Goal: Task Accomplishment & Management: Manage account settings

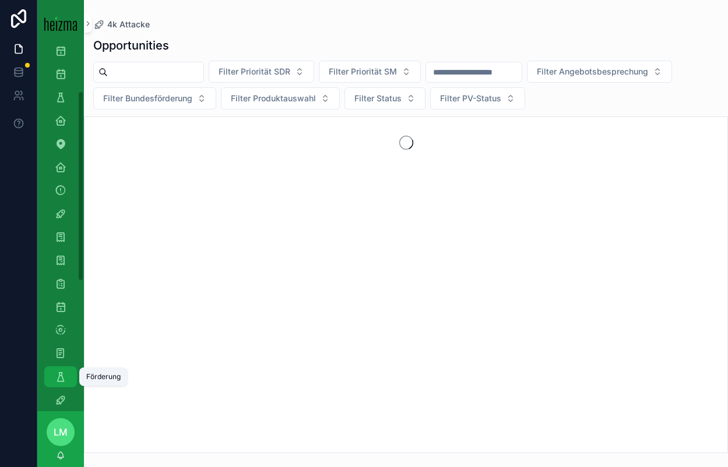
scroll to position [101, 0]
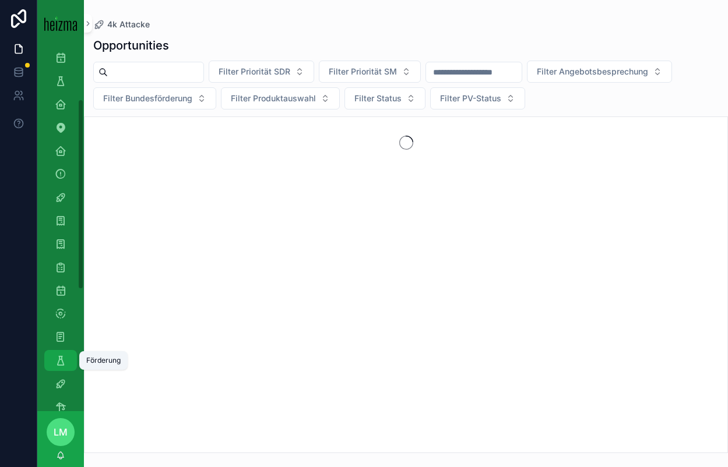
click at [61, 362] on icon "scrollable content" at bounding box center [61, 361] width 12 height 12
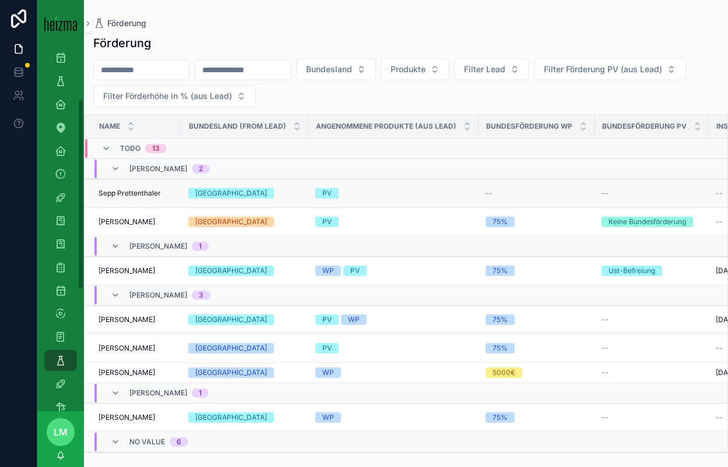
click at [118, 189] on span "Sepp Prettenthaler" at bounding box center [129, 193] width 62 height 9
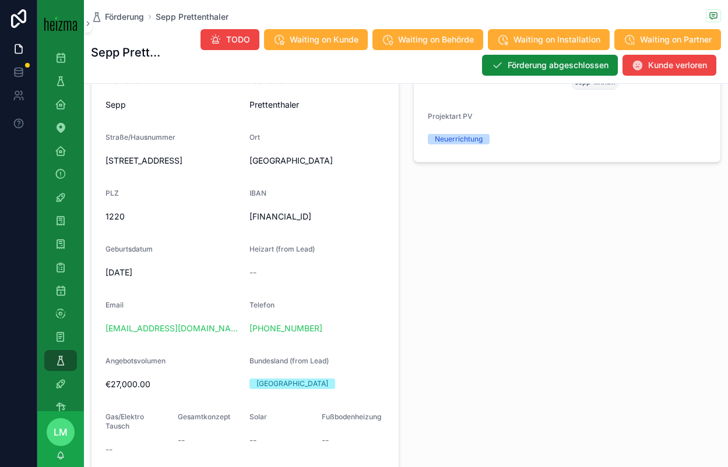
scroll to position [767, 0]
click at [284, 219] on span "AT84 1200 0009 0904 6286" at bounding box center [316, 216] width 135 height 12
click at [284, 219] on span "[FINANCIAL_ID]" at bounding box center [316, 216] width 135 height 12
copy span "[FINANCIAL_ID]"
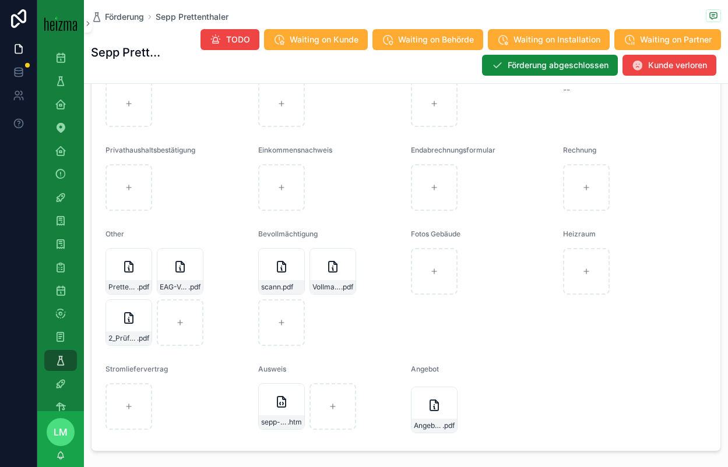
scroll to position [1385, 0]
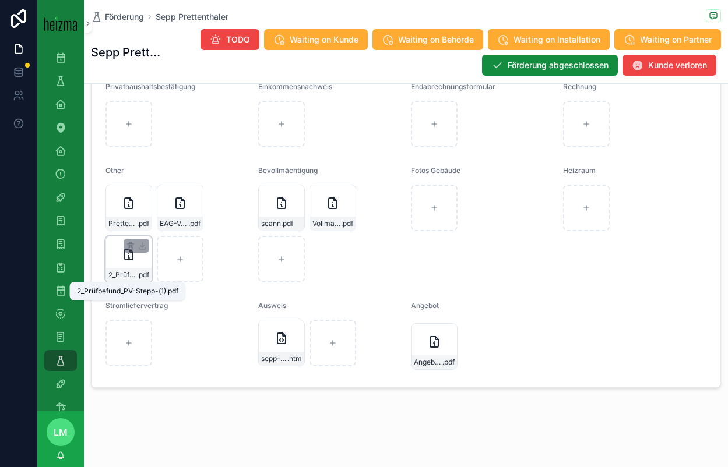
click at [132, 273] on span "2_Prüfbefund_PV-Stepp-(1)" at bounding box center [122, 274] width 29 height 9
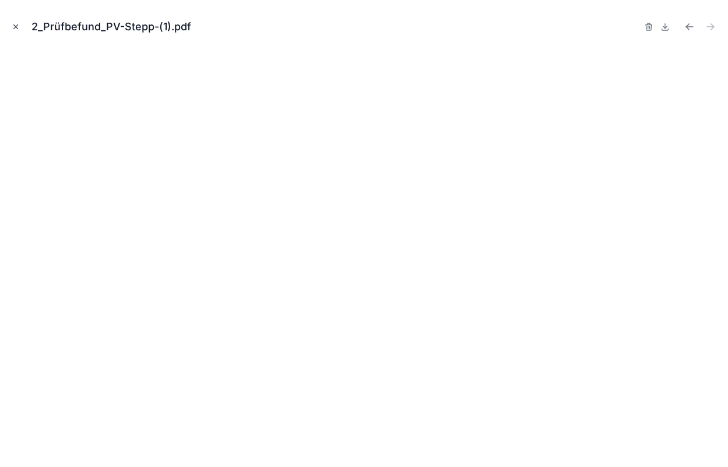
click at [16, 26] on icon "Close modal" at bounding box center [16, 27] width 4 height 4
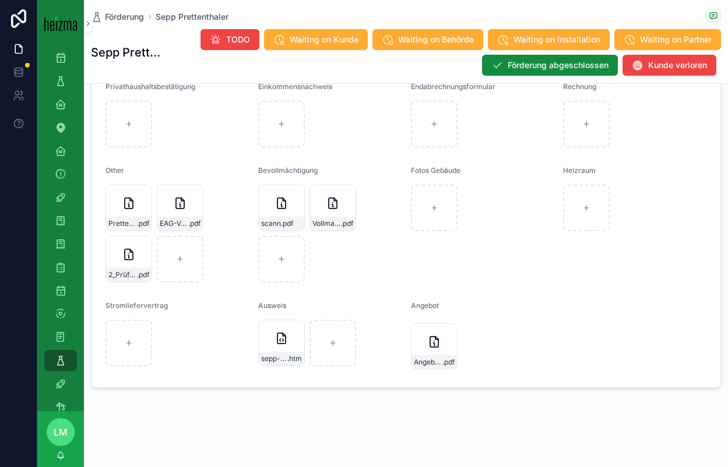
click at [403, 360] on form "Energieausweis Grundbuchauszug Meldezettel Unterschriebens Angebot -- Privathau…" at bounding box center [405, 185] width 629 height 403
click at [420, 356] on div "Angebot_Prettenthaler .pdf" at bounding box center [433, 362] width 45 height 14
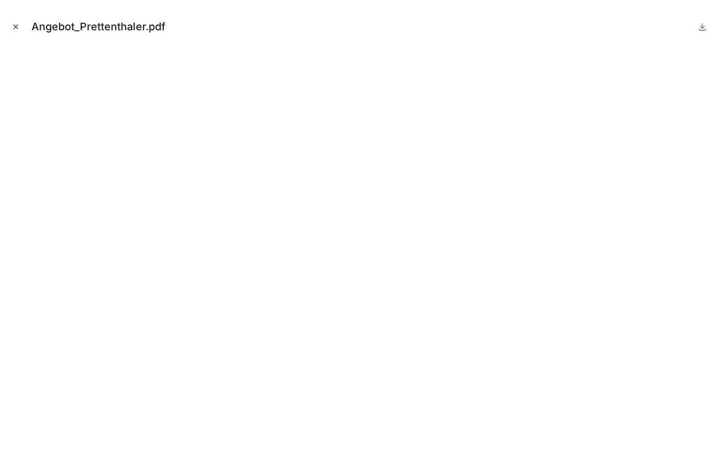
click at [17, 29] on icon "Close modal" at bounding box center [16, 27] width 8 height 8
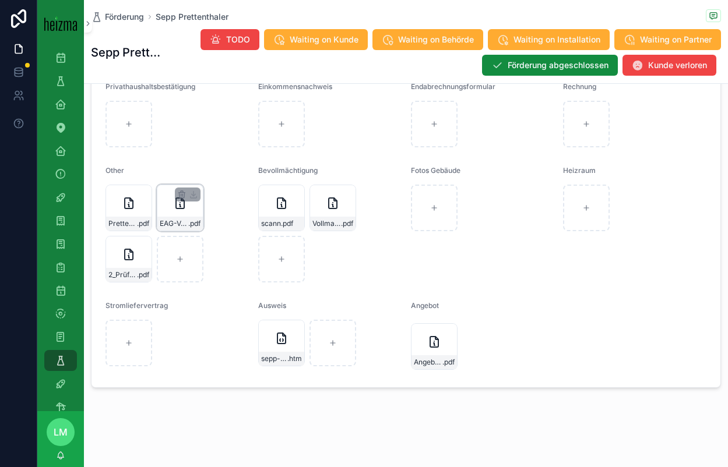
click at [165, 228] on span "EAG-Vertrag" at bounding box center [174, 223] width 29 height 9
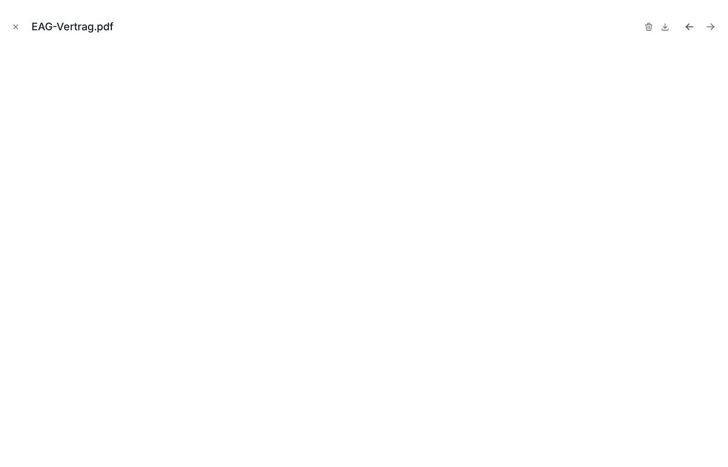
click at [686, 23] on icon "Previous file" at bounding box center [689, 27] width 12 height 12
click at [13, 26] on icon "Close modal" at bounding box center [16, 27] width 8 height 8
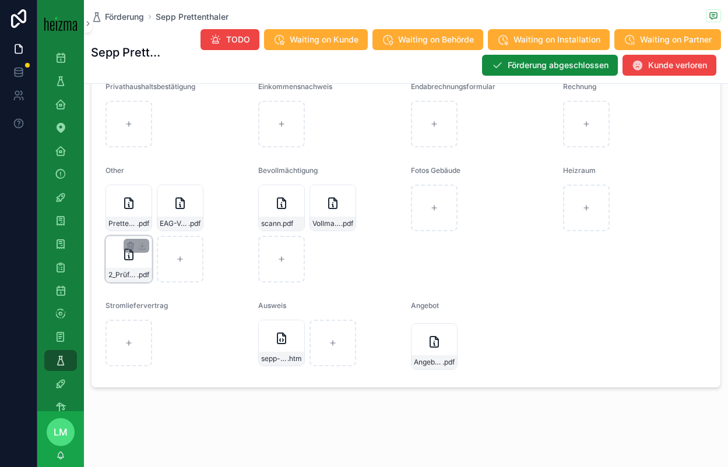
click at [115, 270] on span "2_Prüfbefund_PV-Stepp-(1)" at bounding box center [122, 274] width 29 height 9
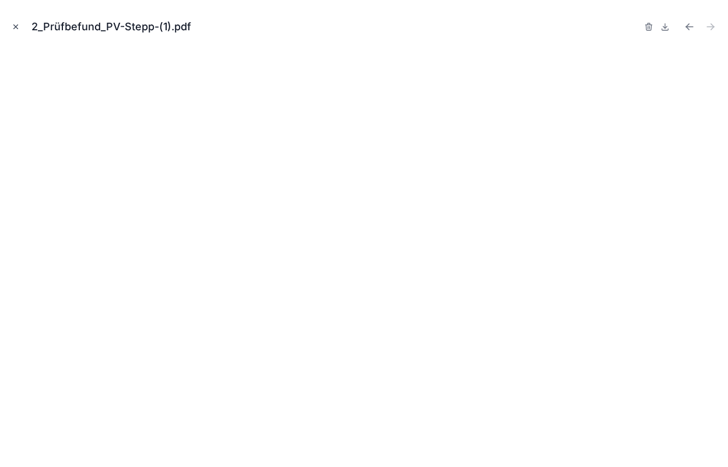
click at [15, 27] on icon "Close modal" at bounding box center [16, 27] width 4 height 4
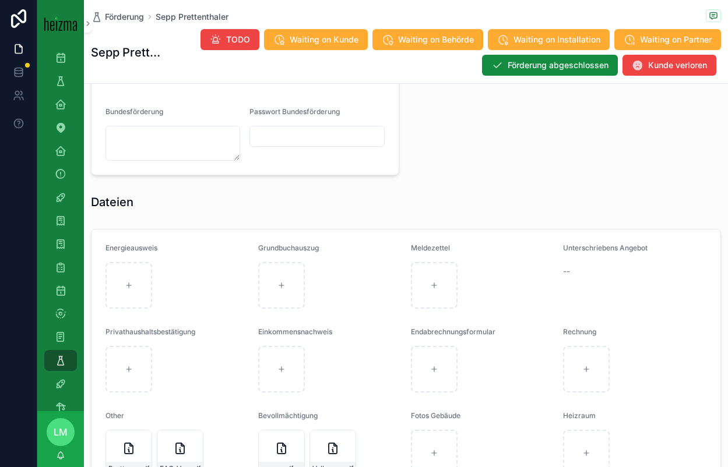
scroll to position [1385, 0]
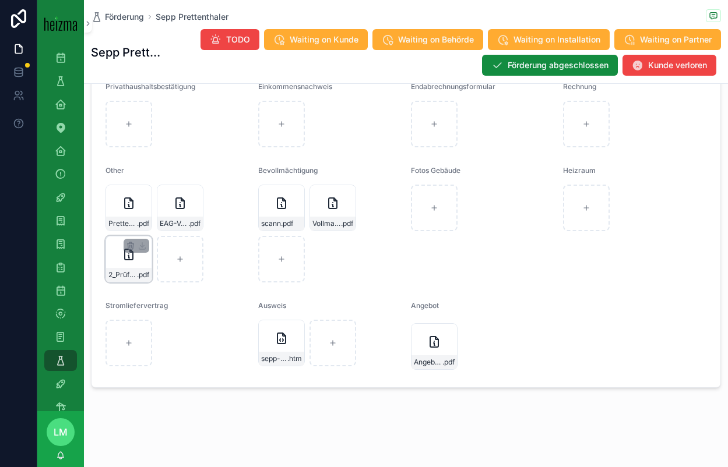
click at [137, 269] on div "2_Prüfbefund_PV-Stepp-(1) .pdf" at bounding box center [128, 275] width 45 height 14
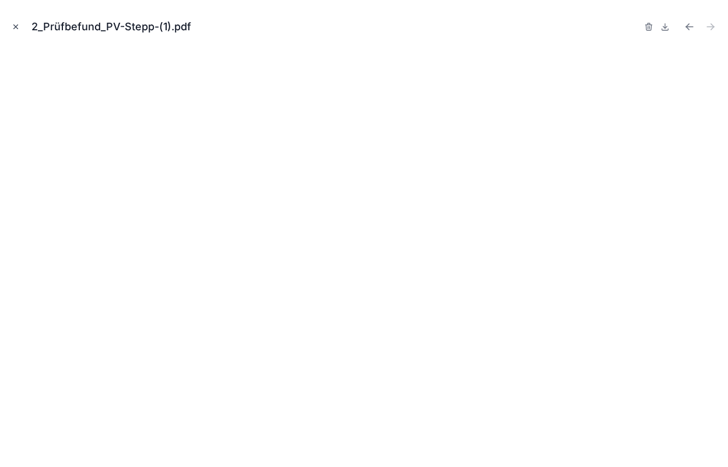
click at [13, 23] on icon "Close modal" at bounding box center [16, 27] width 8 height 8
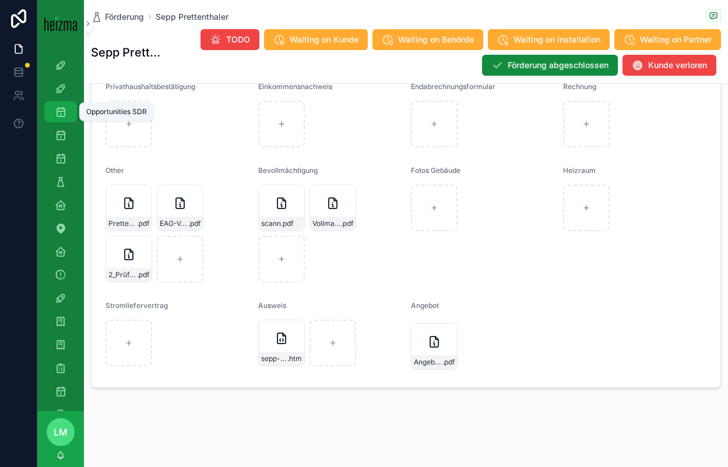
click at [59, 113] on icon "scrollable content" at bounding box center [61, 112] width 12 height 12
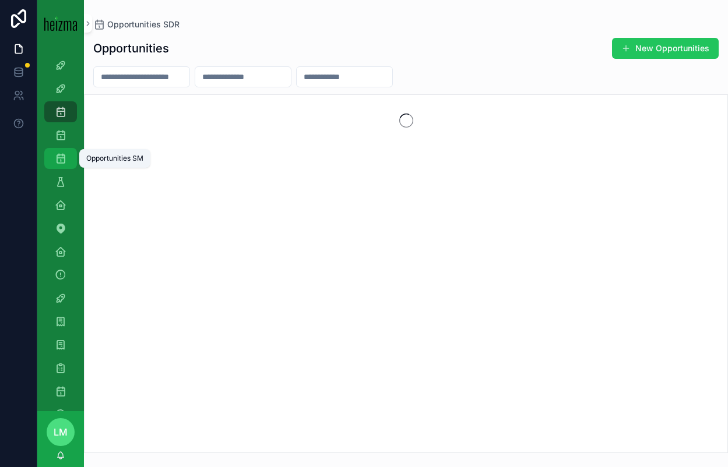
click at [61, 162] on icon "scrollable content" at bounding box center [61, 159] width 12 height 12
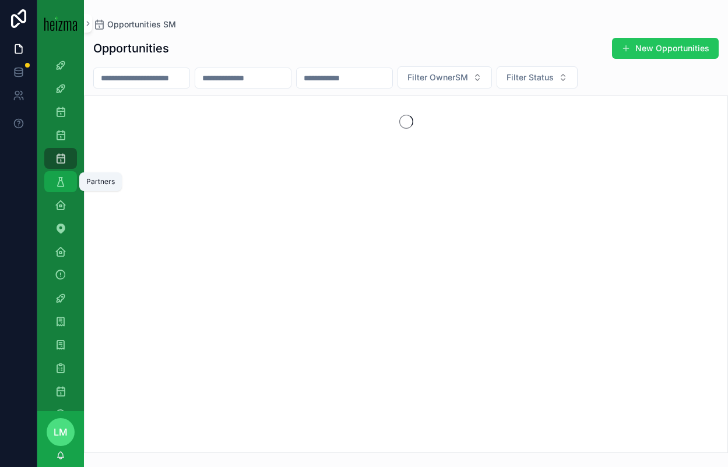
click at [66, 179] on div "Partners" at bounding box center [60, 181] width 19 height 19
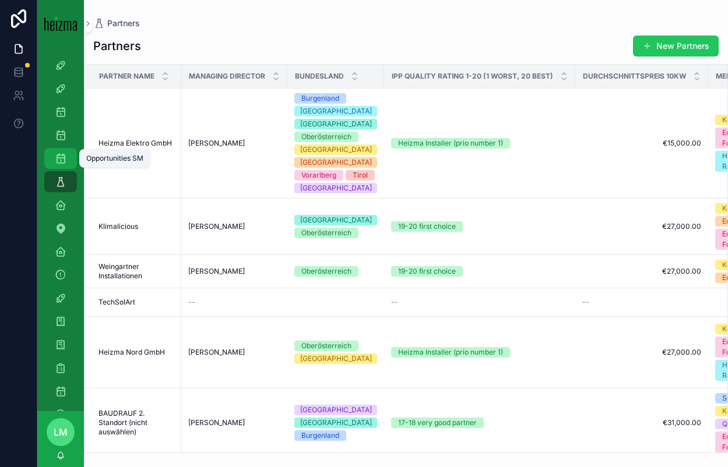
click at [64, 154] on icon "scrollable content" at bounding box center [61, 159] width 12 height 12
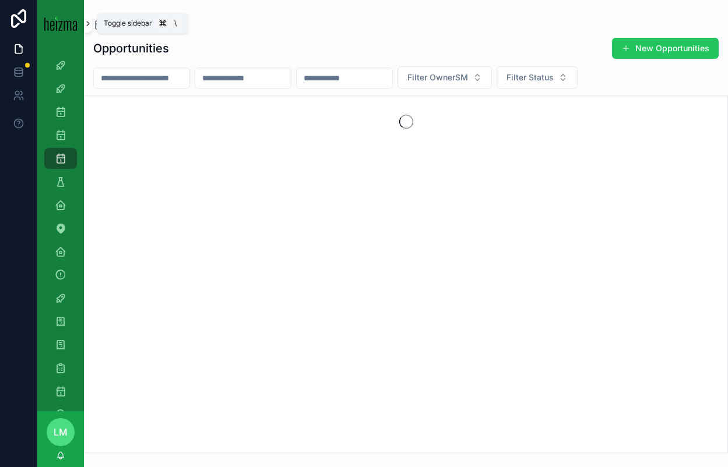
click at [87, 20] on icon "scrollable content" at bounding box center [88, 23] width 8 height 9
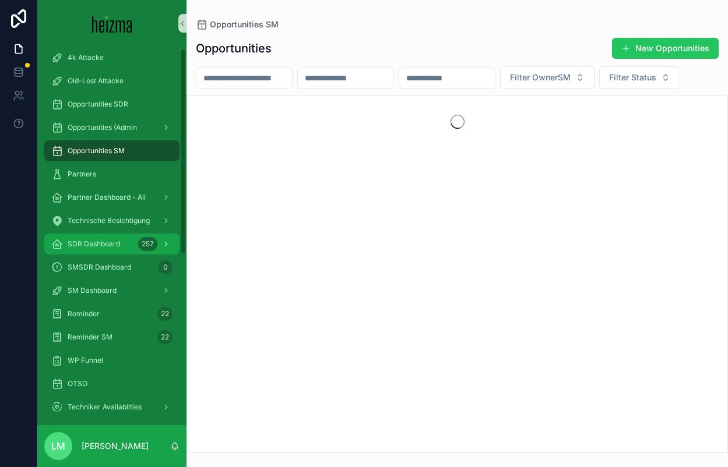
scroll to position [8, 0]
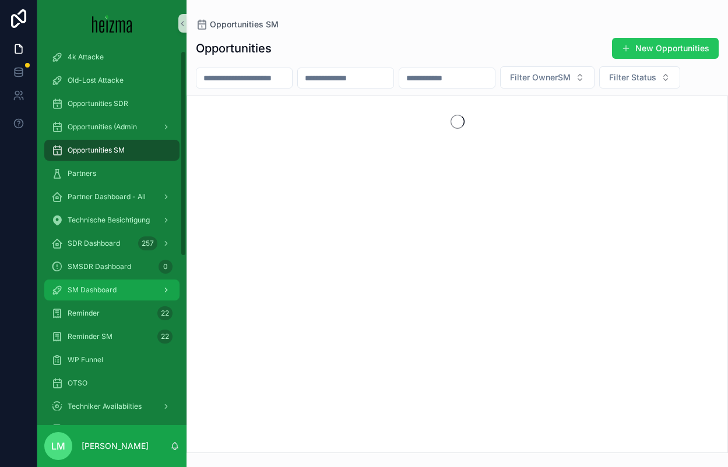
click at [104, 286] on span "SM Dashboard" at bounding box center [92, 290] width 49 height 9
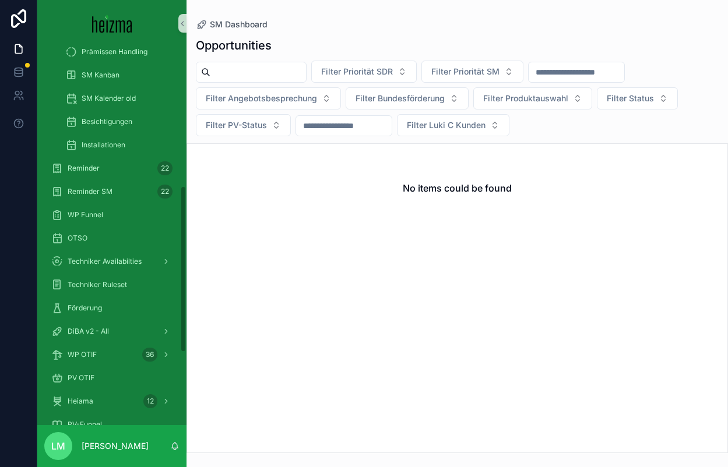
scroll to position [481, 0]
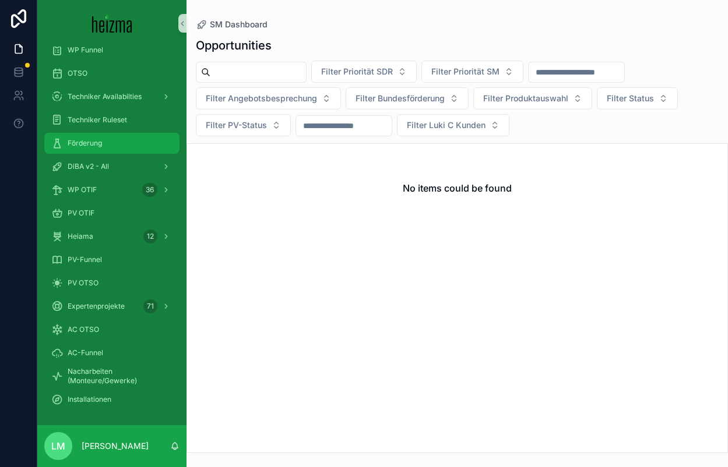
click at [82, 140] on span "Förderung" at bounding box center [85, 143] width 34 height 9
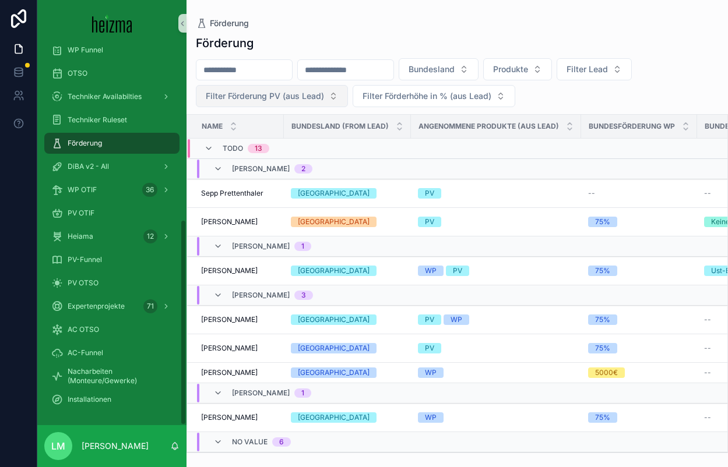
scroll to position [318, 0]
click at [237, 199] on td "Sepp Prettenthaler Sepp Prettenthaler" at bounding box center [235, 193] width 97 height 29
click at [231, 193] on span "Sepp Prettenthaler" at bounding box center [232, 193] width 62 height 9
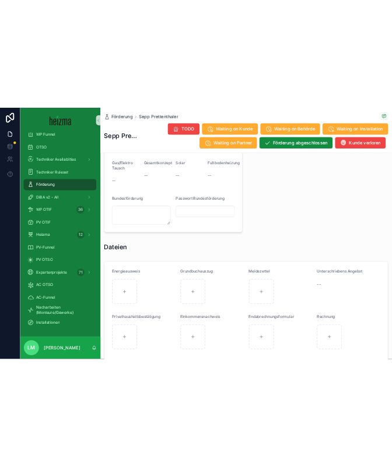
scroll to position [1347, 0]
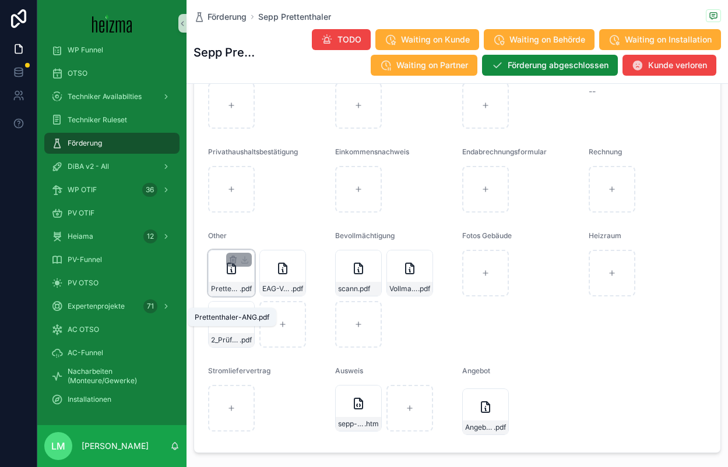
click at [244, 294] on span ".pdf" at bounding box center [245, 288] width 12 height 9
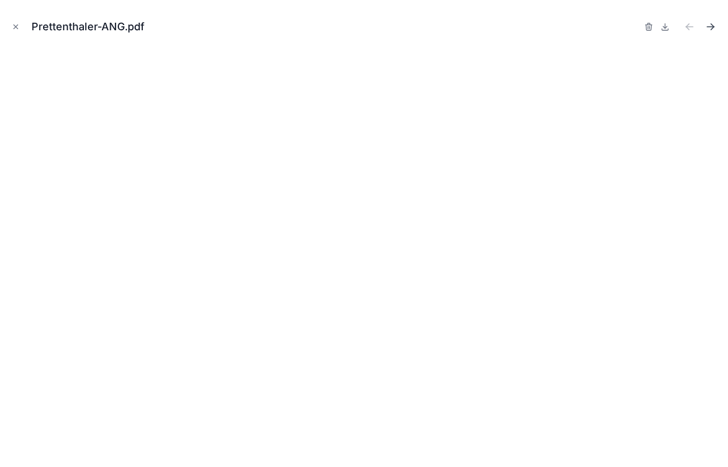
click at [706, 23] on icon "Next file" at bounding box center [710, 27] width 12 height 12
click at [690, 23] on icon "Previous file" at bounding box center [689, 27] width 12 height 12
click at [21, 20] on button "Close modal" at bounding box center [15, 26] width 13 height 13
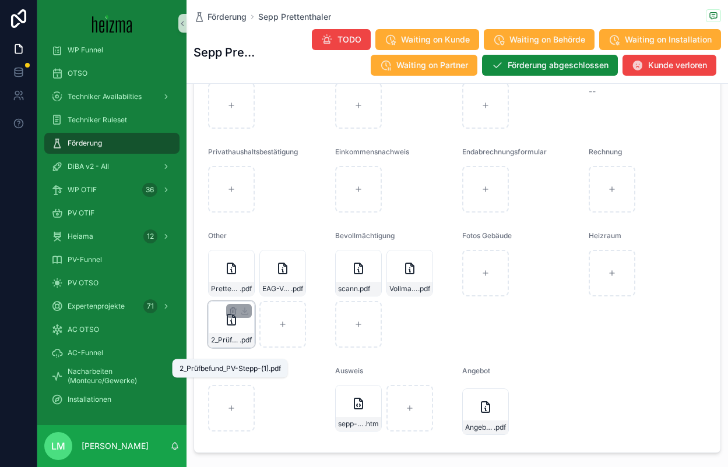
click at [230, 345] on span "2_Prüfbefund_PV-Stepp-(1)" at bounding box center [225, 340] width 29 height 9
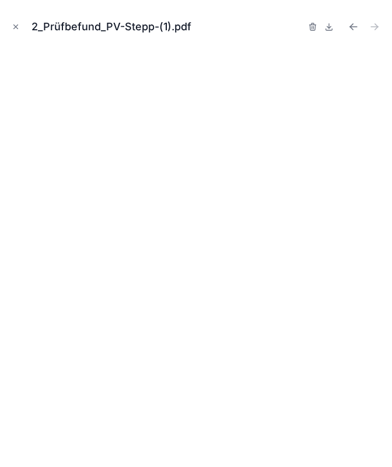
scroll to position [1372, 0]
click at [16, 28] on icon "Close modal" at bounding box center [16, 27] width 8 height 8
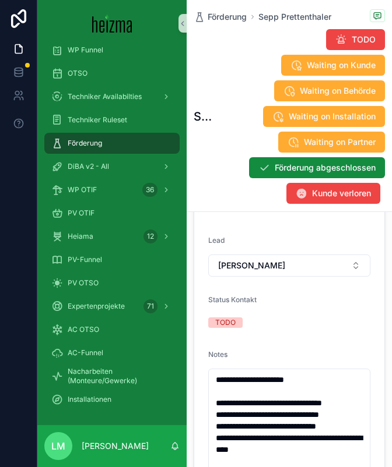
scroll to position [441, 0]
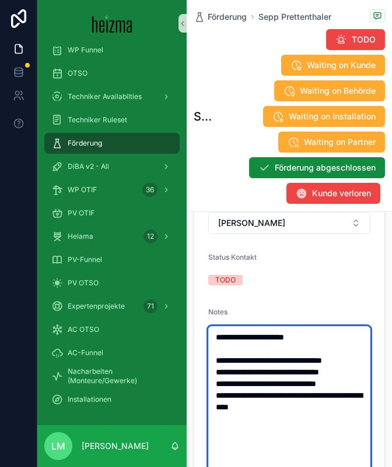
click at [330, 329] on textarea "**********" at bounding box center [289, 401] width 162 height 150
click at [338, 337] on textarea "**********" at bounding box center [289, 401] width 162 height 150
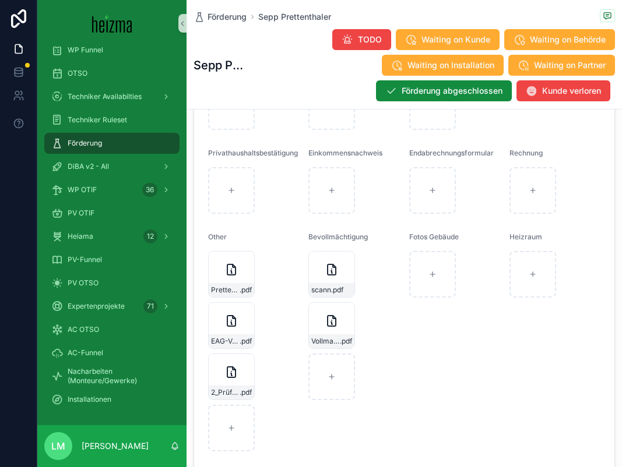
scroll to position [1450, 0]
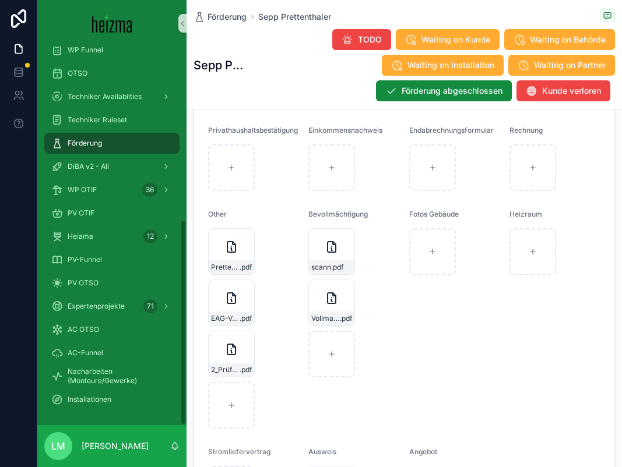
type textarea "**********"
click at [220, 19] on span "Förderung" at bounding box center [226, 17] width 39 height 12
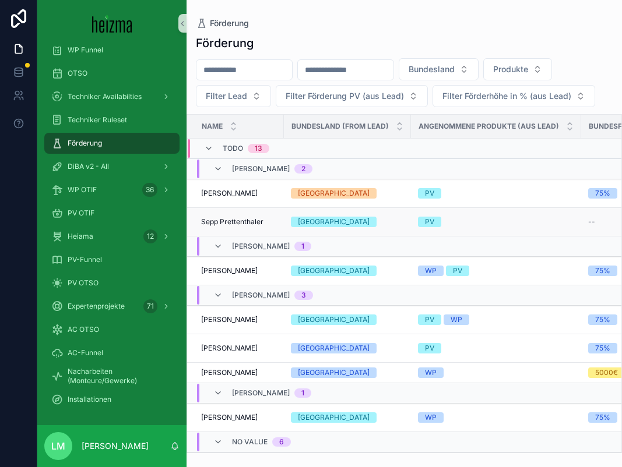
click at [244, 217] on span "Sepp Prettenthaler" at bounding box center [232, 221] width 62 height 9
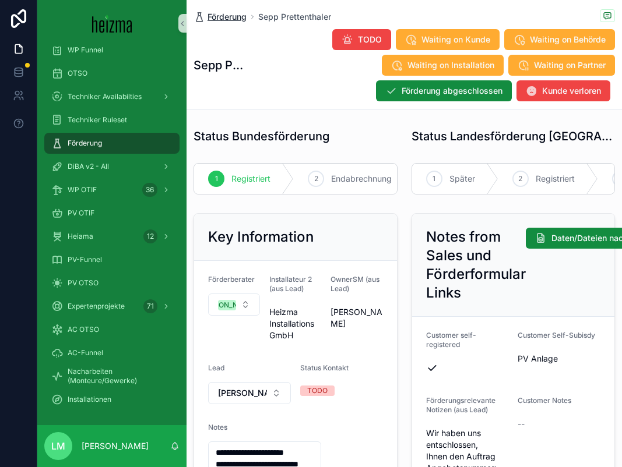
click at [231, 16] on span "Förderung" at bounding box center [226, 17] width 39 height 12
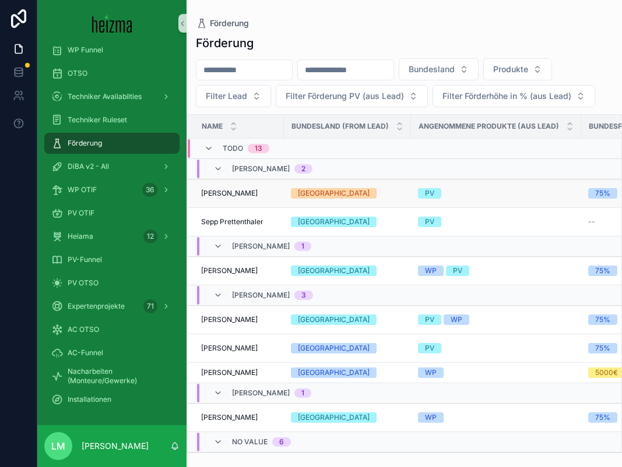
click at [231, 195] on span "Josef Lienharter" at bounding box center [229, 193] width 57 height 9
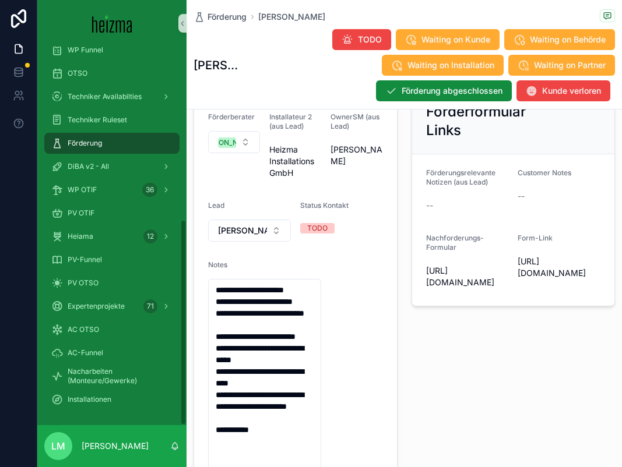
scroll to position [198, 0]
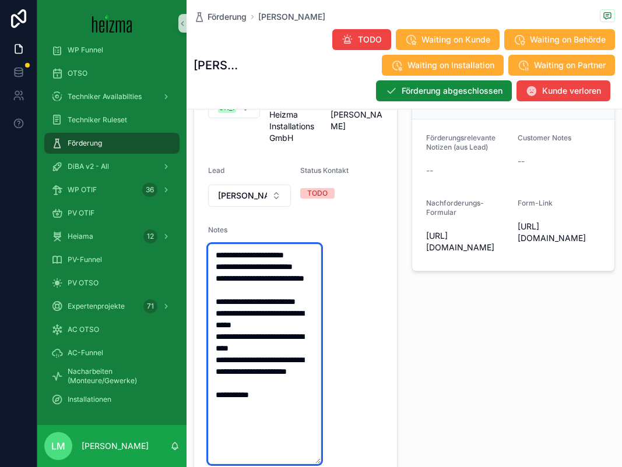
drag, startPoint x: 270, startPoint y: 315, endPoint x: 210, endPoint y: 306, distance: 61.1
click at [210, 306] on textarea "**********" at bounding box center [264, 354] width 113 height 220
type textarea "**********"
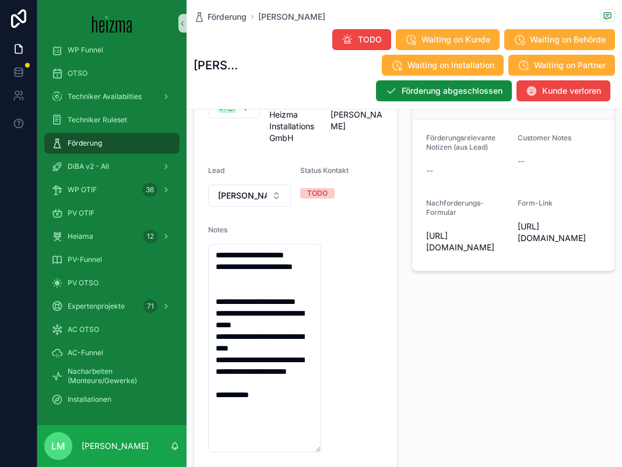
click at [428, 253] on span "https://heizma.fillout.com/t/gSPwgQBtpGus?id=recu24htVtQ0KToiW" at bounding box center [467, 241] width 83 height 23
click at [551, 65] on span "Waiting on Partner" at bounding box center [570, 65] width 72 height 12
click at [231, 17] on span "Förderung" at bounding box center [226, 17] width 39 height 12
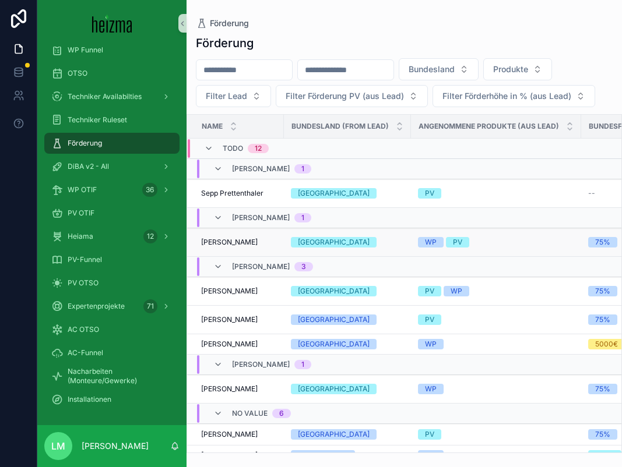
click at [230, 241] on span "Gerhard Ess" at bounding box center [229, 242] width 57 height 9
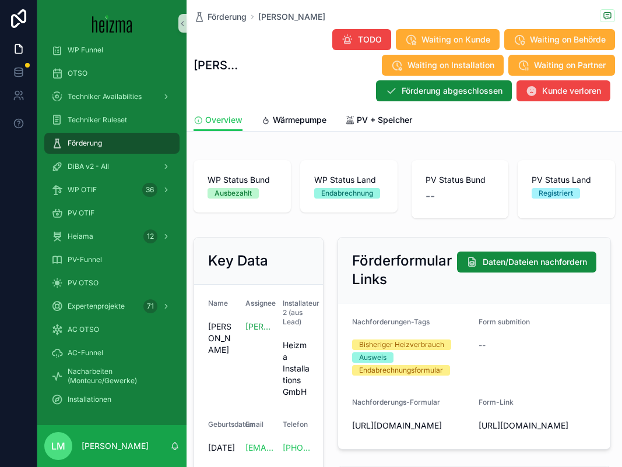
scroll to position [37, 0]
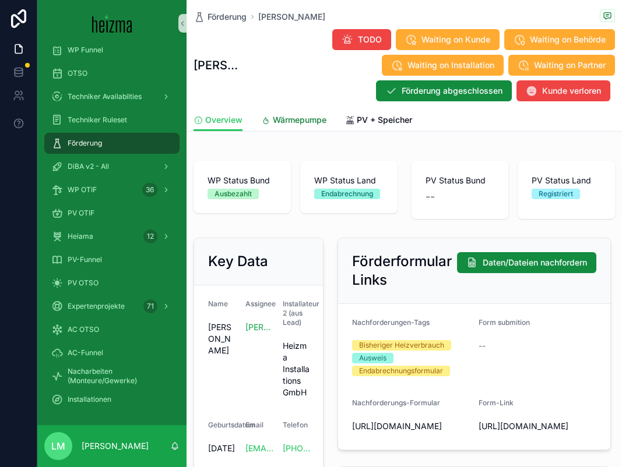
click at [288, 114] on span "Wärmepumpe" at bounding box center [300, 120] width 54 height 12
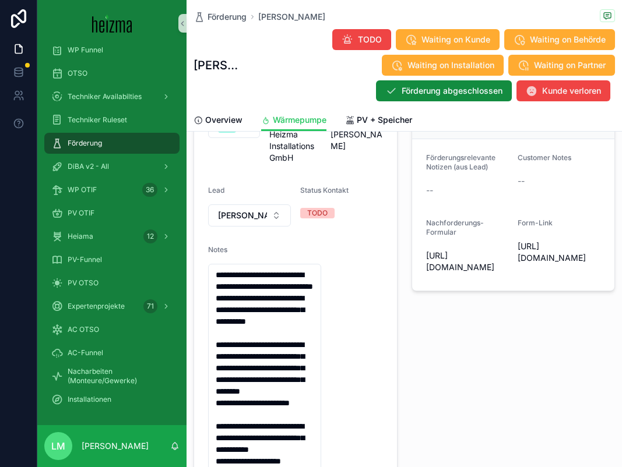
scroll to position [200, 0]
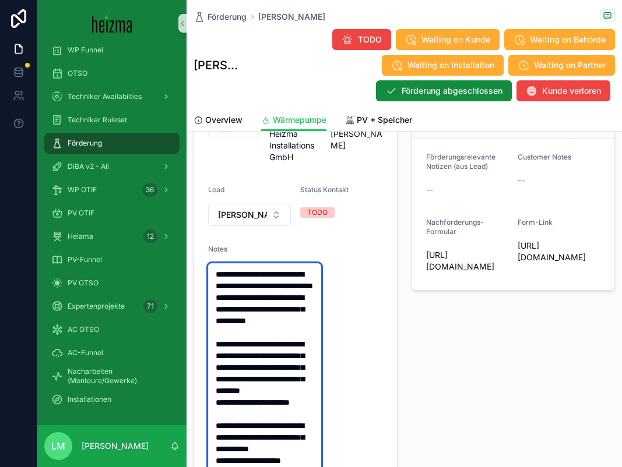
click at [307, 302] on textarea "**********" at bounding box center [264, 443] width 113 height 360
drag, startPoint x: 307, startPoint y: 302, endPoint x: 305, endPoint y: 278, distance: 24.0
click at [305, 278] on textarea "**********" at bounding box center [264, 443] width 113 height 360
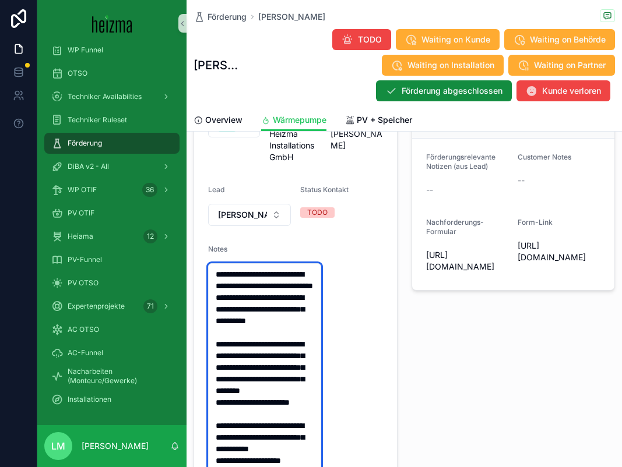
drag, startPoint x: 305, startPoint y: 278, endPoint x: 309, endPoint y: 312, distance: 34.6
click at [309, 312] on textarea "**********" at bounding box center [264, 443] width 113 height 360
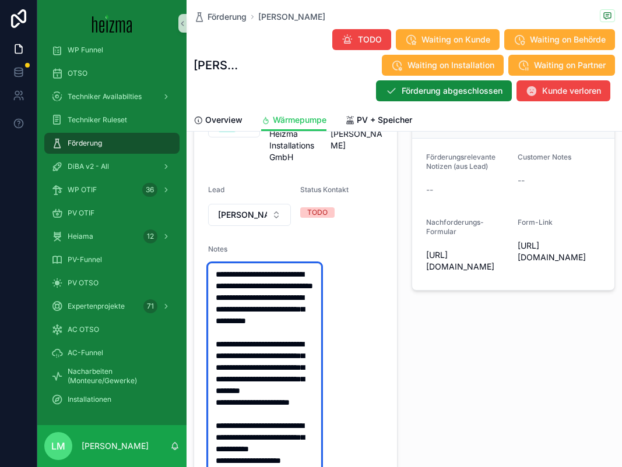
drag, startPoint x: 309, startPoint y: 312, endPoint x: 295, endPoint y: 273, distance: 42.0
click at [295, 273] on textarea "**********" at bounding box center [264, 443] width 113 height 360
click at [305, 335] on textarea "**********" at bounding box center [264, 443] width 113 height 360
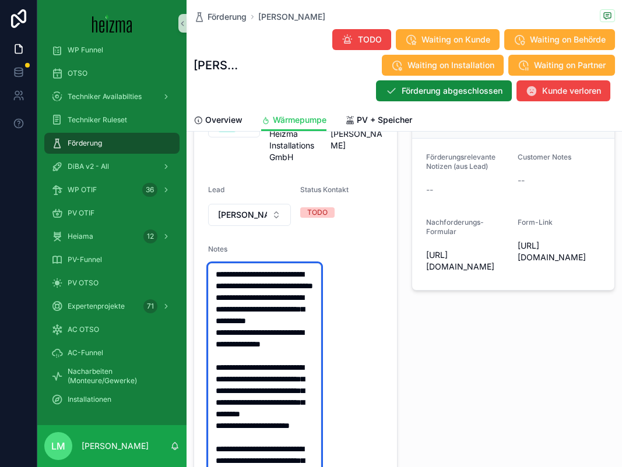
type textarea "**********"
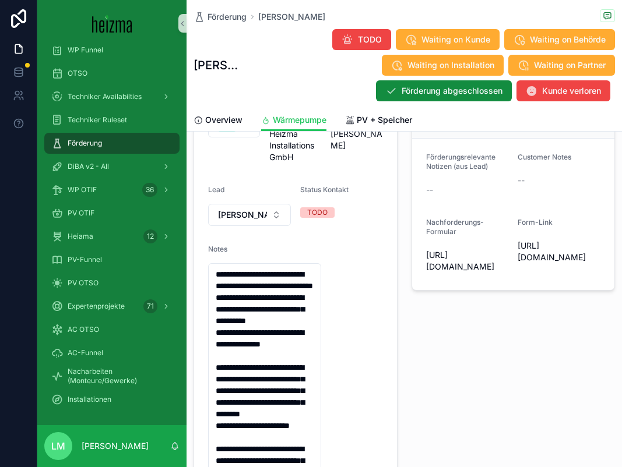
click at [436, 273] on span "https://heizma.fillout.com/t/gSPwgQBtpGus?EAF=true&Ausweis=true&BisHeizver=true…" at bounding box center [467, 260] width 83 height 23
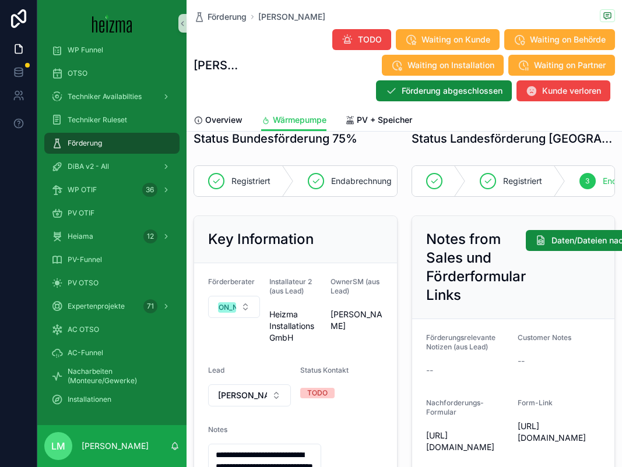
scroll to position [0, 0]
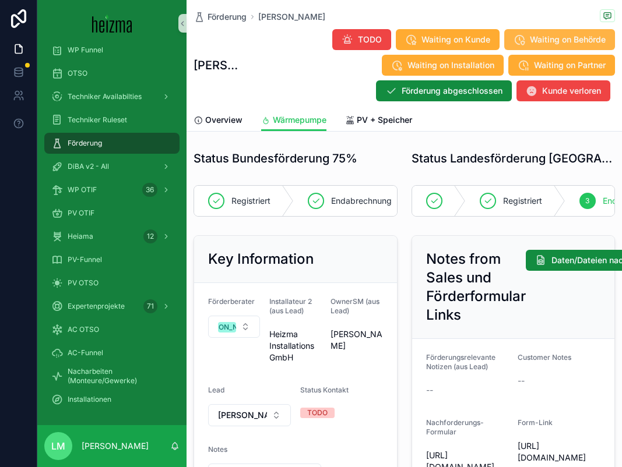
click at [537, 34] on span "Waiting on Behörde" at bounding box center [568, 40] width 76 height 12
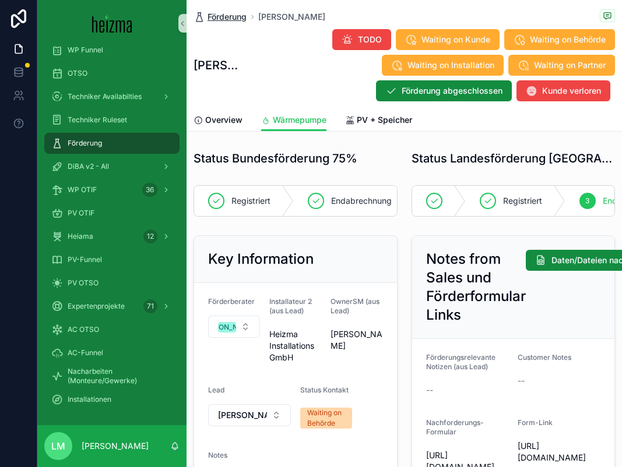
click at [224, 17] on span "Förderung" at bounding box center [226, 17] width 39 height 12
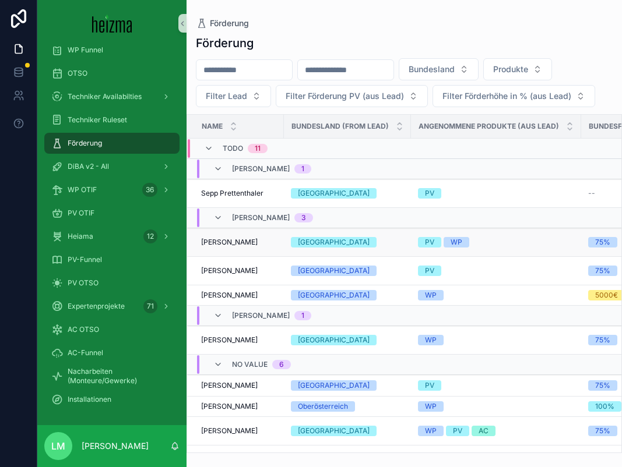
click at [240, 245] on span "Marion Dr. Faber - Oelschlägel" at bounding box center [229, 242] width 57 height 9
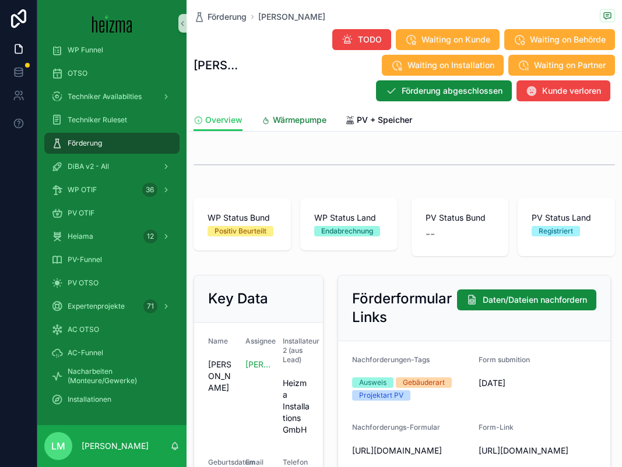
click at [288, 127] on link "Wärmepumpe" at bounding box center [293, 121] width 65 height 23
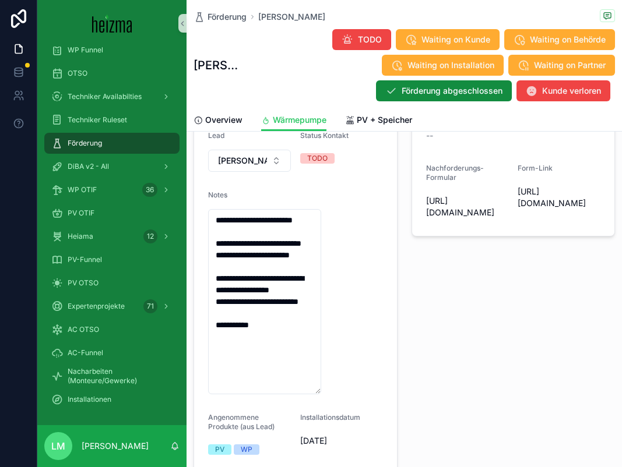
scroll to position [260, 0]
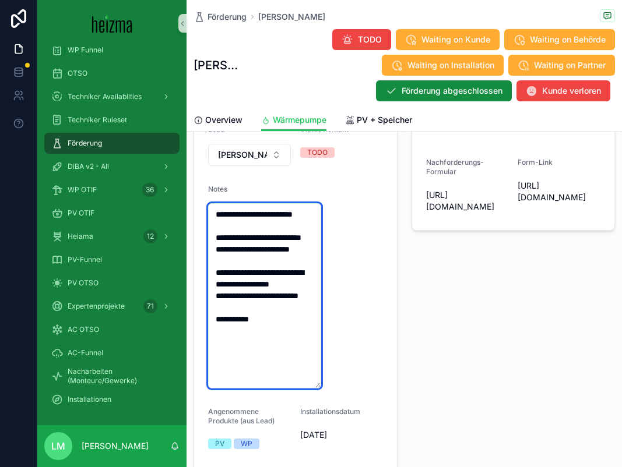
click at [263, 252] on textarea "**********" at bounding box center [264, 295] width 113 height 185
drag, startPoint x: 263, startPoint y: 252, endPoint x: 266, endPoint y: 298, distance: 46.1
click at [266, 298] on textarea "**********" at bounding box center [264, 295] width 113 height 185
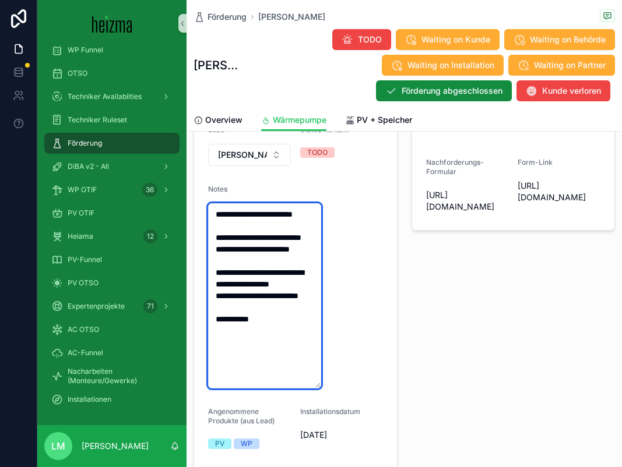
drag, startPoint x: 266, startPoint y: 298, endPoint x: 235, endPoint y: 232, distance: 72.0
click at [235, 232] on textarea "**********" at bounding box center [264, 295] width 113 height 185
drag, startPoint x: 235, startPoint y: 232, endPoint x: 255, endPoint y: 321, distance: 90.8
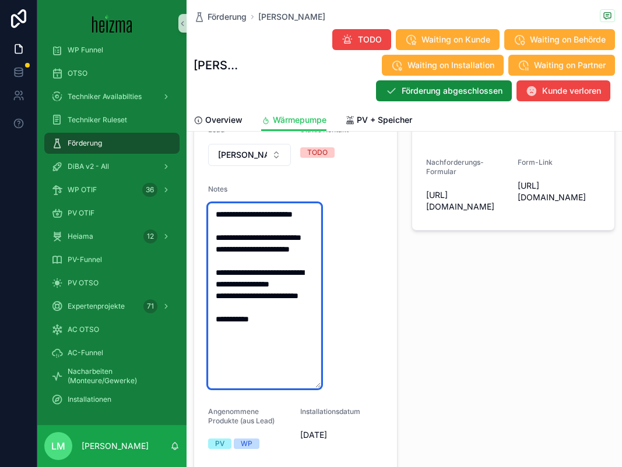
click at [255, 320] on textarea "**********" at bounding box center [264, 295] width 113 height 185
click at [255, 321] on textarea "**********" at bounding box center [264, 295] width 113 height 185
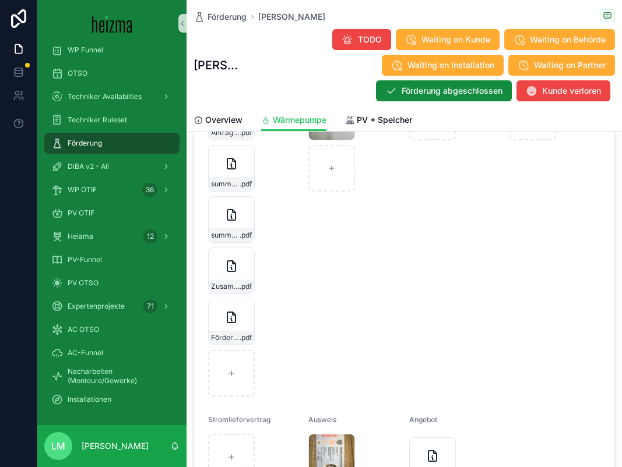
scroll to position [1893, 0]
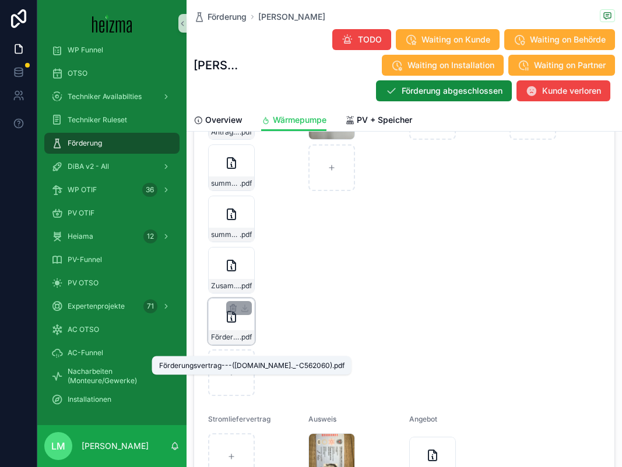
click at [239, 342] on span ".pdf" at bounding box center [245, 337] width 12 height 9
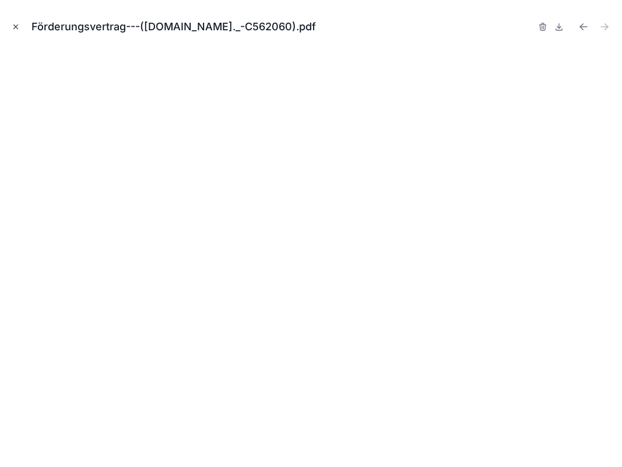
click at [14, 26] on icon "Close modal" at bounding box center [16, 27] width 8 height 8
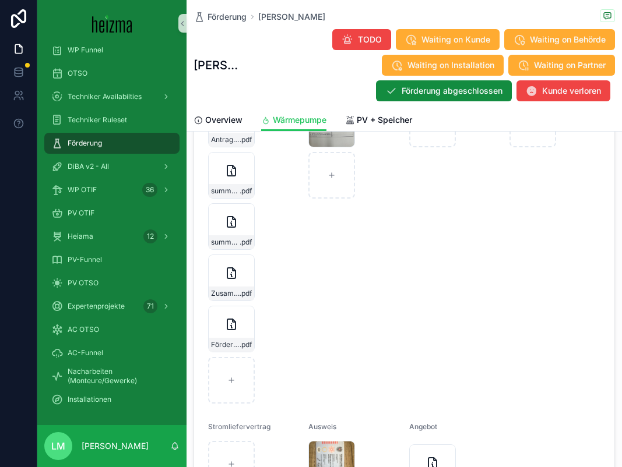
scroll to position [1891, 0]
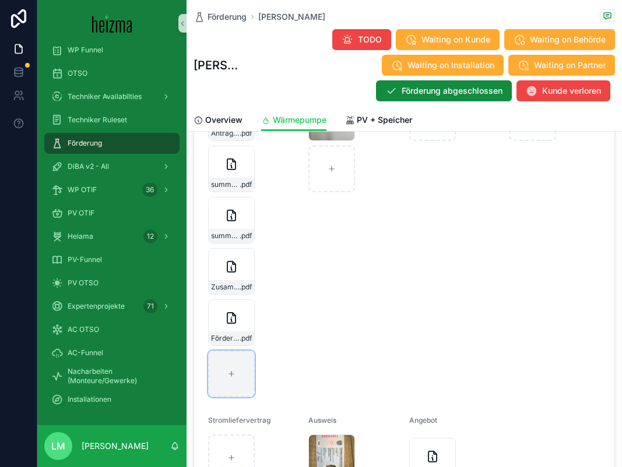
click at [237, 383] on div "scrollable content" at bounding box center [231, 374] width 47 height 47
type input "**********"
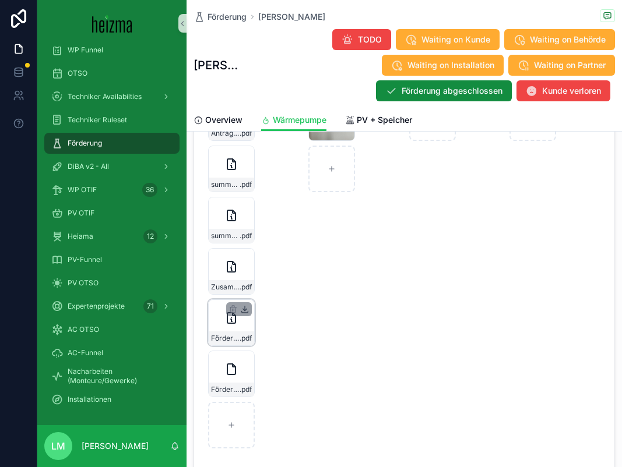
click at [248, 313] on icon "scrollable content" at bounding box center [245, 312] width 6 height 2
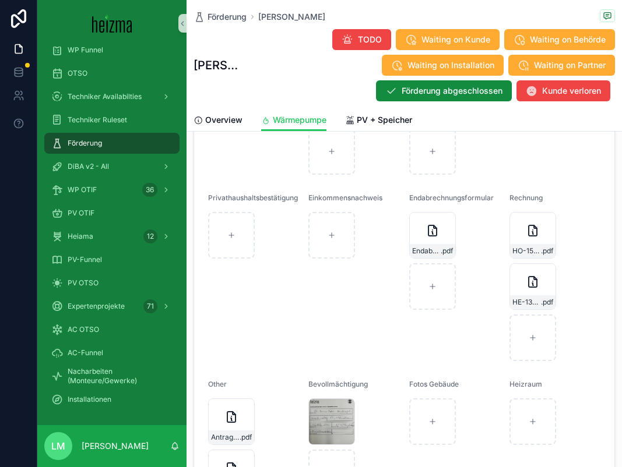
scroll to position [1578, 0]
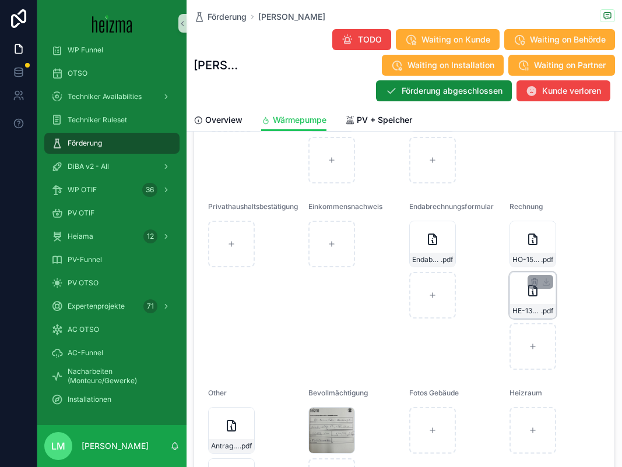
click at [528, 298] on icon "scrollable content" at bounding box center [533, 291] width 14 height 14
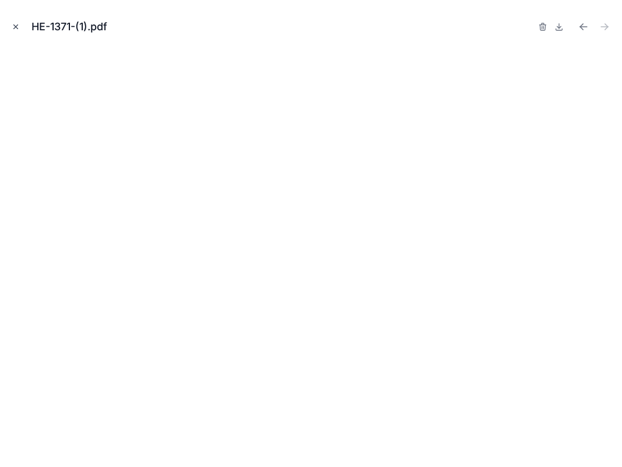
click at [17, 28] on icon "Close modal" at bounding box center [16, 27] width 4 height 4
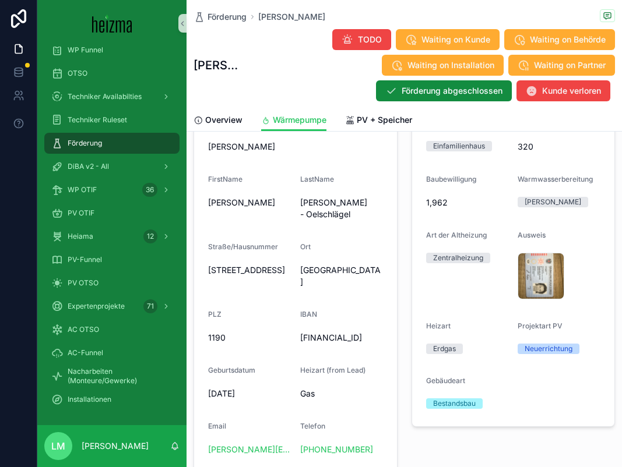
scroll to position [764, 0]
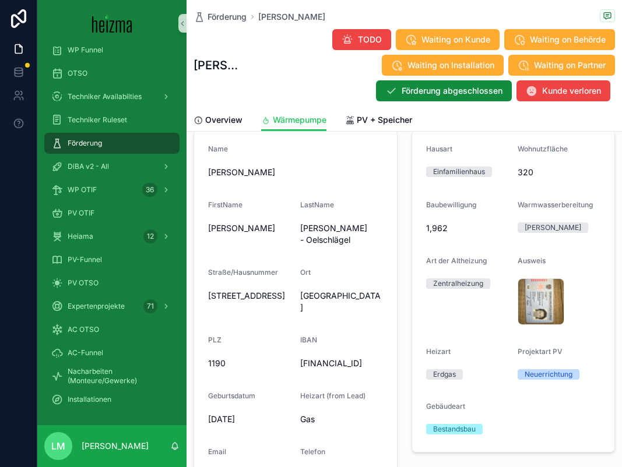
click at [215, 301] on span "Krapfenwaldgasse 52" at bounding box center [249, 296] width 83 height 12
copy span "Krapfenwaldgasse 52"
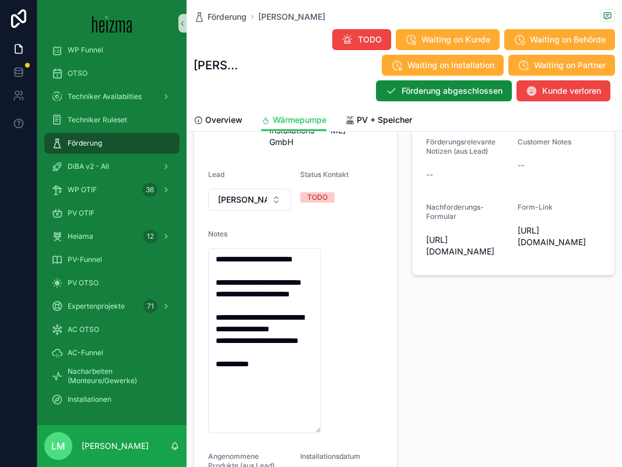
scroll to position [0, 0]
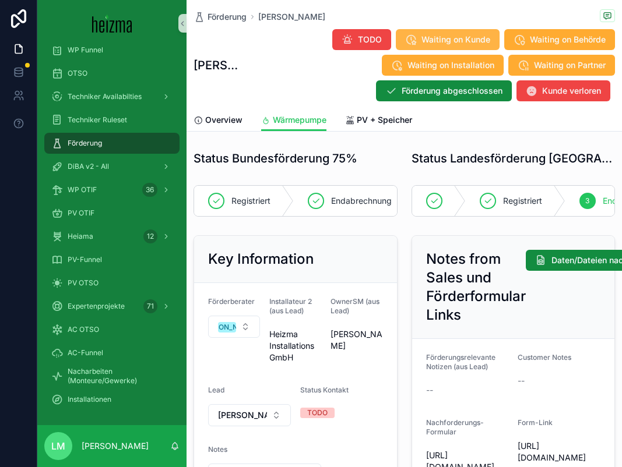
click at [464, 34] on span "Waiting on Kunde" at bounding box center [455, 40] width 69 height 12
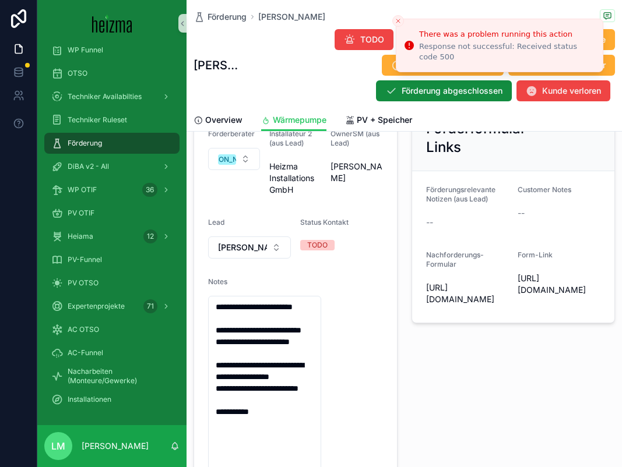
scroll to position [175, 0]
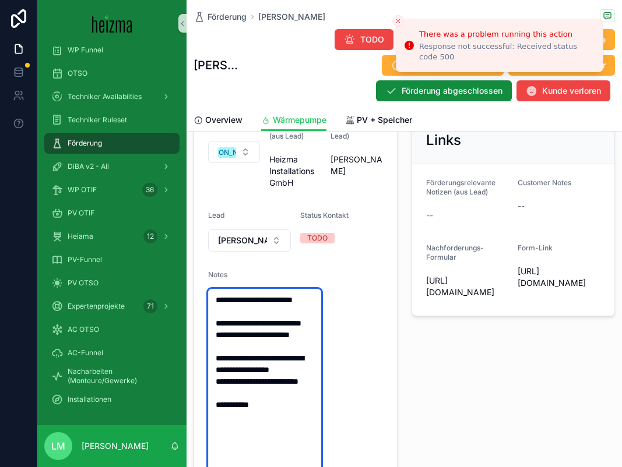
click at [287, 308] on textarea "**********" at bounding box center [264, 381] width 113 height 185
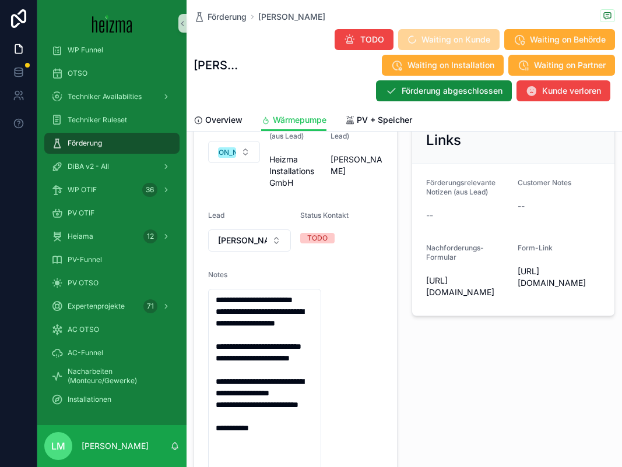
click at [450, 298] on span "https://heizma.fillout.com/t/gSPwgQBtpGus?Ausweis=true&GebArt=true&PPV=true&id=…" at bounding box center [467, 286] width 83 height 23
type textarea "**********"
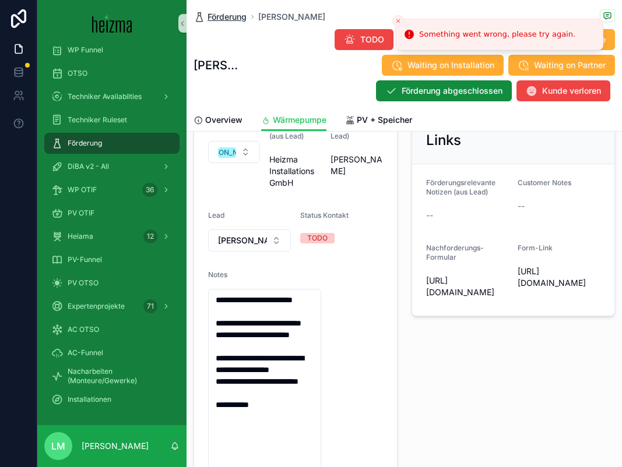
click at [236, 15] on span "Förderung" at bounding box center [226, 17] width 39 height 12
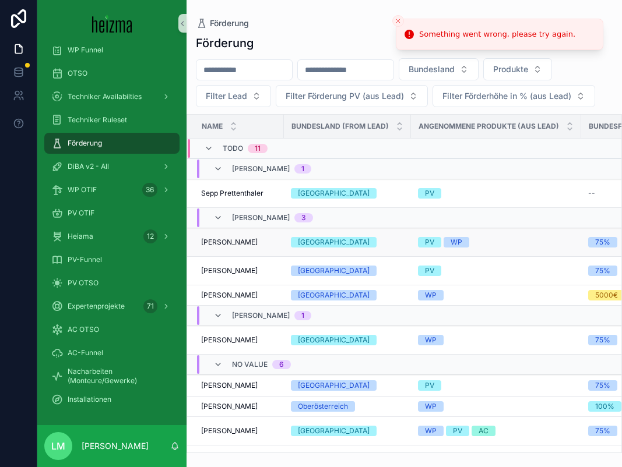
click at [243, 238] on span "Marion Dr. Faber - Oelschlägel" at bounding box center [229, 242] width 57 height 9
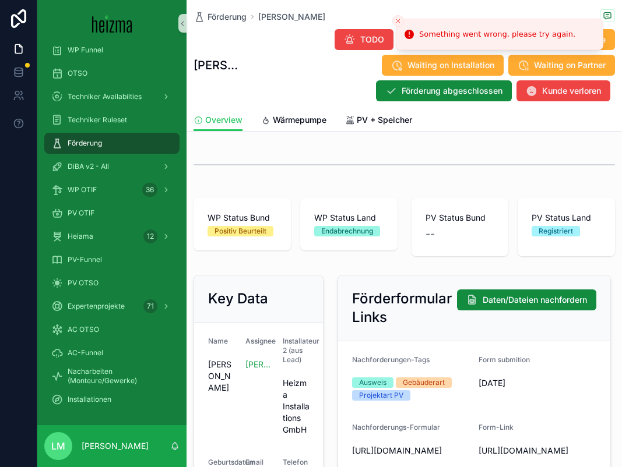
scroll to position [45, 0]
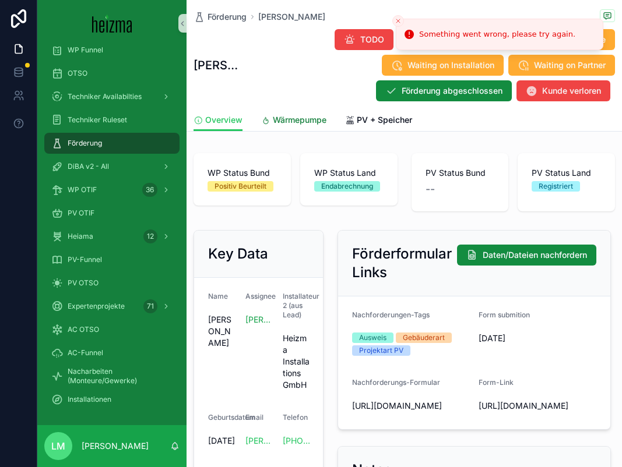
click at [289, 115] on span "Wärmepumpe" at bounding box center [300, 120] width 54 height 12
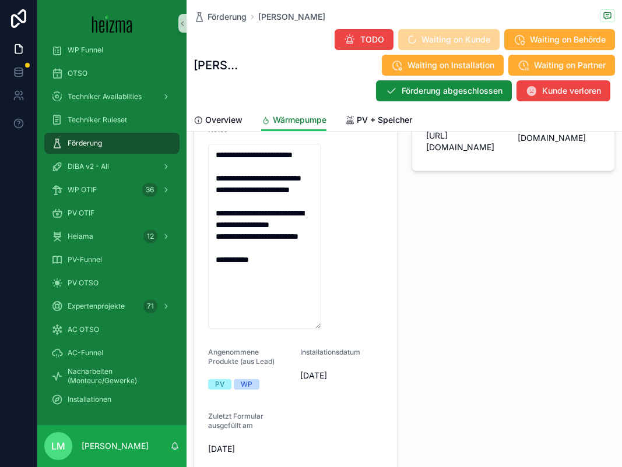
scroll to position [308, 0]
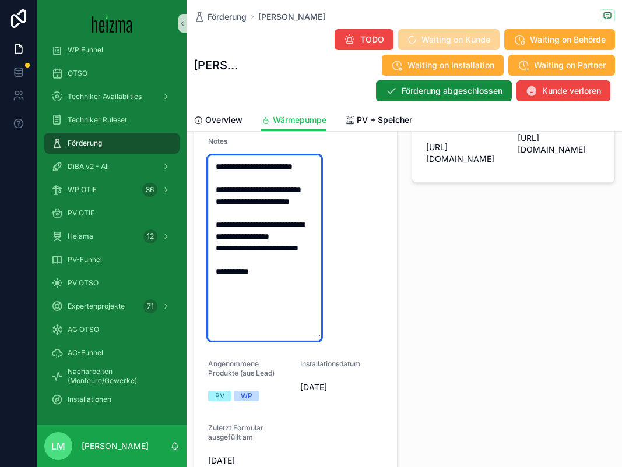
click at [288, 183] on textarea "**********" at bounding box center [264, 248] width 113 height 185
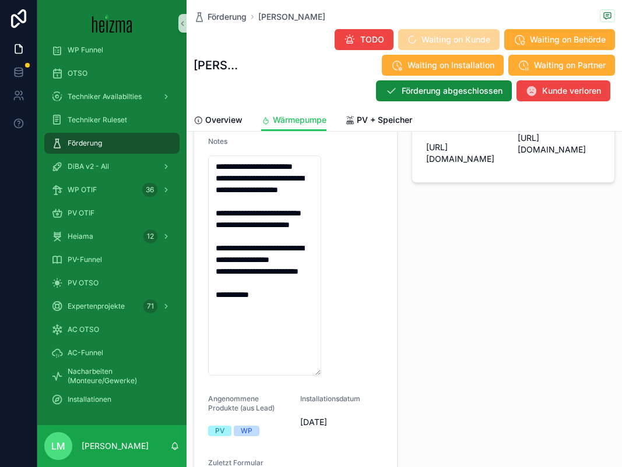
click at [425, 243] on div "Notes from Sales und Förderformular Links Daten/Dateien nachfordern Förderungsr…" at bounding box center [513, 224] width 218 height 602
click at [417, 44] on span "Waiting on Kunde" at bounding box center [448, 39] width 101 height 21
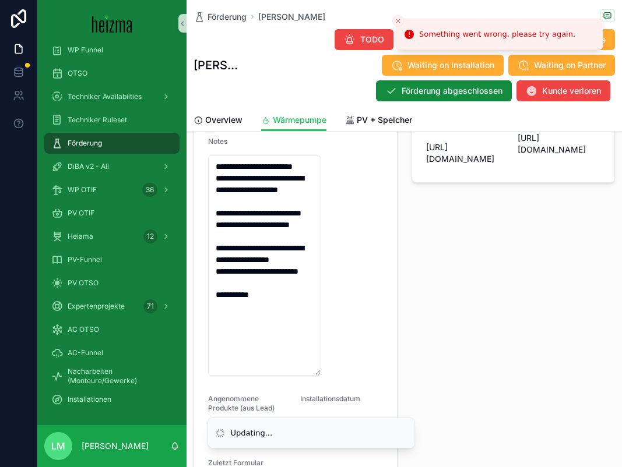
type textarea "**********"
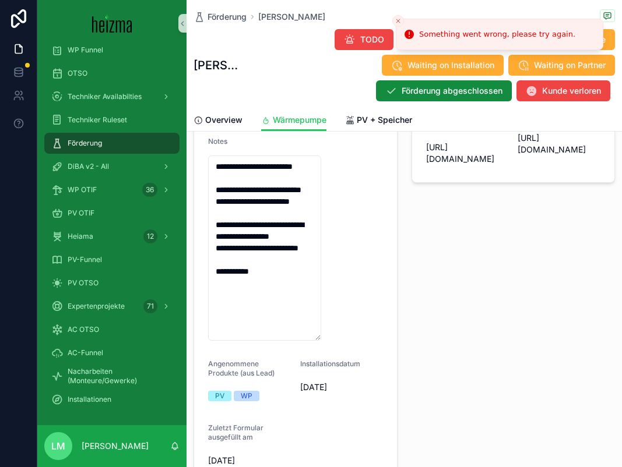
click at [397, 18] on icon "Close toast" at bounding box center [397, 20] width 7 height 7
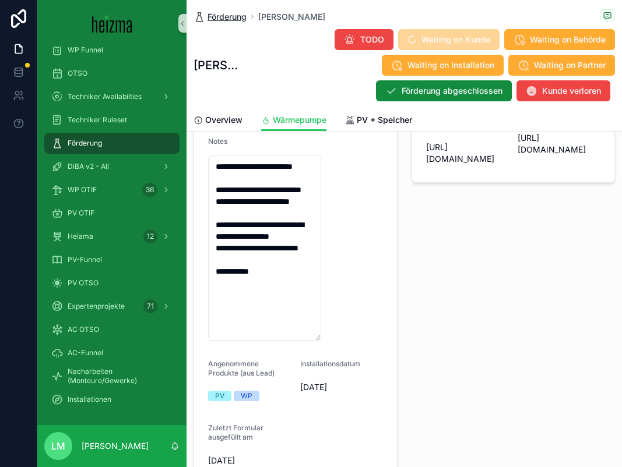
click at [245, 13] on span "Förderung" at bounding box center [226, 17] width 39 height 12
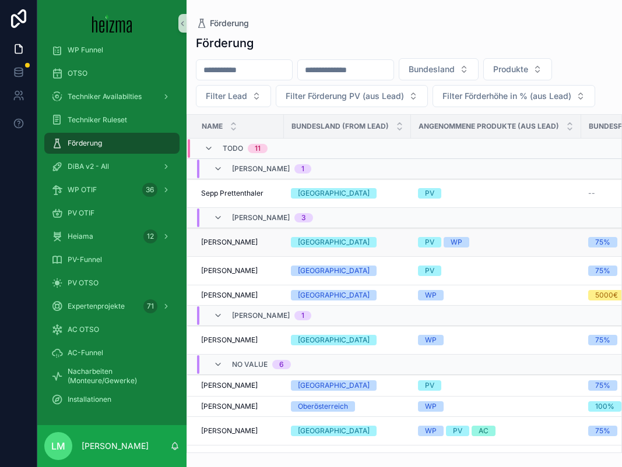
click at [245, 246] on span "Marion Dr. Faber - Oelschlägel" at bounding box center [229, 242] width 57 height 9
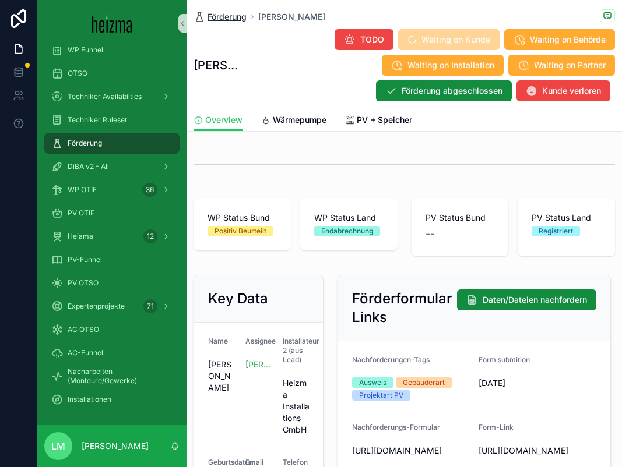
click at [222, 16] on span "Förderung" at bounding box center [226, 17] width 39 height 12
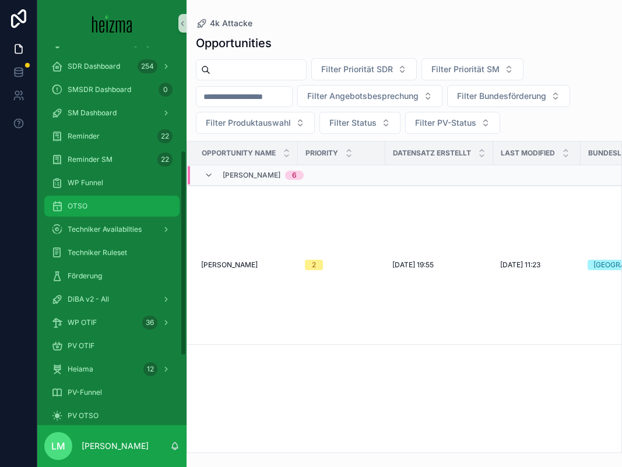
scroll to position [221, 0]
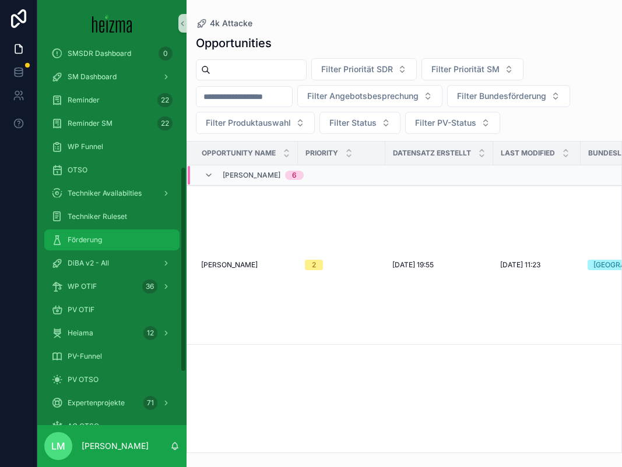
click at [79, 244] on span "Förderung" at bounding box center [85, 239] width 34 height 9
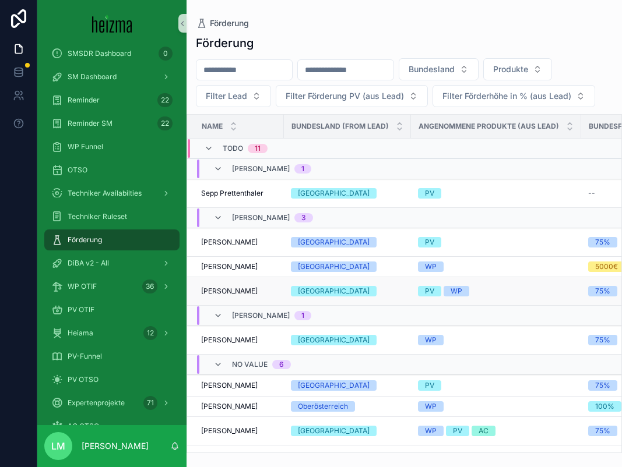
click at [223, 287] on span "[PERSON_NAME]" at bounding box center [229, 291] width 57 height 9
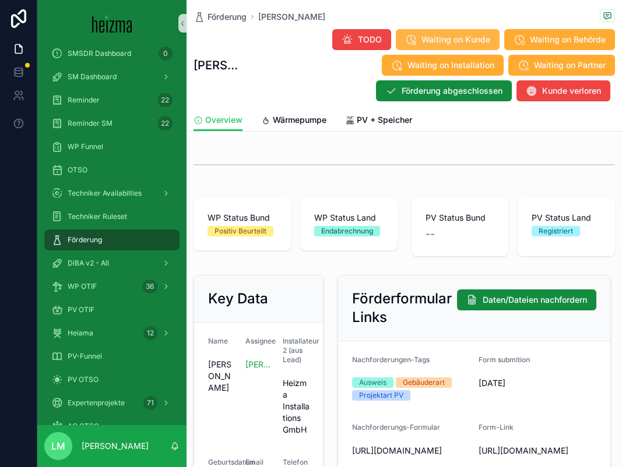
click at [459, 41] on span "Waiting on Kunde" at bounding box center [455, 40] width 69 height 12
click at [288, 128] on link "Wärmepumpe" at bounding box center [293, 121] width 65 height 23
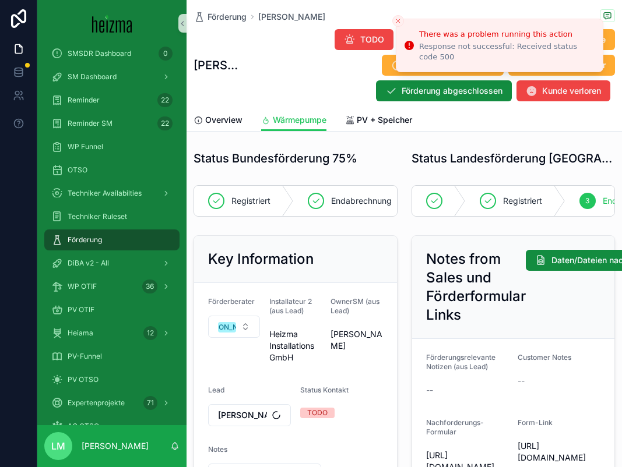
click at [398, 22] on icon "Close toast" at bounding box center [397, 20] width 7 height 7
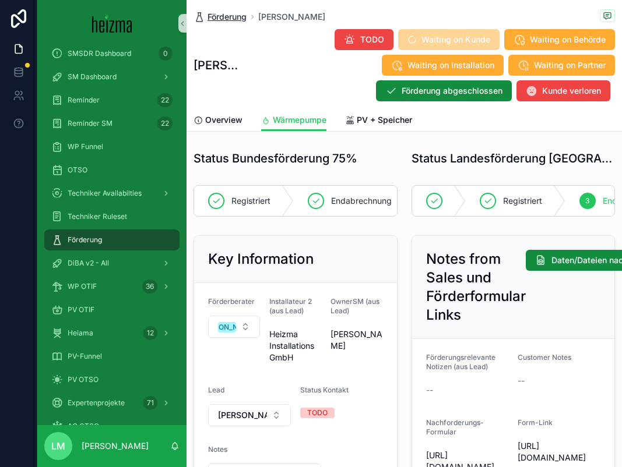
click at [217, 12] on span "Förderung" at bounding box center [226, 17] width 39 height 12
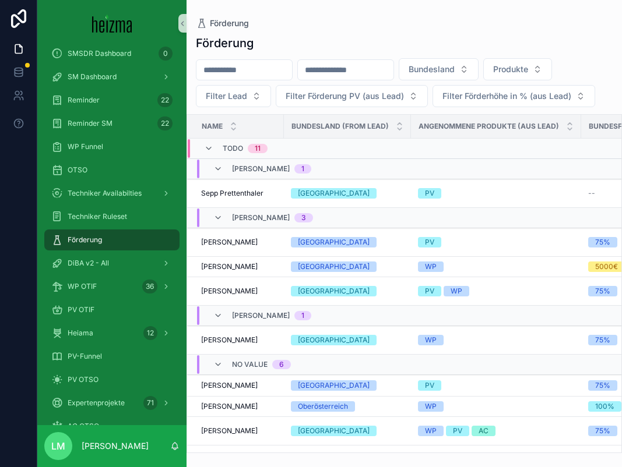
click at [228, 65] on input "scrollable content" at bounding box center [244, 70] width 96 height 16
type input "********"
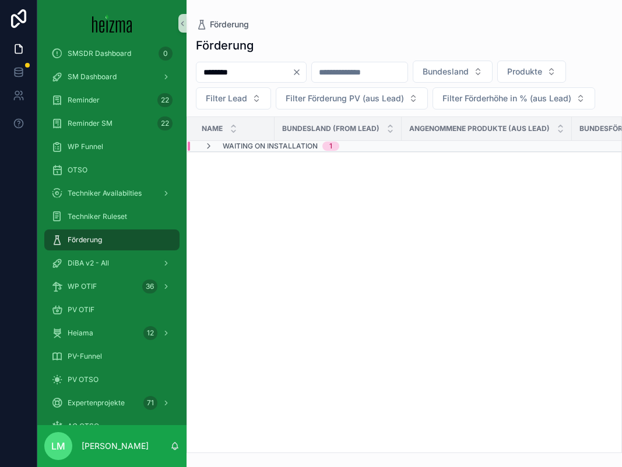
click at [236, 145] on span "Waiting on Installation" at bounding box center [270, 146] width 95 height 9
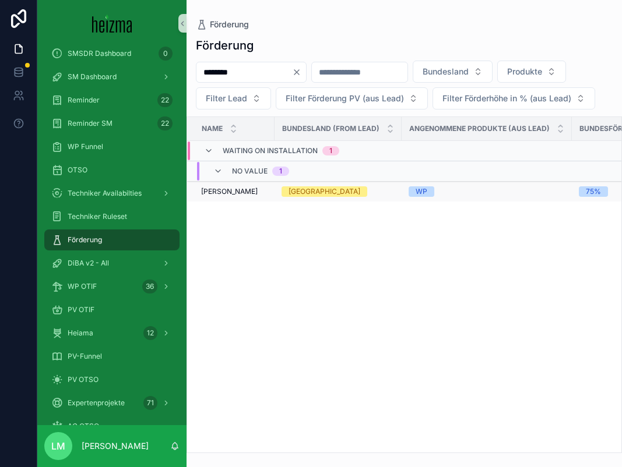
click at [230, 192] on span "[PERSON_NAME]" at bounding box center [229, 191] width 57 height 9
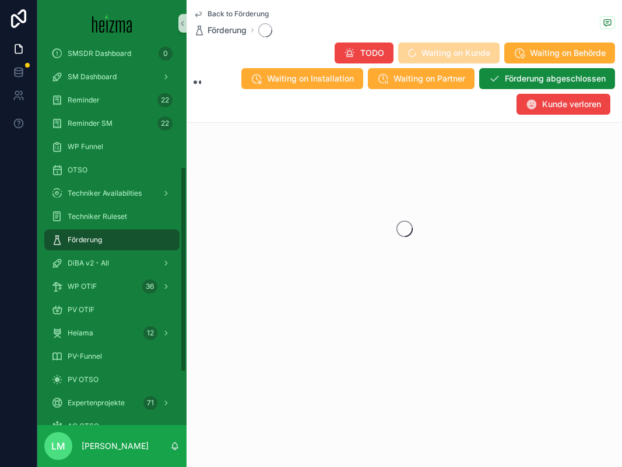
click at [17, 252] on div at bounding box center [18, 233] width 37 height 467
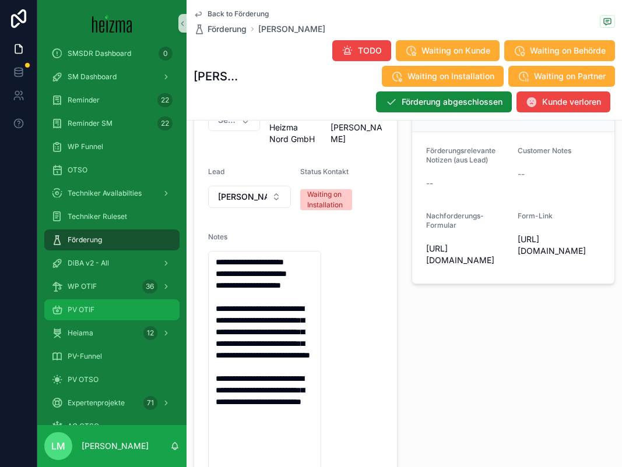
scroll to position [198, 0]
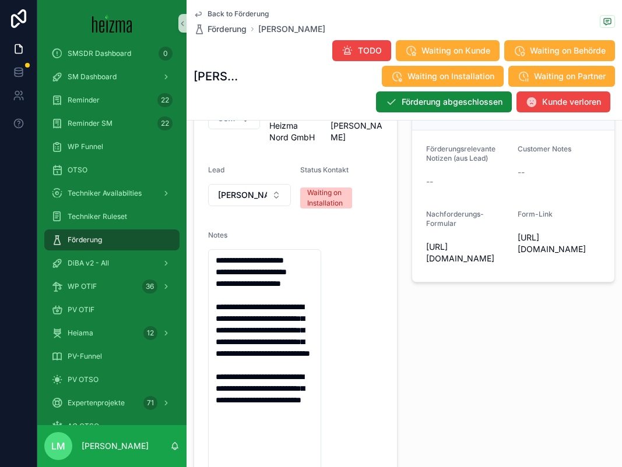
click at [226, 6] on div "Back to Förderung Förderung [PERSON_NAME] [PERSON_NAME] TODO Waiting on Kunde W…" at bounding box center [403, 60] width 421 height 120
click at [226, 10] on span "Back to Förderung" at bounding box center [237, 13] width 61 height 9
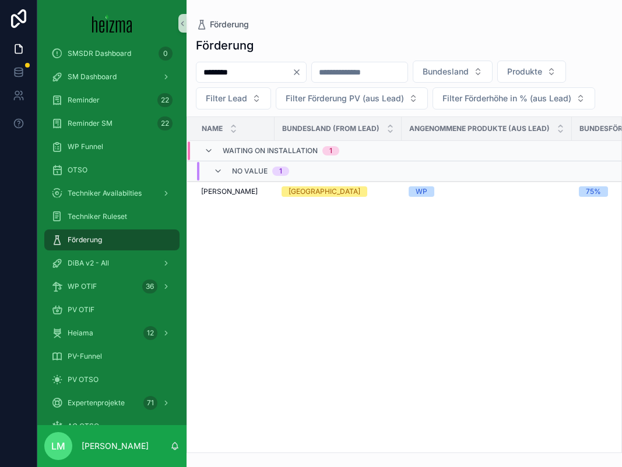
click at [238, 73] on input "********" at bounding box center [244, 72] width 96 height 16
type input "********"
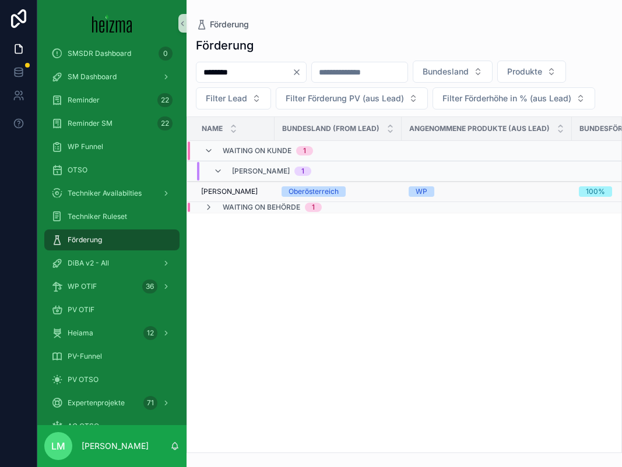
click at [246, 192] on span "Marija Petrovic" at bounding box center [229, 191] width 57 height 9
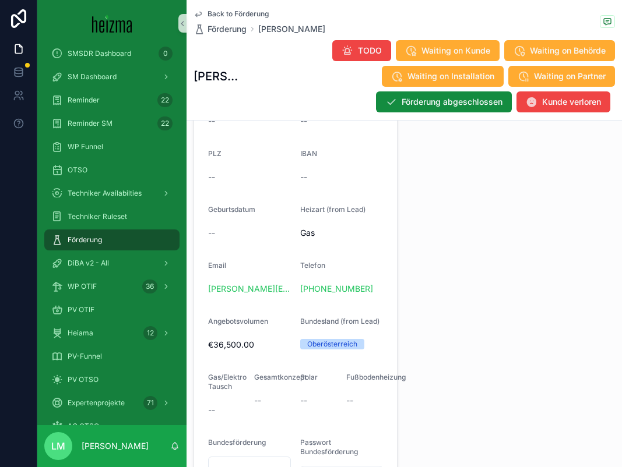
scroll to position [831, 0]
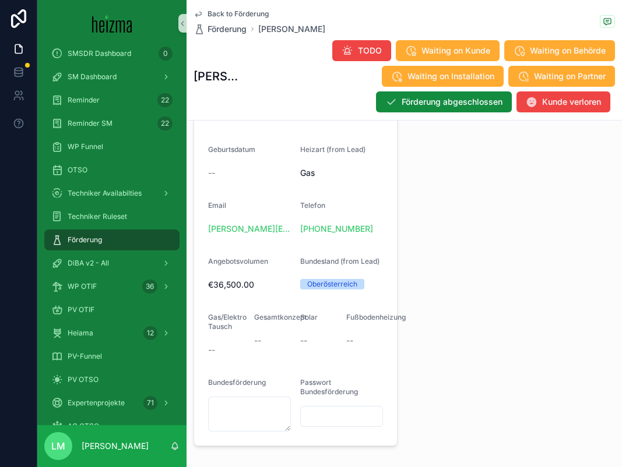
click at [231, 14] on span "Back to Förderung" at bounding box center [237, 13] width 61 height 9
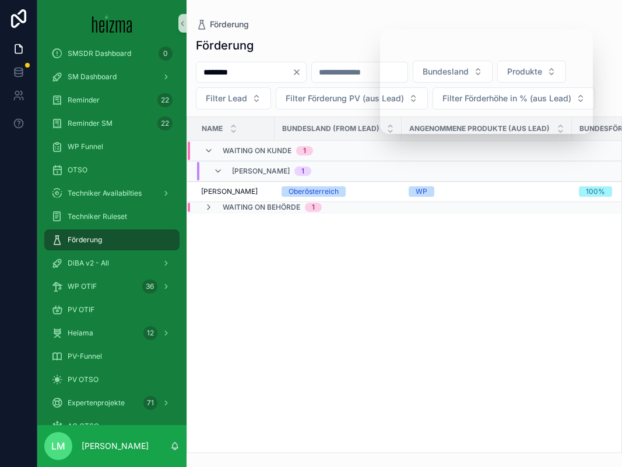
click at [239, 68] on input "********" at bounding box center [244, 72] width 96 height 16
type input "****"
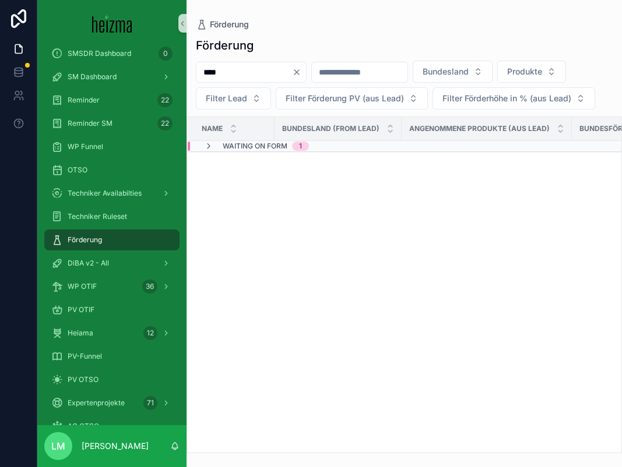
click at [245, 145] on span "Waiting on Form" at bounding box center [255, 146] width 65 height 9
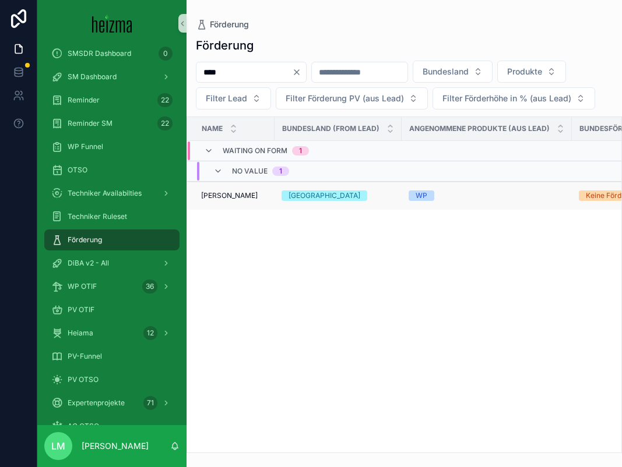
click at [226, 198] on span "Manfred Riha" at bounding box center [229, 195] width 57 height 9
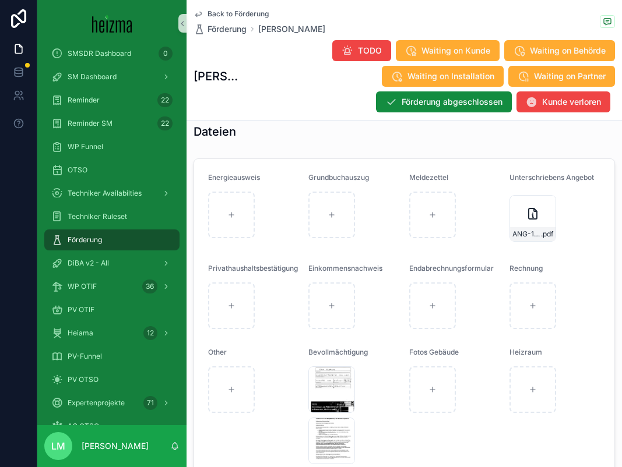
scroll to position [1134, 0]
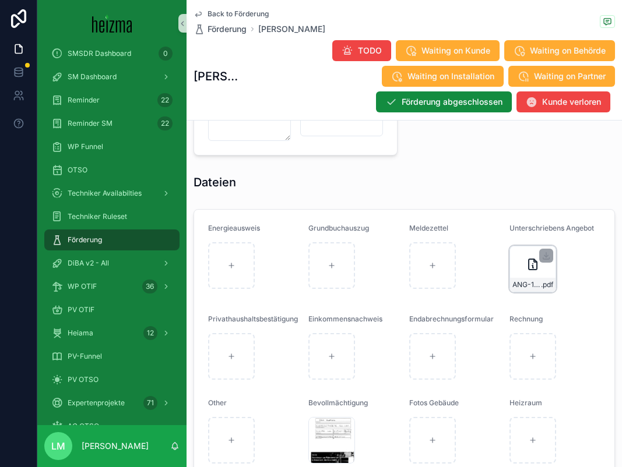
click at [515, 278] on div "ANG-13212-Riha-2025-09-18-zusammengefuÌgt .pdf" at bounding box center [532, 285] width 45 height 14
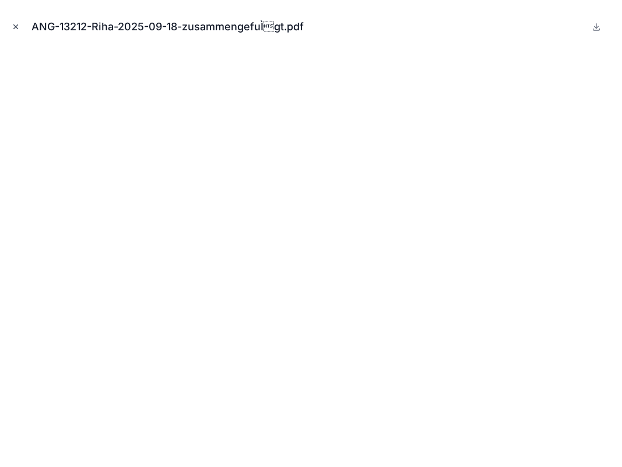
click at [20, 27] on button "Close modal" at bounding box center [15, 26] width 13 height 13
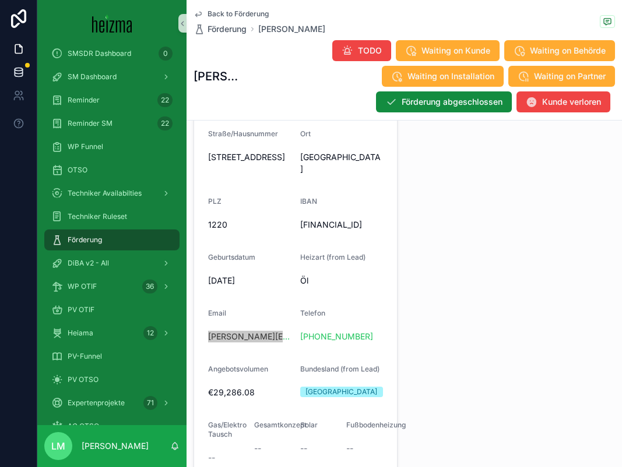
scroll to position [719, 0]
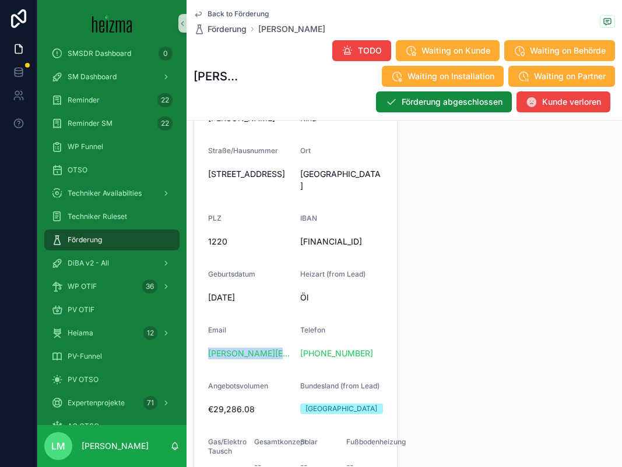
click at [203, 172] on form "Name Manfred Riha FirstName Manfred LastName Riha Straße/Hausnummer Kloepferstr…" at bounding box center [295, 295] width 203 height 550
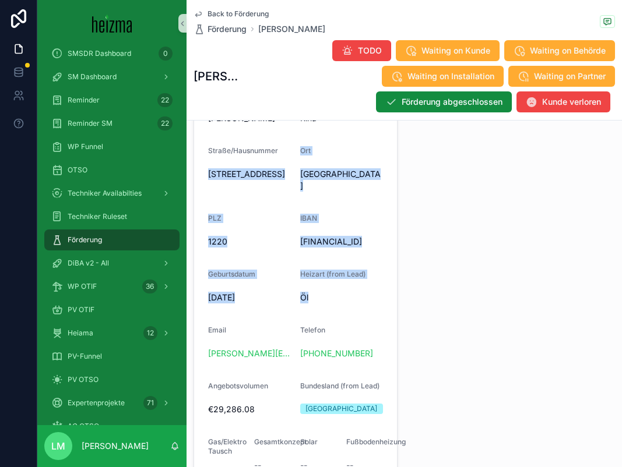
drag, startPoint x: 223, startPoint y: 175, endPoint x: 355, endPoint y: 299, distance: 181.4
click at [355, 299] on form "Name Manfred Riha FirstName Manfred LastName Riha Straße/Hausnummer Kloepferstr…" at bounding box center [295, 295] width 203 height 550
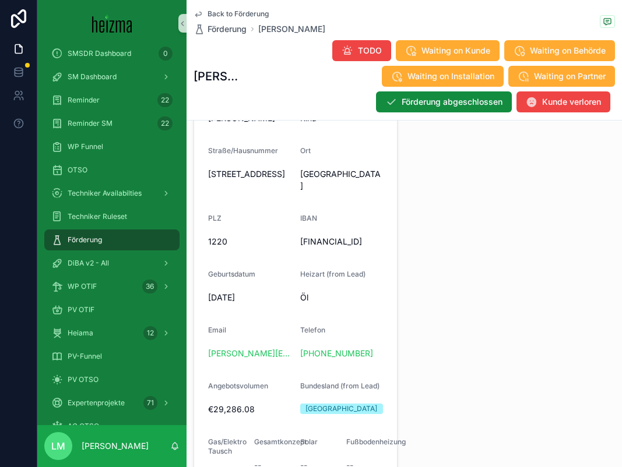
click at [354, 299] on span "Öl" at bounding box center [341, 298] width 83 height 12
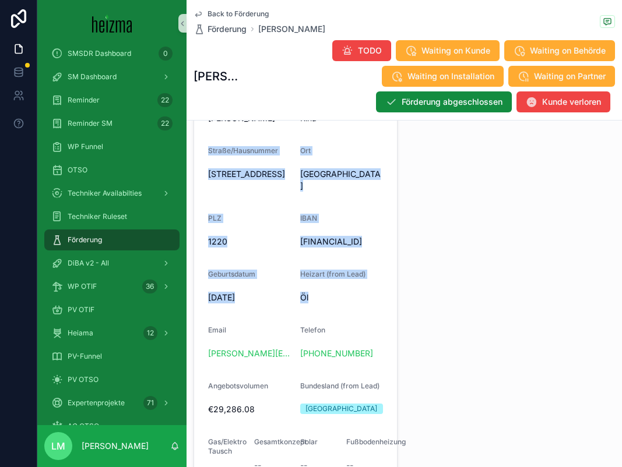
drag, startPoint x: 354, startPoint y: 299, endPoint x: 226, endPoint y: 150, distance: 196.3
click at [226, 150] on form "Name Manfred Riha FirstName Manfred LastName Riha Straße/Hausnummer Kloepferstr…" at bounding box center [295, 295] width 203 height 550
click at [226, 150] on span "Straße/Hausnummer" at bounding box center [243, 150] width 70 height 9
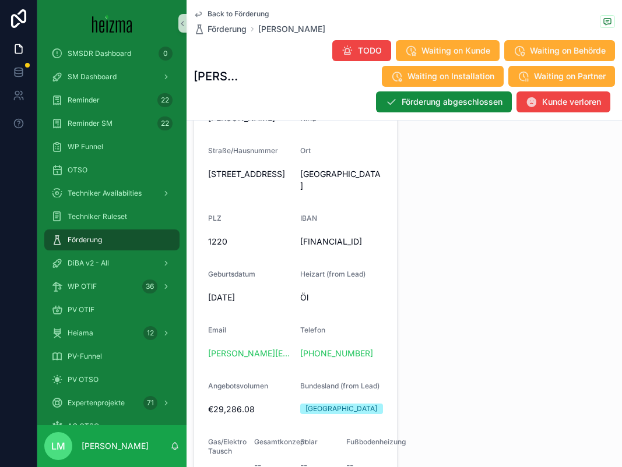
click at [226, 150] on span "Straße/Hausnummer" at bounding box center [243, 150] width 70 height 9
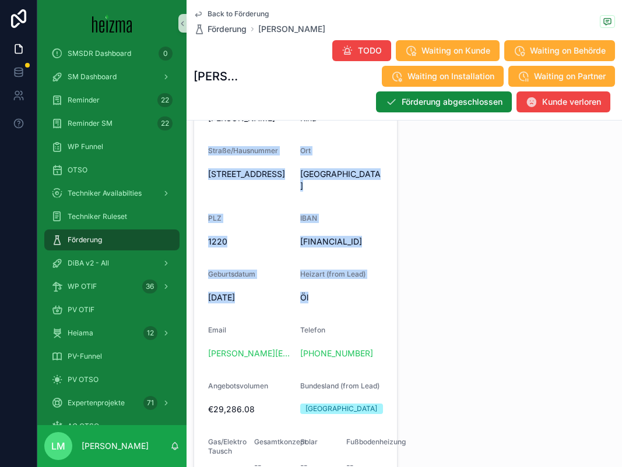
drag, startPoint x: 226, startPoint y: 150, endPoint x: 327, endPoint y: 308, distance: 187.8
click at [327, 309] on form "Name Manfred Riha FirstName Manfred LastName Riha Straße/Hausnummer Kloepferstr…" at bounding box center [295, 295] width 203 height 550
click at [327, 308] on form "Name Manfred Riha FirstName Manfred LastName Riha Straße/Hausnummer Kloepferstr…" at bounding box center [295, 295] width 203 height 550
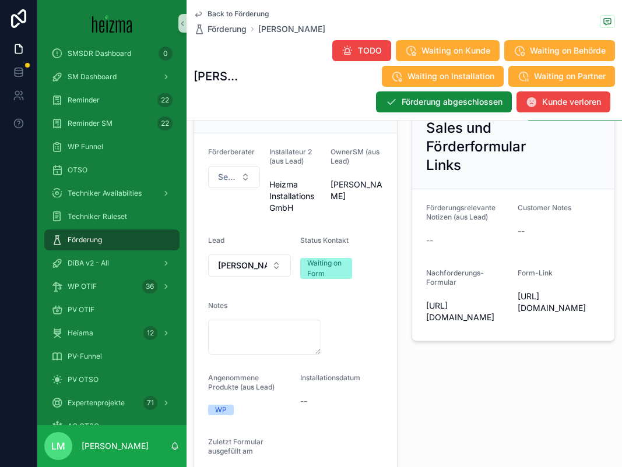
scroll to position [104, 0]
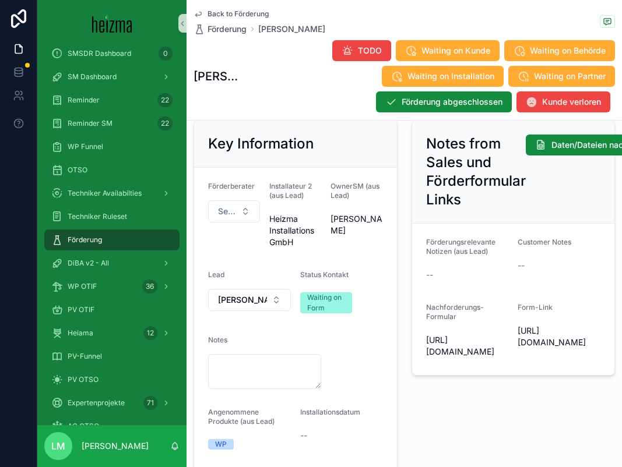
click at [550, 346] on span "https://heizma.fillout.com/t/eBNmWZwuPPus?id=recF7OIUiShuWEAv3" at bounding box center [558, 336] width 83 height 23
drag, startPoint x: 550, startPoint y: 346, endPoint x: 521, endPoint y: 336, distance: 30.6
click at [521, 336] on span "https://heizma.fillout.com/t/eBNmWZwuPPus?id=recF7OIUiShuWEAv3" at bounding box center [558, 336] width 83 height 23
drag, startPoint x: 521, startPoint y: 336, endPoint x: 539, endPoint y: 378, distance: 45.1
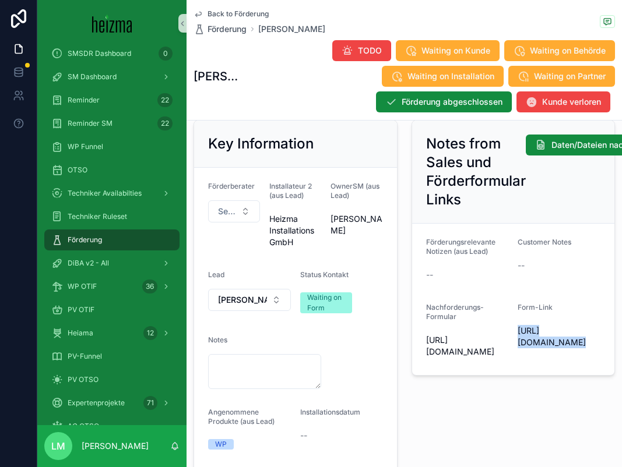
click at [539, 348] on span "https://heizma.fillout.com/t/eBNmWZwuPPus?id=recF7OIUiShuWEAv3" at bounding box center [558, 336] width 83 height 23
drag, startPoint x: 539, startPoint y: 378, endPoint x: 519, endPoint y: 311, distance: 69.5
click at [519, 311] on div "Form-Link https://heizma.fillout.com/t/eBNmWZwuPPus?id=recF7OIUiShuWEAv3" at bounding box center [558, 332] width 83 height 58
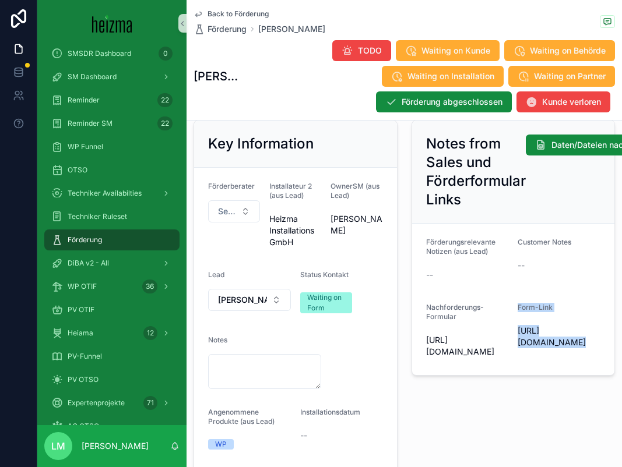
click at [519, 311] on span "Form-Link" at bounding box center [534, 307] width 35 height 9
drag, startPoint x: 519, startPoint y: 311, endPoint x: 524, endPoint y: 392, distance: 80.6
click at [524, 361] on div "Form-Link https://heizma.fillout.com/t/eBNmWZwuPPus?id=recF7OIUiShuWEAv3" at bounding box center [558, 332] width 83 height 58
drag, startPoint x: 534, startPoint y: 392, endPoint x: 513, endPoint y: 308, distance: 86.5
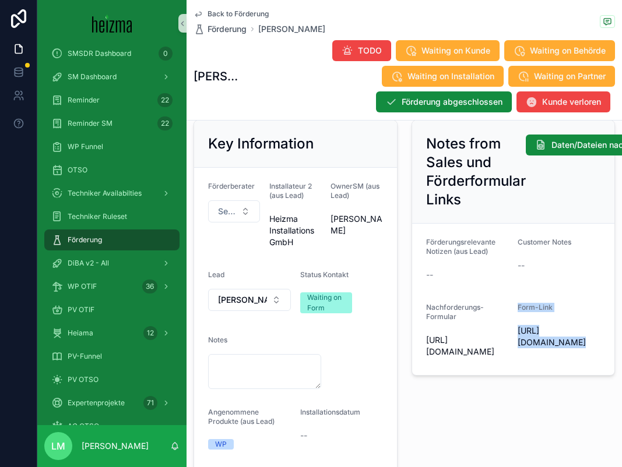
click at [513, 308] on form "Förderungsrelevante Notizen (aus Lead) -- Customer Notes -- Nachforderungs-Form…" at bounding box center [513, 299] width 203 height 151
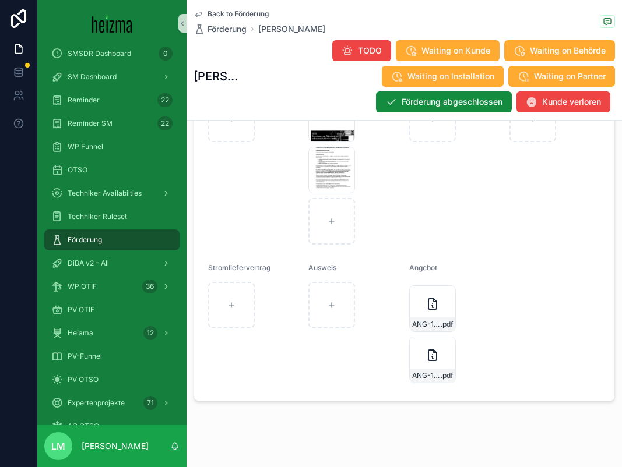
scroll to position [1470, 0]
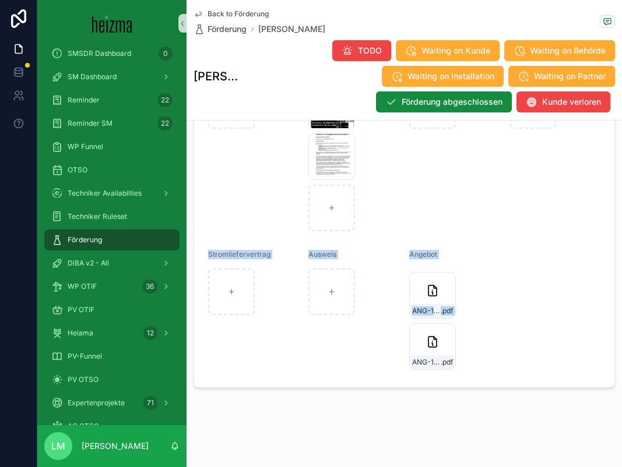
drag, startPoint x: 491, startPoint y: 360, endPoint x: 372, endPoint y: 127, distance: 261.6
click at [372, 127] on form "Energieausweis Grundbuchauszug Meldezettel Unterschriebens Angebot ANG-13212-Ri…" at bounding box center [404, 131] width 420 height 513
click at [456, 258] on div "Angebot" at bounding box center [454, 257] width 91 height 14
drag, startPoint x: 496, startPoint y: 375, endPoint x: 421, endPoint y: 233, distance: 160.8
click at [421, 233] on form "Energieausweis Grundbuchauszug Meldezettel Unterschriebens Angebot ANG-13212-Ri…" at bounding box center [404, 131] width 420 height 513
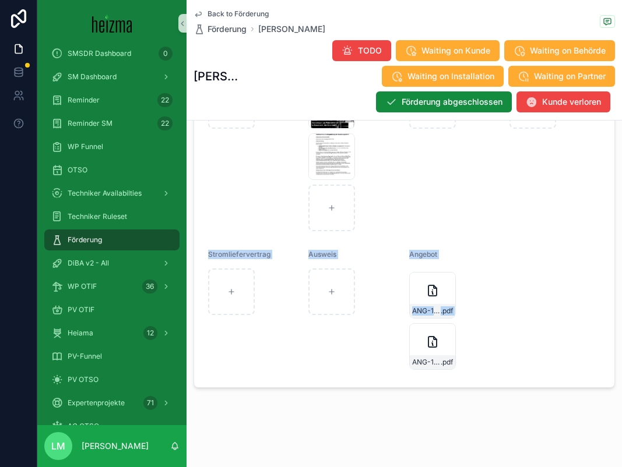
click at [421, 233] on form "Energieausweis Grundbuchauszug Meldezettel Unterschriebens Angebot ANG-13212-Ri…" at bounding box center [404, 131] width 420 height 513
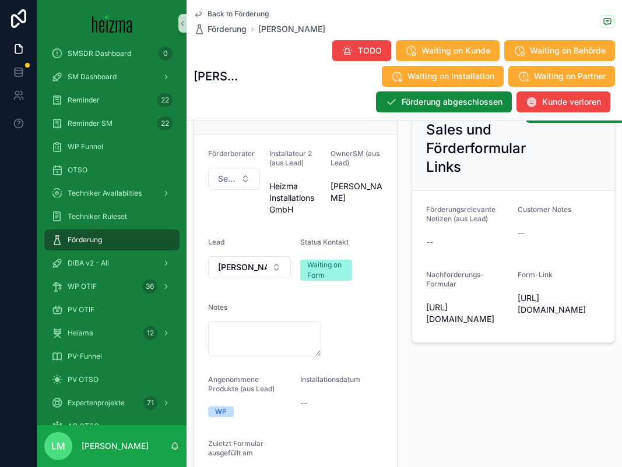
scroll to position [156, 0]
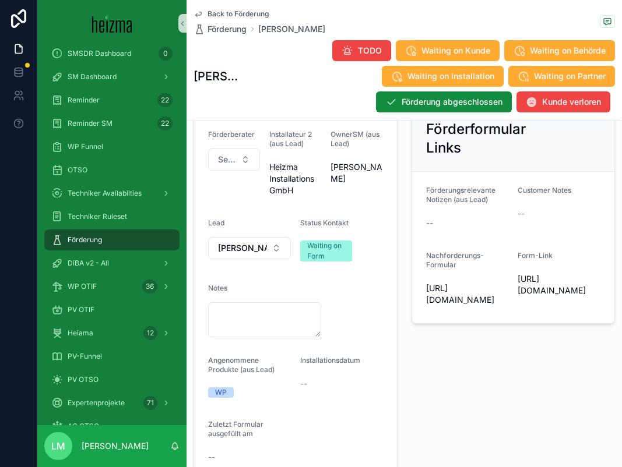
click at [220, 15] on span "Back to Förderung" at bounding box center [237, 13] width 61 height 9
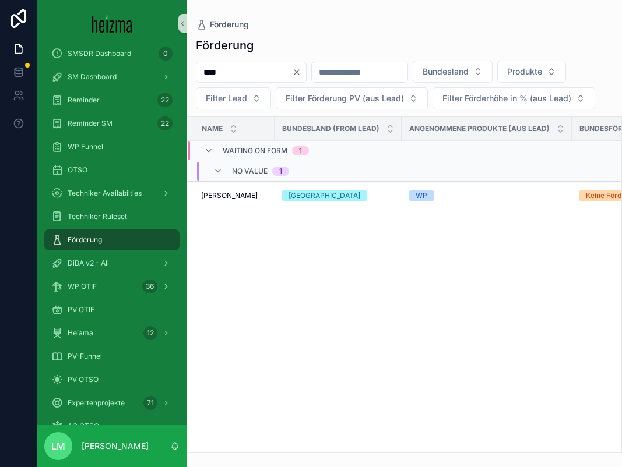
click at [301, 71] on icon "Clear" at bounding box center [296, 72] width 9 height 9
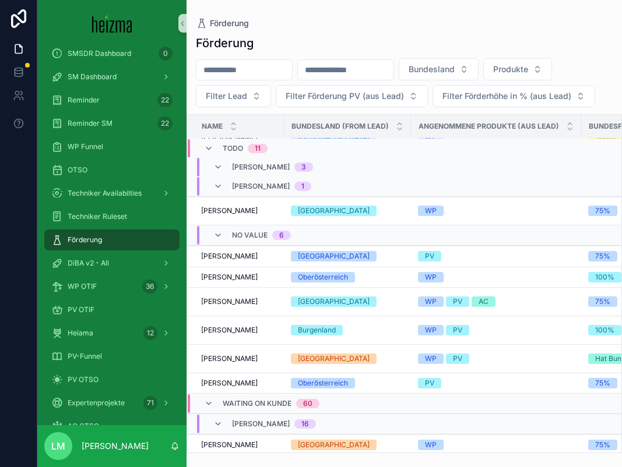
scroll to position [202, 0]
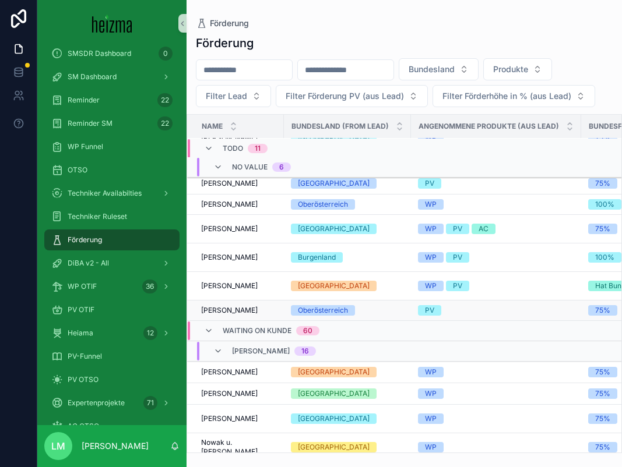
click at [236, 313] on span "Doris Benhamoud" at bounding box center [229, 310] width 57 height 9
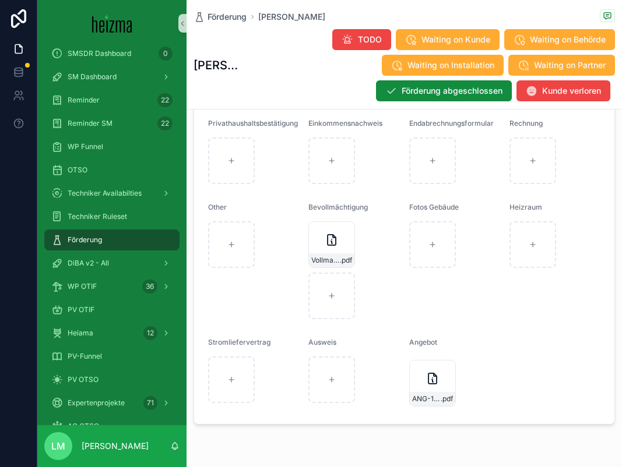
scroll to position [1331, 0]
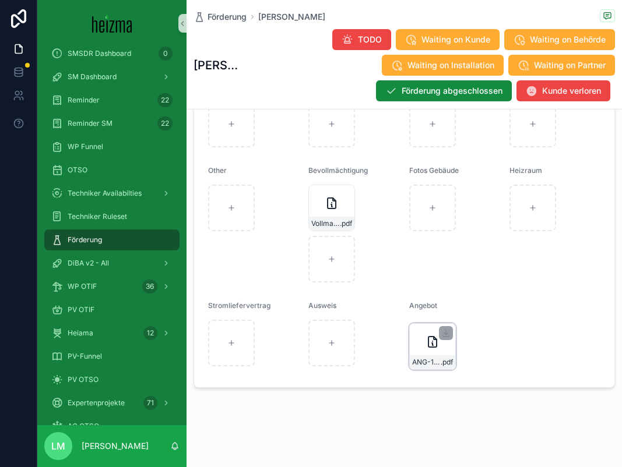
click at [427, 355] on div "ANG-13348-Benhamoud-2025-09-26 .pdf" at bounding box center [432, 362] width 45 height 14
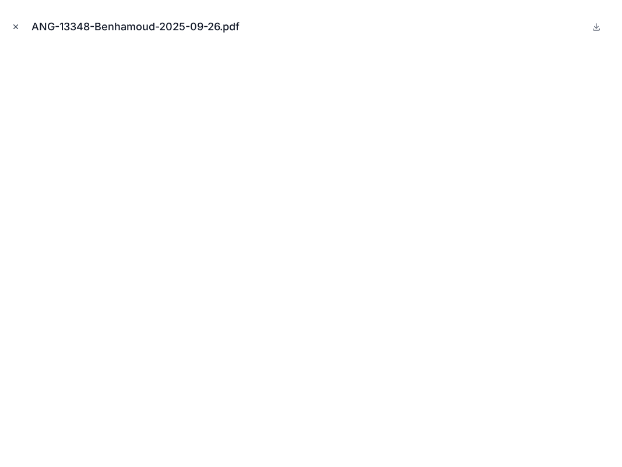
click at [17, 25] on icon "Close modal" at bounding box center [16, 27] width 4 height 4
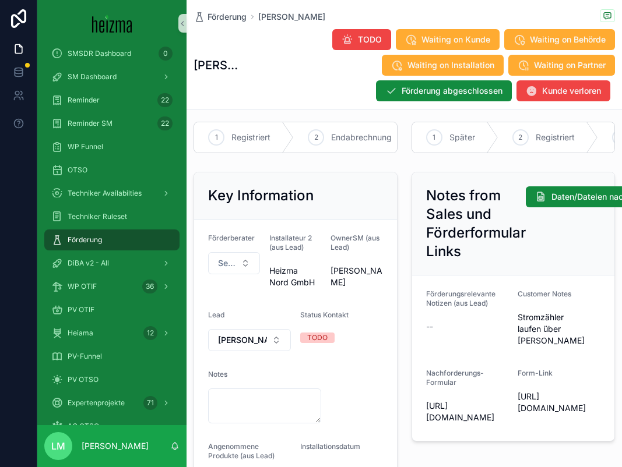
scroll to position [27, 0]
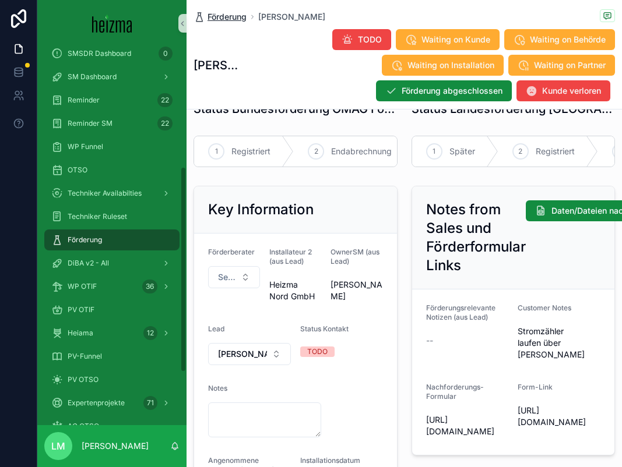
click at [213, 19] on span "Förderung" at bounding box center [226, 17] width 39 height 12
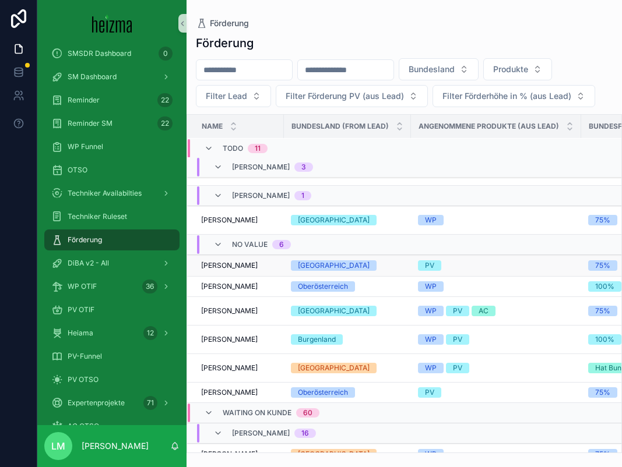
scroll to position [175, 0]
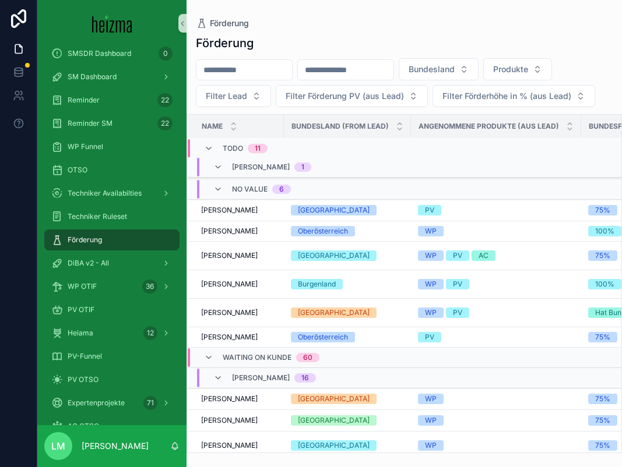
click at [225, 358] on span "Waiting on Kunde" at bounding box center [257, 357] width 69 height 9
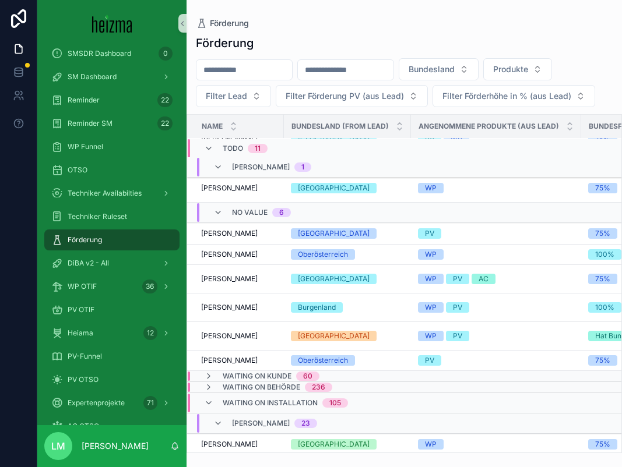
scroll to position [140, 0]
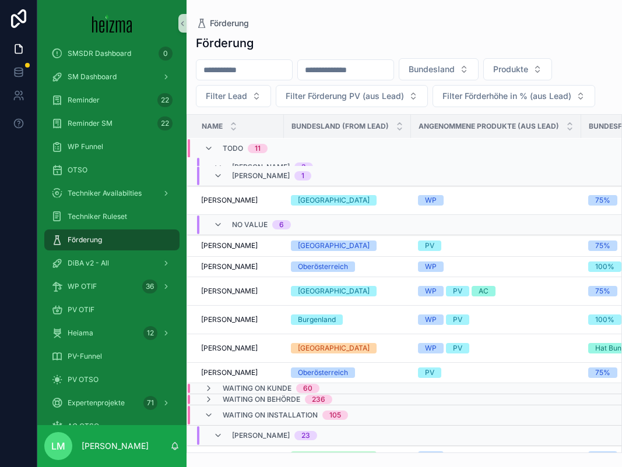
click at [225, 411] on span "Waiting on Installation" at bounding box center [270, 415] width 95 height 9
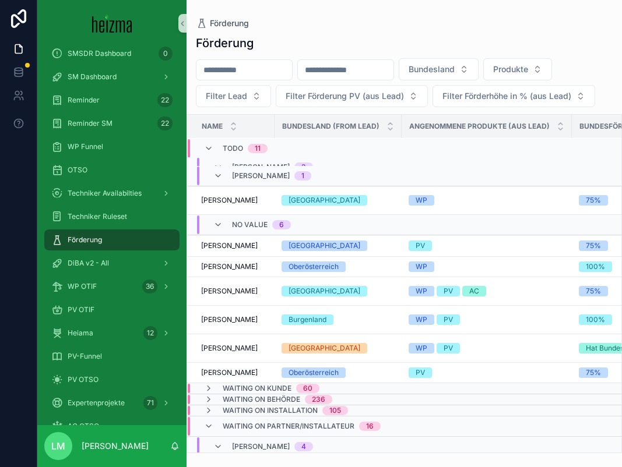
click at [225, 424] on span "Waiting on Partner/Installateur" at bounding box center [289, 426] width 132 height 9
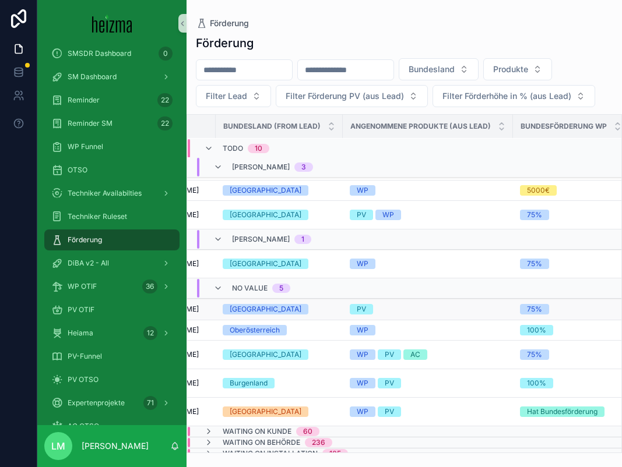
scroll to position [76, 0]
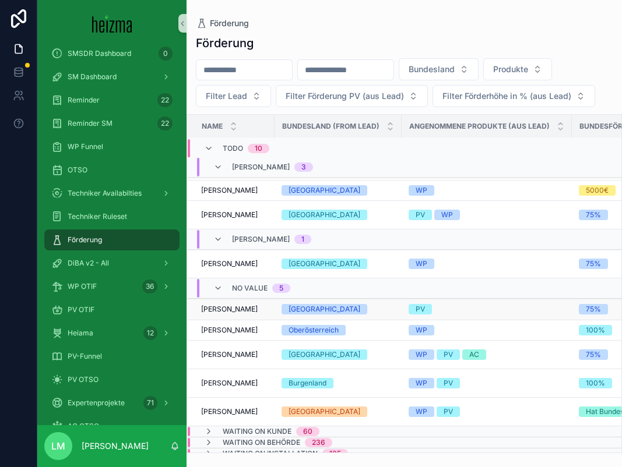
click at [232, 313] on span "Walter Leitner" at bounding box center [229, 309] width 57 height 9
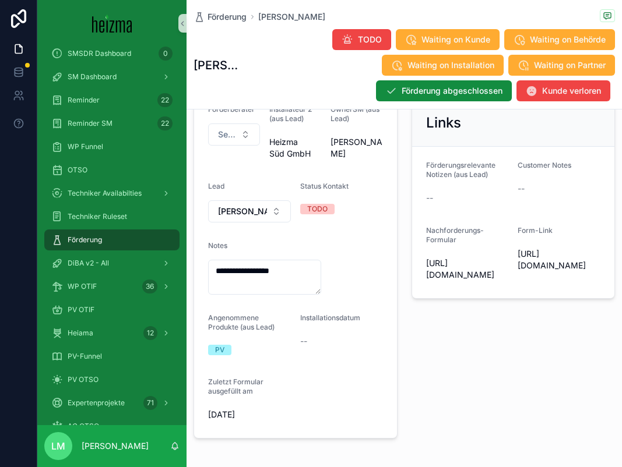
scroll to position [27, 0]
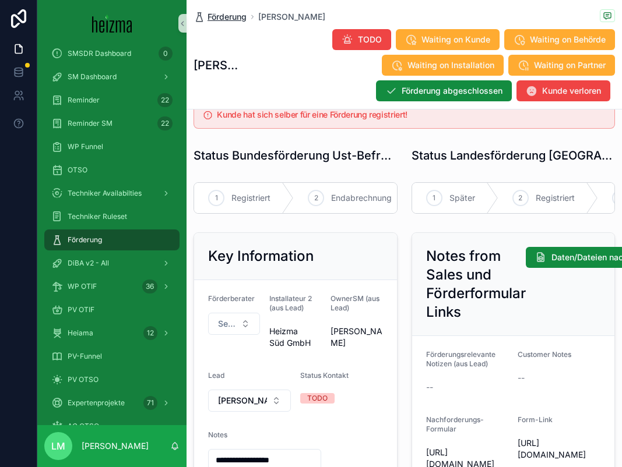
click at [229, 16] on span "Förderung" at bounding box center [226, 17] width 39 height 12
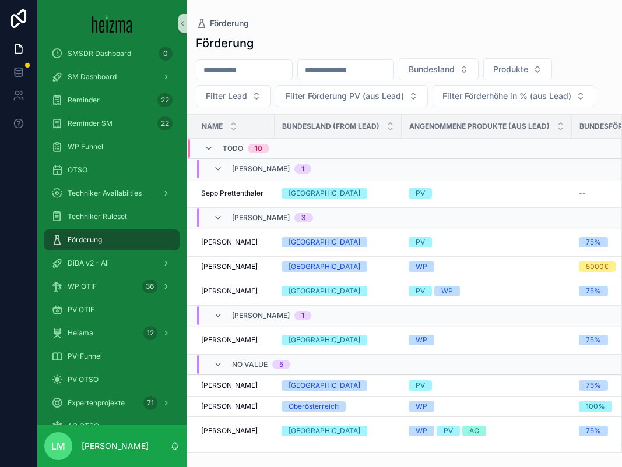
click at [257, 66] on input "scrollable content" at bounding box center [244, 70] width 96 height 16
type input "*****"
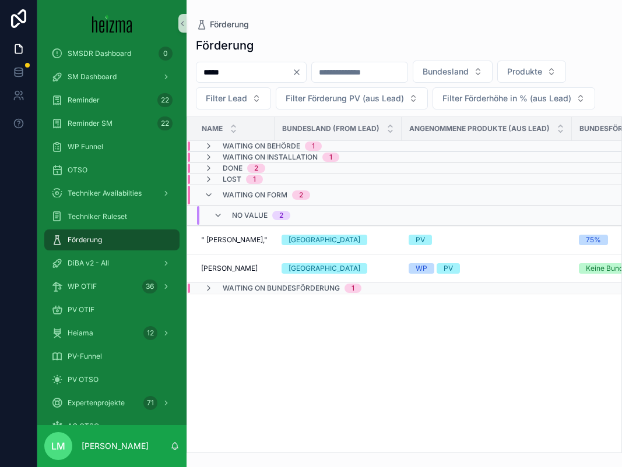
click at [301, 74] on icon "Clear" at bounding box center [296, 72] width 9 height 9
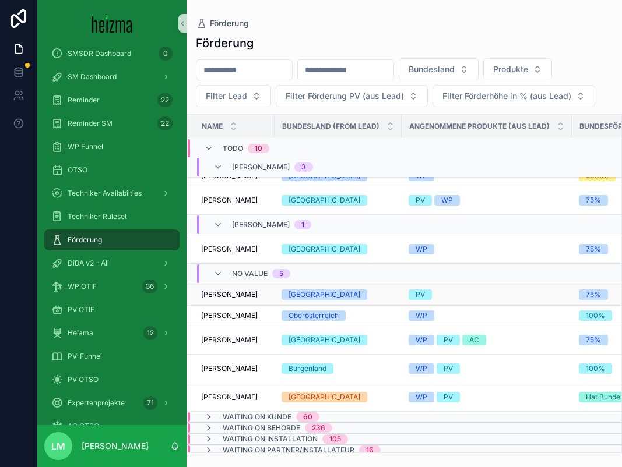
scroll to position [94, 0]
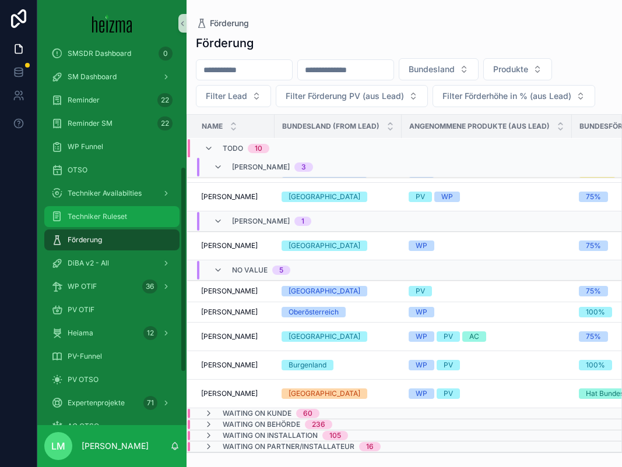
click at [125, 223] on div "Techniker Ruleset" at bounding box center [111, 216] width 121 height 19
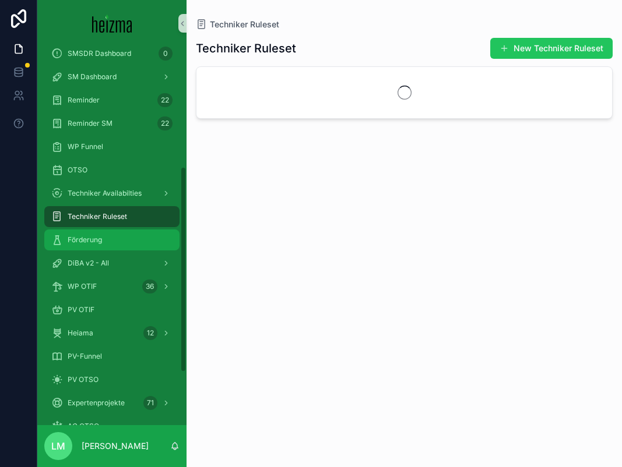
click at [125, 241] on div "Förderung" at bounding box center [111, 240] width 121 height 19
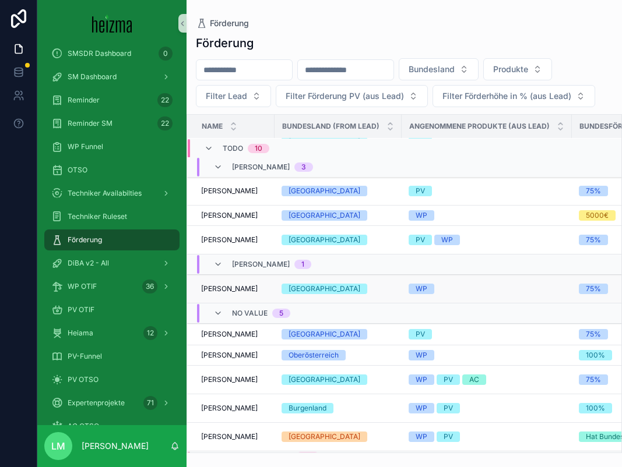
scroll to position [65, 0]
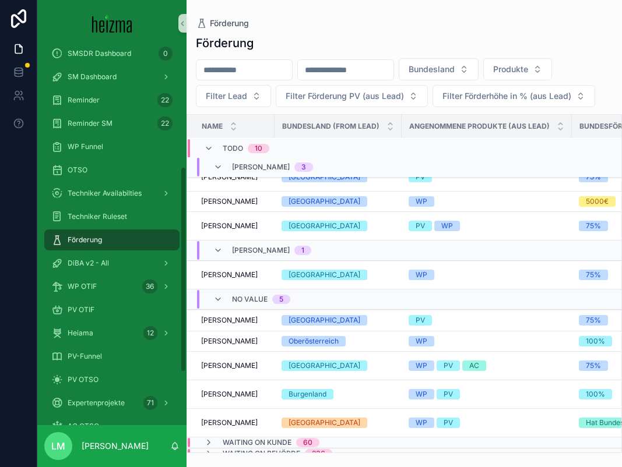
click at [20, 325] on div at bounding box center [18, 233] width 37 height 467
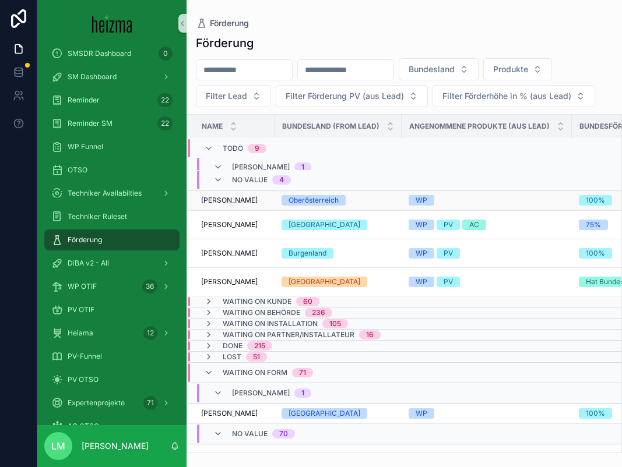
scroll to position [182, 0]
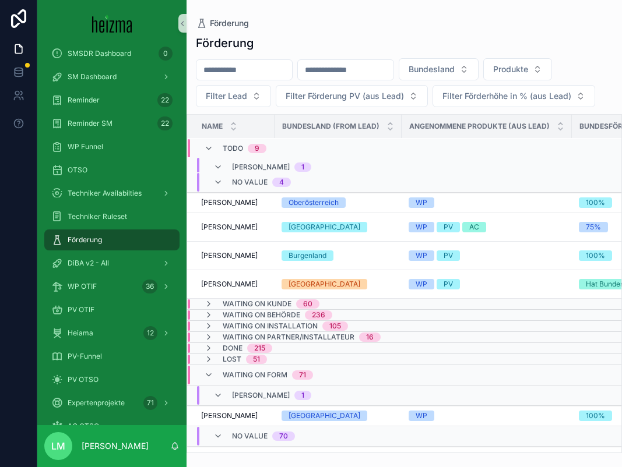
click at [217, 378] on div "Waiting on Form 71" at bounding box center [258, 375] width 109 height 19
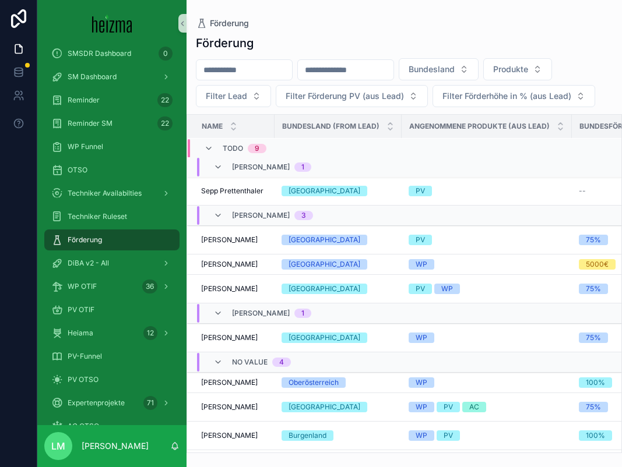
scroll to position [0, 0]
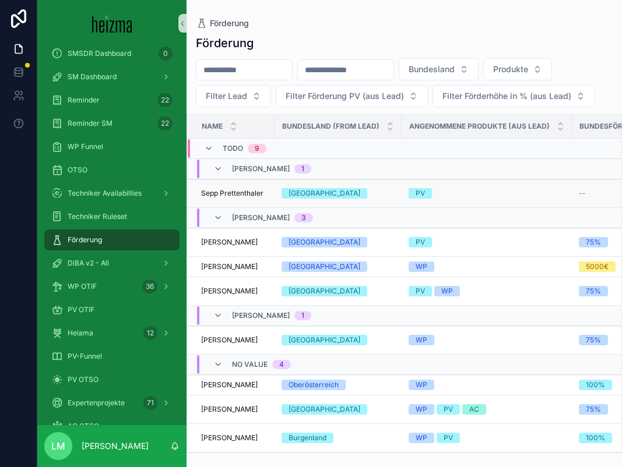
click at [241, 198] on td "Sepp Prettenthaler Sepp Prettenthaler" at bounding box center [230, 193] width 87 height 29
click at [235, 194] on span "Sepp Prettenthaler" at bounding box center [232, 193] width 62 height 9
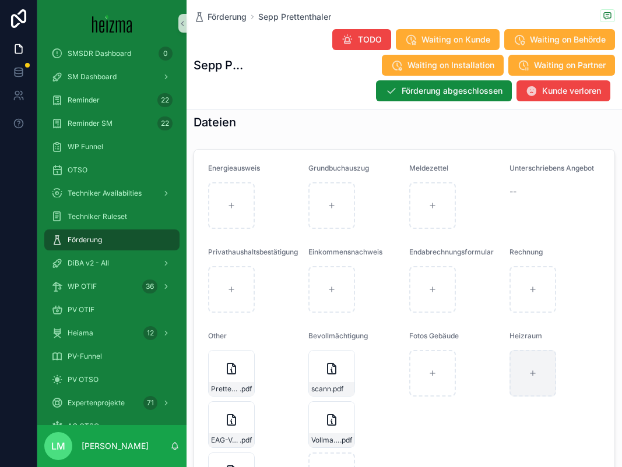
scroll to position [1329, 0]
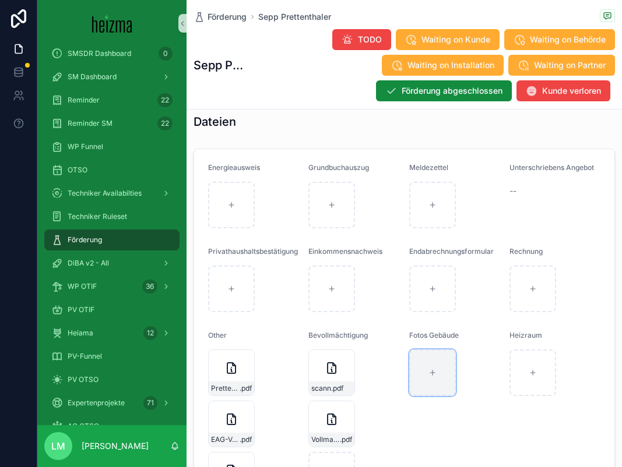
click at [432, 376] on div "scrollable content" at bounding box center [432, 373] width 47 height 47
type input "**********"
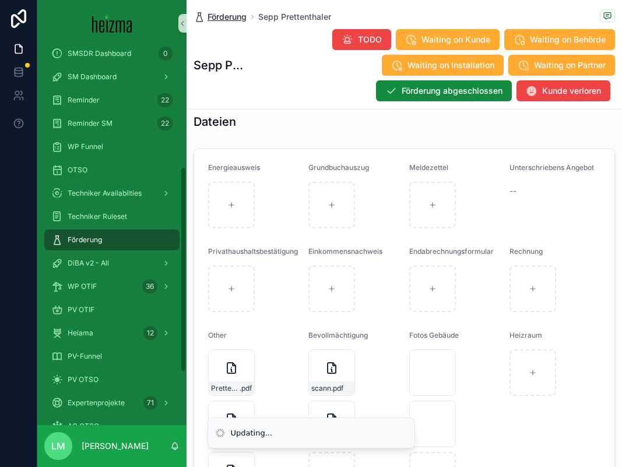
click at [230, 16] on span "Förderung" at bounding box center [226, 17] width 39 height 12
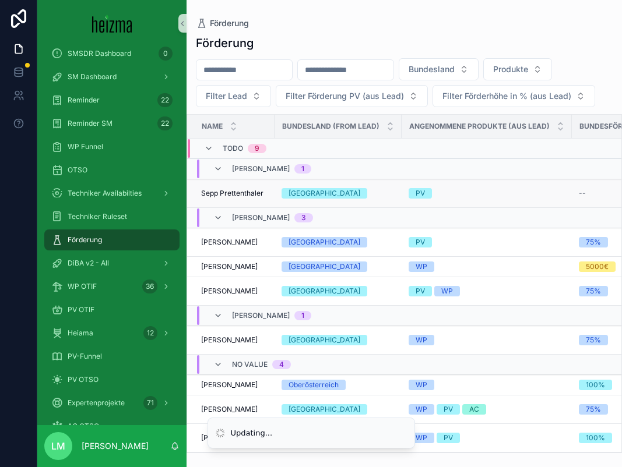
click at [207, 196] on span "Sepp Prettenthaler" at bounding box center [232, 193] width 62 height 9
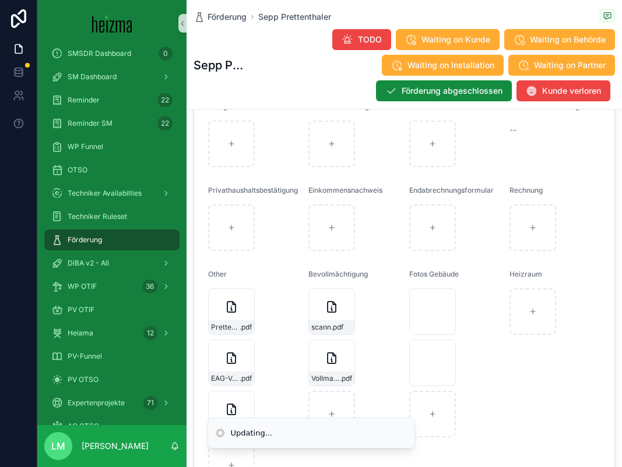
scroll to position [1359, 0]
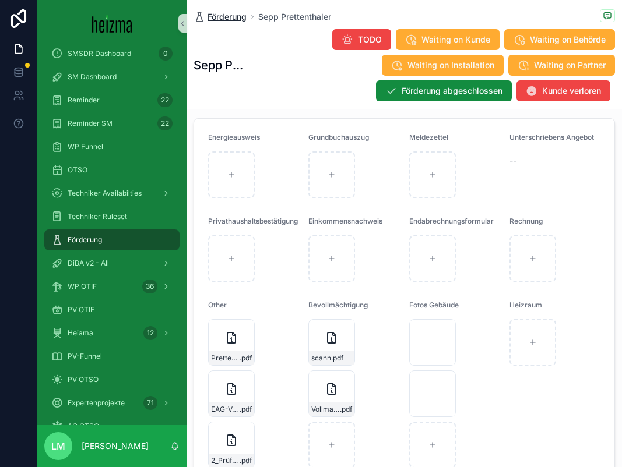
click at [228, 15] on span "Förderung" at bounding box center [226, 17] width 39 height 12
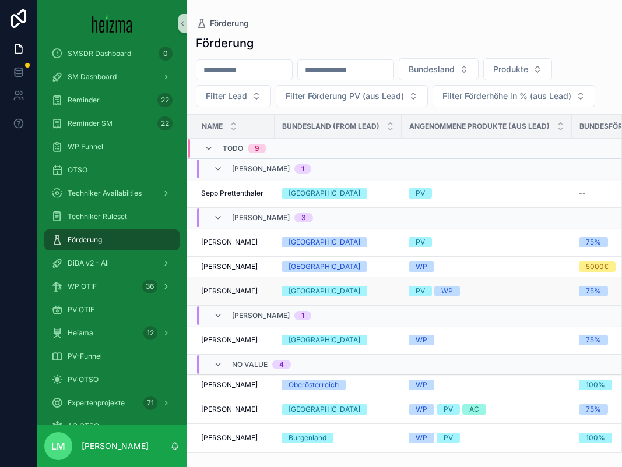
click at [240, 287] on span "Marion Dr. Faber - Oelschlägel" at bounding box center [229, 291] width 57 height 9
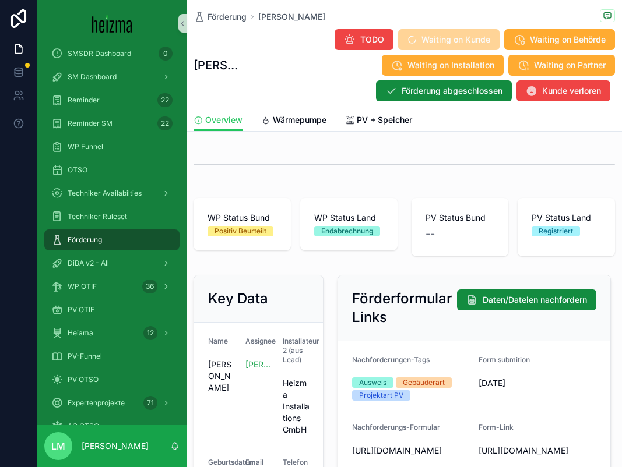
click at [344, 119] on div "Overview Wärmepumpe PV + Speicher" at bounding box center [403, 120] width 421 height 22
click at [360, 122] on span "PV + Speicher" at bounding box center [384, 120] width 55 height 12
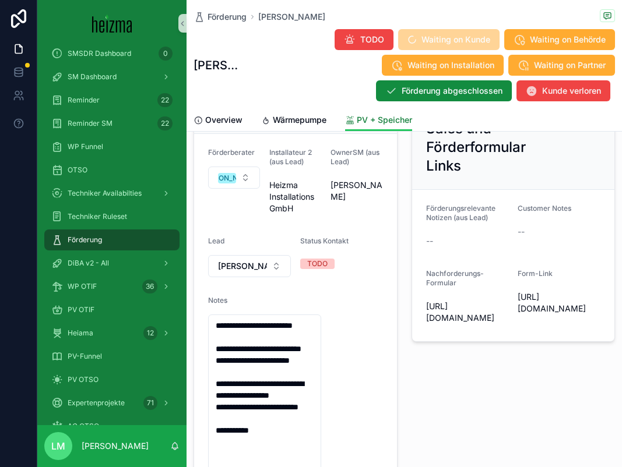
scroll to position [225, 0]
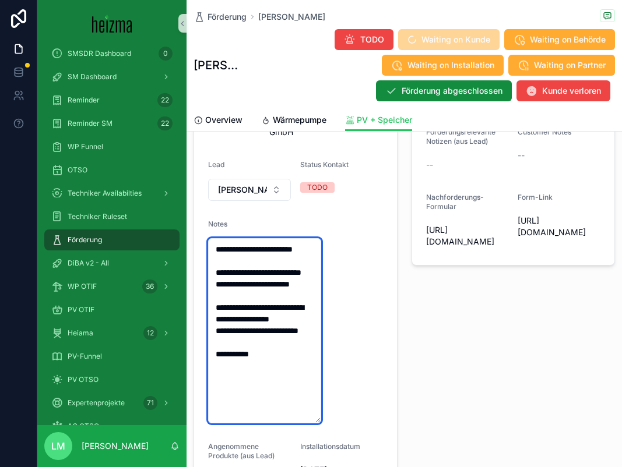
click at [284, 272] on textarea "**********" at bounding box center [264, 330] width 113 height 185
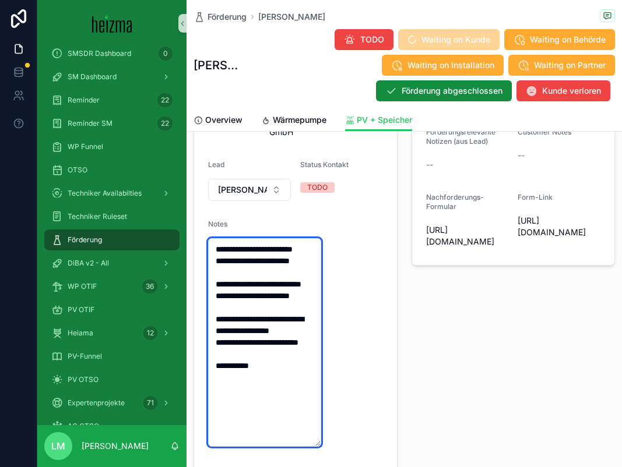
type textarea "**********"
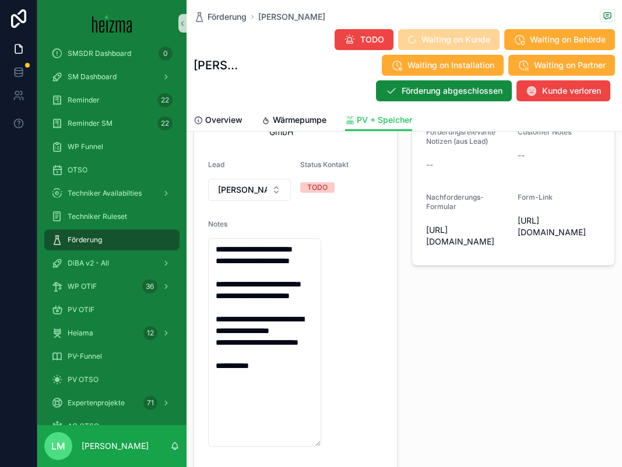
click at [398, 312] on div "**********" at bounding box center [295, 300] width 218 height 590
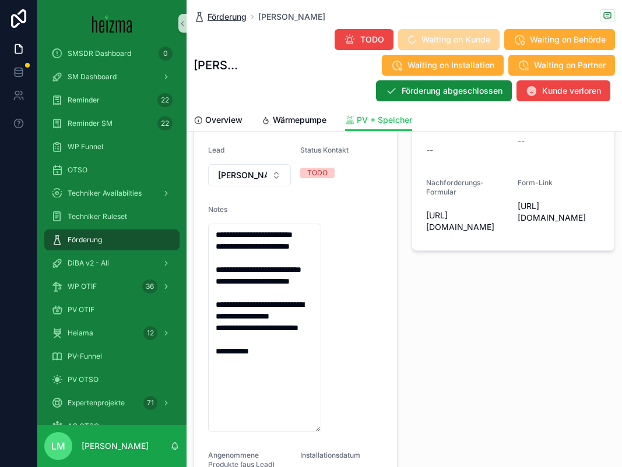
click at [234, 22] on span "Förderung" at bounding box center [226, 17] width 39 height 12
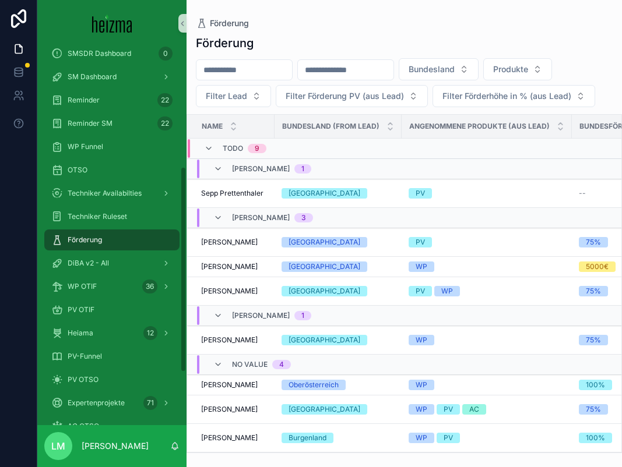
click at [112, 231] on div "Förderung" at bounding box center [111, 240] width 121 height 19
click at [112, 220] on span "Techniker Ruleset" at bounding box center [97, 216] width 59 height 9
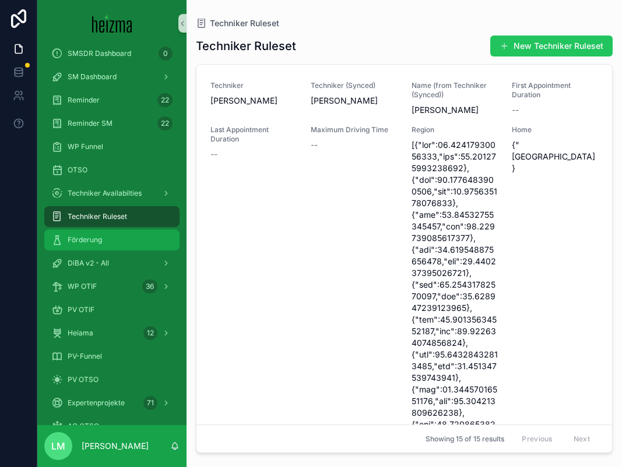
click at [122, 238] on div "Förderung" at bounding box center [111, 240] width 121 height 19
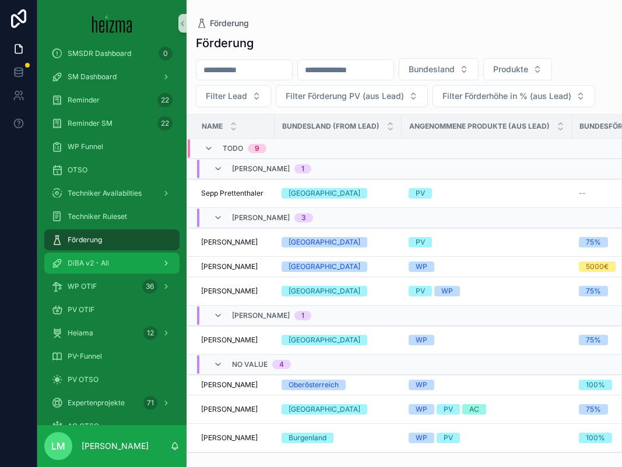
click at [124, 255] on div "DiBA v2 - All" at bounding box center [111, 263] width 121 height 19
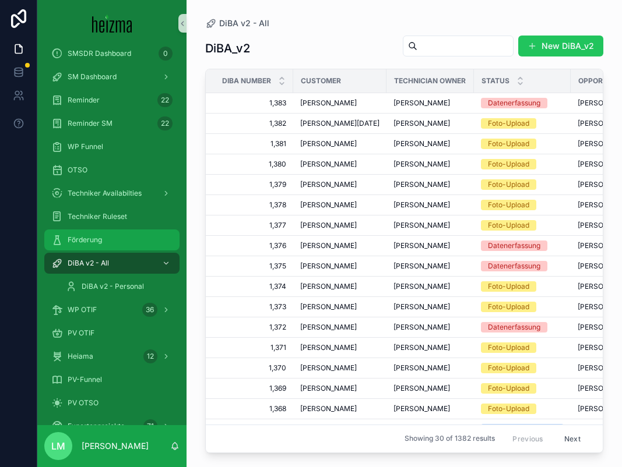
click at [108, 242] on div "Förderung" at bounding box center [111, 240] width 121 height 19
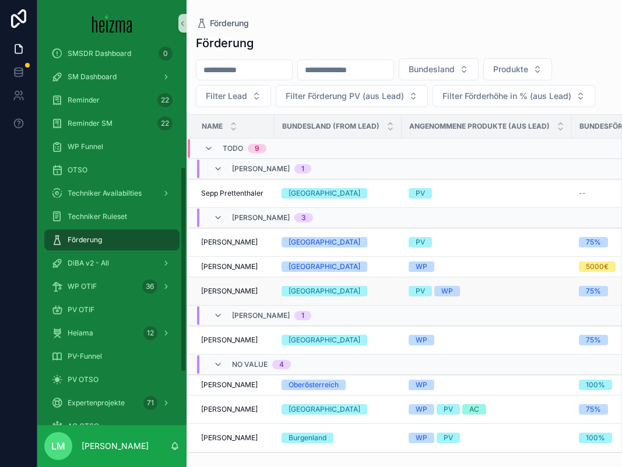
scroll to position [0, 12]
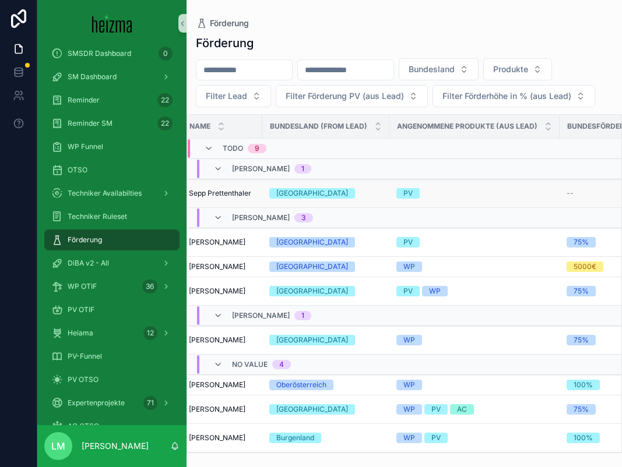
click at [236, 195] on span "Sepp Prettenthaler" at bounding box center [220, 193] width 62 height 9
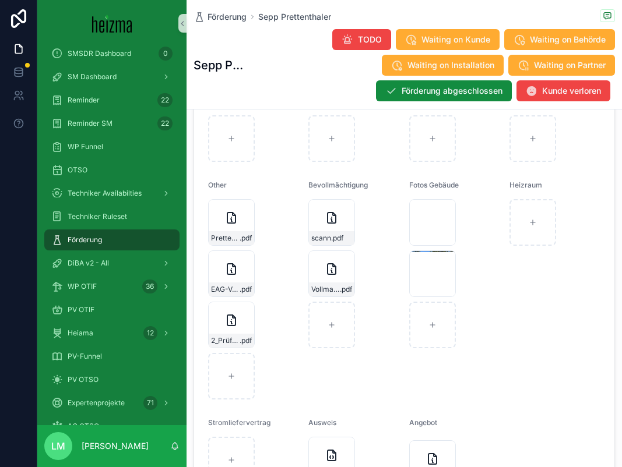
scroll to position [1492, 0]
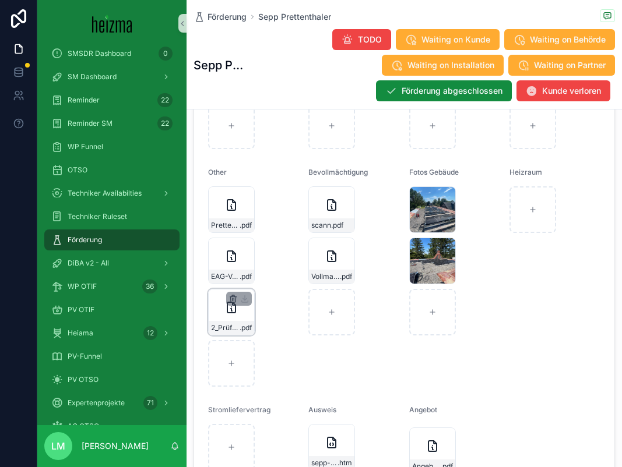
click at [231, 304] on icon "scrollable content" at bounding box center [232, 298] width 9 height 9
click at [255, 286] on icon "scrollable content" at bounding box center [257, 286] width 5 height 5
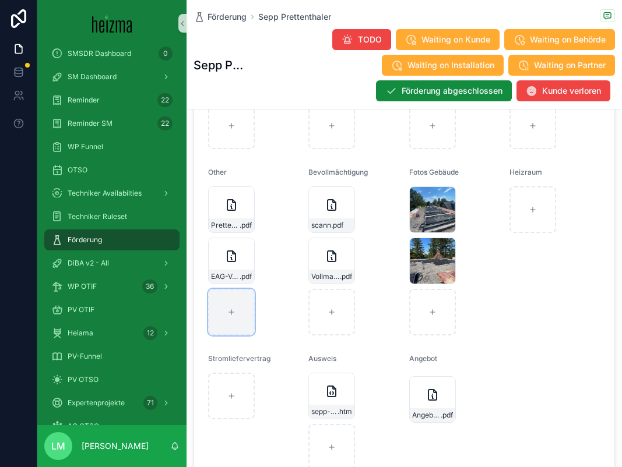
click at [237, 332] on div "scrollable content" at bounding box center [231, 312] width 47 height 47
type input "**********"
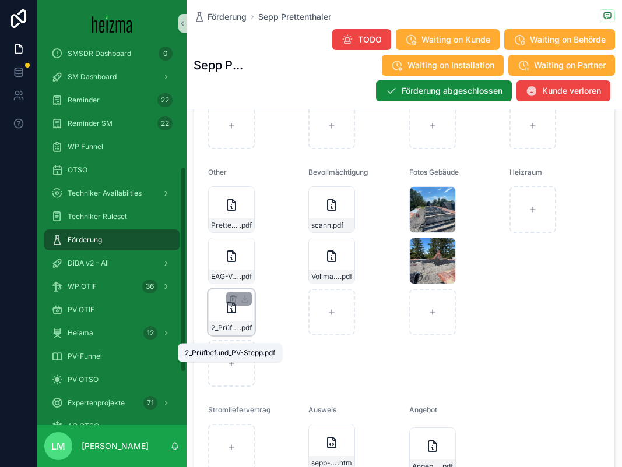
click at [232, 333] on span "2_Prüfbefund_PV-Stepp" at bounding box center [225, 327] width 29 height 9
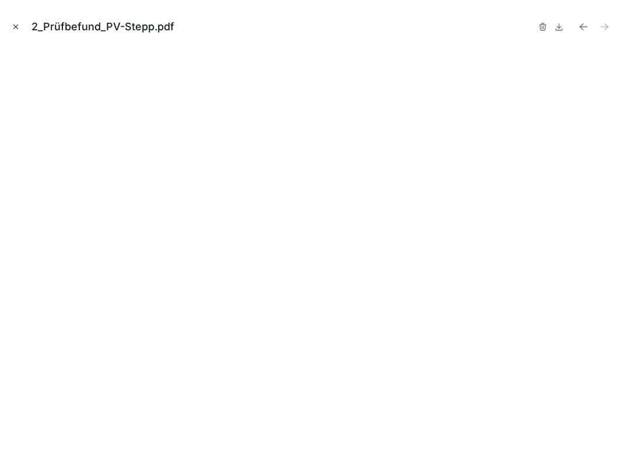
click at [13, 23] on icon "Close modal" at bounding box center [16, 27] width 8 height 8
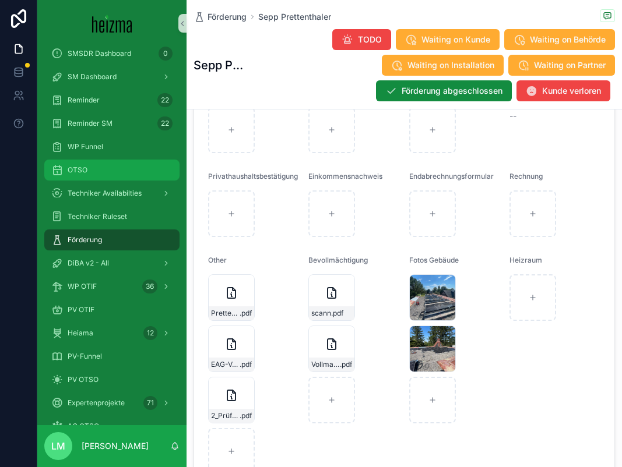
scroll to position [1408, 0]
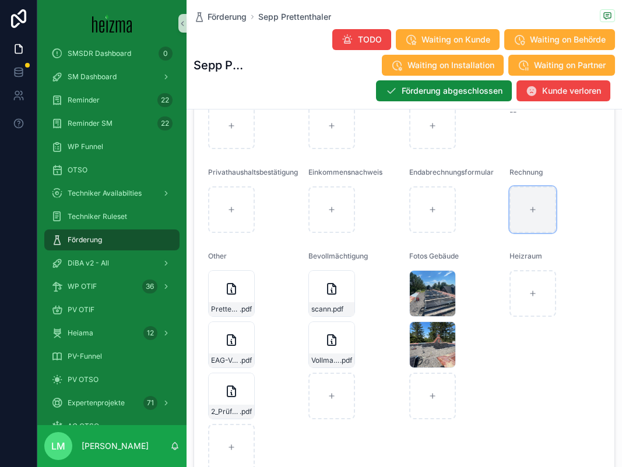
click at [513, 232] on div "scrollable content" at bounding box center [532, 209] width 47 height 47
type input "**********"
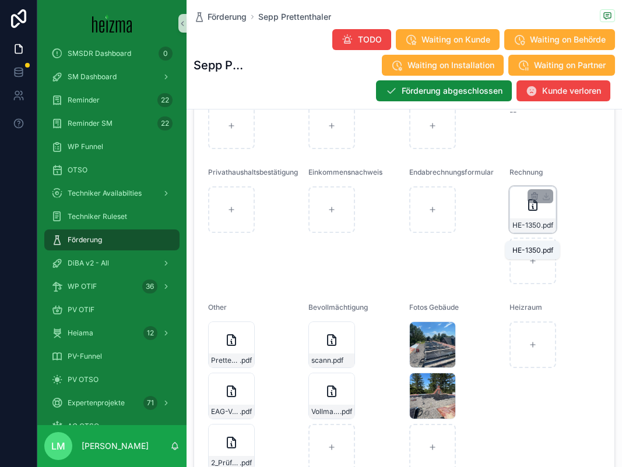
click at [523, 230] on span "HE-1350" at bounding box center [526, 225] width 29 height 9
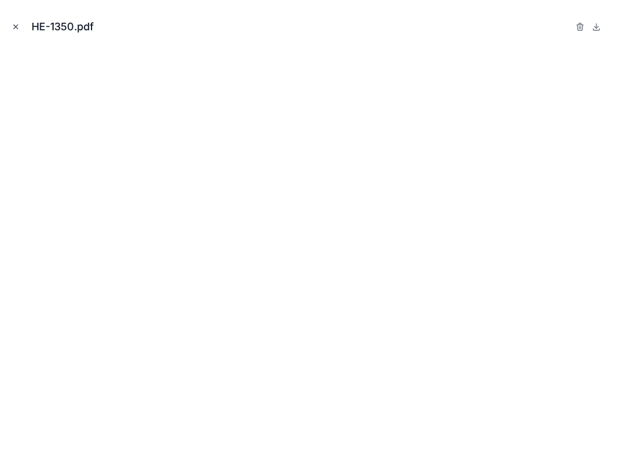
click at [12, 26] on icon "Close modal" at bounding box center [16, 27] width 8 height 8
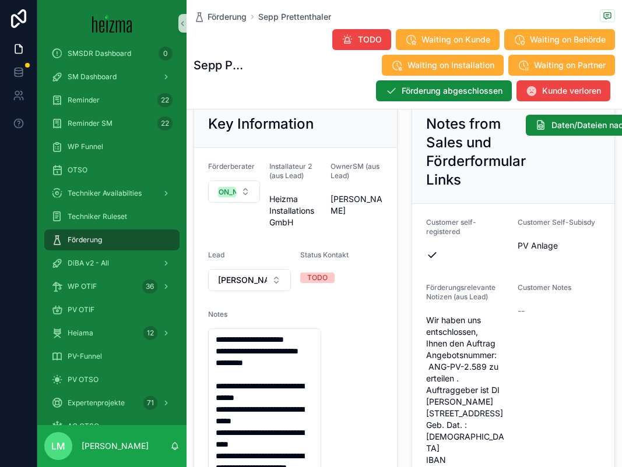
scroll to position [250, 0]
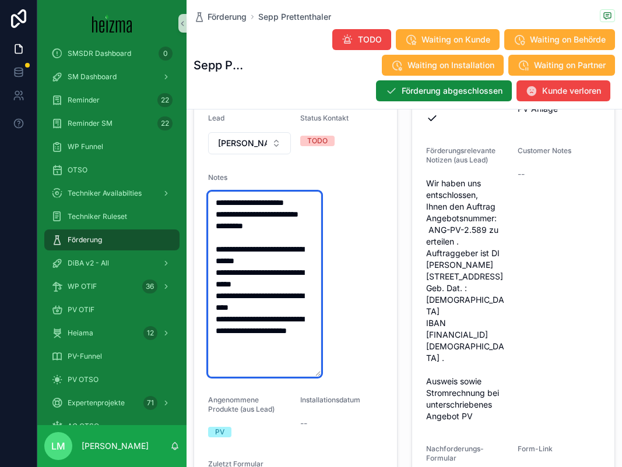
drag, startPoint x: 263, startPoint y: 239, endPoint x: 208, endPoint y: 230, distance: 55.6
click at [208, 230] on textarea "**********" at bounding box center [264, 284] width 113 height 185
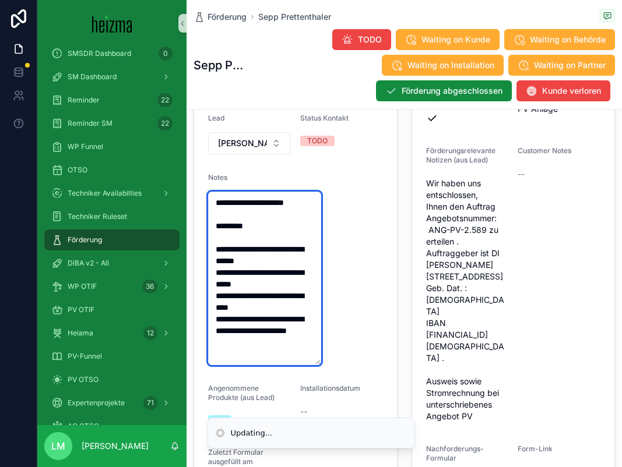
click at [217, 237] on textarea "**********" at bounding box center [264, 279] width 113 height 174
click at [265, 240] on textarea "**********" at bounding box center [264, 279] width 113 height 174
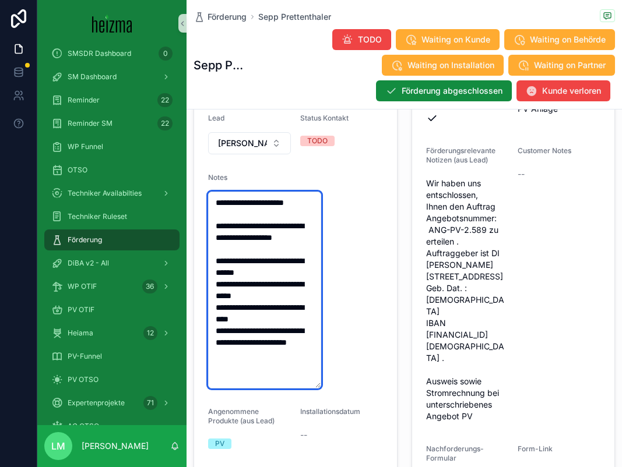
type textarea "**********"
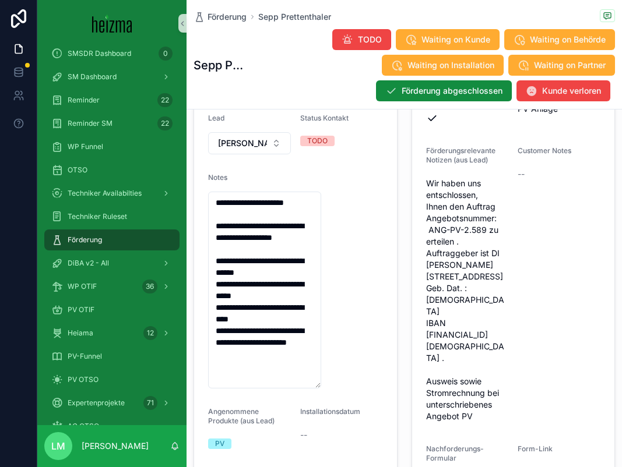
click at [424, 213] on form "Customer self-registered Customer Self-Subisdy PV Anlage Förderungsrelevante No…" at bounding box center [513, 292] width 203 height 450
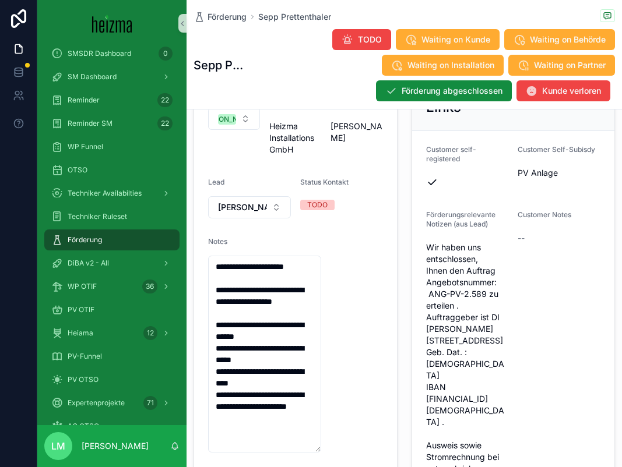
scroll to position [172, 0]
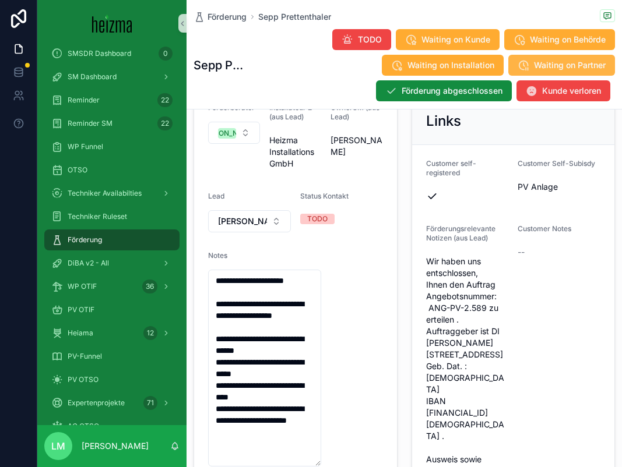
click at [533, 71] on button "Waiting on Partner" at bounding box center [561, 65] width 107 height 21
click at [533, 68] on button "Waiting on Partner" at bounding box center [561, 65] width 107 height 21
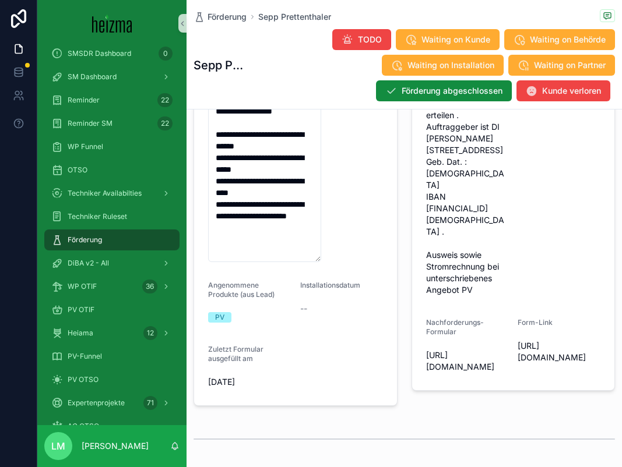
scroll to position [0, 0]
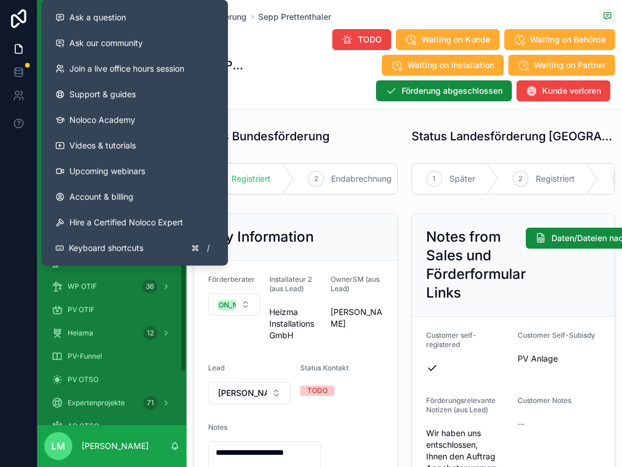
click at [276, 53] on div "TODO Waiting on Kunde Waiting on Behörde Waiting on Installation Waiting on Par…" at bounding box center [429, 65] width 372 height 73
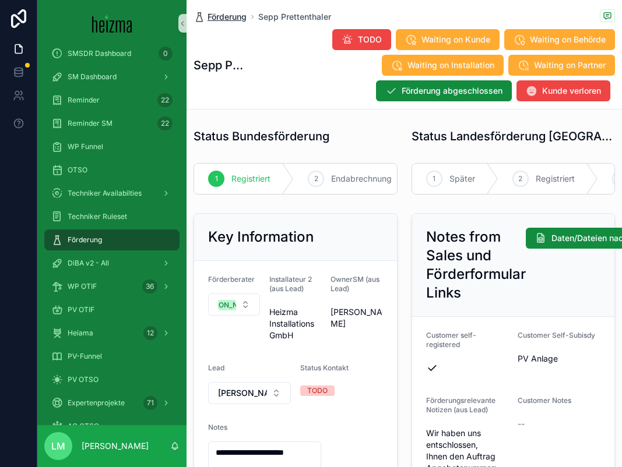
click at [225, 17] on span "Förderung" at bounding box center [226, 17] width 39 height 12
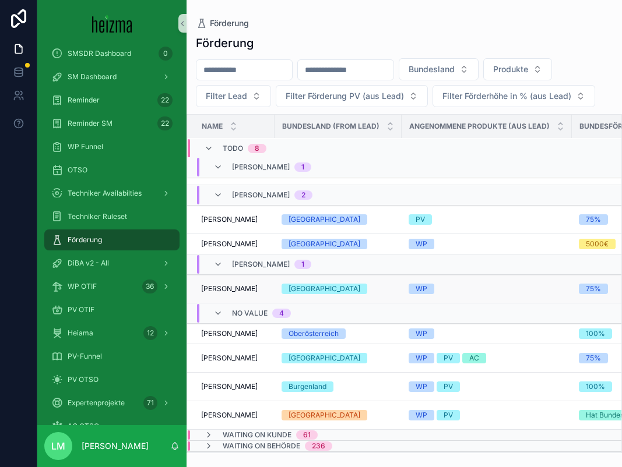
scroll to position [24, 0]
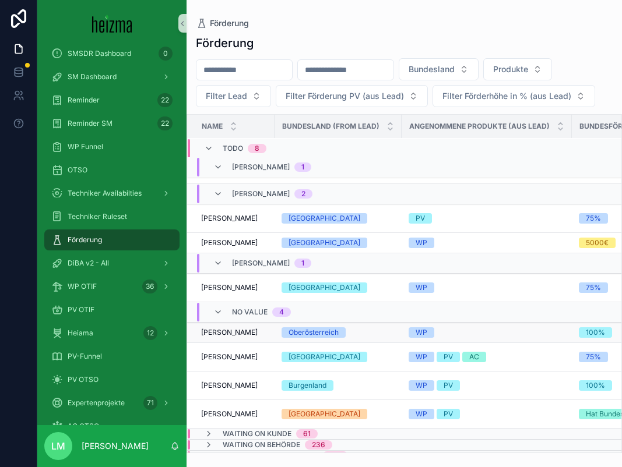
click at [258, 326] on td "Karine Esayan Karine Esayan" at bounding box center [230, 333] width 87 height 20
click at [231, 333] on span "Karine Esayan" at bounding box center [229, 332] width 57 height 9
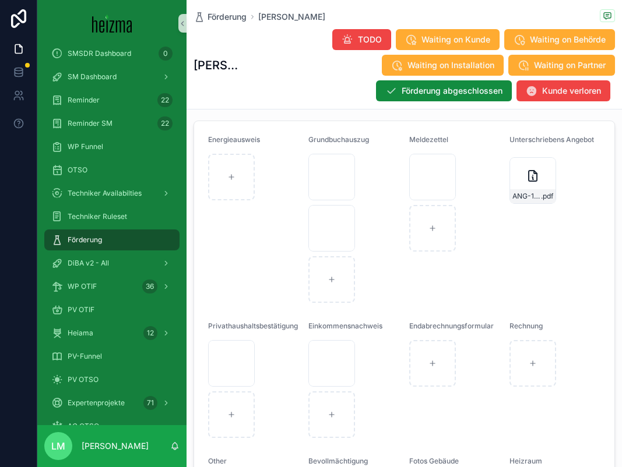
scroll to position [1215, 0]
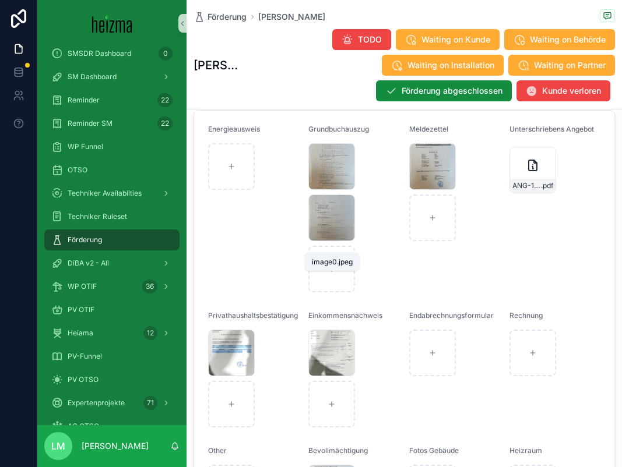
click at [318, 253] on div "image0.jpeg" at bounding box center [332, 262] width 55 height 19
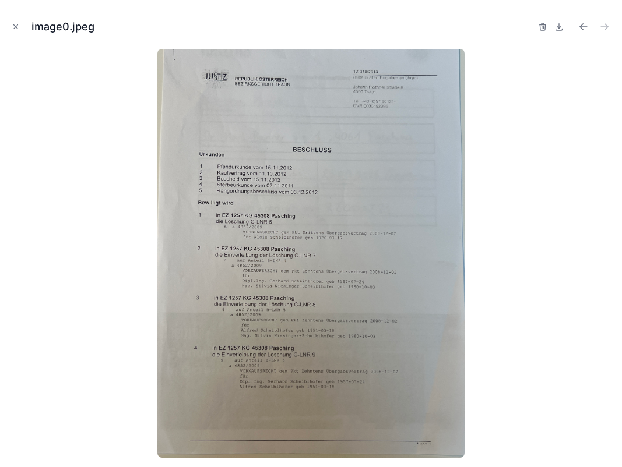
click at [6, 29] on div "image0.jpeg" at bounding box center [311, 233] width 622 height 467
click at [12, 29] on icon "Close modal" at bounding box center [16, 27] width 8 height 8
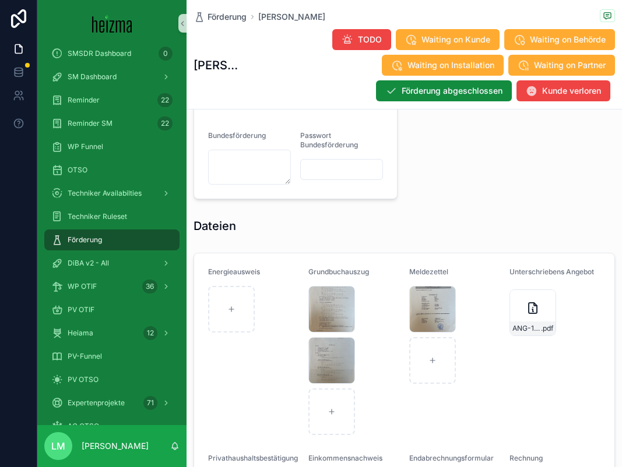
scroll to position [972, 0]
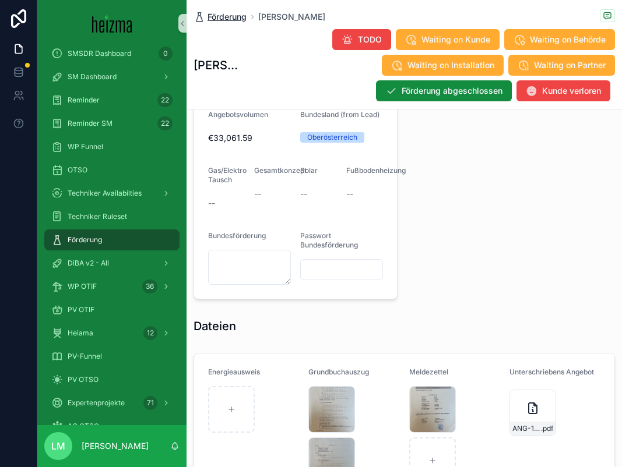
click at [223, 16] on span "Förderung" at bounding box center [226, 17] width 39 height 12
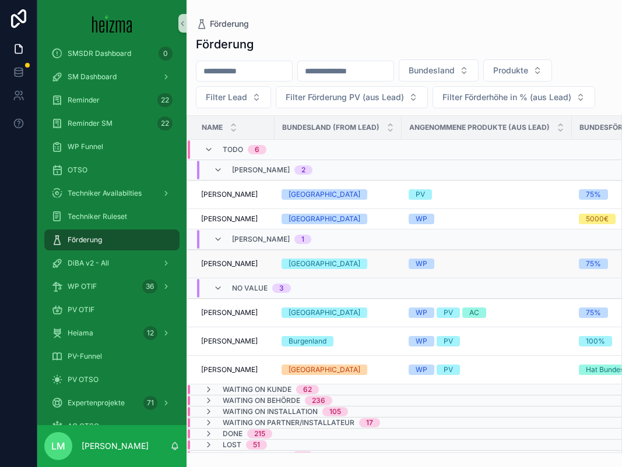
click at [235, 266] on span "Richard Lemon" at bounding box center [229, 263] width 57 height 9
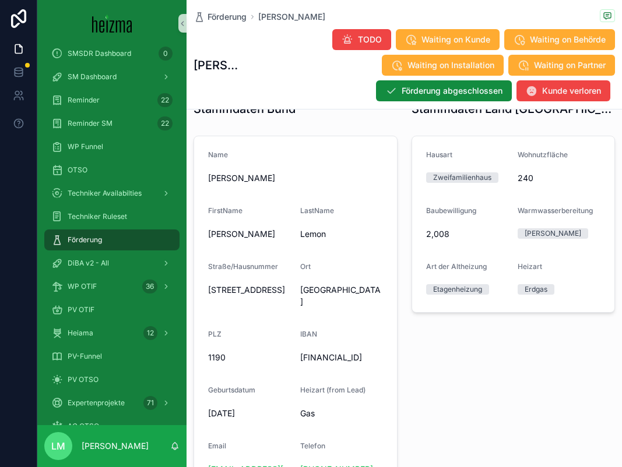
scroll to position [603, 0]
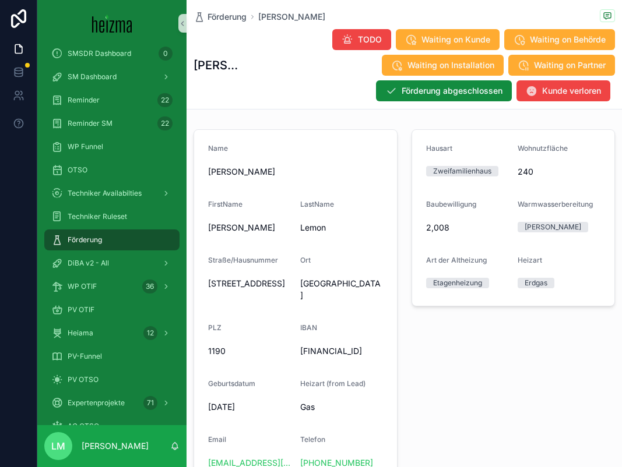
click at [253, 283] on span "Windhabergasse 18" at bounding box center [249, 284] width 83 height 12
copy span "Windhabergasse 18"
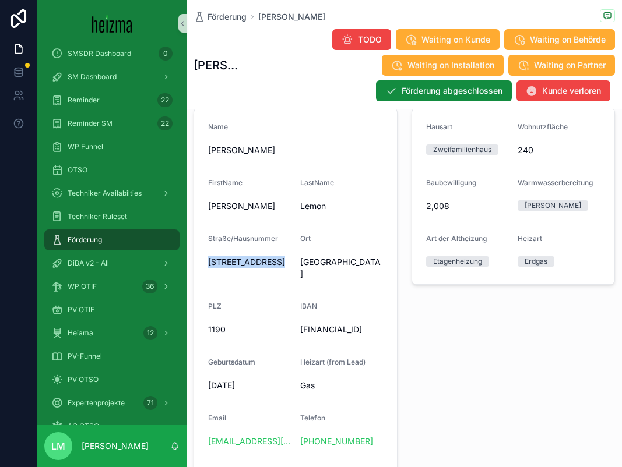
click at [380, 376] on div "Heizart (from Lead) Gas" at bounding box center [341, 376] width 83 height 37
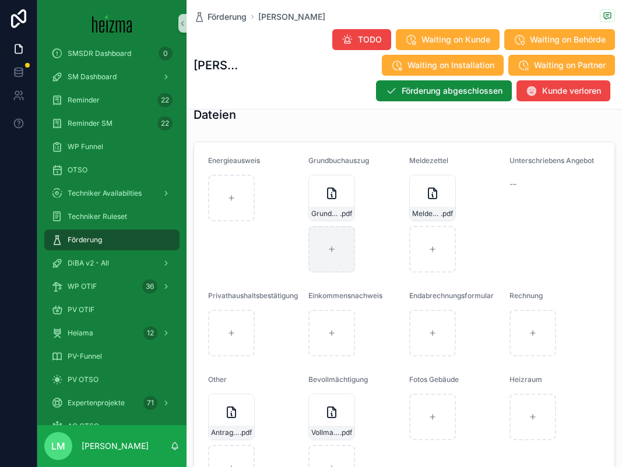
scroll to position [1188, 0]
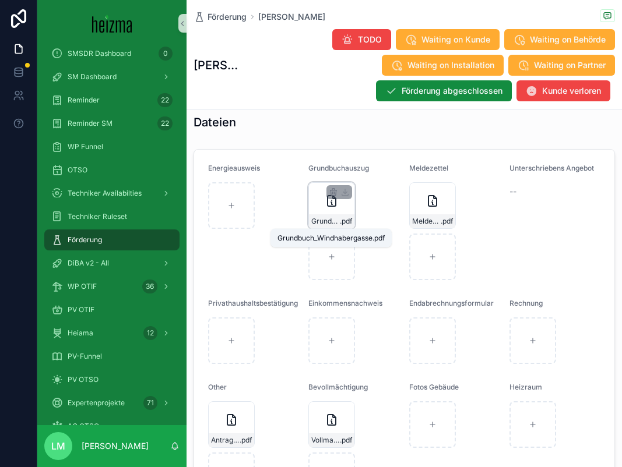
click at [329, 217] on span "Grundbuch_Windhabergasse" at bounding box center [325, 221] width 29 height 9
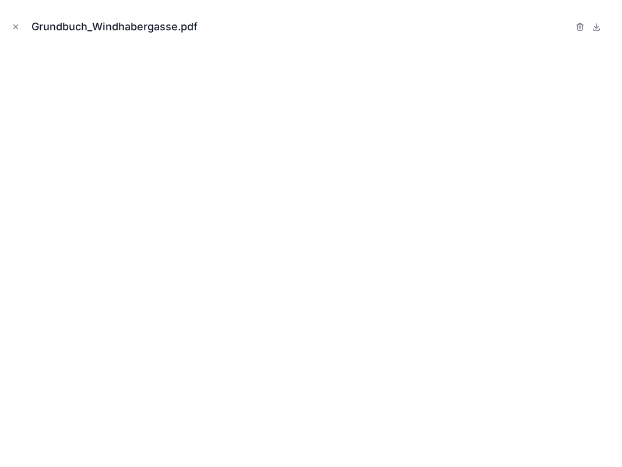
click at [3, 100] on div "Grundbuch_Windhabergasse.pdf" at bounding box center [311, 233] width 622 height 467
click at [14, 25] on icon "Close modal" at bounding box center [16, 27] width 4 height 4
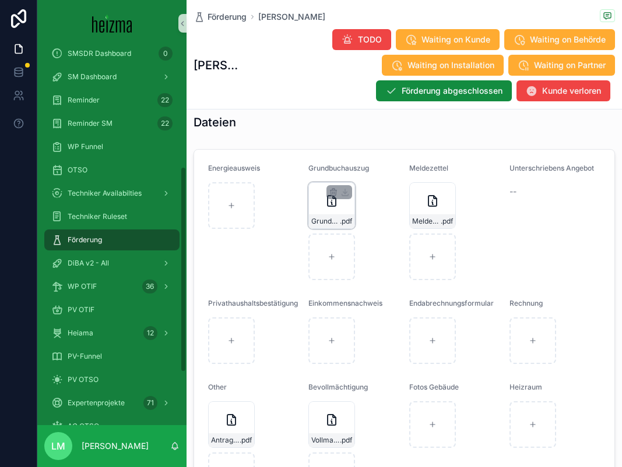
click at [327, 216] on div "Grundbuch_Windhabergasse .pdf" at bounding box center [331, 221] width 45 height 14
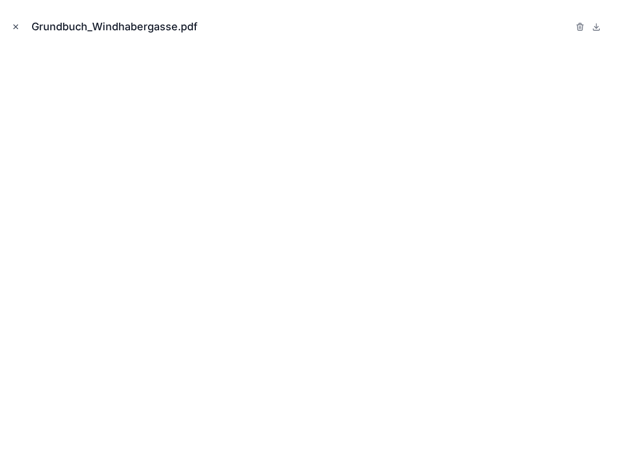
click at [15, 23] on icon "Close modal" at bounding box center [16, 27] width 8 height 8
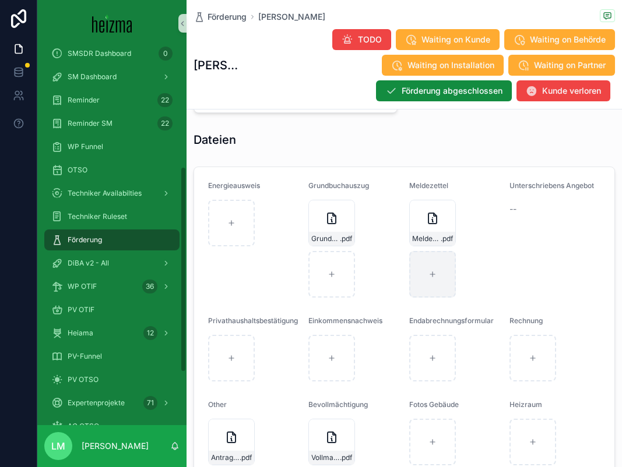
scroll to position [1160, 0]
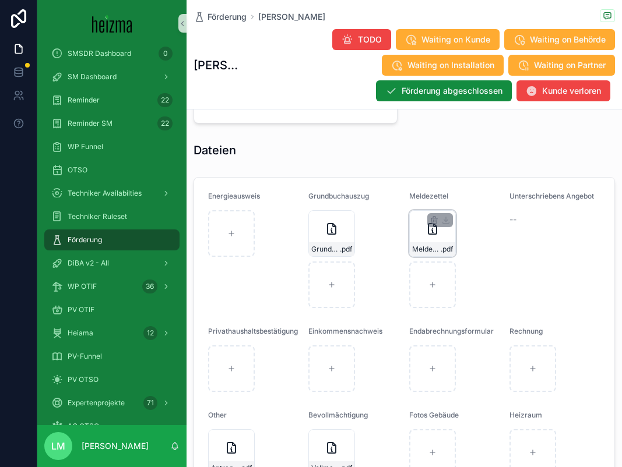
click at [431, 235] on icon "scrollable content" at bounding box center [432, 229] width 14 height 14
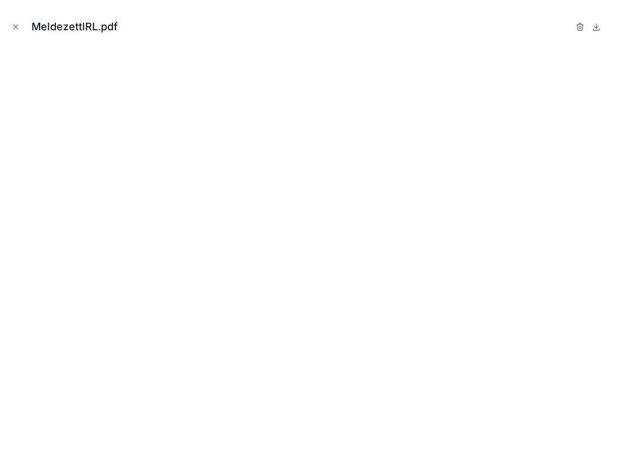
click at [15, 19] on div "MeldezettlRL.pdf" at bounding box center [310, 26] width 603 height 35
click at [16, 22] on button "Close modal" at bounding box center [15, 26] width 13 height 13
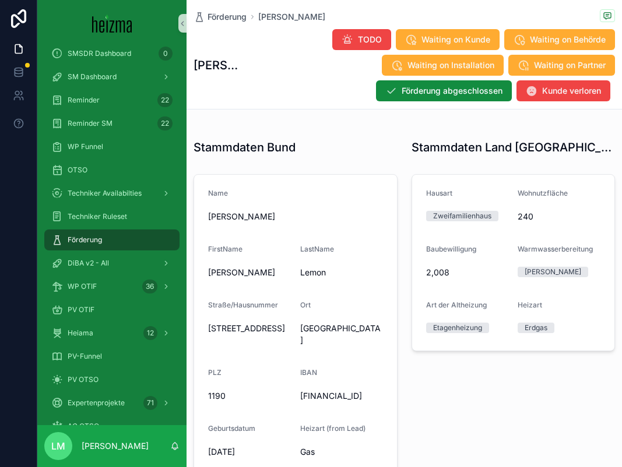
scroll to position [559, 0]
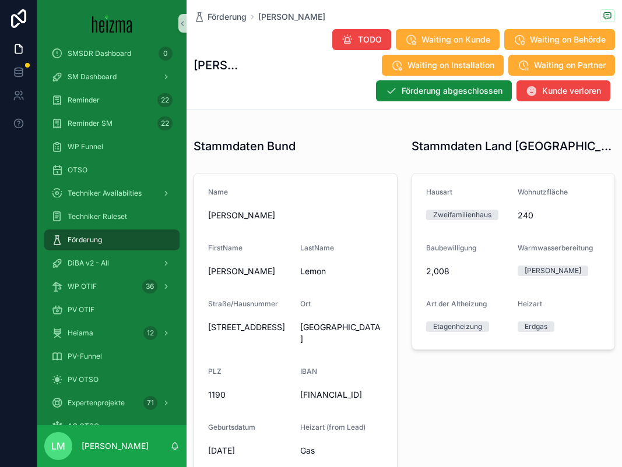
click at [336, 389] on span "AT873200000012313540" at bounding box center [341, 395] width 83 height 12
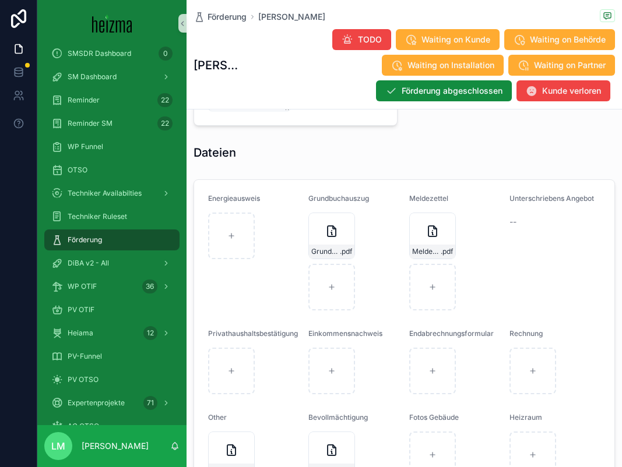
scroll to position [1165, 0]
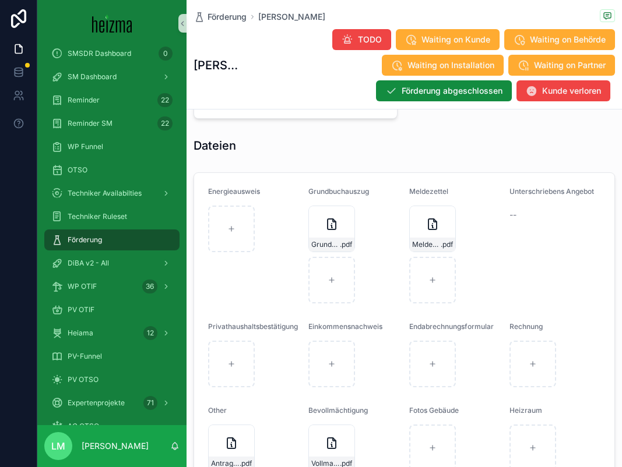
click at [457, 225] on div "MeldezettlRL .pdf" at bounding box center [454, 255] width 91 height 98
click at [436, 241] on span "MeldezettlRL" at bounding box center [426, 244] width 29 height 9
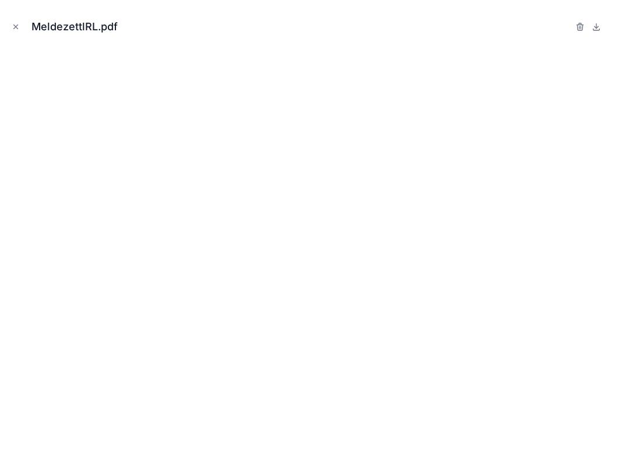
click at [7, 28] on div "MeldezettlRL.pdf" at bounding box center [311, 233] width 622 height 467
click at [13, 28] on icon "Close modal" at bounding box center [16, 27] width 8 height 8
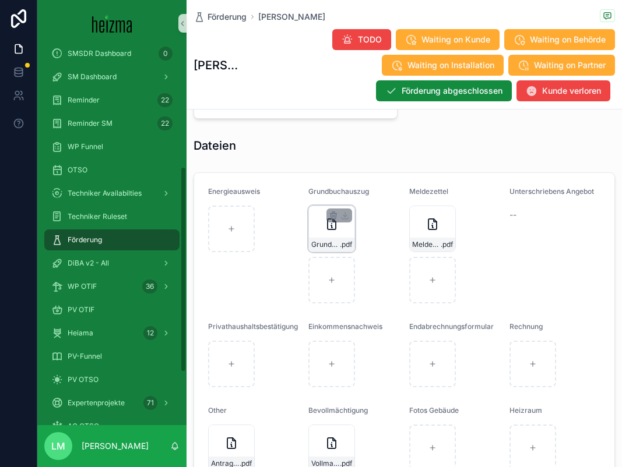
click at [322, 251] on div "Grundbuch_Windhabergasse .pdf" at bounding box center [331, 245] width 45 height 14
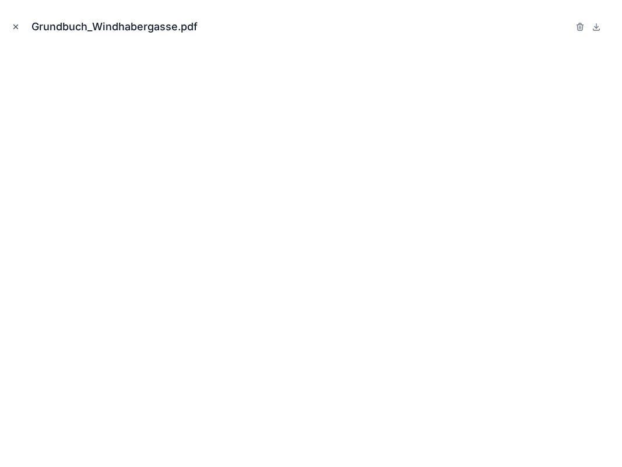
click at [17, 29] on icon "Close modal" at bounding box center [16, 27] width 4 height 4
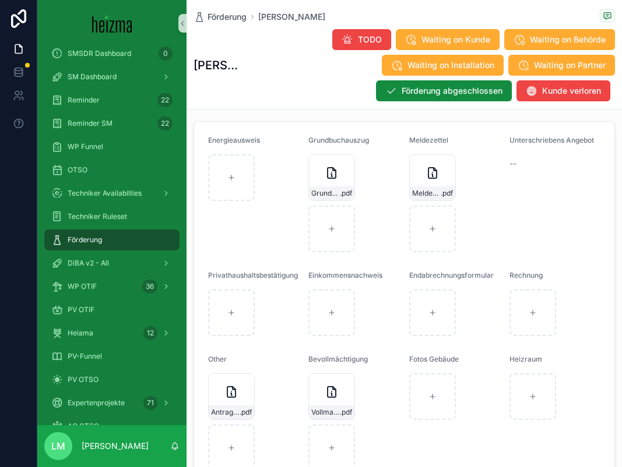
scroll to position [1267, 0]
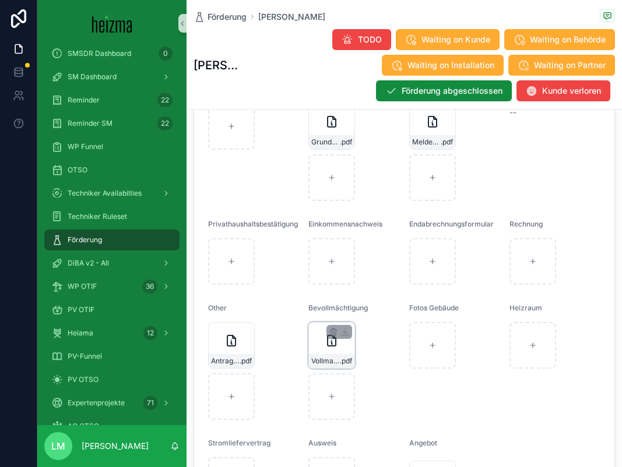
click at [319, 352] on div "Vollmacht .pdf" at bounding box center [331, 345] width 47 height 47
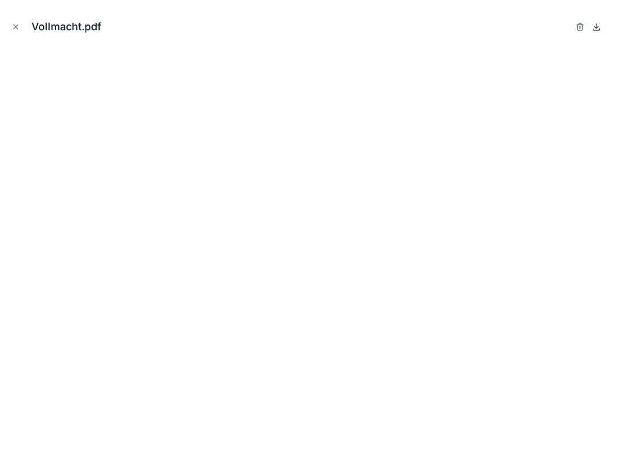
click at [597, 29] on icon at bounding box center [595, 26] width 9 height 9
click at [9, 29] on button "Close modal" at bounding box center [15, 26] width 13 height 13
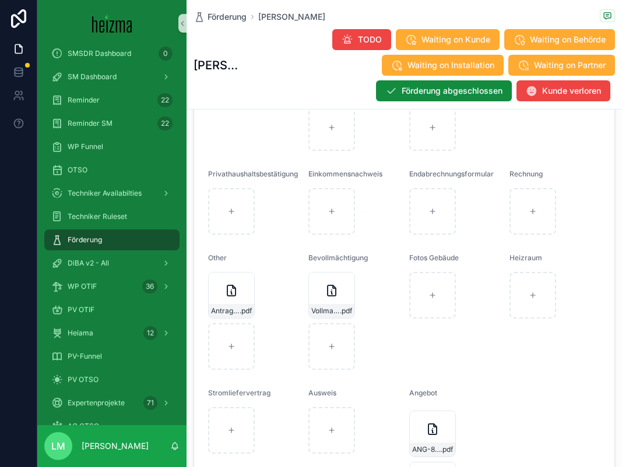
scroll to position [1329, 0]
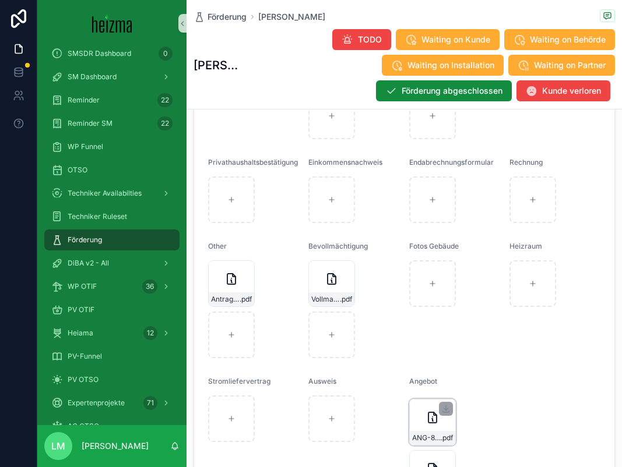
click at [427, 433] on div "ANG-8035-Lemon-2024-12-12 .pdf" at bounding box center [432, 438] width 45 height 14
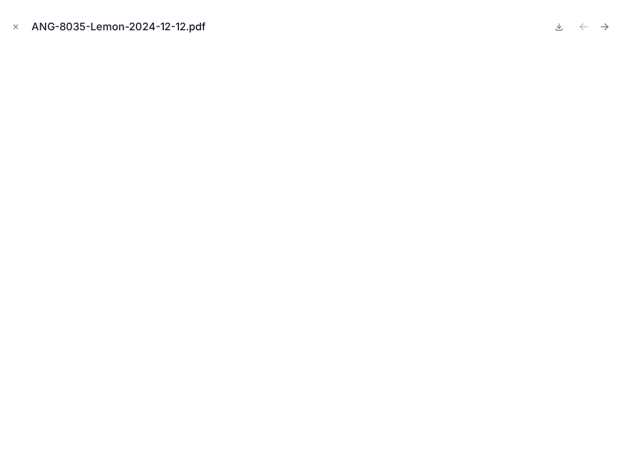
click at [24, 30] on div "ANG-8035-Lemon-2024-12-12.pdf" at bounding box center [310, 26] width 603 height 35
click at [17, 27] on icon "Close modal" at bounding box center [16, 27] width 8 height 8
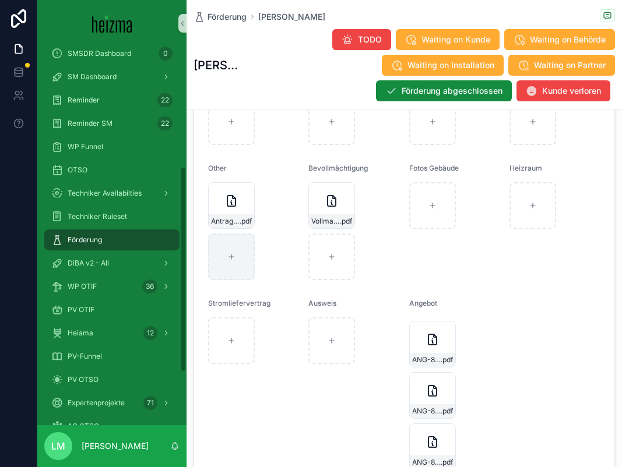
scroll to position [1507, 0]
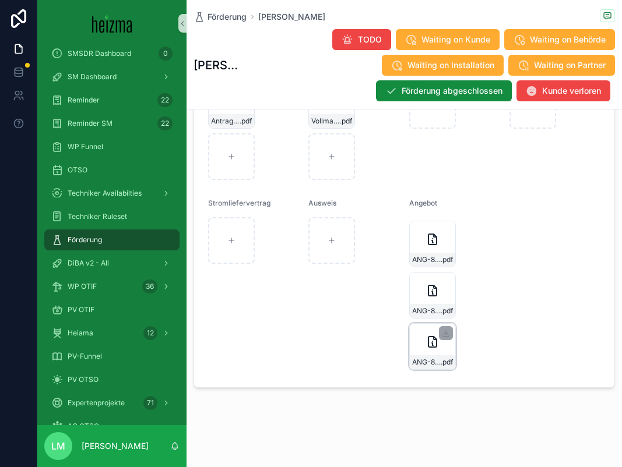
click at [445, 350] on div "ANG-8035-Lemon-2024-12-12 .pdf" at bounding box center [432, 346] width 47 height 47
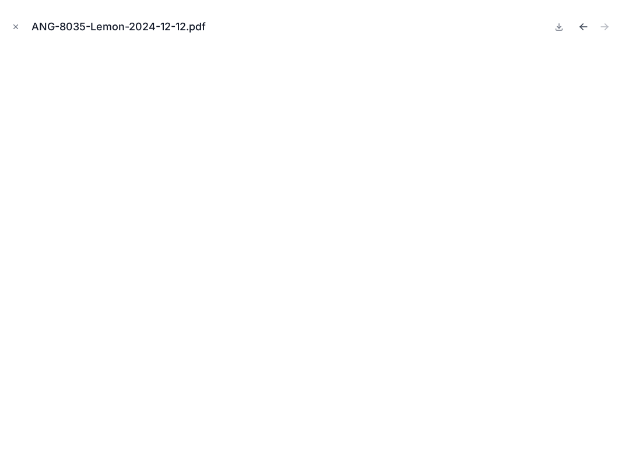
click at [581, 24] on icon "Previous file" at bounding box center [583, 27] width 12 height 12
click at [582, 29] on icon "Previous file" at bounding box center [581, 28] width 3 height 3
click at [16, 24] on icon "Close modal" at bounding box center [16, 27] width 8 height 8
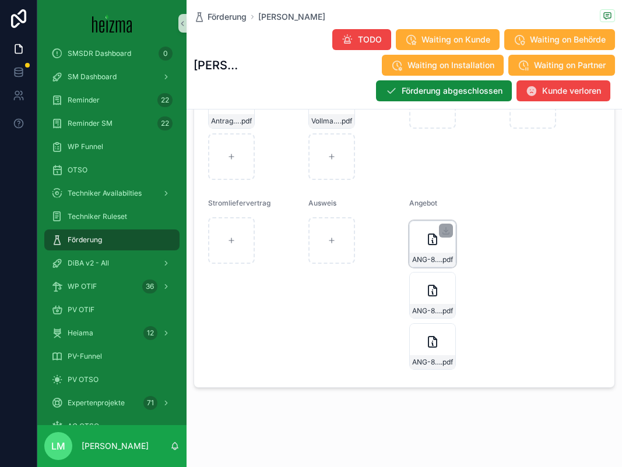
click at [410, 255] on div "ANG-8035-Lemon-2024-12-12 .pdf" at bounding box center [432, 260] width 45 height 14
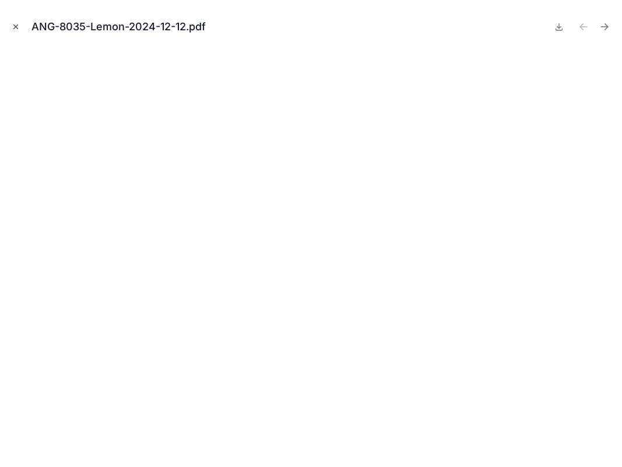
click at [16, 22] on button "Close modal" at bounding box center [15, 26] width 13 height 13
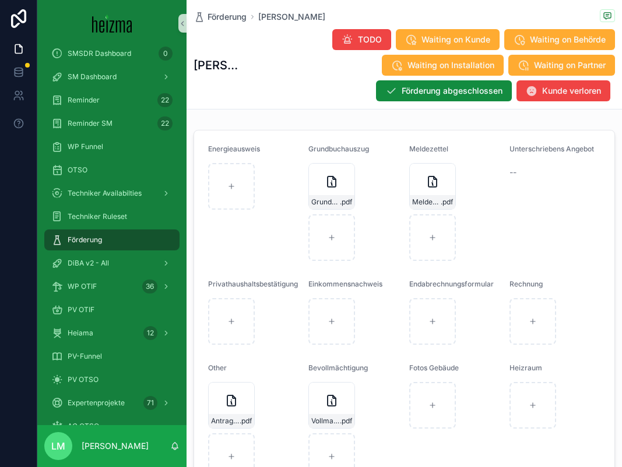
scroll to position [1200, 0]
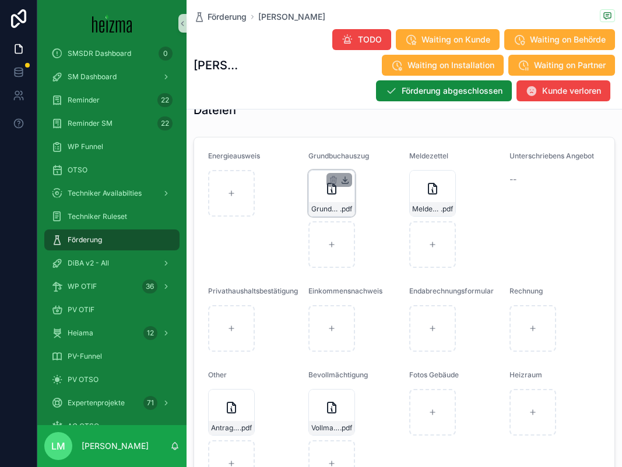
click at [343, 177] on icon "scrollable content" at bounding box center [344, 179] width 9 height 9
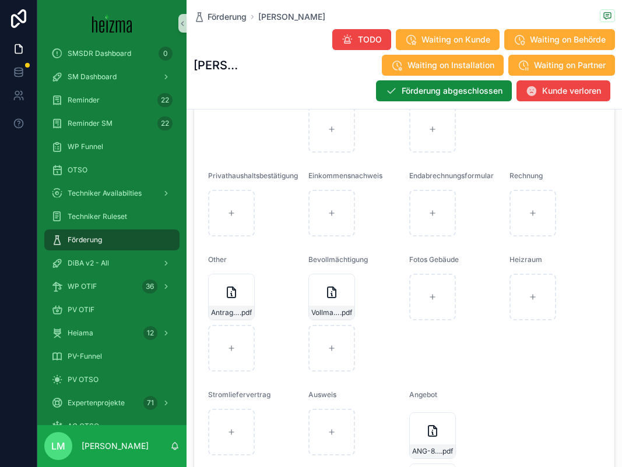
scroll to position [1342, 0]
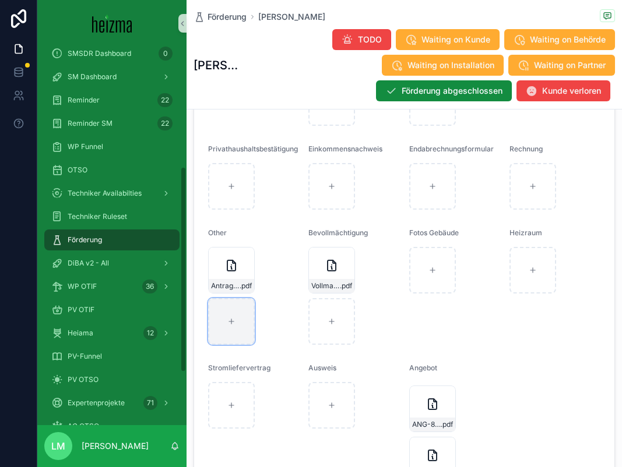
click at [233, 326] on div "scrollable content" at bounding box center [231, 321] width 47 height 47
type input "**********"
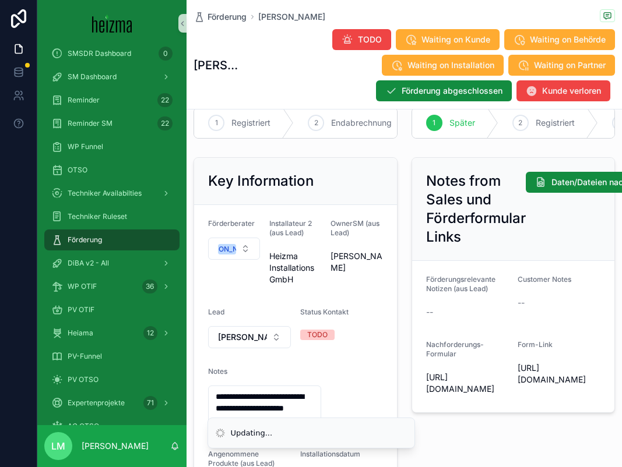
scroll to position [158, 0]
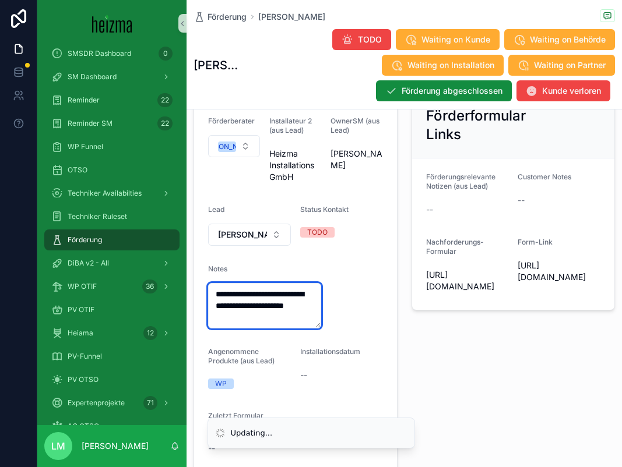
click at [280, 322] on textarea "**********" at bounding box center [264, 305] width 113 height 45
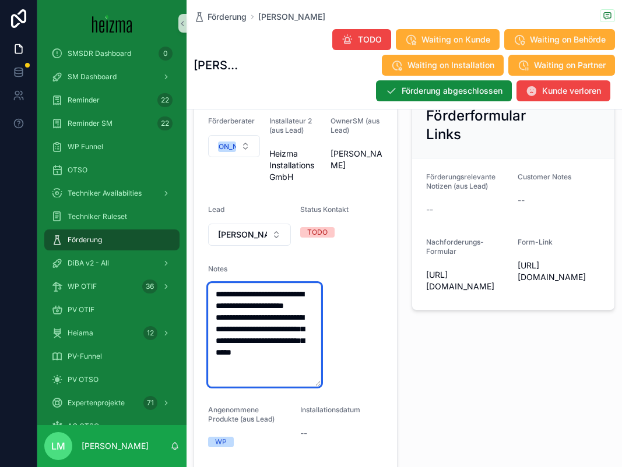
type textarea "**********"
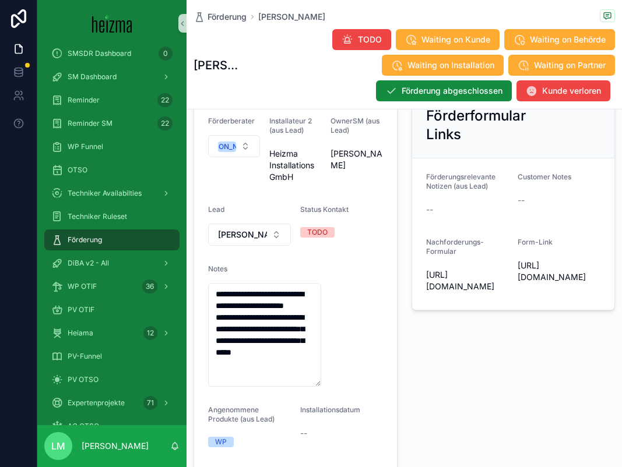
click at [430, 310] on form "Förderungsrelevante Notizen (aus Lead) -- Customer Notes -- Nachforderungs-Form…" at bounding box center [513, 233] width 203 height 151
click at [218, 15] on span "Förderung" at bounding box center [226, 17] width 39 height 12
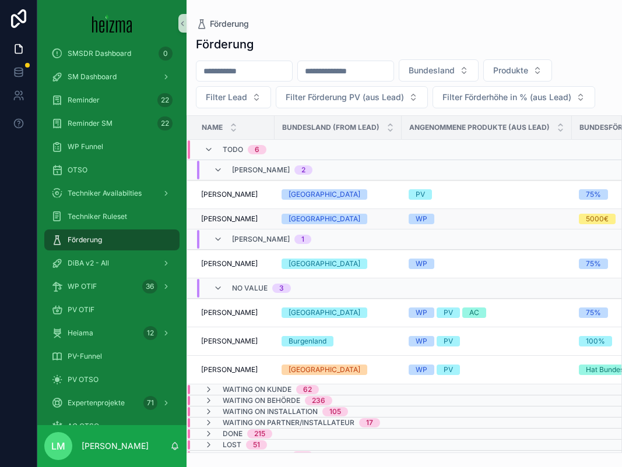
click at [230, 221] on span "Walter Vanicek" at bounding box center [229, 218] width 57 height 9
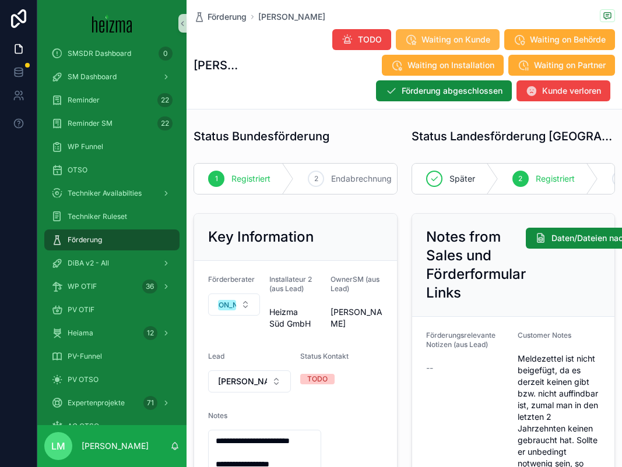
click at [433, 37] on span "Waiting on Kunde" at bounding box center [455, 40] width 69 height 12
click at [416, 43] on button "Waiting on Kunde" at bounding box center [448, 39] width 104 height 21
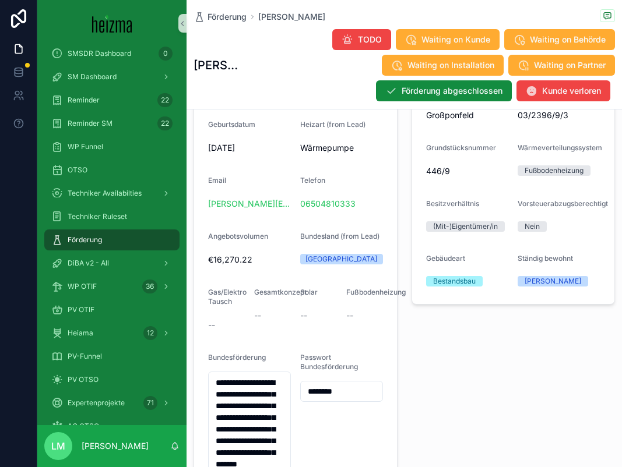
scroll to position [1045, 0]
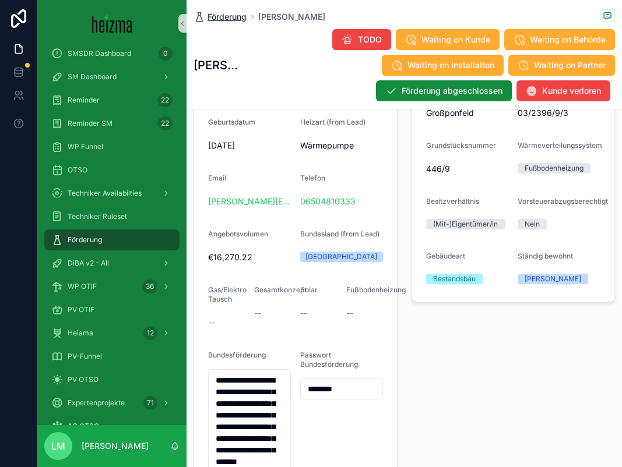
click at [223, 21] on span "Förderung" at bounding box center [226, 17] width 39 height 12
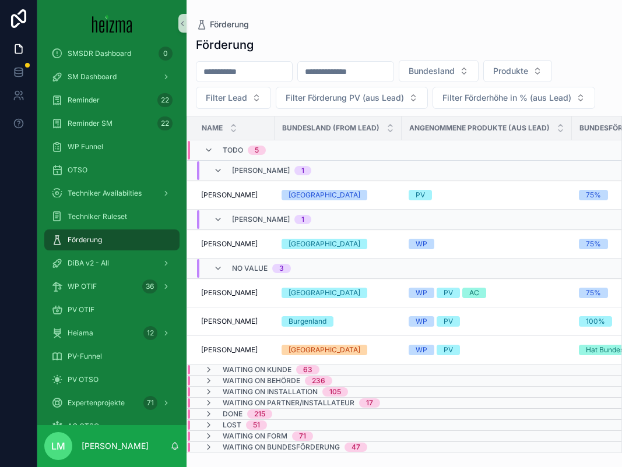
click at [221, 76] on input "scrollable content" at bounding box center [244, 72] width 96 height 16
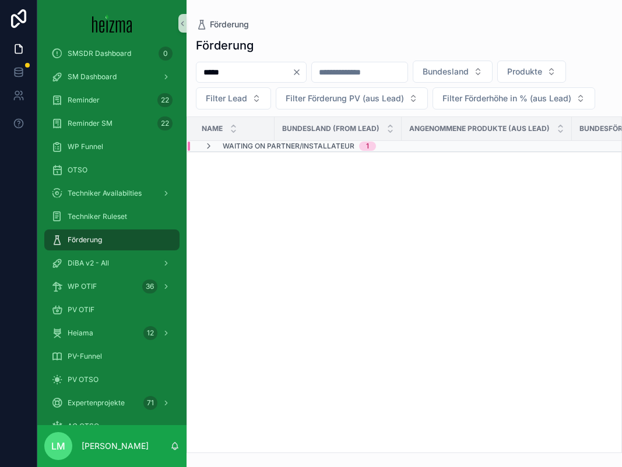
type input "**********"
click at [264, 145] on span "Waiting on Partner/Installateur" at bounding box center [289, 146] width 132 height 9
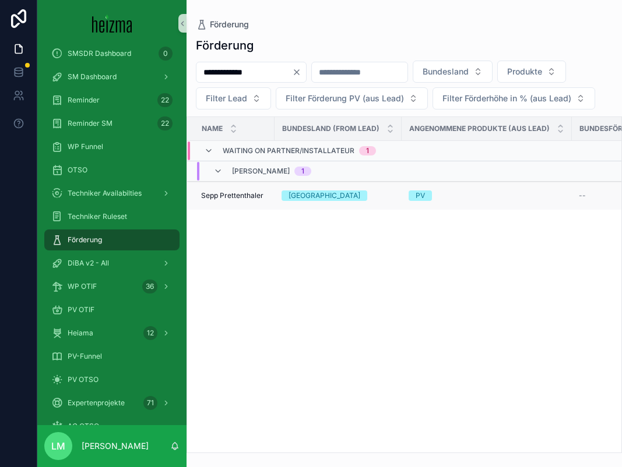
click at [259, 189] on td "Sepp Prettenthaler Sepp Prettenthaler" at bounding box center [230, 196] width 87 height 29
click at [251, 191] on span "Sepp Prettenthaler" at bounding box center [232, 195] width 62 height 9
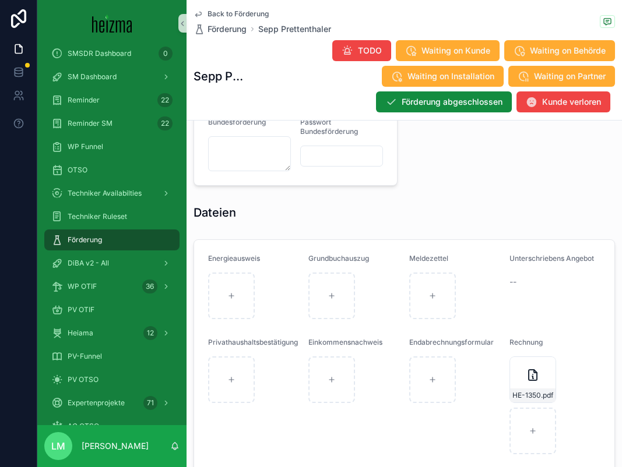
scroll to position [1353, 0]
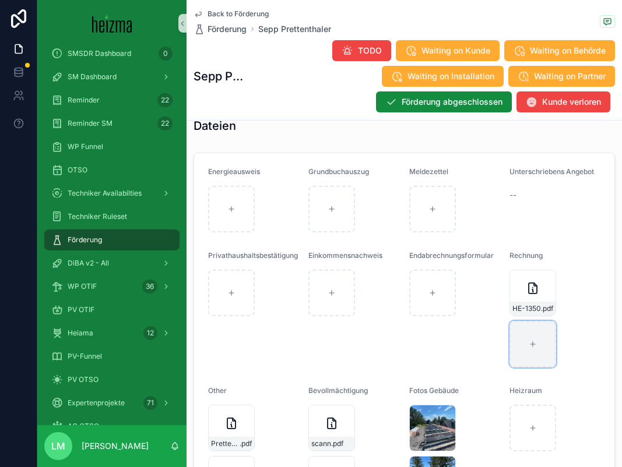
click at [538, 358] on div "scrollable content" at bounding box center [532, 344] width 47 height 47
type input "**********"
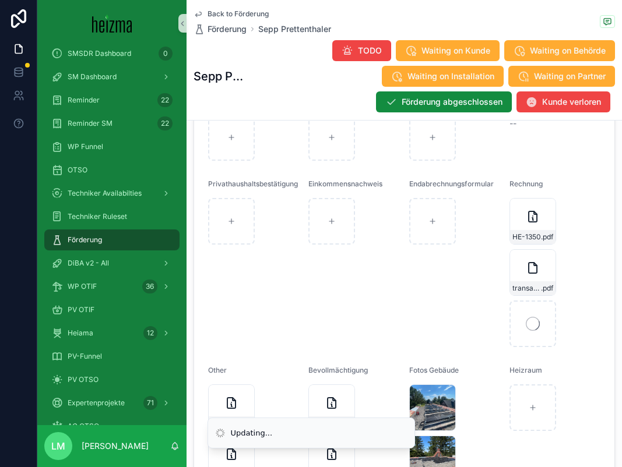
scroll to position [1422, 0]
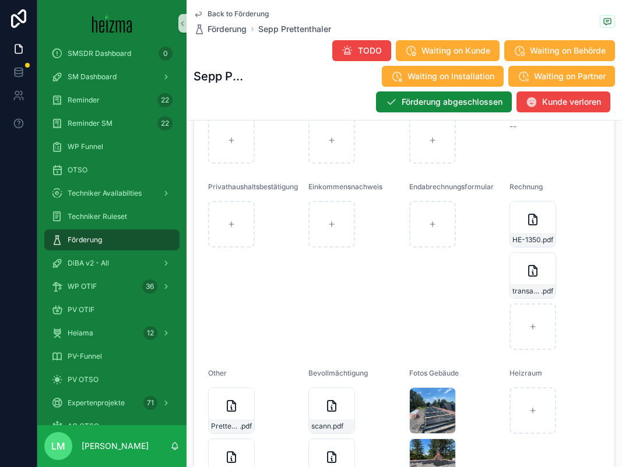
click at [244, 6] on div "Back to Förderung Förderung Sepp Prettenthaler Sepp Prettenthaler TODO Waiting …" at bounding box center [403, 60] width 421 height 120
click at [245, 13] on span "Back to Förderung" at bounding box center [237, 13] width 61 height 9
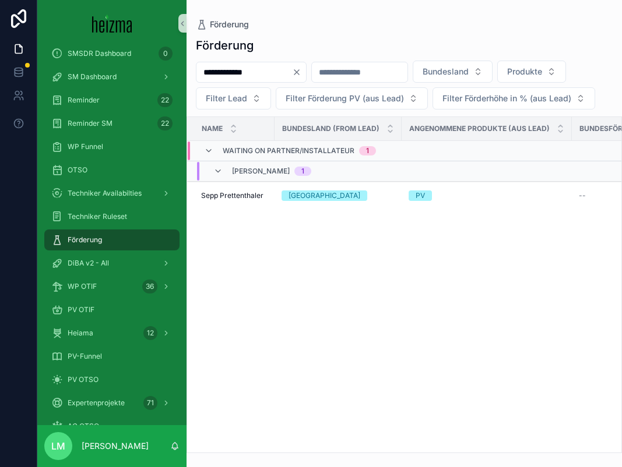
click at [299, 73] on icon "Clear" at bounding box center [296, 72] width 5 height 5
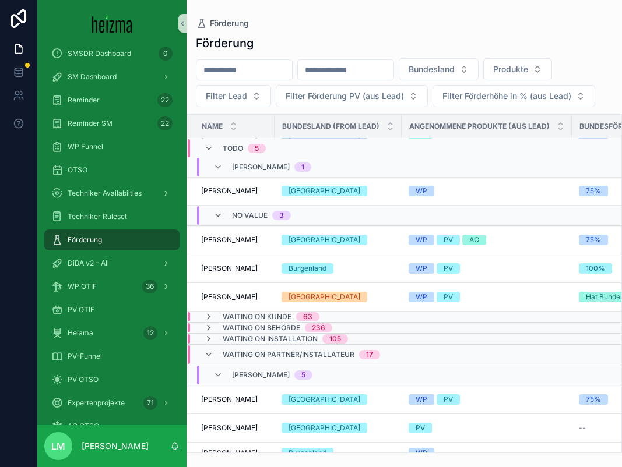
scroll to position [40, 0]
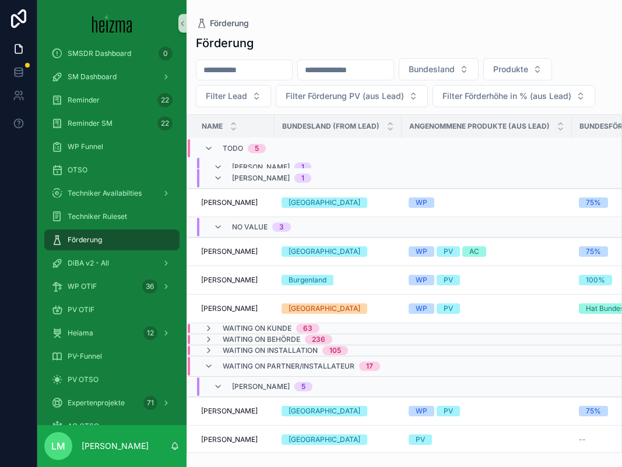
click at [232, 363] on span "Waiting on Partner/Installateur" at bounding box center [289, 366] width 132 height 9
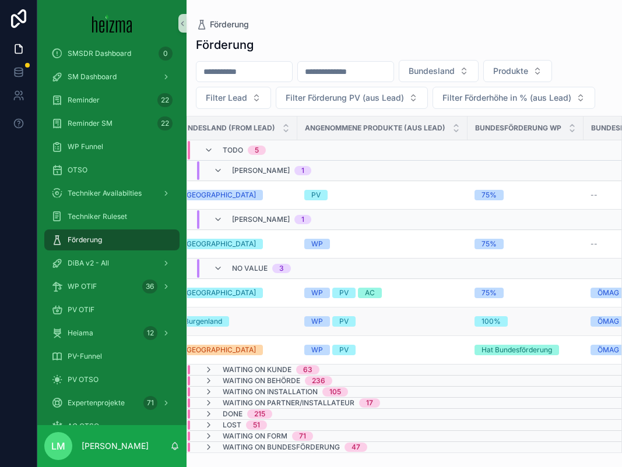
scroll to position [0, 0]
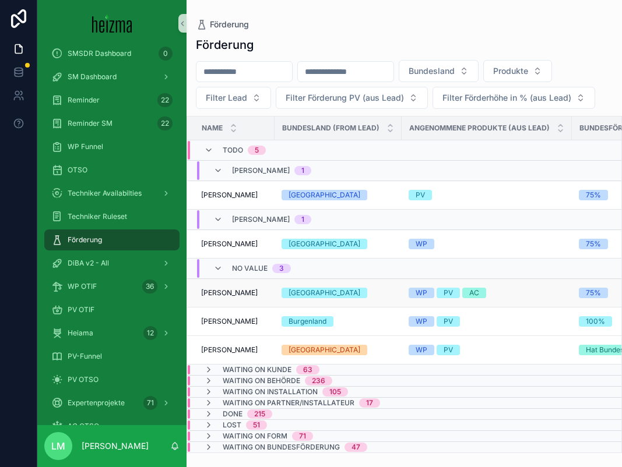
click at [258, 294] on span "Martin Dr. Lukanowicz" at bounding box center [229, 292] width 57 height 9
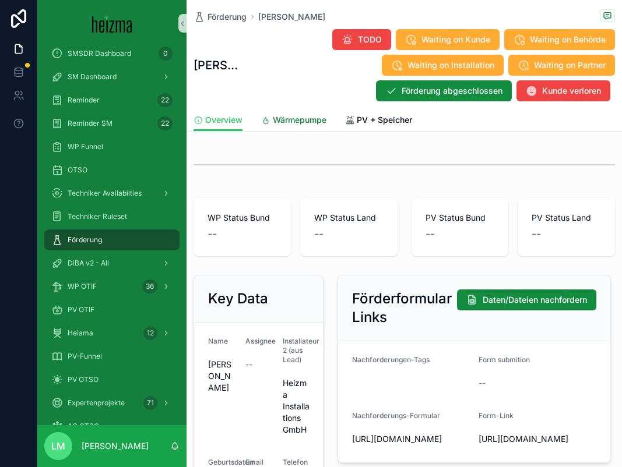
click at [282, 117] on span "Wärmepumpe" at bounding box center [300, 120] width 54 height 12
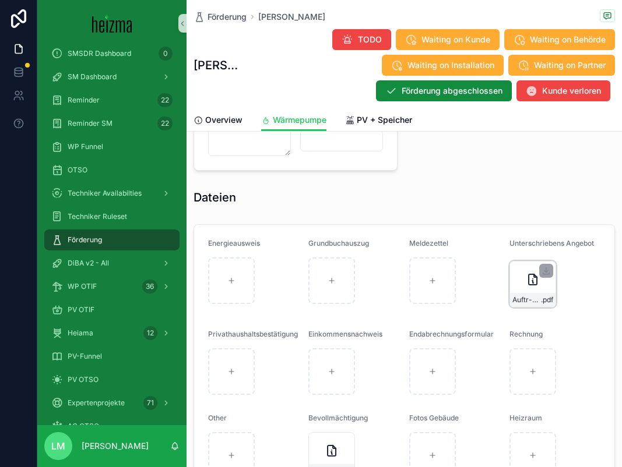
scroll to position [1111, 0]
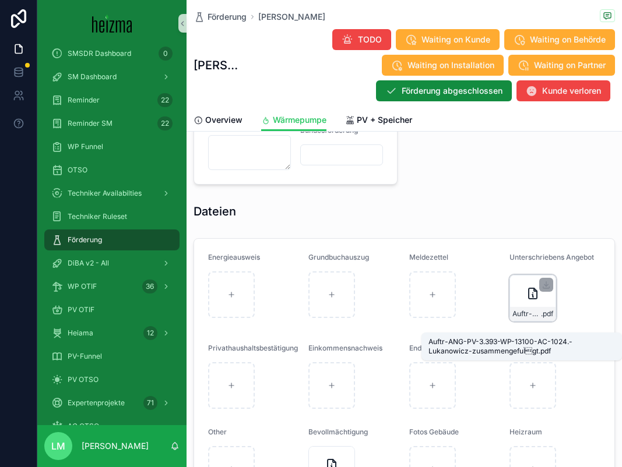
click at [536, 319] on span "Auftr-ANG-PV-3.393-WP-13100-AC-1024.-Lukanowicz-zusammengefuÌgt" at bounding box center [526, 313] width 29 height 9
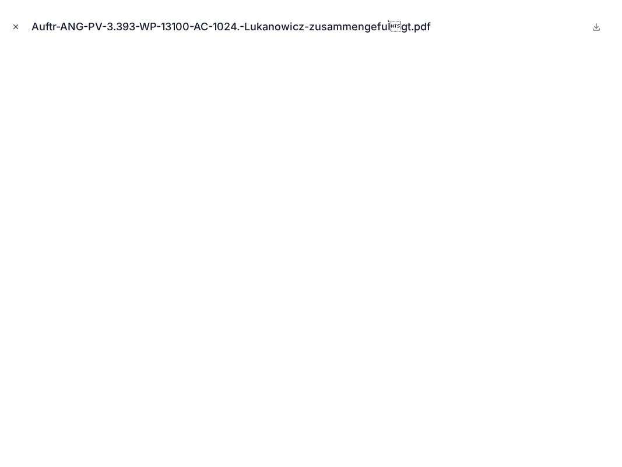
click at [19, 30] on icon "Close modal" at bounding box center [16, 27] width 8 height 8
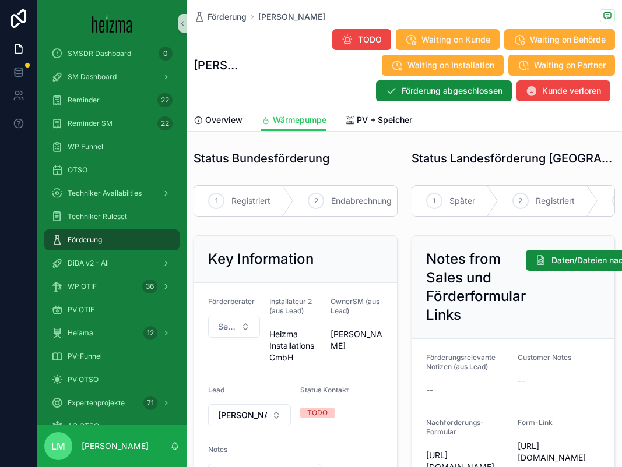
click at [343, 121] on div "Overview Wärmepumpe PV + Speicher" at bounding box center [403, 120] width 421 height 22
click at [353, 123] on icon "scrollable content" at bounding box center [350, 120] width 10 height 9
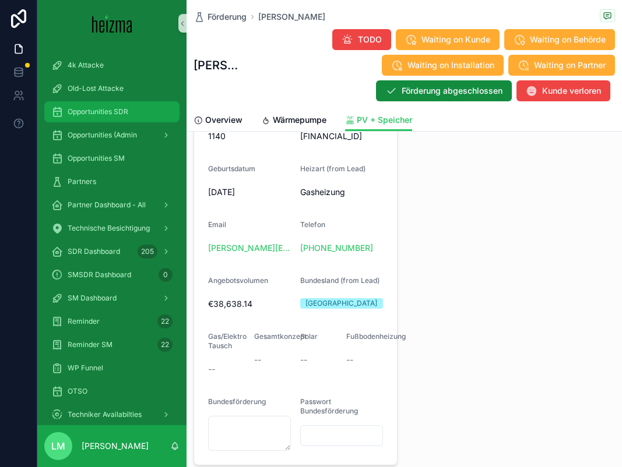
click at [86, 106] on div "Opportunities SDR" at bounding box center [111, 112] width 121 height 19
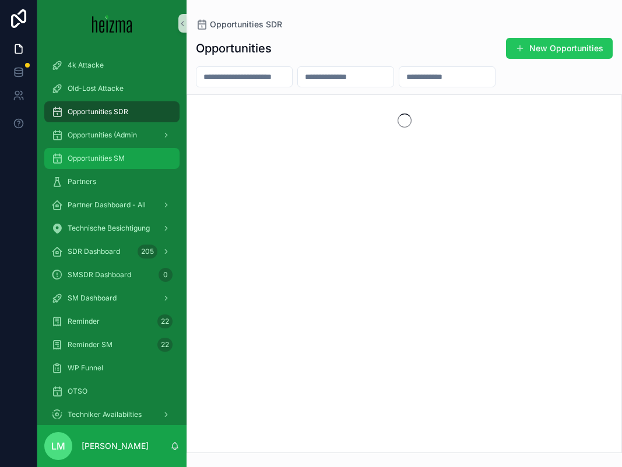
click at [110, 161] on span "Opportunities SM" at bounding box center [96, 158] width 57 height 9
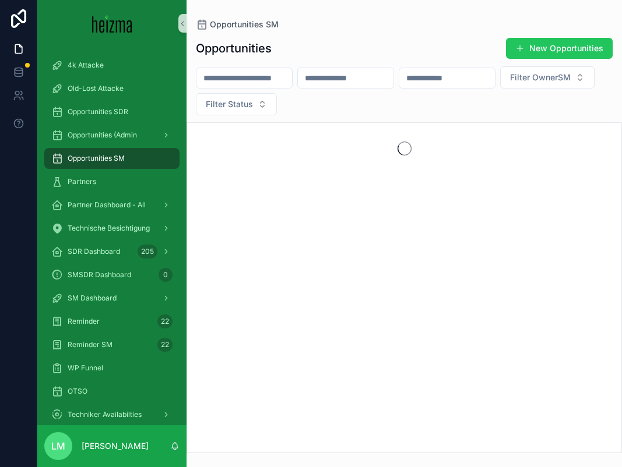
click at [246, 71] on input "scrollable content" at bounding box center [244, 78] width 96 height 16
type input "**********"
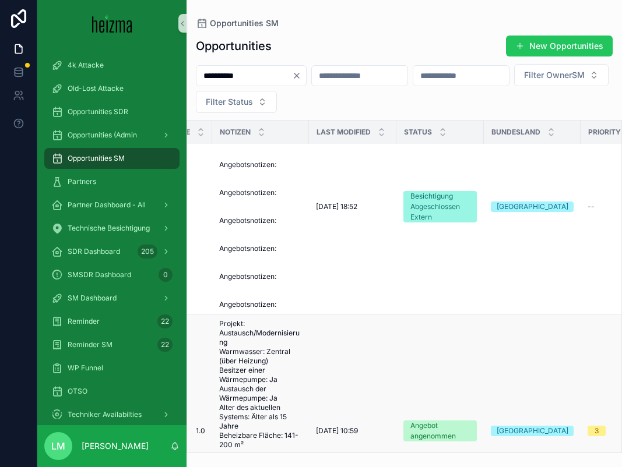
scroll to position [148, 346]
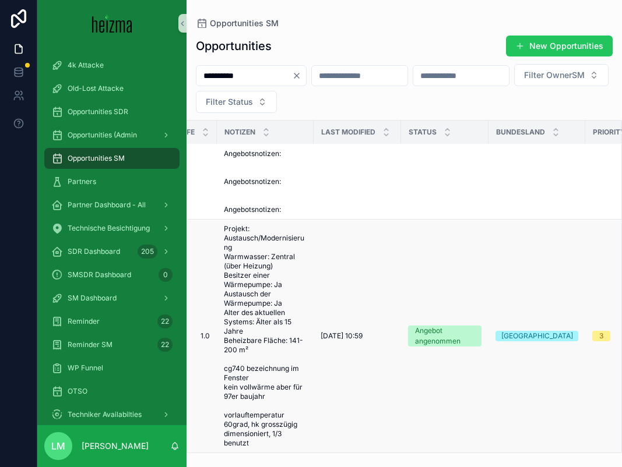
click at [266, 347] on span "Projekt: Austausch/Modernisierung Warmwasser: Zentral (über Heizung) Besitzer e…" at bounding box center [265, 336] width 83 height 224
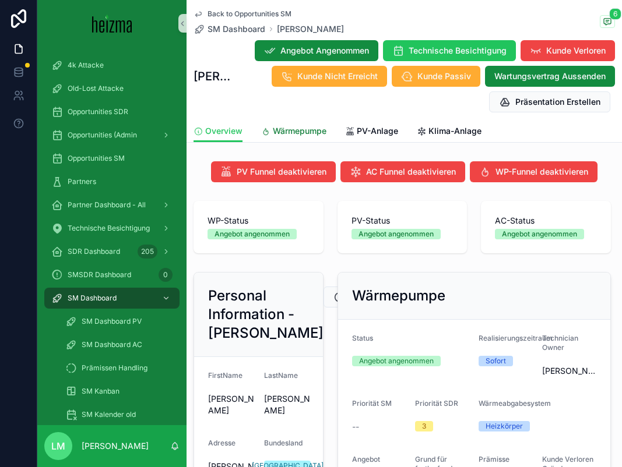
click at [278, 130] on span "Wärmepumpe" at bounding box center [300, 131] width 54 height 12
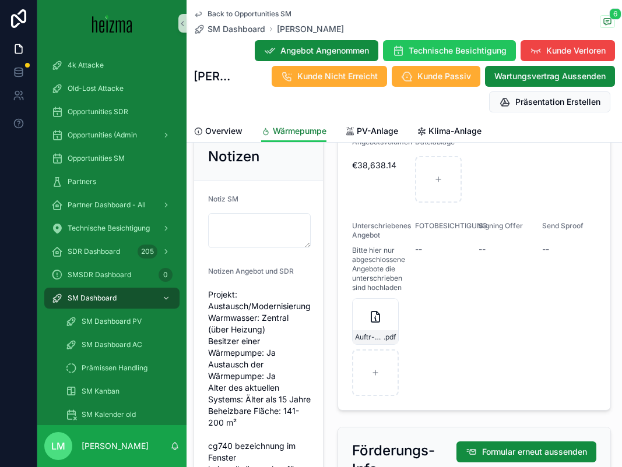
scroll to position [1564, 0]
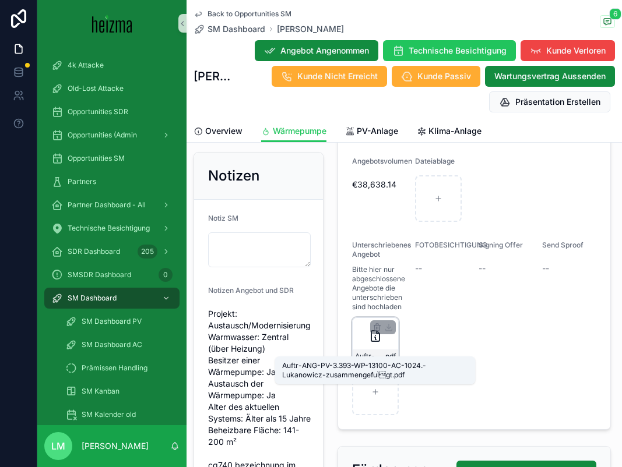
click at [374, 353] on span "Auftr-ANG-PV-3.393-WP-13100-AC-1024.-Lukanowicz-zusammengefuÌgt" at bounding box center [369, 356] width 29 height 9
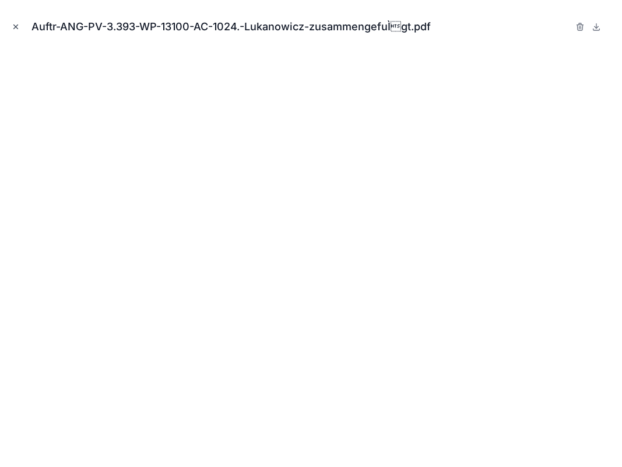
click at [17, 30] on icon "Close modal" at bounding box center [16, 27] width 8 height 8
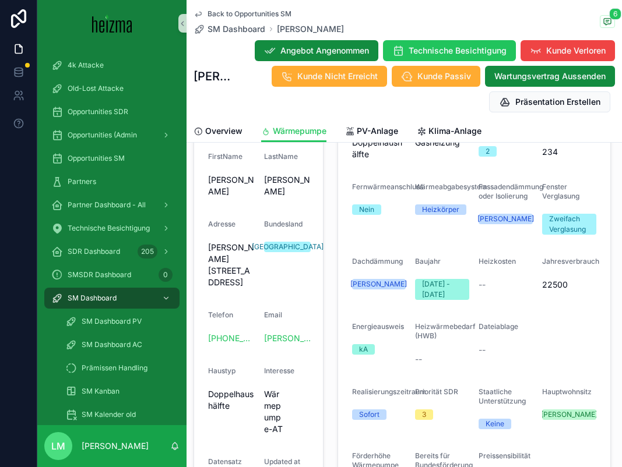
scroll to position [439, 0]
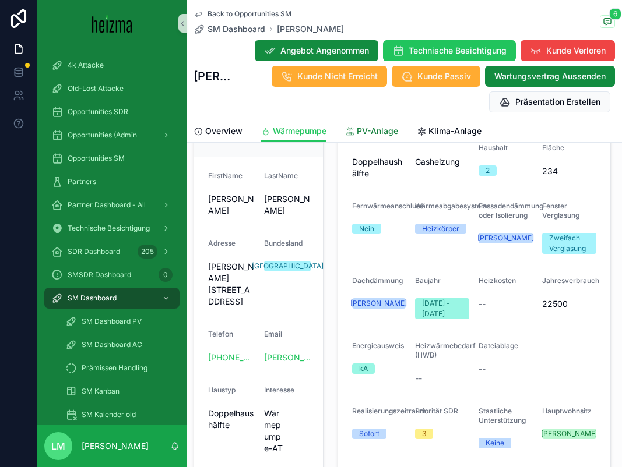
click at [378, 135] on span "PV-Anlage" at bounding box center [377, 131] width 41 height 12
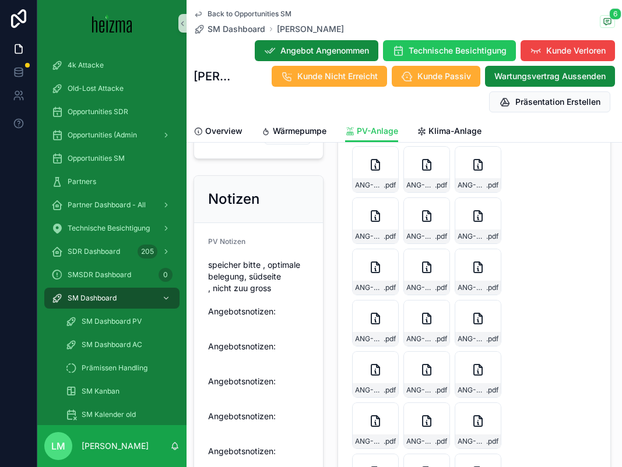
scroll to position [954, 0]
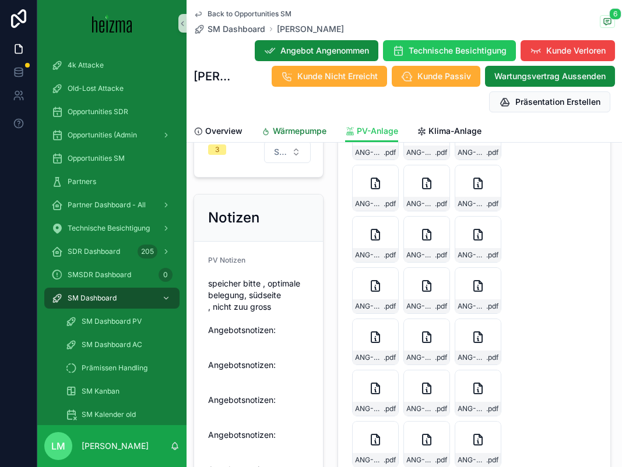
click at [293, 133] on span "Wärmepumpe" at bounding box center [300, 131] width 54 height 12
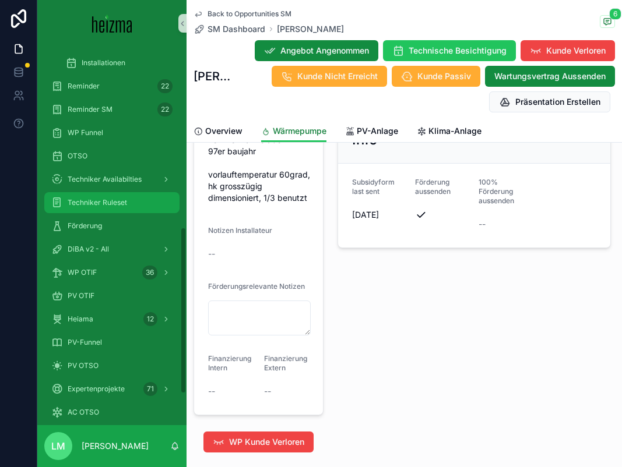
scroll to position [410, 0]
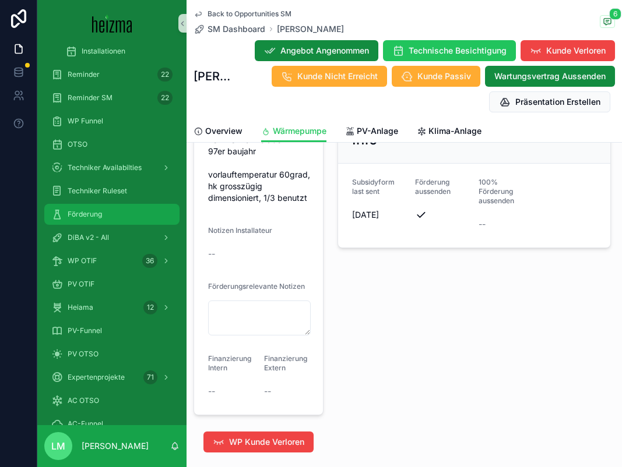
click at [82, 217] on span "Förderung" at bounding box center [85, 214] width 34 height 9
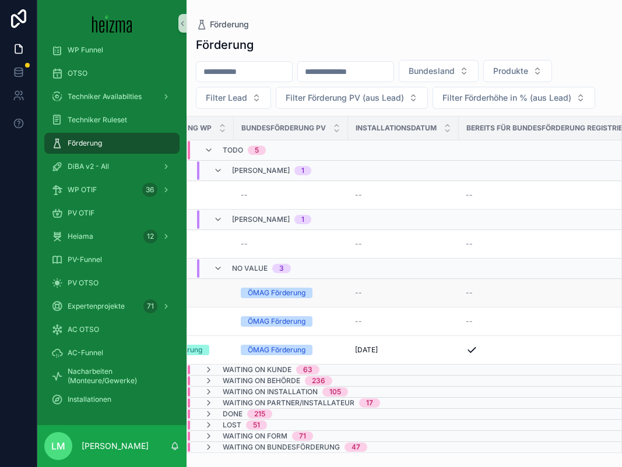
scroll to position [0, 460]
click at [267, 291] on div "ÖMAG Förderung" at bounding box center [270, 293] width 58 height 10
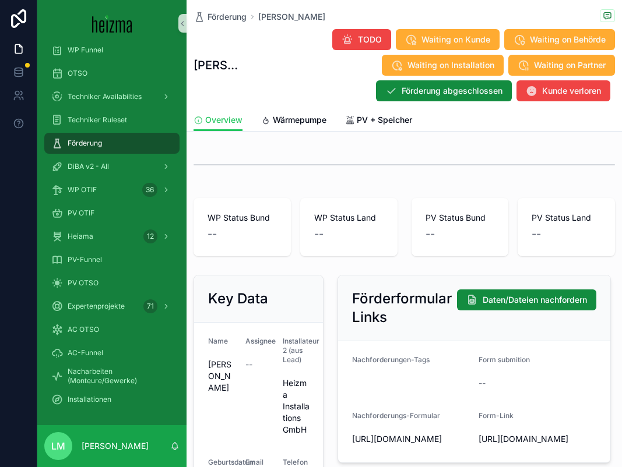
scroll to position [83, 0]
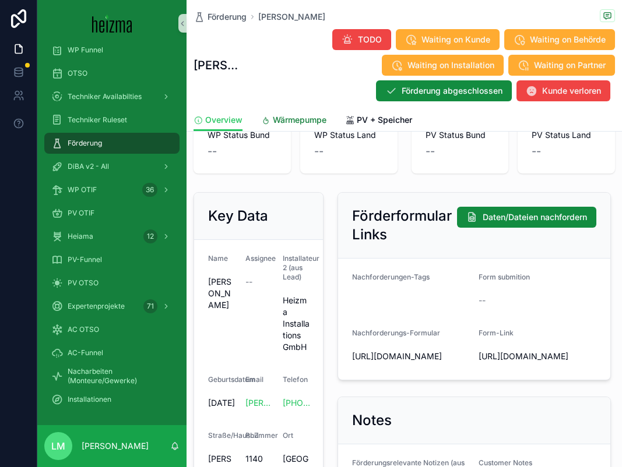
click at [294, 110] on link "Wärmepumpe" at bounding box center [293, 121] width 65 height 23
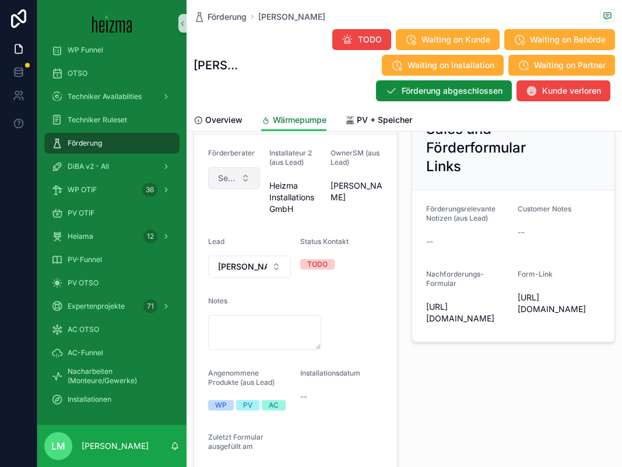
scroll to position [184, 0]
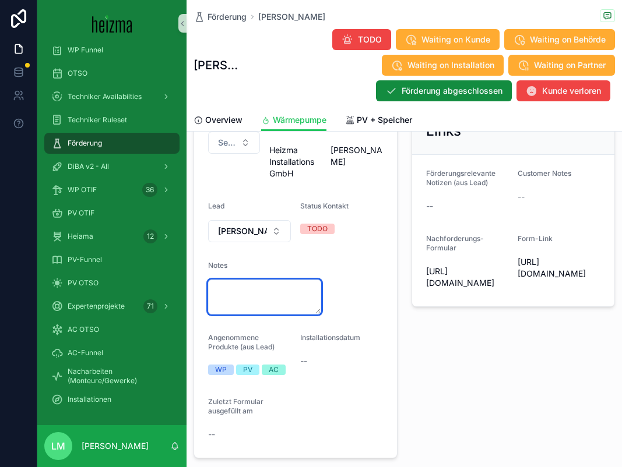
click at [221, 293] on textarea "scrollable content" at bounding box center [264, 297] width 113 height 35
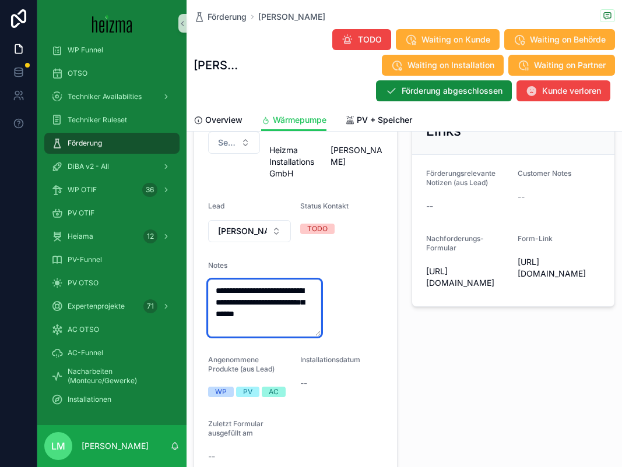
type textarea "**********"
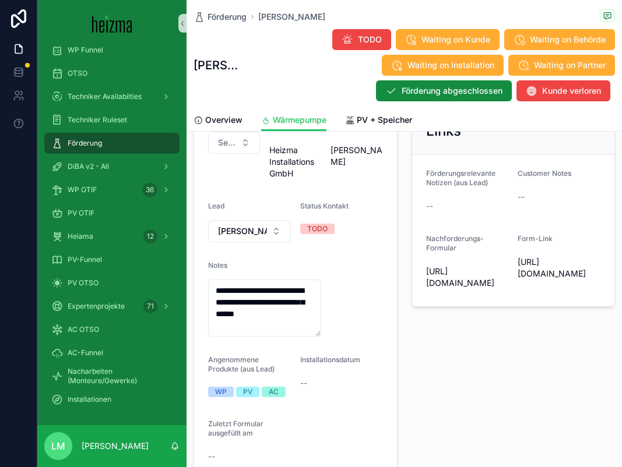
click at [394, 381] on form "**********" at bounding box center [295, 289] width 203 height 381
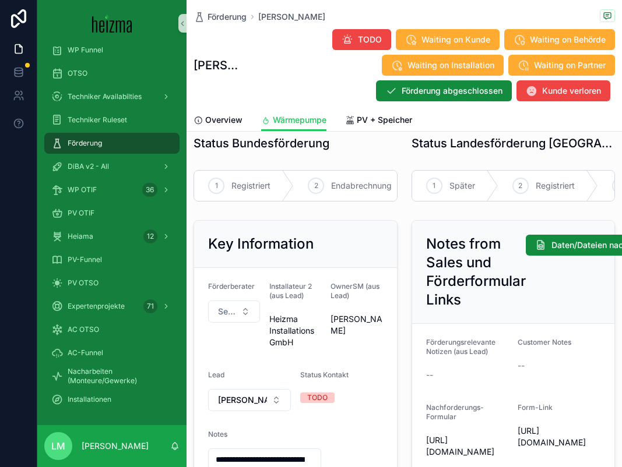
scroll to position [0, 0]
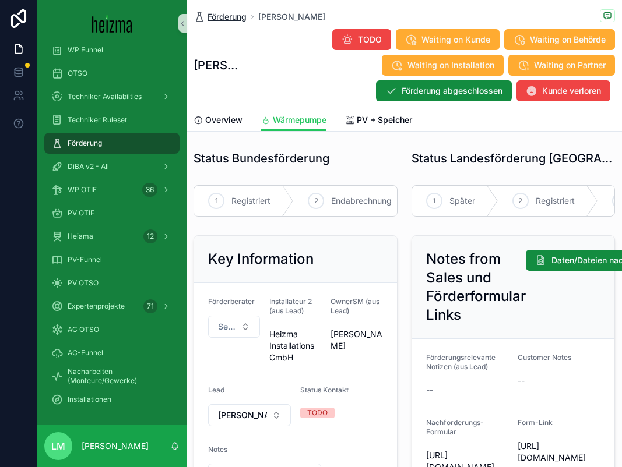
click at [214, 17] on span "Förderung" at bounding box center [226, 17] width 39 height 12
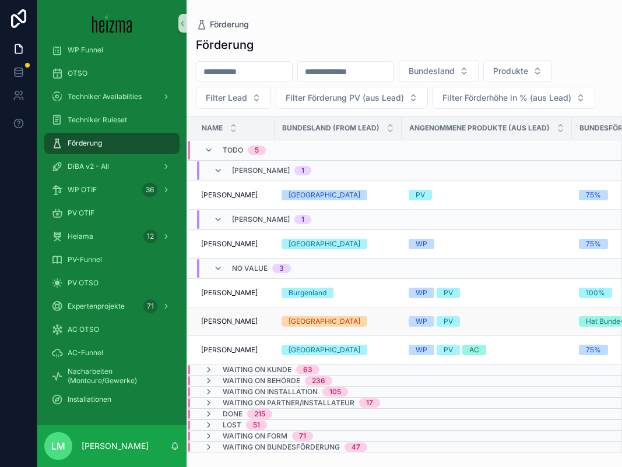
click at [208, 323] on span "Josef Kluger" at bounding box center [229, 321] width 57 height 9
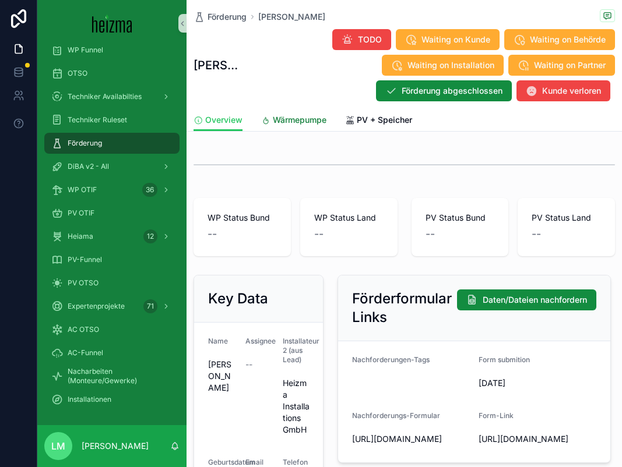
click at [299, 125] on span "Wärmepumpe" at bounding box center [300, 120] width 54 height 12
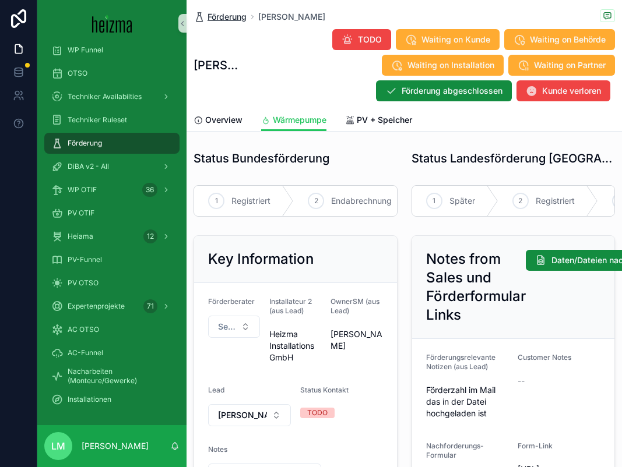
click at [223, 17] on span "Förderung" at bounding box center [226, 17] width 39 height 12
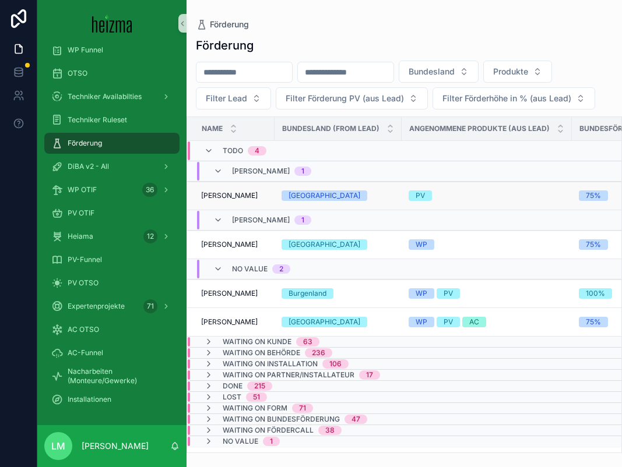
click at [239, 199] on span "Edith Posch" at bounding box center [229, 195] width 57 height 9
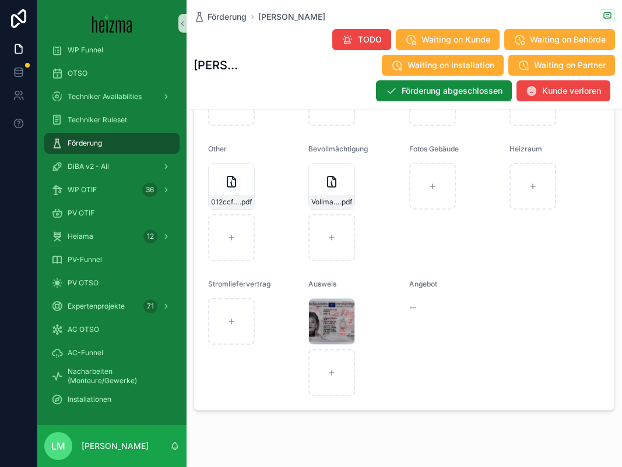
scroll to position [1535, 0]
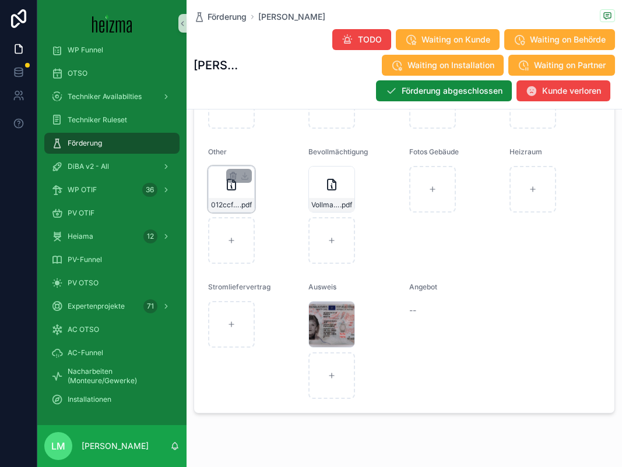
click at [232, 194] on div "012ccff3-90fc-4cdd-94be-b5943dd43117 .pdf" at bounding box center [231, 189] width 47 height 47
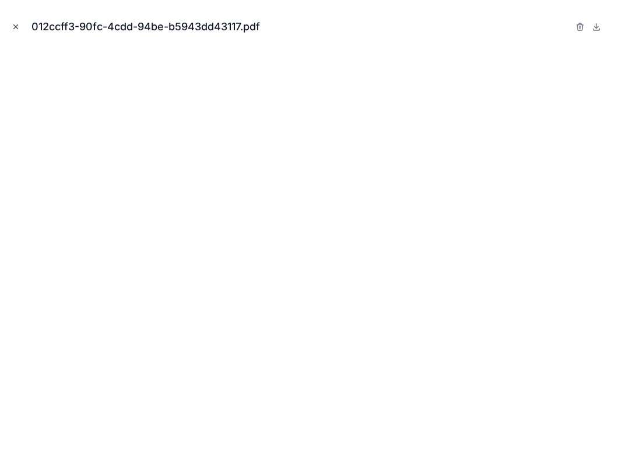
click at [15, 26] on icon "Close modal" at bounding box center [16, 27] width 4 height 4
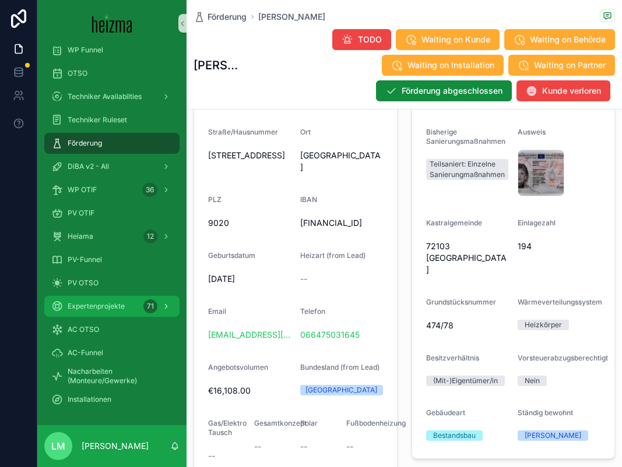
scroll to position [742, 0]
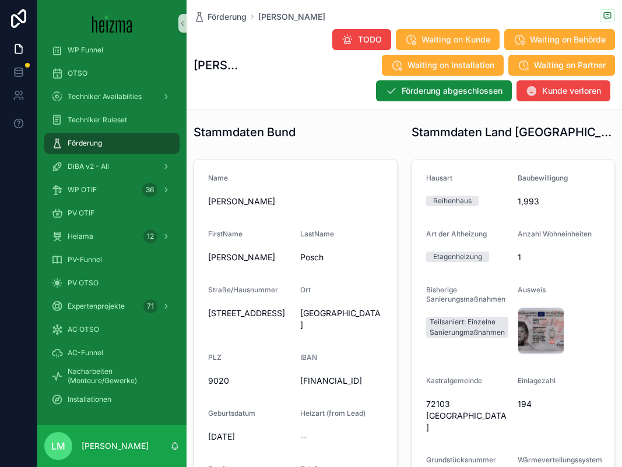
type textarea "**********"
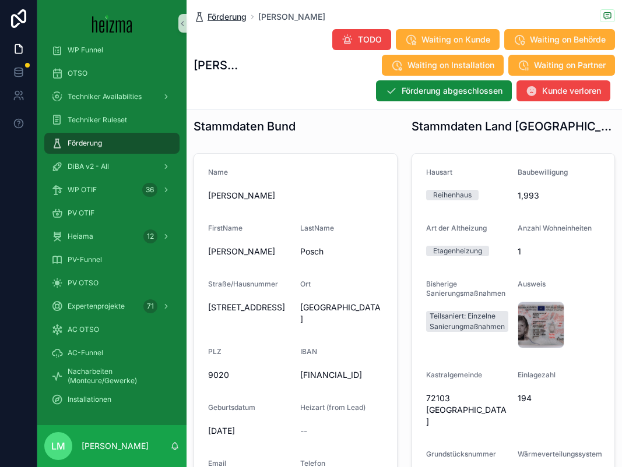
click at [221, 18] on span "Förderung" at bounding box center [226, 17] width 39 height 12
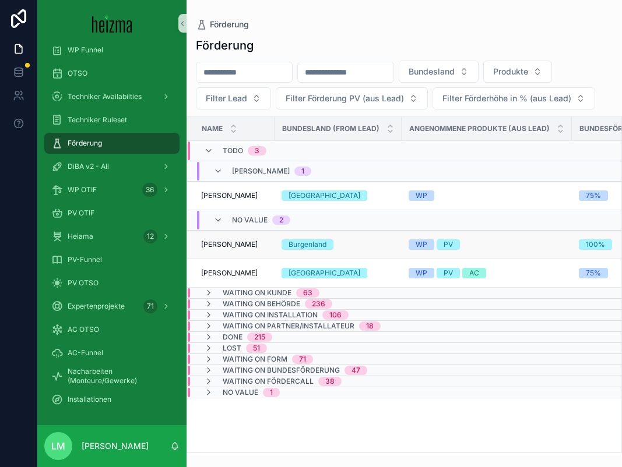
click at [238, 236] on td "Aleksandar Davidovic Aleksandar Davidovic" at bounding box center [230, 245] width 87 height 29
click at [242, 248] on span "Aleksandar Davidovic" at bounding box center [229, 244] width 57 height 9
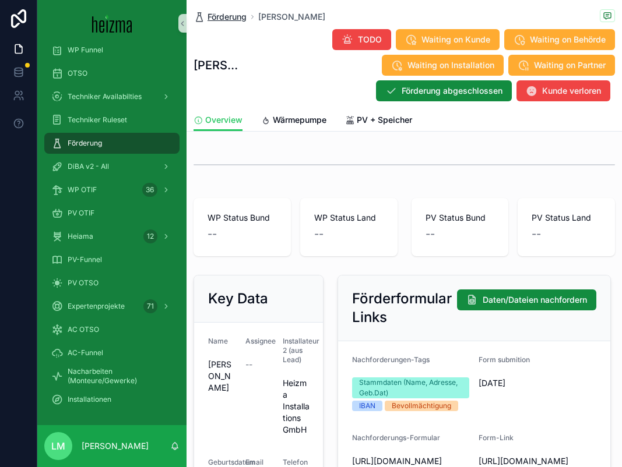
click at [234, 16] on span "Förderung" at bounding box center [226, 17] width 39 height 12
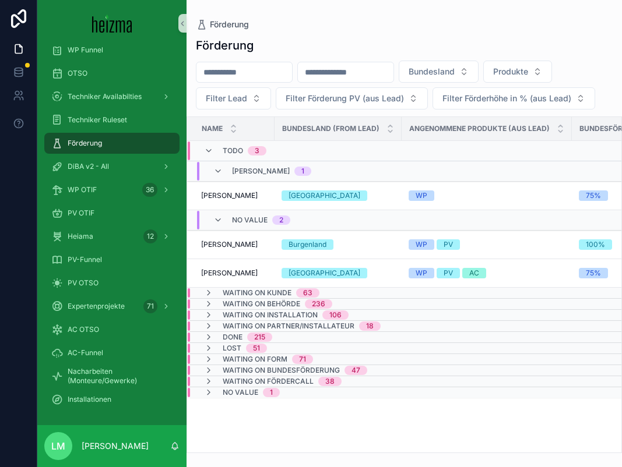
click at [231, 72] on input "scrollable content" at bounding box center [244, 72] width 96 height 16
type input "*******"
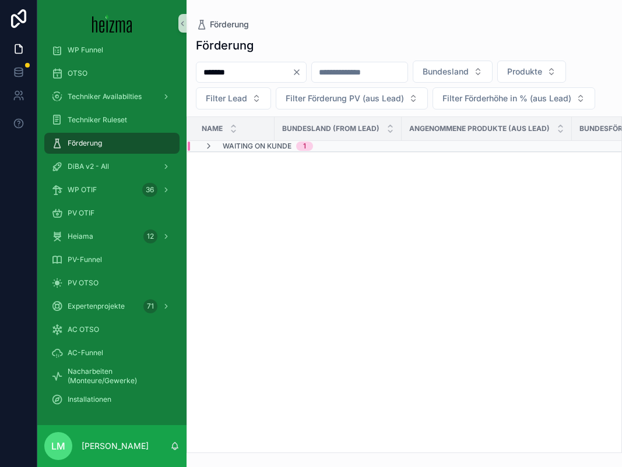
click at [222, 149] on div "Waiting on Kunde 1" at bounding box center [258, 146] width 109 height 9
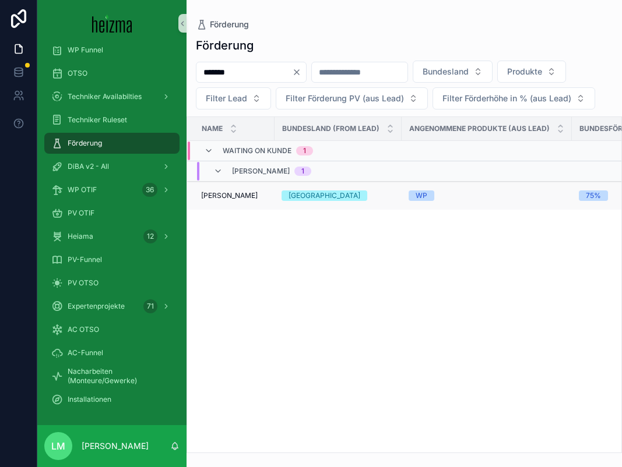
click at [230, 195] on span "Monika Portner" at bounding box center [229, 195] width 57 height 9
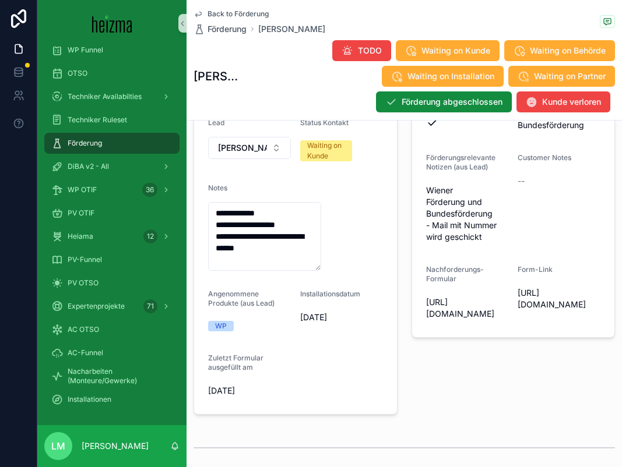
scroll to position [252, 0]
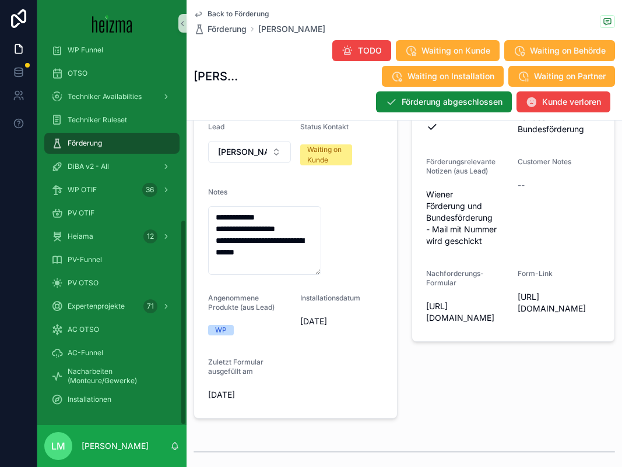
click at [310, 378] on form "**********" at bounding box center [295, 219] width 203 height 399
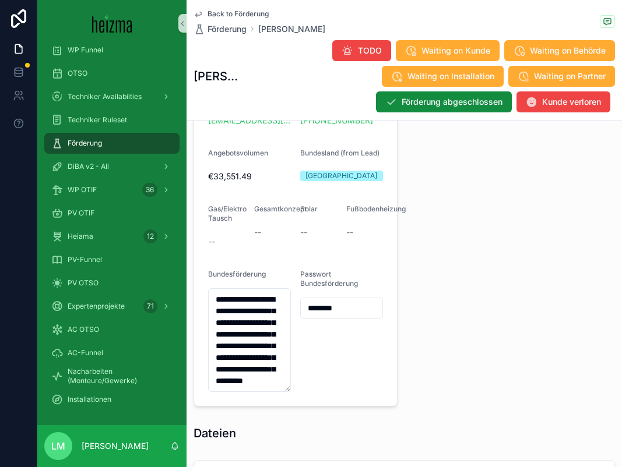
scroll to position [1029, 0]
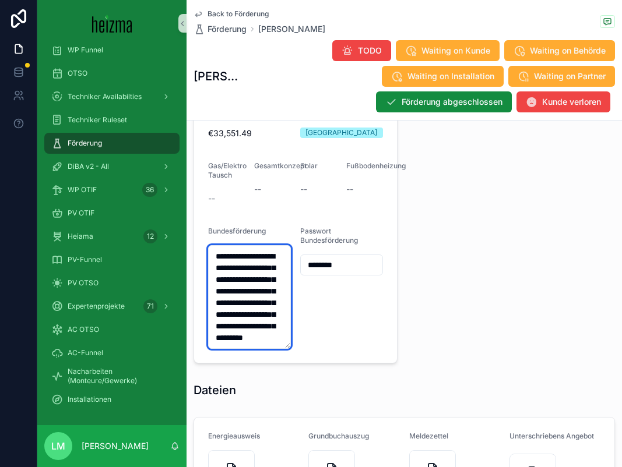
click at [237, 311] on textarea "**********" at bounding box center [249, 297] width 83 height 104
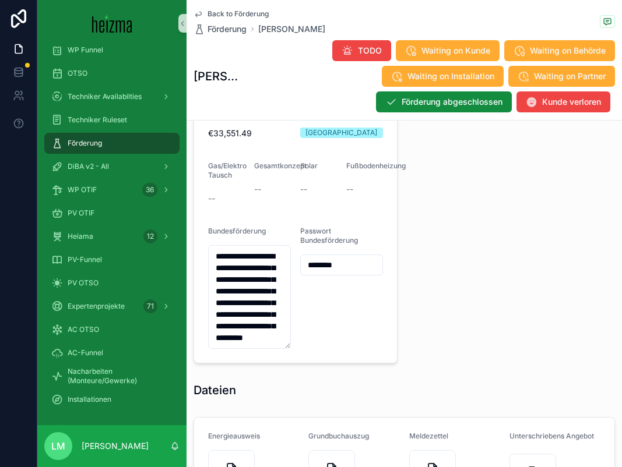
click at [330, 269] on input "********" at bounding box center [342, 265] width 82 height 16
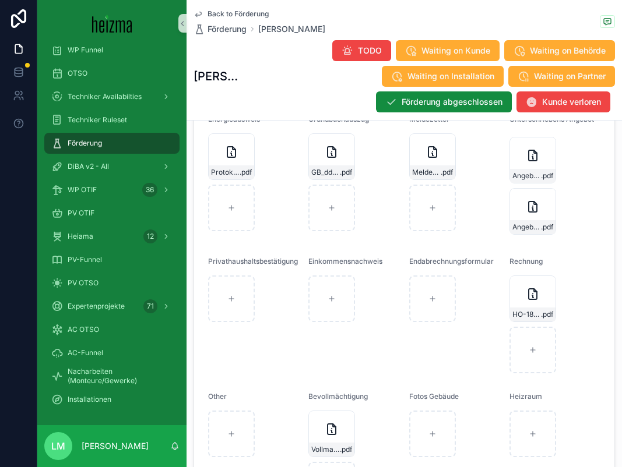
scroll to position [1347, 0]
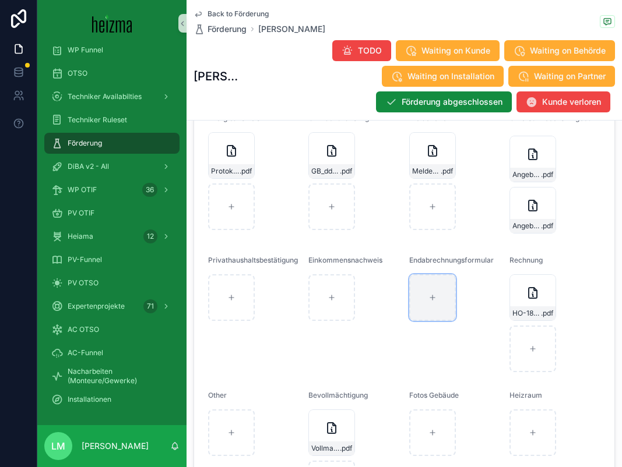
click at [443, 302] on div "scrollable content" at bounding box center [432, 297] width 47 height 47
type input "**********"
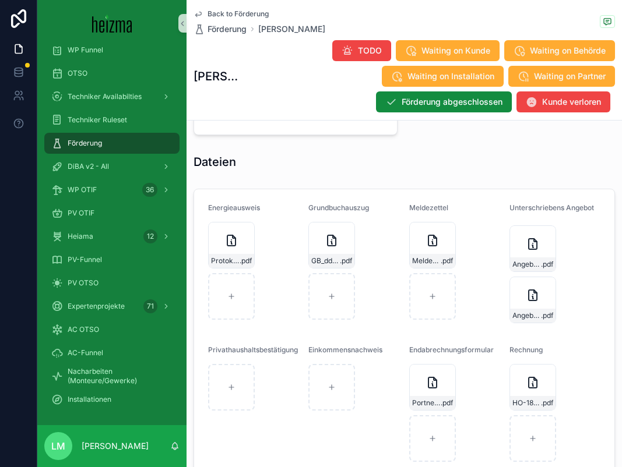
scroll to position [1402, 0]
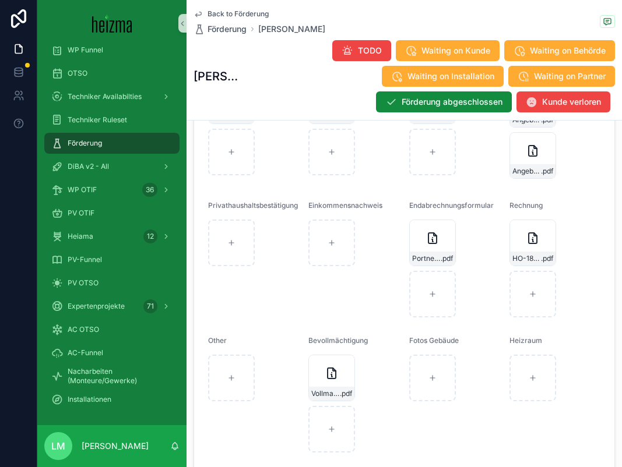
click at [266, 367] on div "scrollable content" at bounding box center [253, 378] width 91 height 47
click at [239, 376] on div "scrollable content" at bounding box center [231, 378] width 47 height 47
type input "**********"
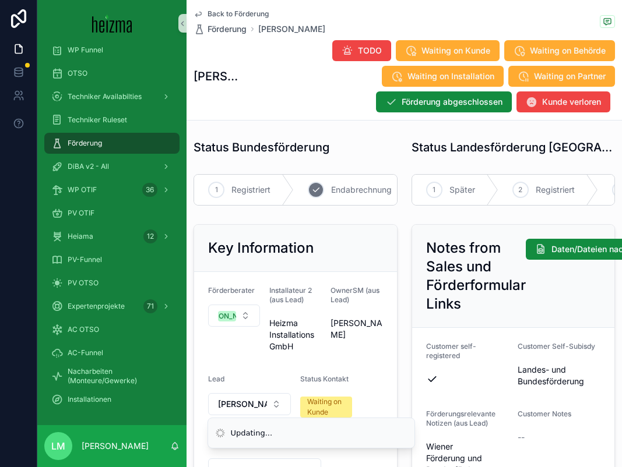
scroll to position [0, 15]
click at [357, 180] on div "2 Endabrechnung" at bounding box center [339, 190] width 121 height 30
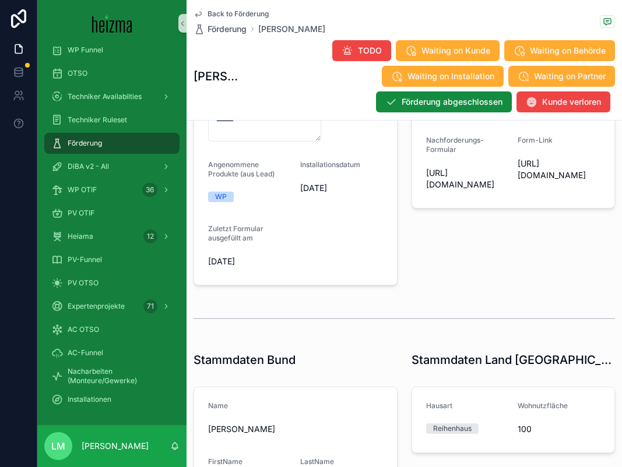
scroll to position [0, 0]
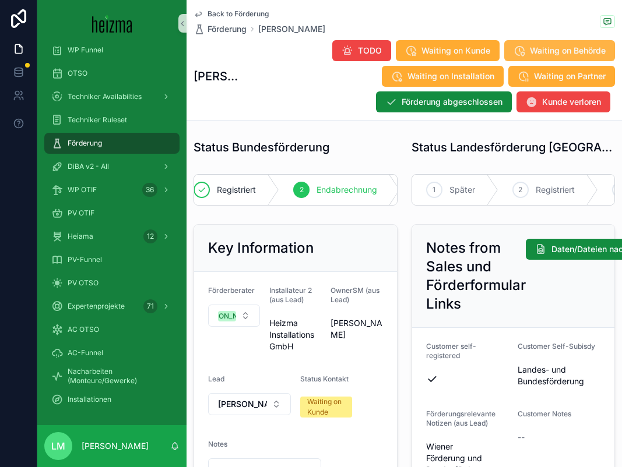
click at [533, 51] on span "Waiting on Behörde" at bounding box center [568, 51] width 76 height 12
click at [223, 14] on span "Back to Förderung" at bounding box center [237, 13] width 61 height 9
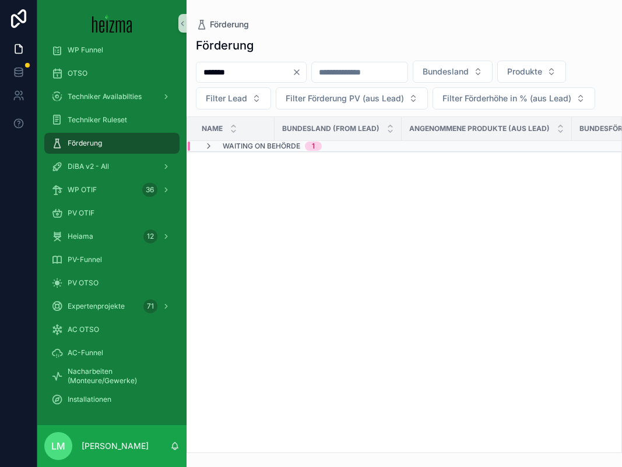
click at [301, 75] on icon "Clear" at bounding box center [296, 72] width 9 height 9
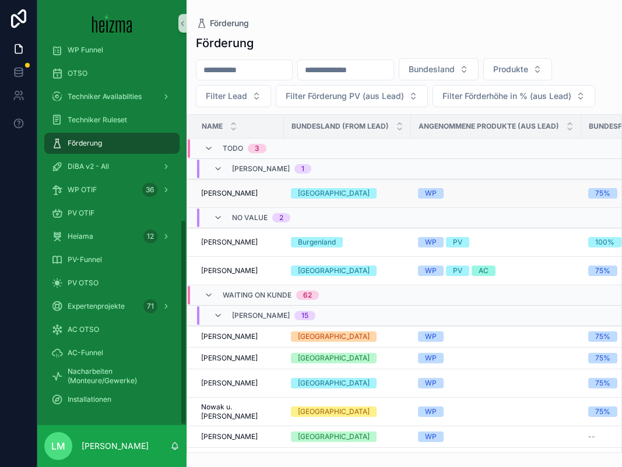
click at [238, 182] on td "Richard Lemon Richard Lemon" at bounding box center [235, 193] width 97 height 29
click at [238, 192] on span "Richard Lemon" at bounding box center [229, 193] width 57 height 9
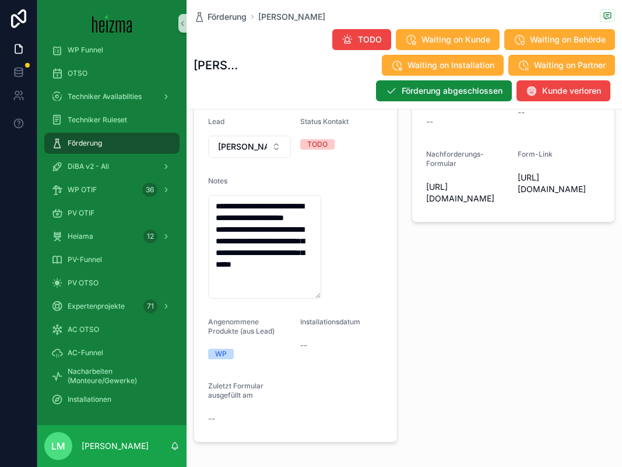
scroll to position [258, 0]
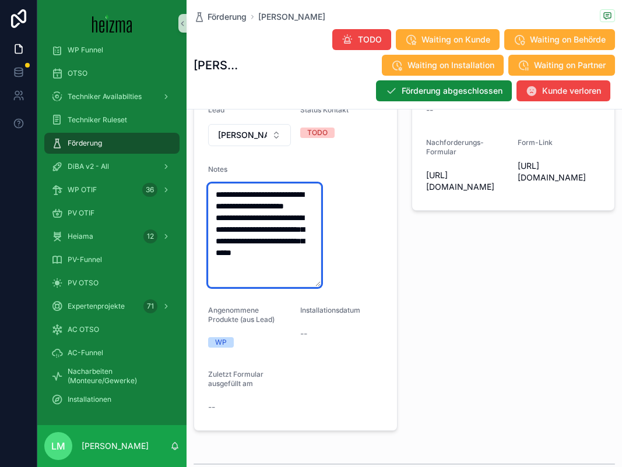
click at [312, 270] on textarea "**********" at bounding box center [264, 236] width 113 height 104
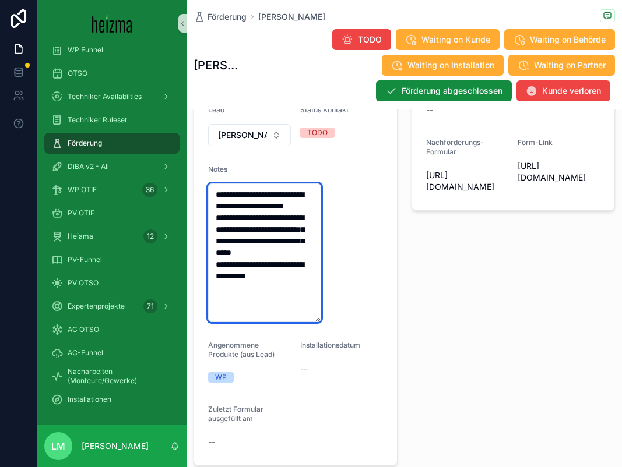
click at [252, 269] on textarea "**********" at bounding box center [264, 253] width 113 height 139
drag, startPoint x: 252, startPoint y: 269, endPoint x: 294, endPoint y: 268, distance: 42.0
click at [294, 268] on textarea "**********" at bounding box center [264, 253] width 113 height 139
click at [315, 288] on textarea "**********" at bounding box center [264, 253] width 113 height 139
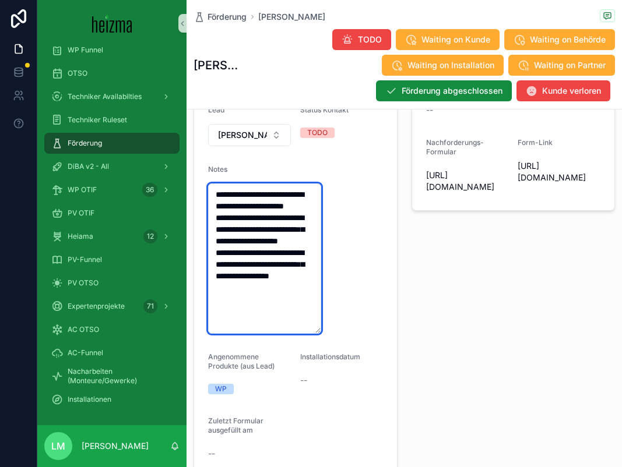
type textarea "**********"
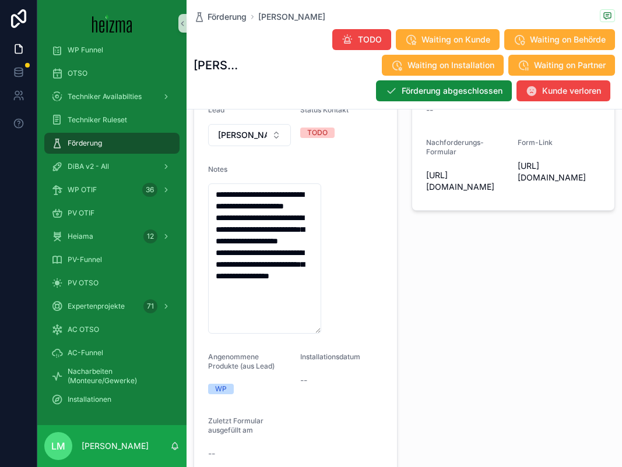
click at [442, 330] on div "Notes from Sales und Förderformular Links Daten/Dateien nachfordern Förderungsr…" at bounding box center [513, 216] width 218 height 532
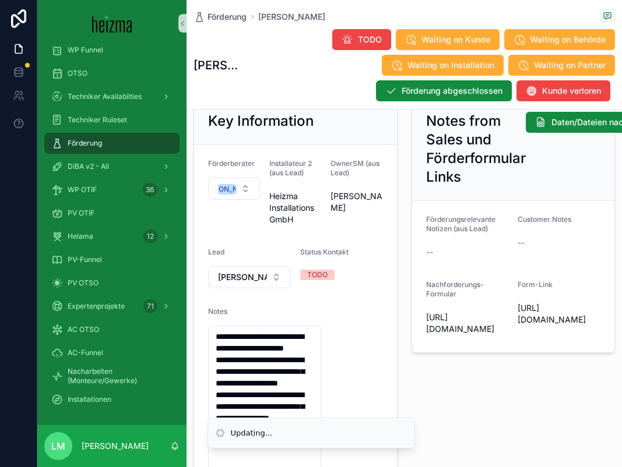
scroll to position [77, 0]
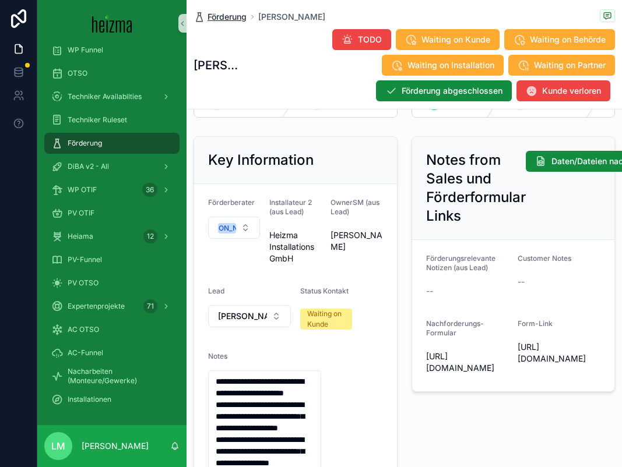
click at [239, 13] on span "Förderung" at bounding box center [226, 17] width 39 height 12
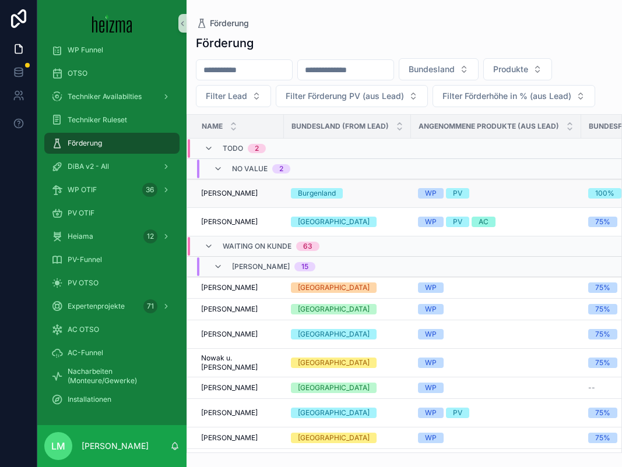
click at [237, 195] on span "Aleksandar Davidovic" at bounding box center [229, 193] width 57 height 9
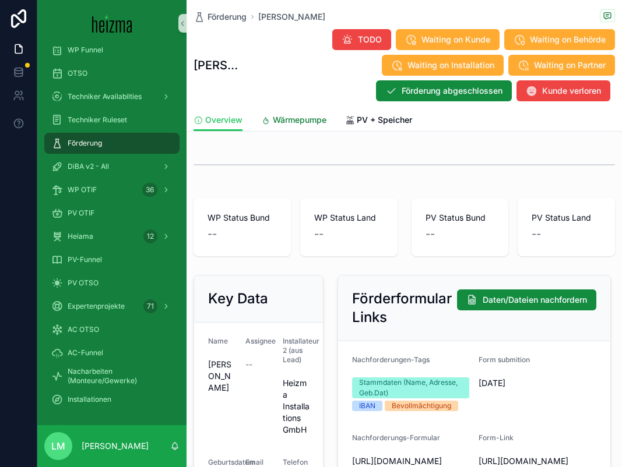
click at [288, 124] on span "Wärmepumpe" at bounding box center [300, 120] width 54 height 12
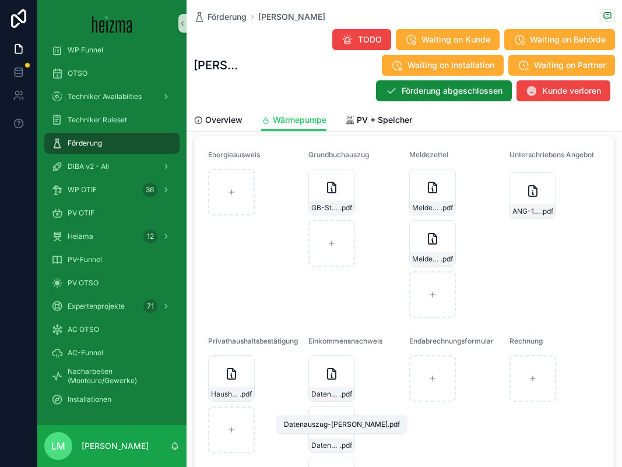
scroll to position [1198, 0]
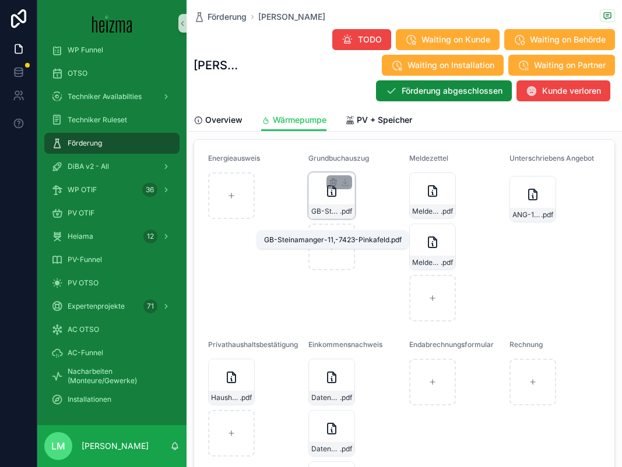
click at [323, 216] on span "GB-Steinamanger-11,-7423-Pinkafeld" at bounding box center [325, 211] width 29 height 9
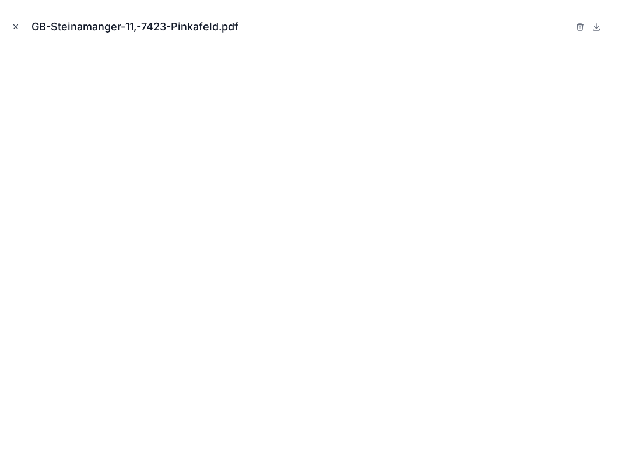
click at [19, 29] on icon "Close modal" at bounding box center [16, 27] width 8 height 8
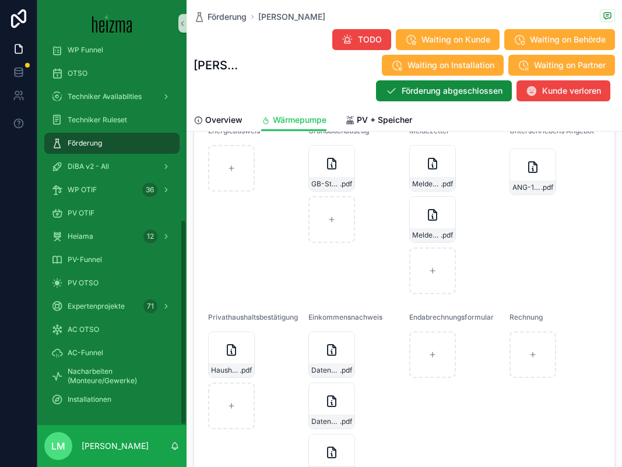
scroll to position [1239, 0]
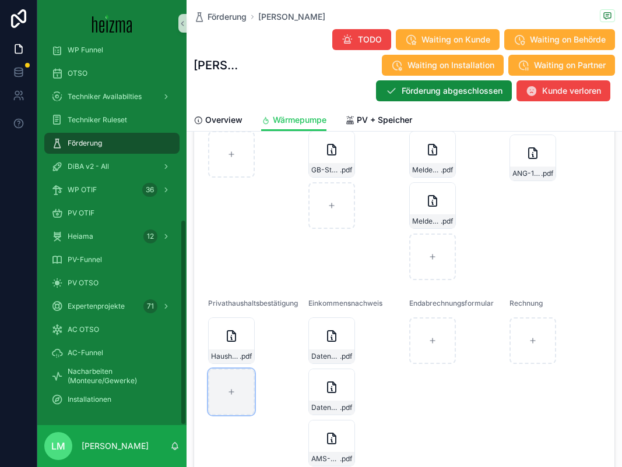
click at [246, 382] on div "scrollable content" at bounding box center [231, 392] width 47 height 47
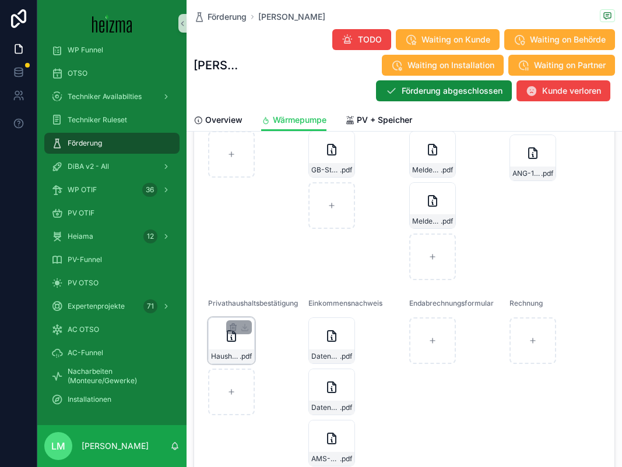
click at [208, 347] on div "HaushaltsbestÃ¤tigung .pdf" at bounding box center [231, 341] width 47 height 47
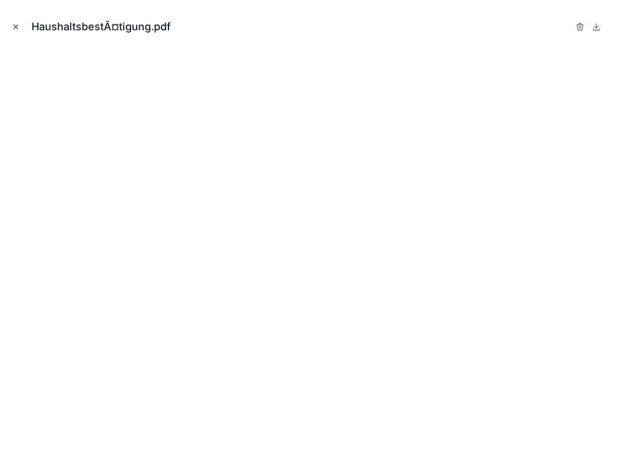
click at [12, 24] on icon "Close modal" at bounding box center [16, 27] width 8 height 8
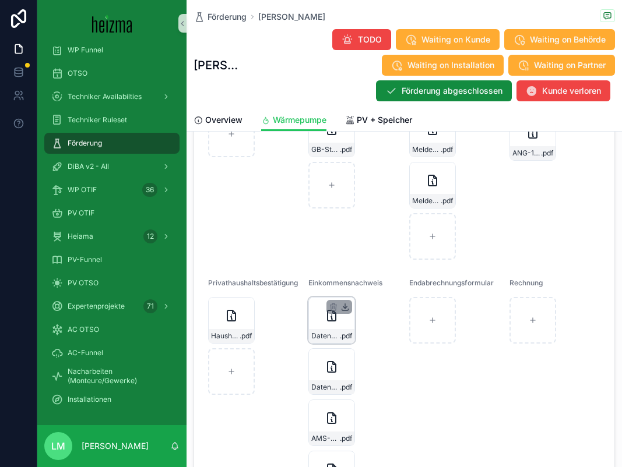
scroll to position [1253, 0]
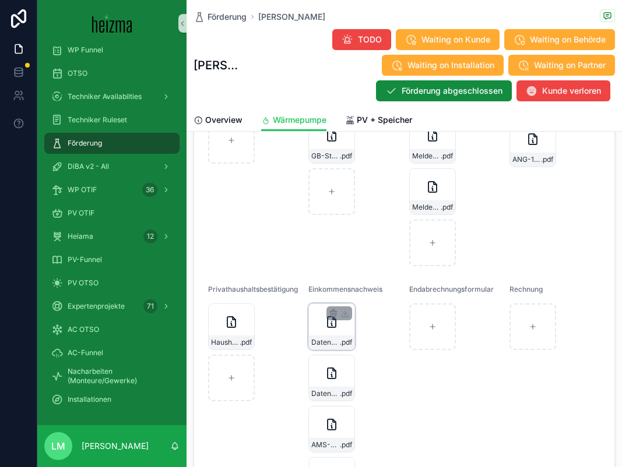
click at [323, 349] on div "Datenauszug-Aleksandar .pdf" at bounding box center [331, 343] width 45 height 14
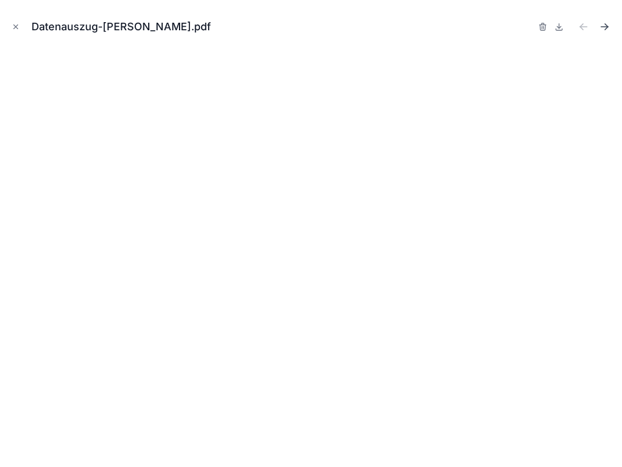
click at [605, 24] on icon "Next file" at bounding box center [604, 27] width 12 height 12
click at [605, 28] on icon "Next file" at bounding box center [606, 28] width 3 height 3
click at [602, 23] on icon "Next file" at bounding box center [604, 27] width 12 height 12
click at [15, 31] on button "Close modal" at bounding box center [15, 26] width 13 height 13
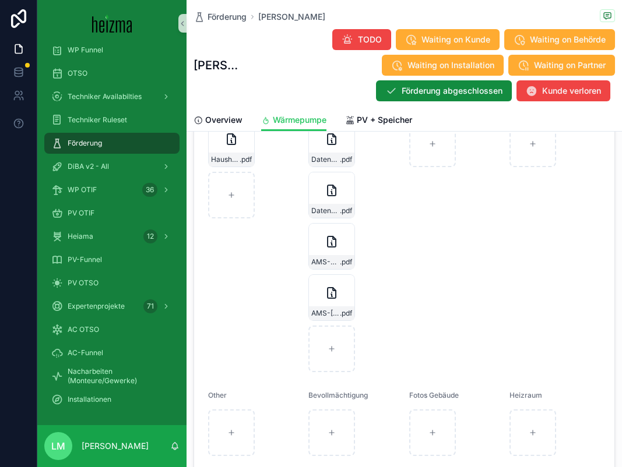
scroll to position [1433, 0]
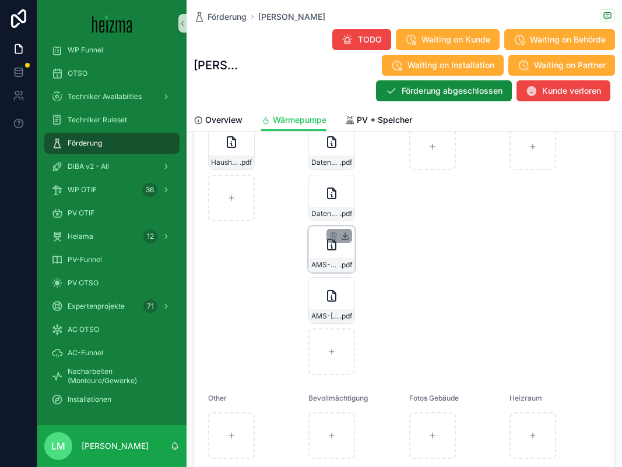
click at [346, 237] on icon "scrollable content" at bounding box center [345, 236] width 4 height 2
click at [348, 292] on icon "scrollable content" at bounding box center [344, 287] width 9 height 9
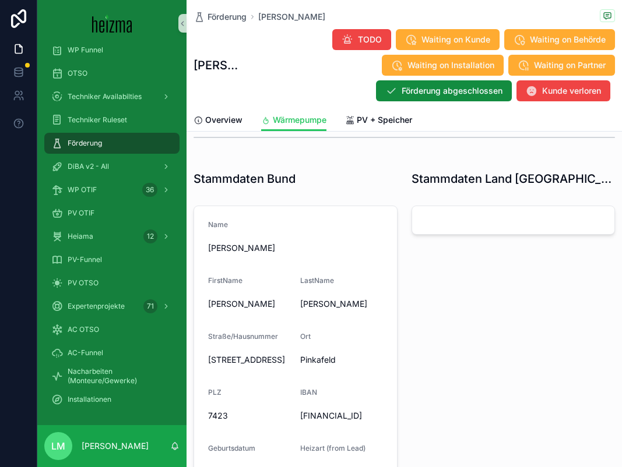
scroll to position [612, 0]
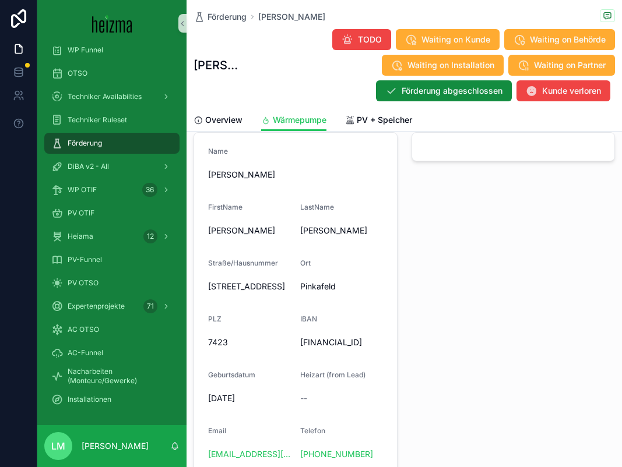
click at [233, 404] on span "18/01/1985" at bounding box center [249, 399] width 83 height 12
copy span "18/01/1985"
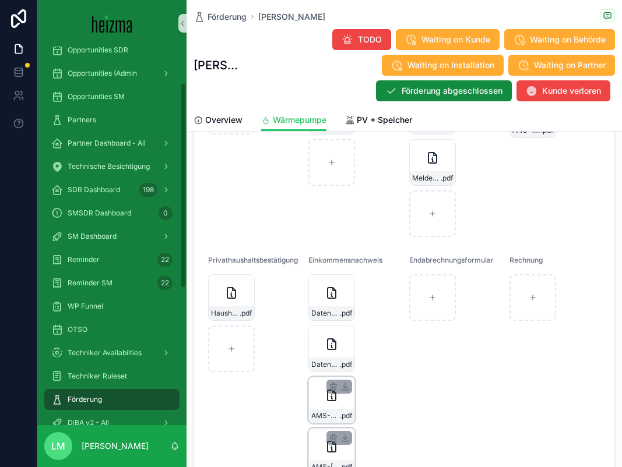
scroll to position [0, 0]
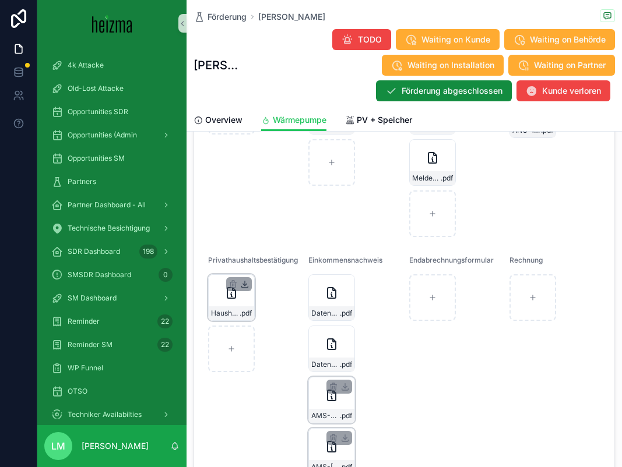
click at [248, 289] on icon "scrollable content" at bounding box center [244, 284] width 9 height 9
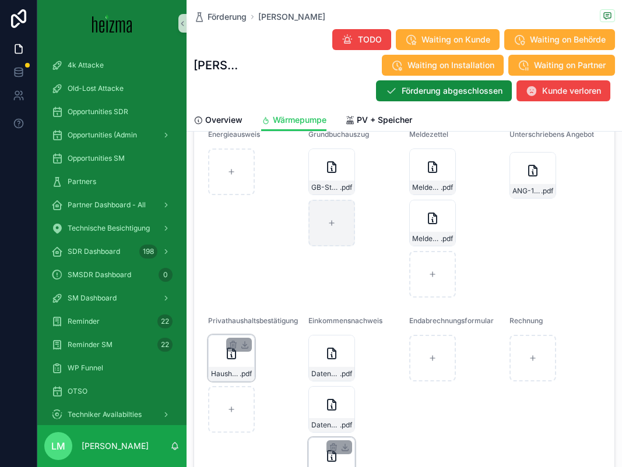
scroll to position [1211, 0]
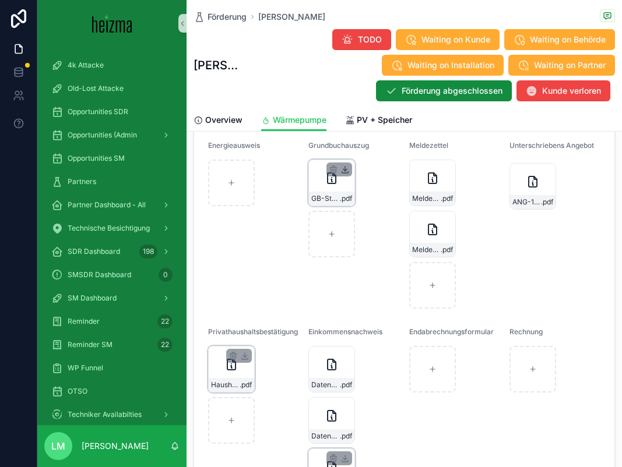
click at [343, 174] on icon "scrollable content" at bounding box center [344, 169] width 9 height 9
click at [438, 198] on div "Meldezettel-Sladja .pdf" at bounding box center [432, 183] width 47 height 47
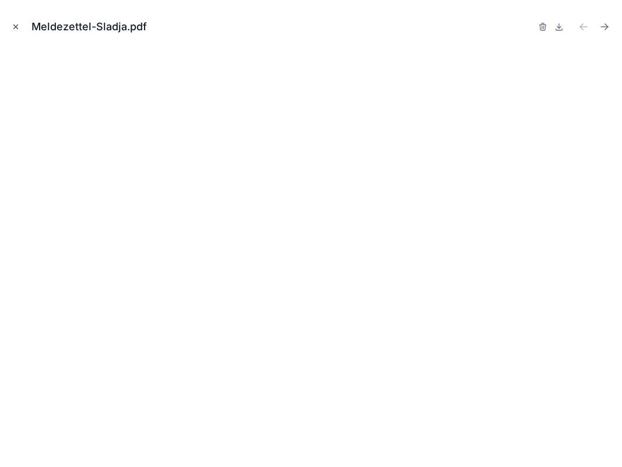
click at [15, 27] on icon "Close modal" at bounding box center [16, 27] width 8 height 8
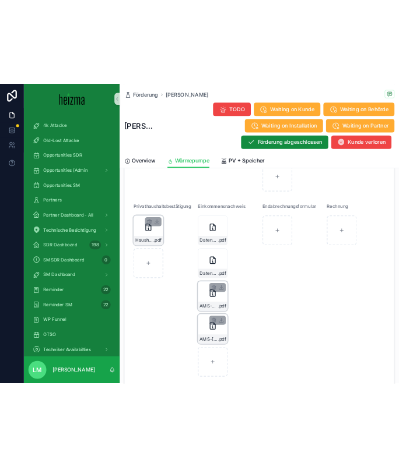
scroll to position [1350, 0]
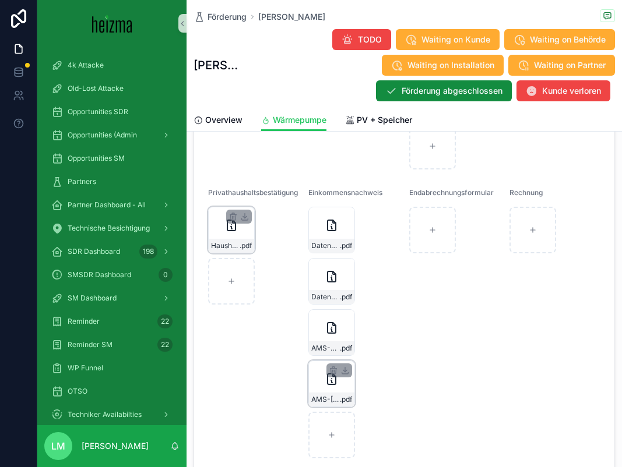
click at [221, 232] on div "HaushaltsbestÃ¤tigung .pdf" at bounding box center [231, 230] width 47 height 47
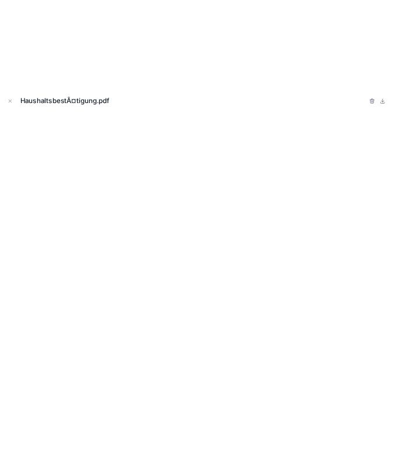
scroll to position [2737, 0]
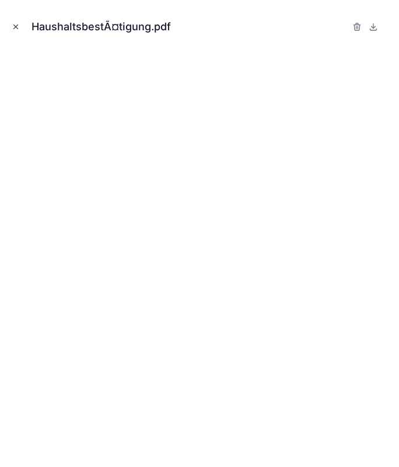
click at [15, 22] on button "Close modal" at bounding box center [15, 26] width 13 height 13
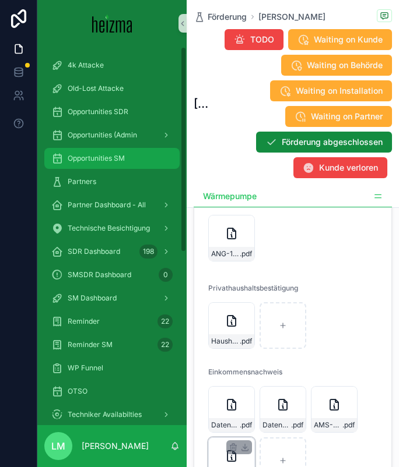
click at [94, 151] on div "Opportunities SM" at bounding box center [111, 158] width 121 height 19
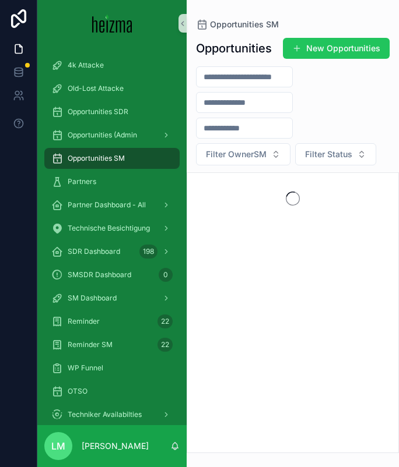
click at [225, 79] on input "scrollable content" at bounding box center [244, 77] width 96 height 16
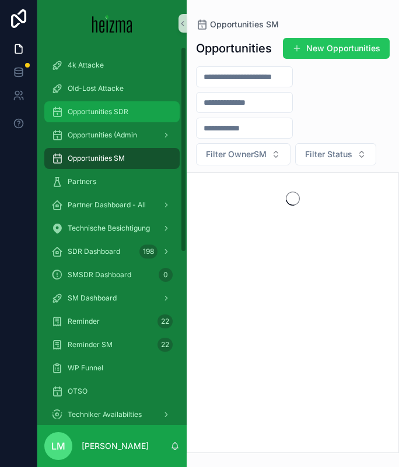
click at [136, 110] on div "Opportunities SDR" at bounding box center [111, 112] width 121 height 19
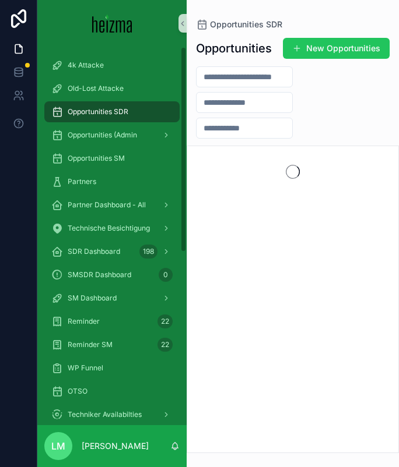
click at [260, 85] on div "scrollable content" at bounding box center [244, 76] width 97 height 21
click at [240, 78] on input "scrollable content" at bounding box center [244, 77] width 96 height 16
type input "*********"
click at [182, 20] on icon "scrollable content" at bounding box center [182, 23] width 8 height 9
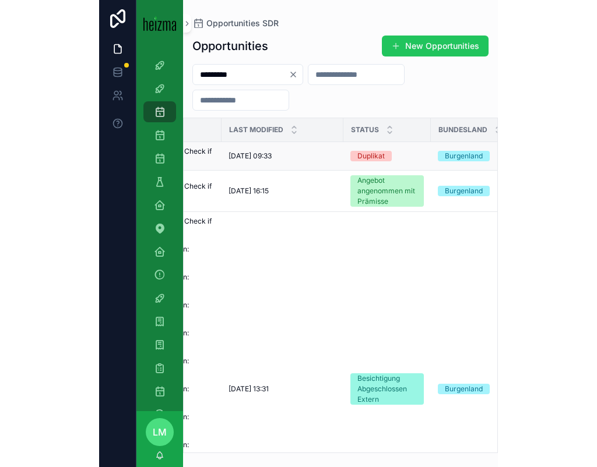
scroll to position [0, 528]
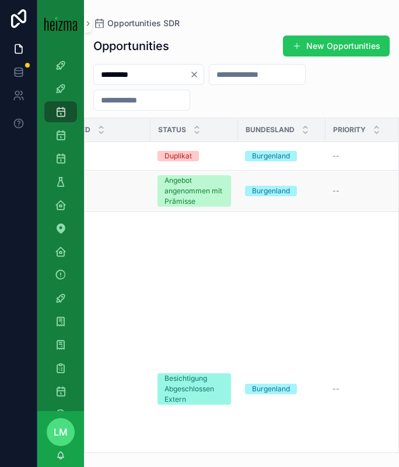
click at [111, 208] on td "26/09/2025 16:15 26/09/2025 16:15" at bounding box center [90, 191] width 122 height 41
click at [94, 196] on div "26/09/2025 16:15 26/09/2025 16:15" at bounding box center [90, 190] width 108 height 9
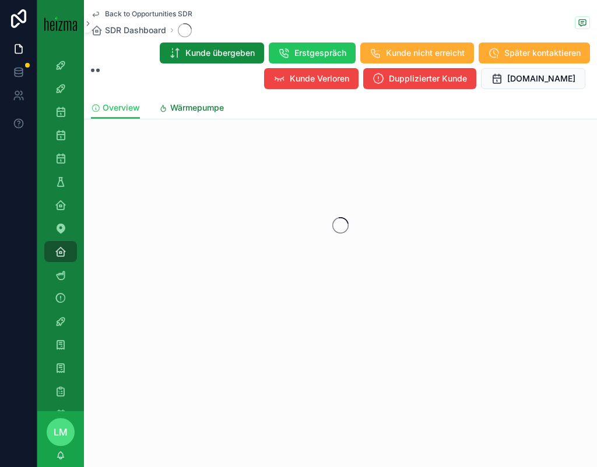
click at [184, 110] on span "Wärmepumpe" at bounding box center [197, 108] width 54 height 12
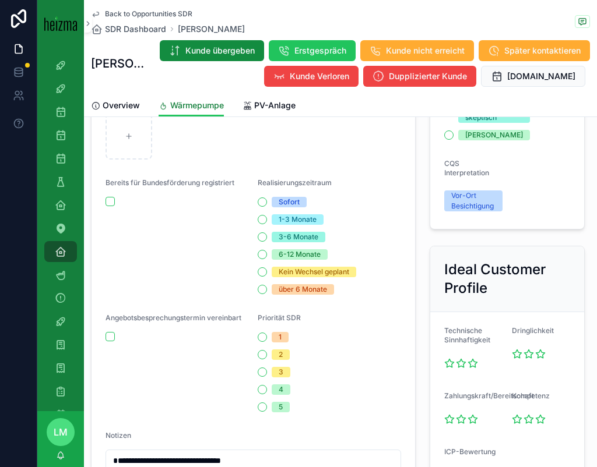
scroll to position [1125, 0]
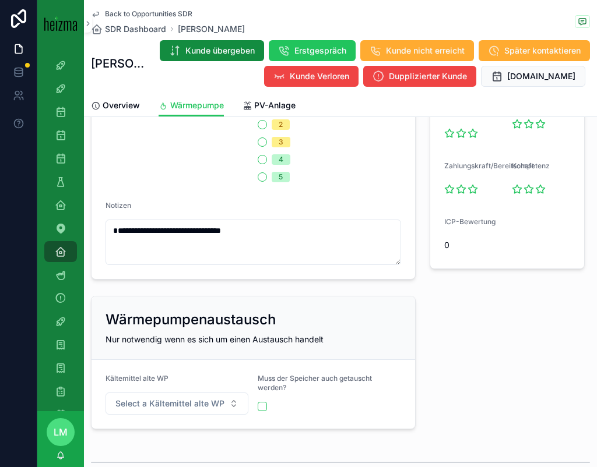
click at [151, 15] on span "Back to Opportunities SDR" at bounding box center [148, 13] width 87 height 9
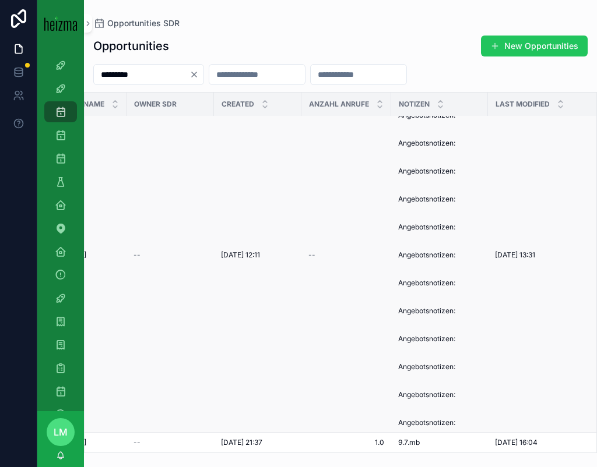
scroll to position [127, 66]
click at [411, 248] on span "Duplicate Alert! Check if Duplicate Angebotsnotizen: Angebotsnotizen: Angebotsn…" at bounding box center [441, 255] width 83 height 345
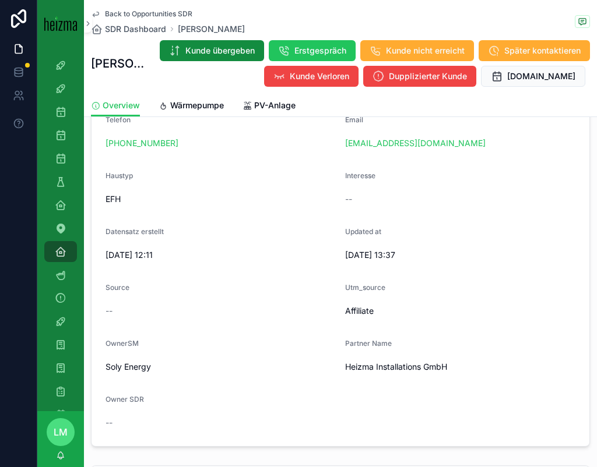
scroll to position [315, 0]
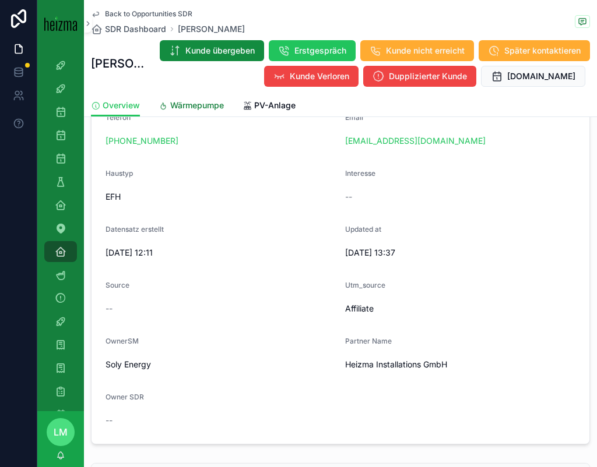
click at [171, 102] on span "Wärmepumpe" at bounding box center [197, 106] width 54 height 12
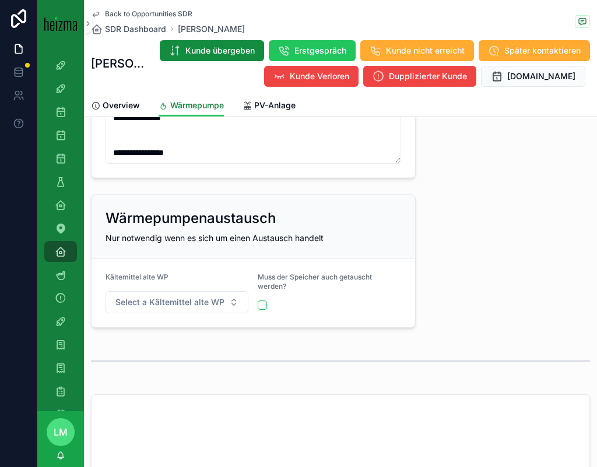
scroll to position [1558, 0]
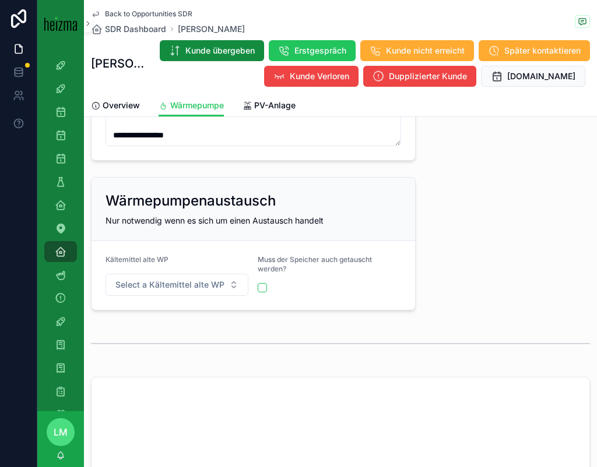
click at [139, 10] on span "Back to Opportunities SDR" at bounding box center [148, 13] width 87 height 9
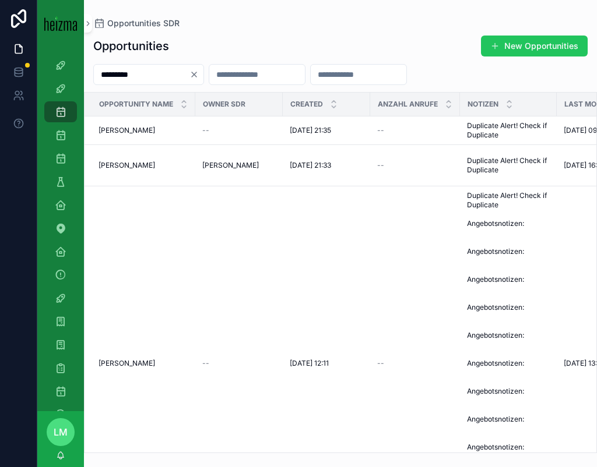
click at [199, 71] on icon "Clear" at bounding box center [193, 74] width 9 height 9
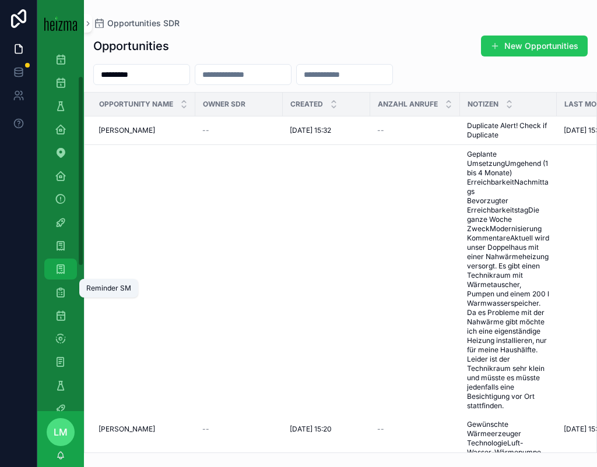
scroll to position [89, 0]
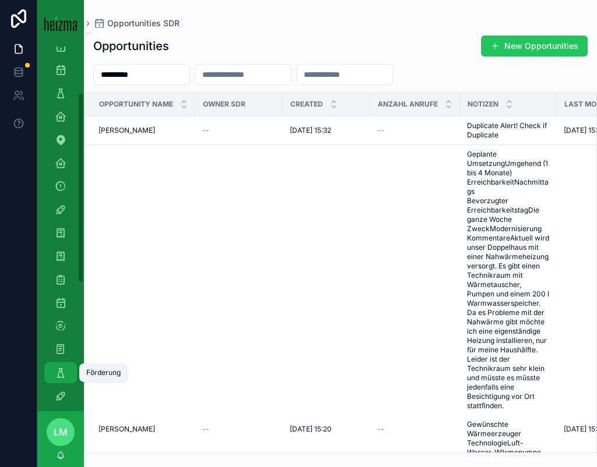
click at [61, 364] on div "Förderung" at bounding box center [60, 373] width 19 height 19
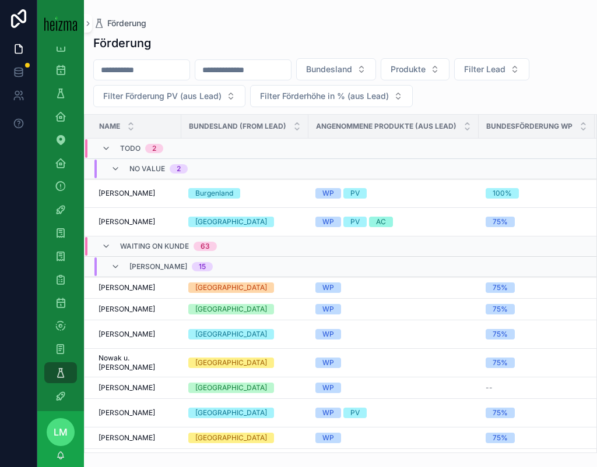
click at [132, 239] on div "Waiting on Kunde 63" at bounding box center [168, 246] width 97 height 19
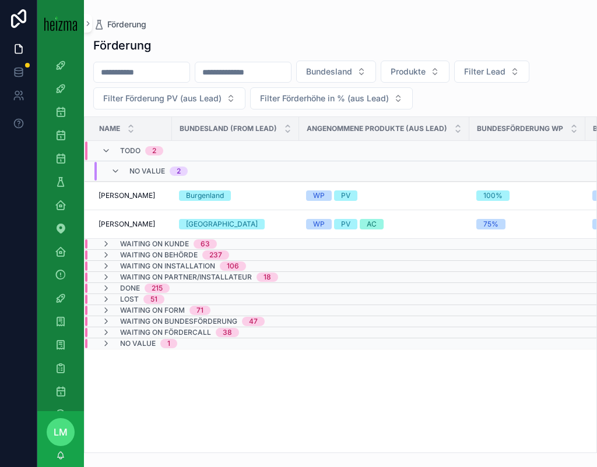
click at [56, 122] on div "Opportunities SDR" at bounding box center [60, 111] width 47 height 23
click at [69, 120] on div "Opportunities SDR" at bounding box center [60, 112] width 19 height 19
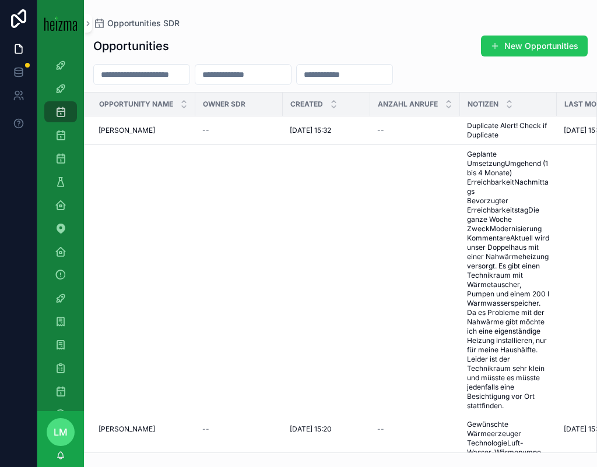
click at [149, 77] on input "scrollable content" at bounding box center [142, 74] width 96 height 16
type input "******"
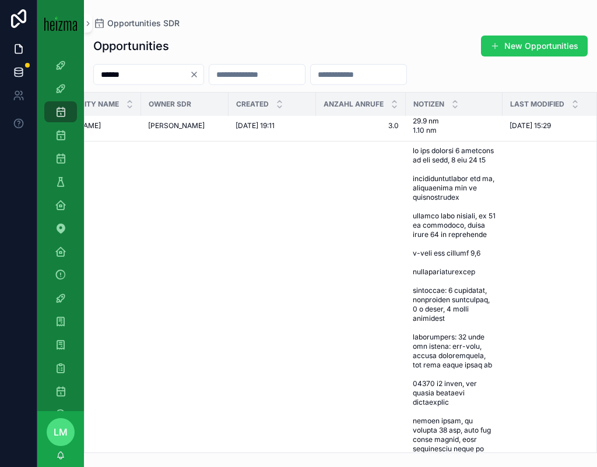
scroll to position [6, 0]
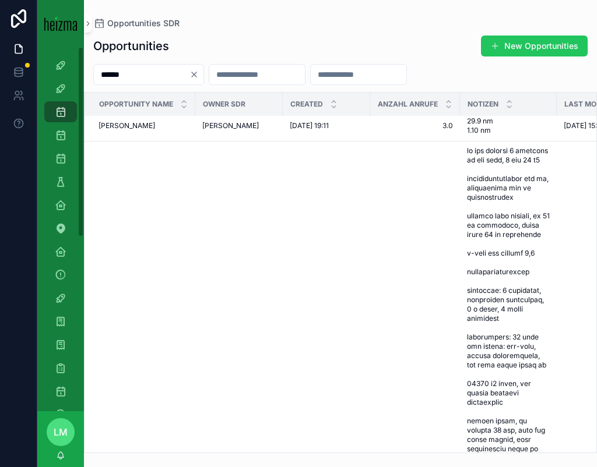
click at [199, 72] on icon "Clear" at bounding box center [193, 74] width 9 height 9
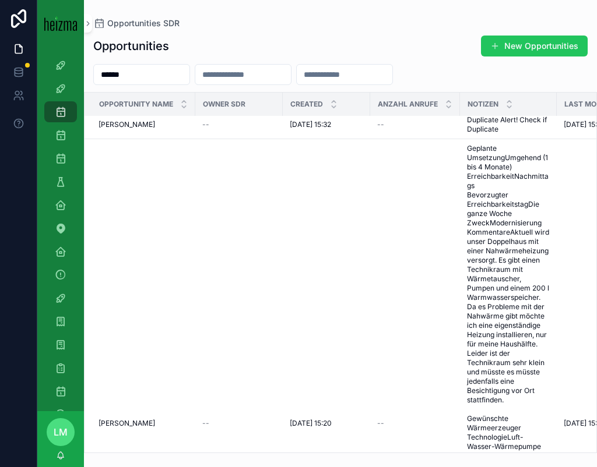
scroll to position [13, 0]
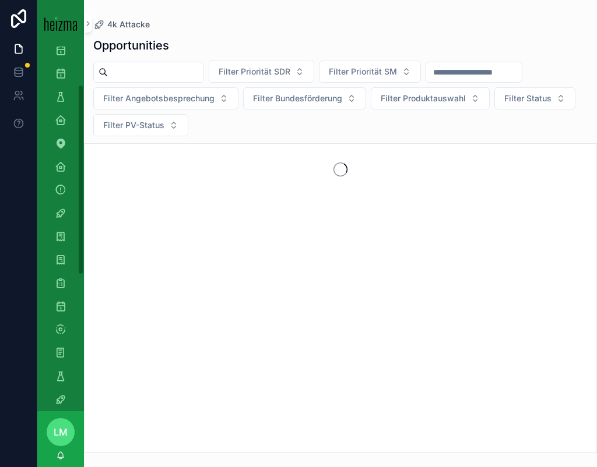
scroll to position [93, 0]
click at [52, 379] on div "Förderung" at bounding box center [60, 368] width 47 height 23
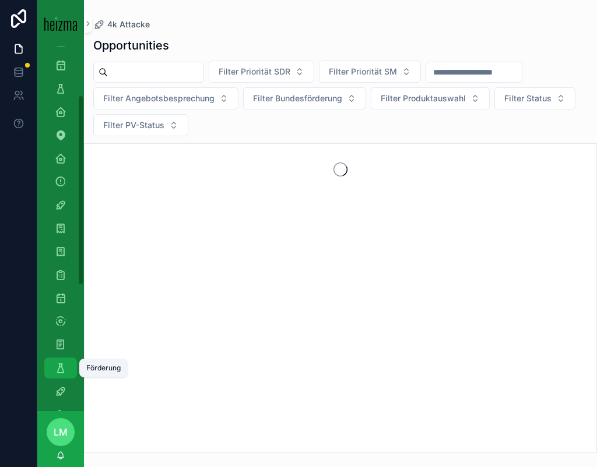
click at [58, 367] on icon "scrollable content" at bounding box center [61, 368] width 12 height 12
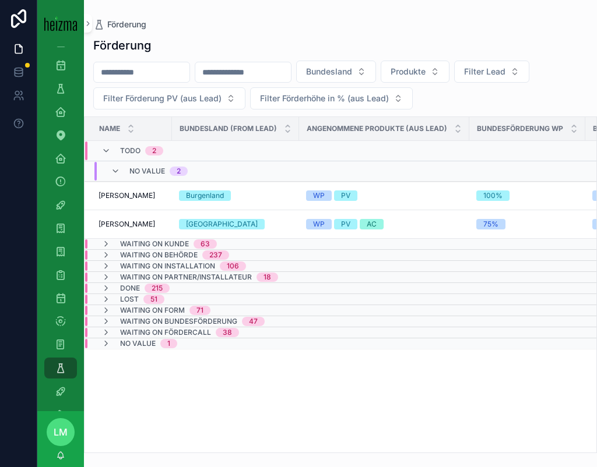
click at [132, 68] on input "scrollable content" at bounding box center [142, 72] width 96 height 16
type input "******"
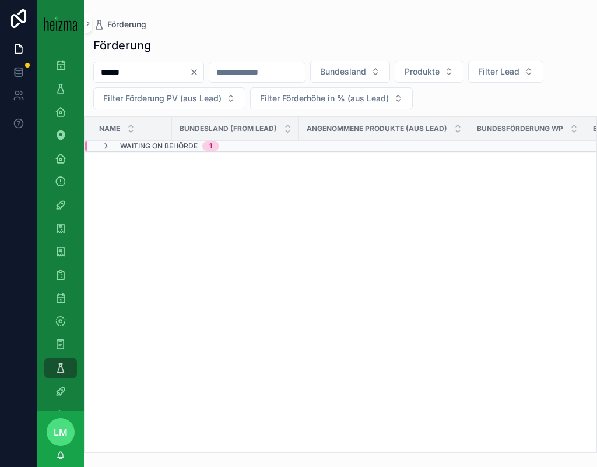
click at [146, 147] on span "Waiting on Behörde" at bounding box center [158, 146] width 77 height 9
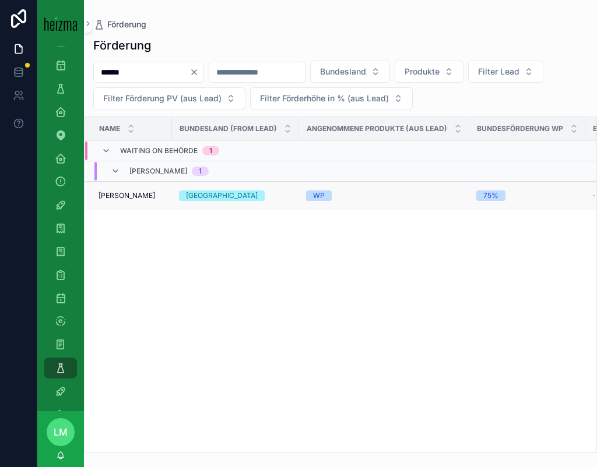
click at [134, 199] on span "Michael Leiner" at bounding box center [126, 195] width 57 height 9
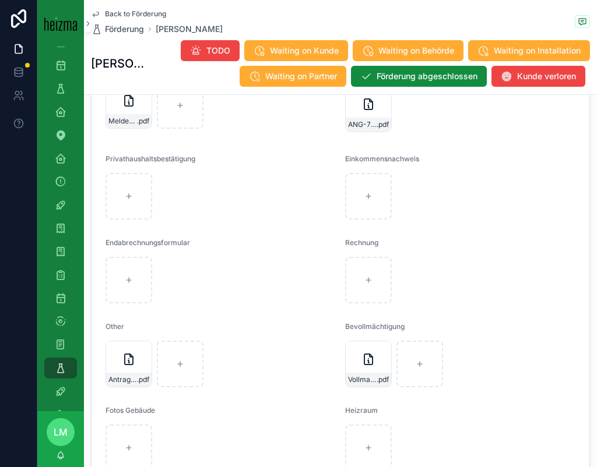
scroll to position [1978, 0]
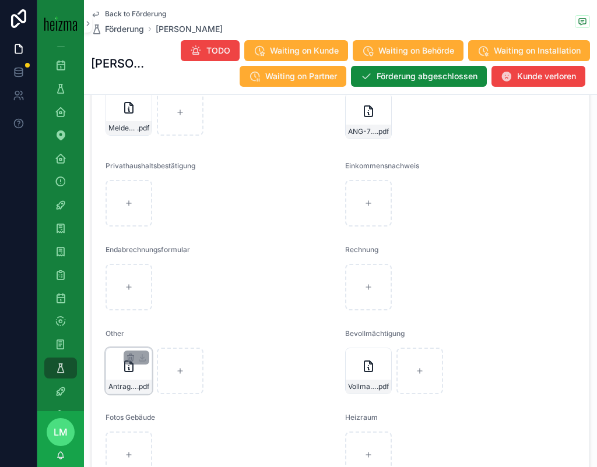
click at [129, 388] on div "Antrag-(4) .pdf" at bounding box center [128, 371] width 47 height 47
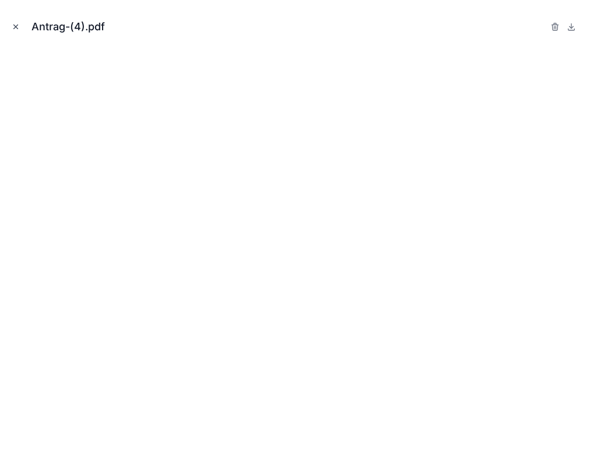
click at [14, 23] on icon "Close modal" at bounding box center [16, 27] width 8 height 8
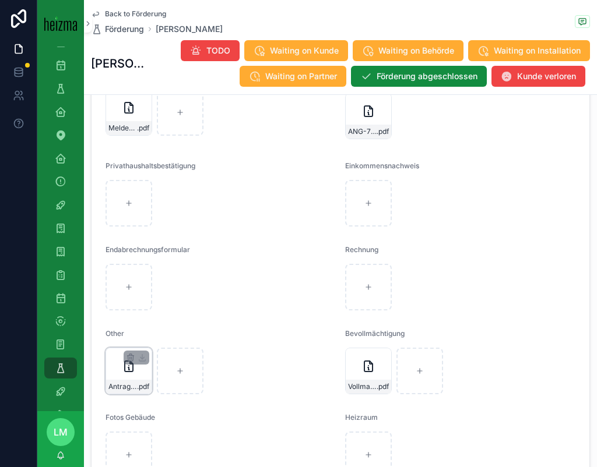
click at [140, 383] on div "Antrag-(4) .pdf" at bounding box center [128, 371] width 47 height 47
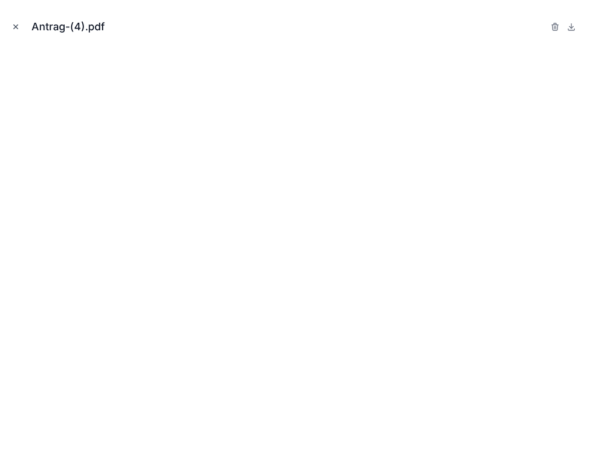
click at [16, 29] on icon "Close modal" at bounding box center [16, 27] width 8 height 8
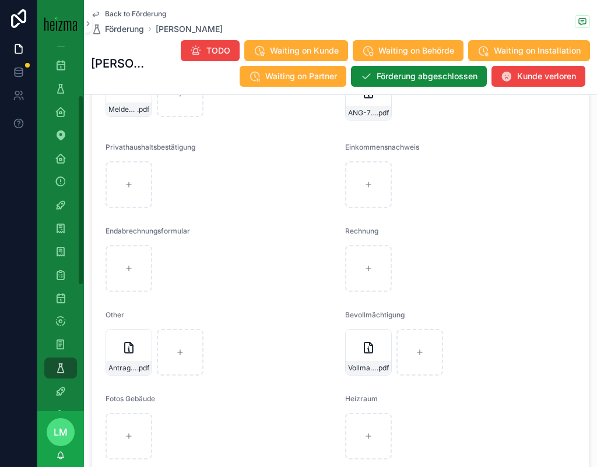
scroll to position [1997, 0]
click at [360, 372] on div "Vollmacht_Förderma_Heizma .pdf" at bounding box center [368, 368] width 45 height 14
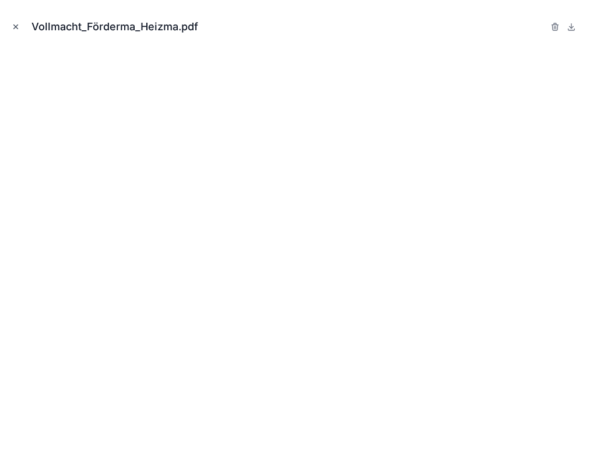
click at [17, 27] on icon "Close modal" at bounding box center [16, 27] width 8 height 8
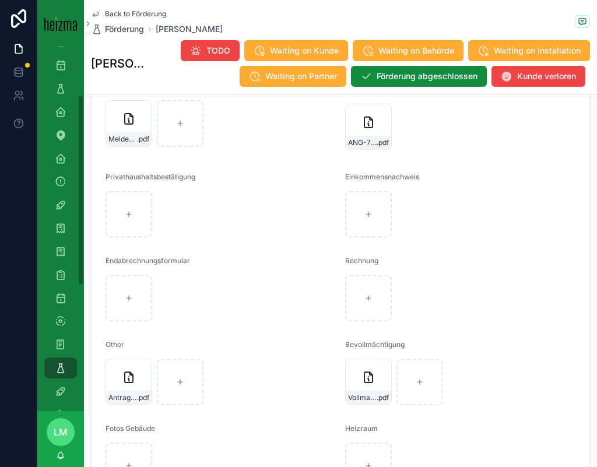
scroll to position [1946, 0]
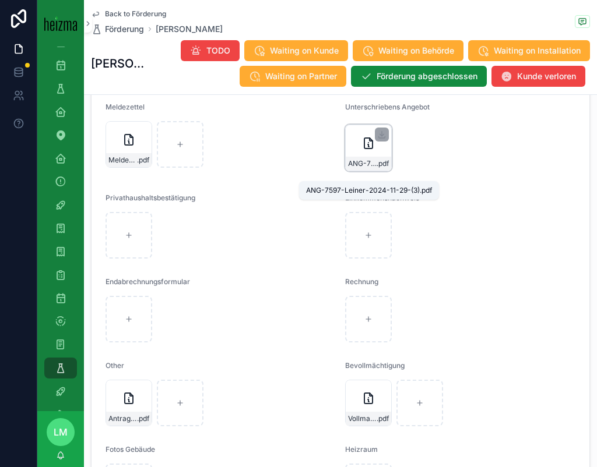
click at [369, 168] on span "ANG-7597-Leiner-2024-11-29-(3)" at bounding box center [362, 163] width 29 height 9
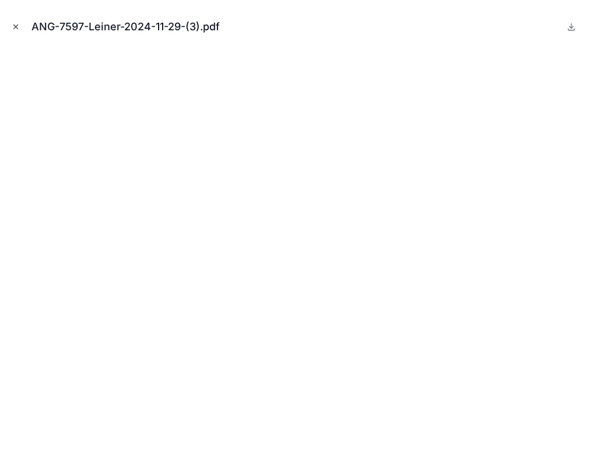
click at [18, 27] on icon "Close modal" at bounding box center [16, 27] width 8 height 8
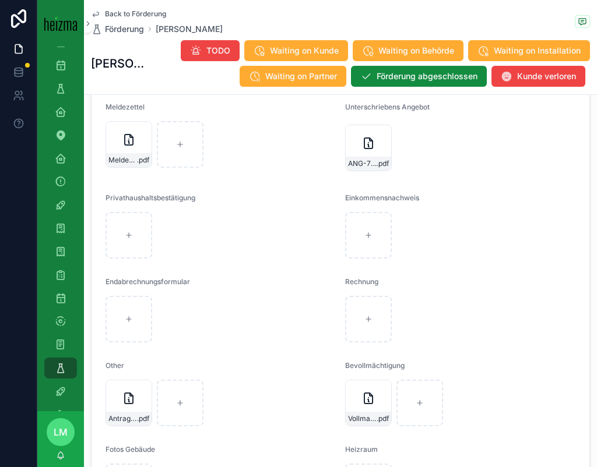
click at [119, 11] on span "Back to Förderung" at bounding box center [135, 13] width 61 height 9
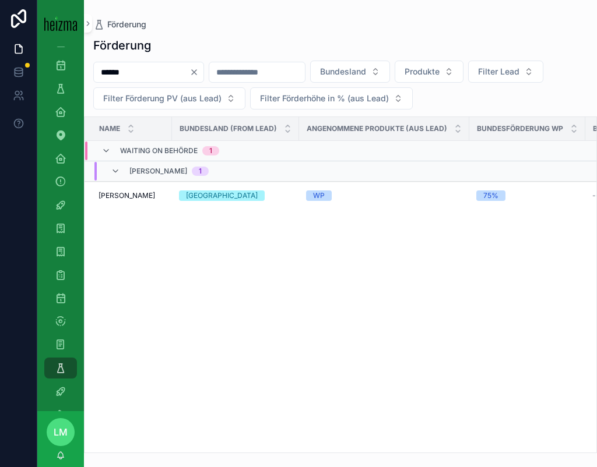
click at [156, 71] on input "******" at bounding box center [142, 72] width 96 height 16
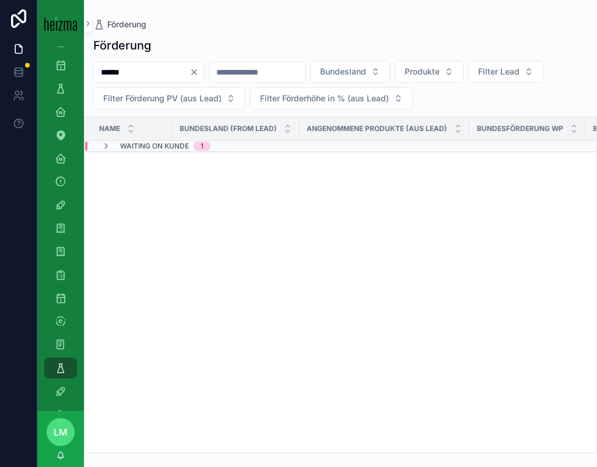
type input "******"
click at [161, 143] on span "Waiting on Kunde" at bounding box center [154, 146] width 69 height 9
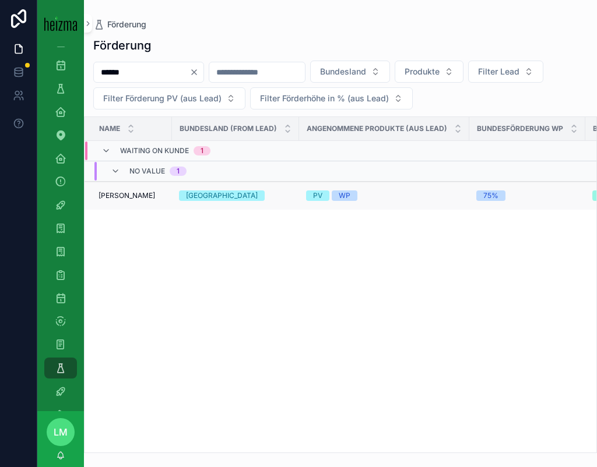
click at [145, 200] on span "[PERSON_NAME]" at bounding box center [126, 195] width 57 height 9
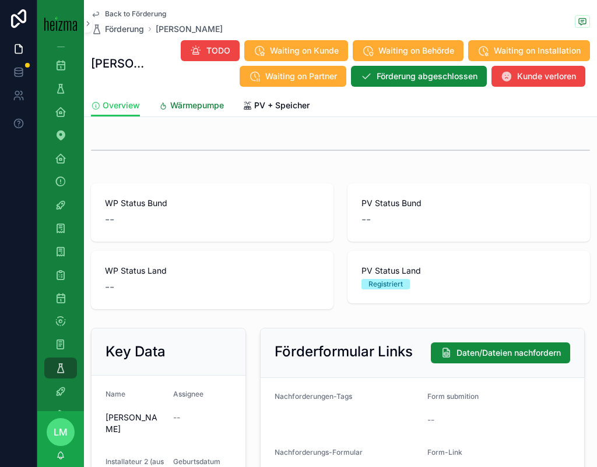
click at [190, 104] on span "Wärmepumpe" at bounding box center [197, 106] width 54 height 12
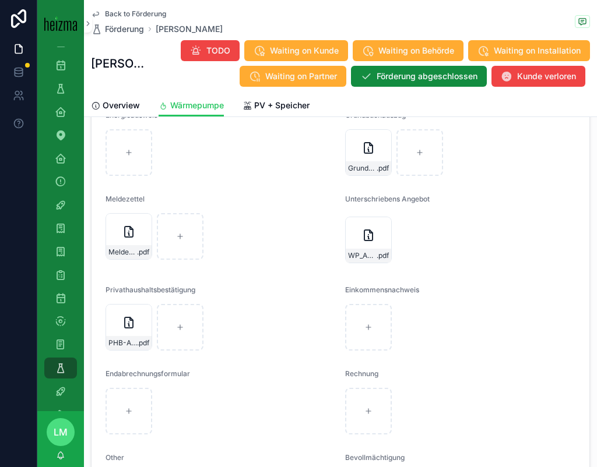
scroll to position [2130, 0]
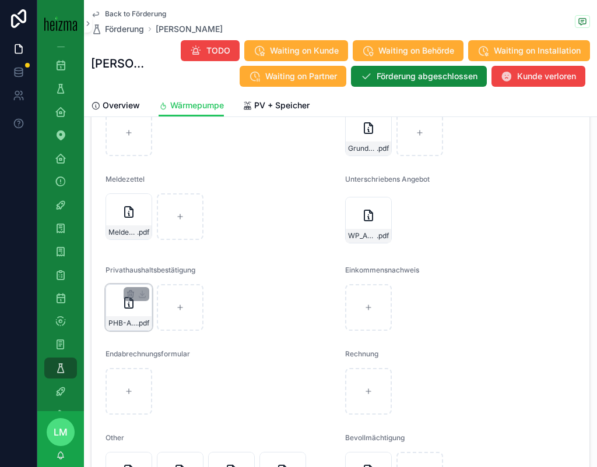
click at [126, 323] on div "PHB-Andri .pdf" at bounding box center [128, 307] width 47 height 47
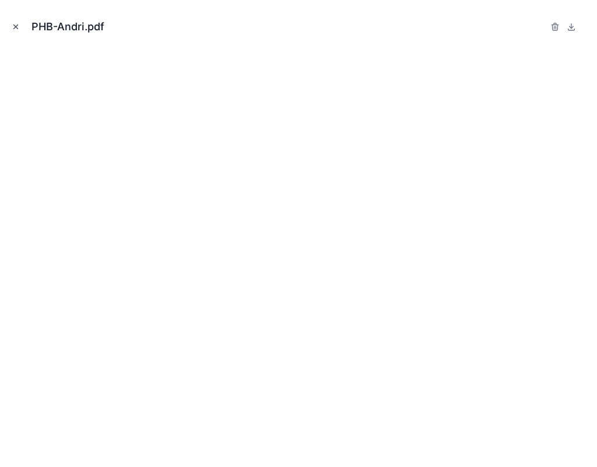
click at [17, 23] on icon "Close modal" at bounding box center [16, 27] width 8 height 8
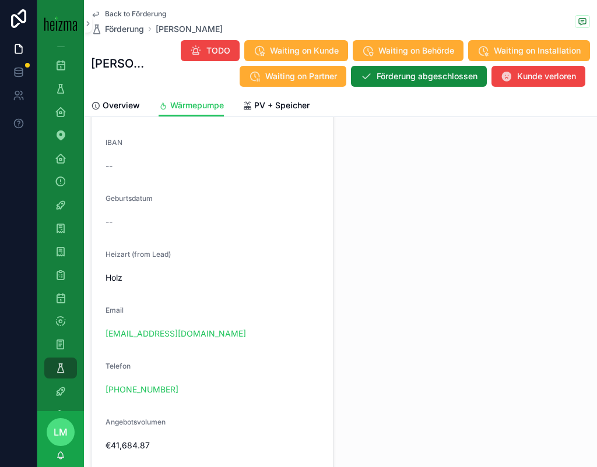
scroll to position [1250, 0]
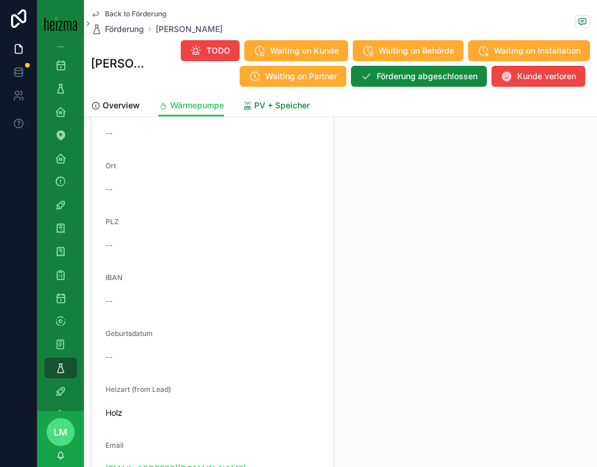
click at [280, 115] on link "PV + Speicher" at bounding box center [275, 106] width 67 height 23
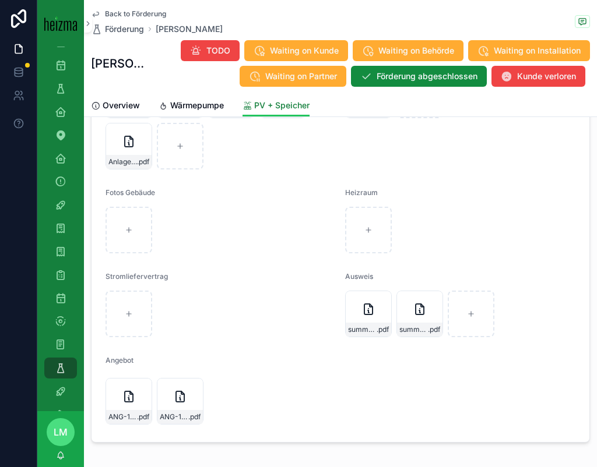
scroll to position [2573, 0]
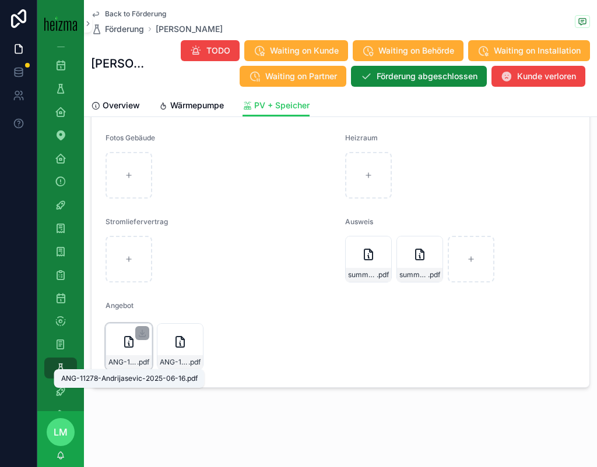
click at [131, 359] on span "ANG-11278-Andrijasevic-2025-06-16" at bounding box center [122, 362] width 29 height 9
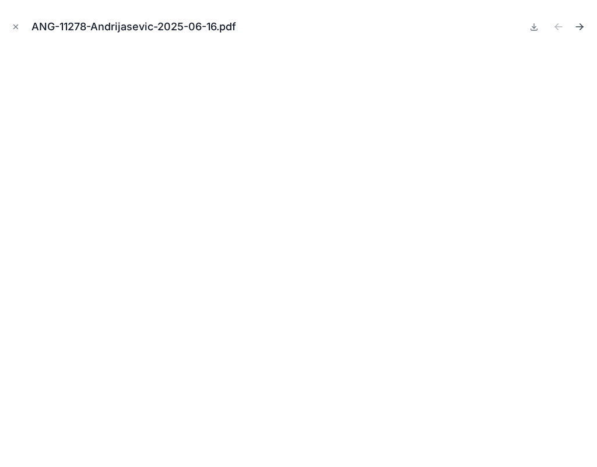
click at [575, 24] on icon "Next file" at bounding box center [579, 27] width 12 height 12
click at [20, 23] on button "Close modal" at bounding box center [15, 26] width 13 height 13
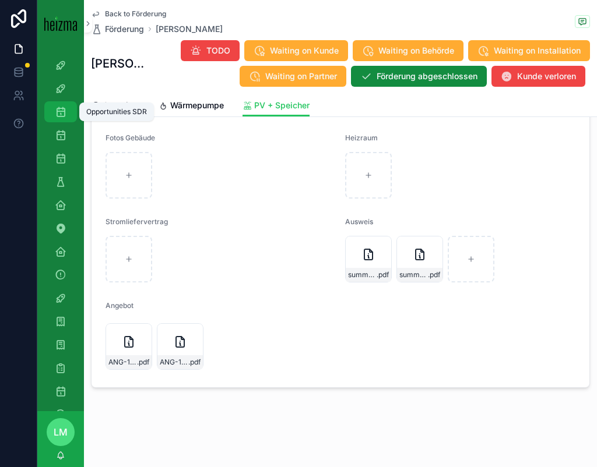
click at [71, 118] on link "Opportunities SDR" at bounding box center [60, 111] width 33 height 21
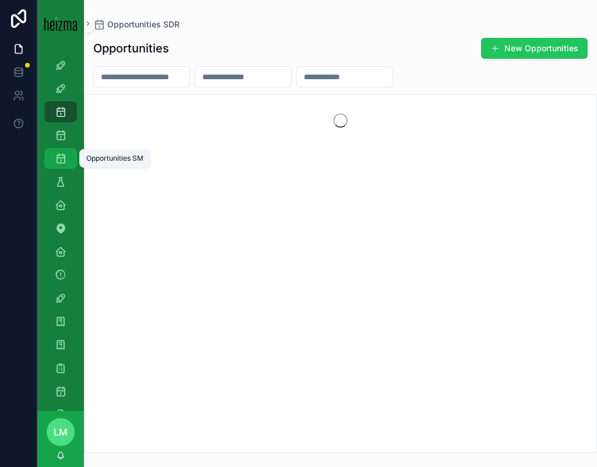
click at [66, 156] on icon "scrollable content" at bounding box center [61, 159] width 12 height 12
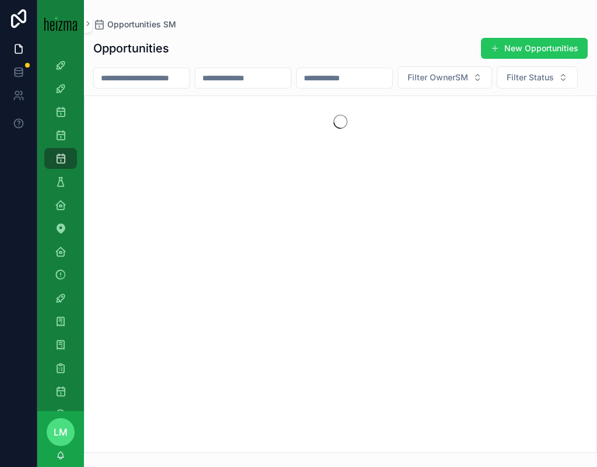
click at [142, 75] on input "scrollable content" at bounding box center [142, 78] width 96 height 16
type input "**********"
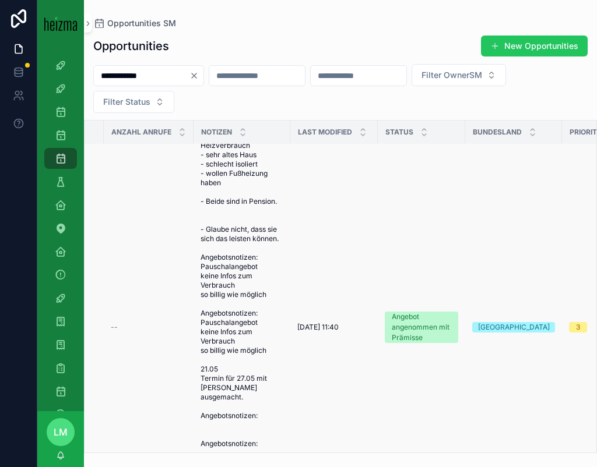
scroll to position [136, 280]
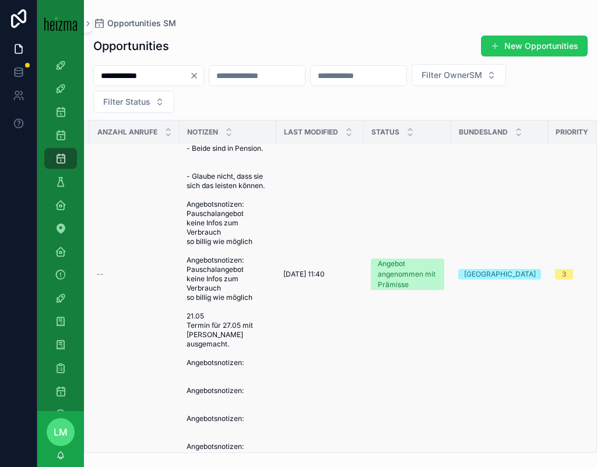
click at [198, 259] on span "09.04 - keine Ahnung vom Heizverbrauch - sehr altes Haus - schlecht isoliert - …" at bounding box center [227, 274] width 83 height 410
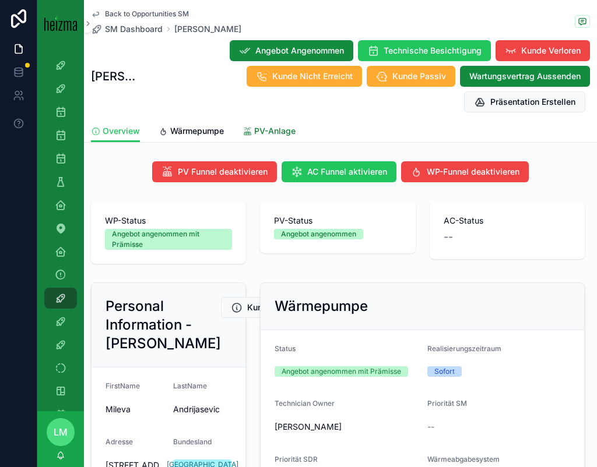
click at [261, 132] on span "PV-Anlage" at bounding box center [274, 131] width 41 height 12
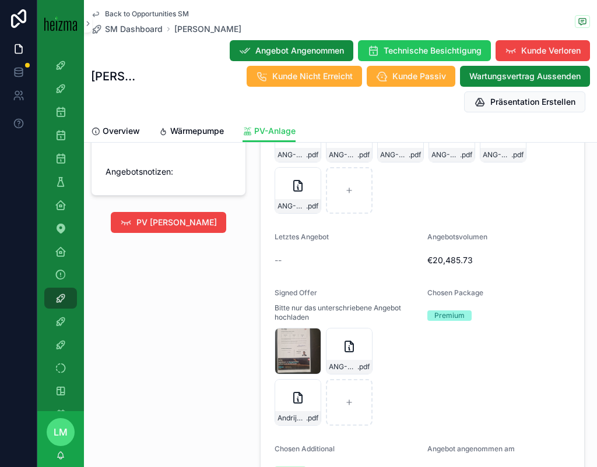
scroll to position [1167, 0]
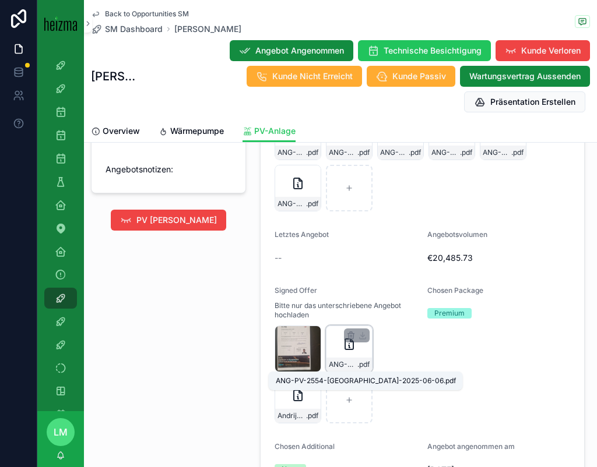
click at [344, 362] on span "ANG-PV-2554-Andrijasevic-2025-06-06" at bounding box center [343, 364] width 29 height 9
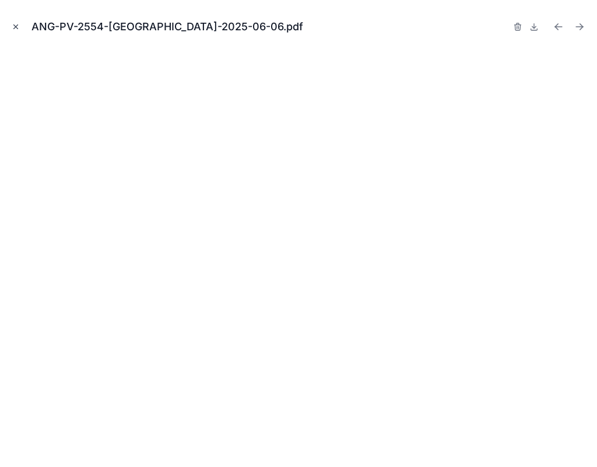
click at [13, 23] on icon "Close modal" at bounding box center [16, 27] width 8 height 8
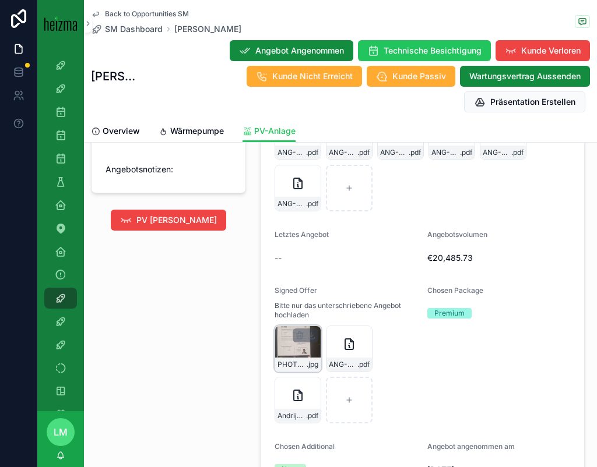
click at [299, 369] on div "PHOTO-2025-06-06-15-30-01 .jpg" at bounding box center [297, 365] width 45 height 14
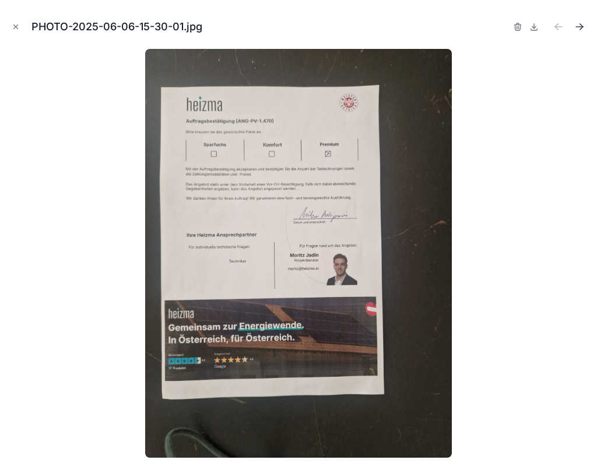
click at [577, 27] on icon "Next file" at bounding box center [579, 27] width 12 height 12
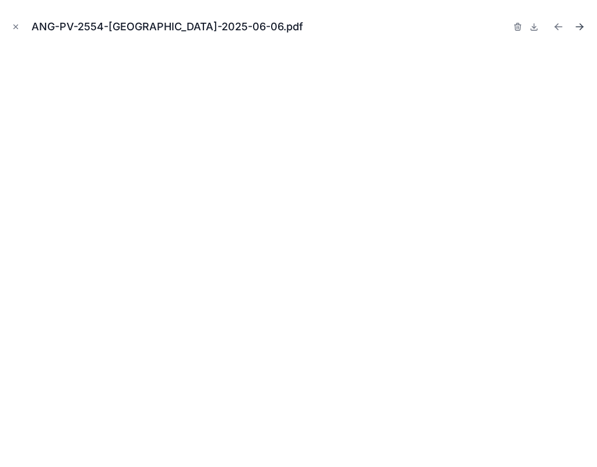
click at [577, 27] on icon "Next file" at bounding box center [579, 27] width 12 height 12
click at [558, 29] on icon "Previous file" at bounding box center [558, 27] width 12 height 12
click at [15, 23] on icon "Close modal" at bounding box center [16, 27] width 8 height 8
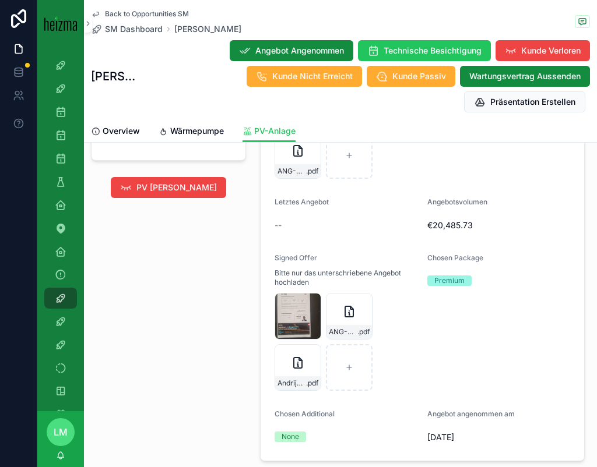
scroll to position [1203, 0]
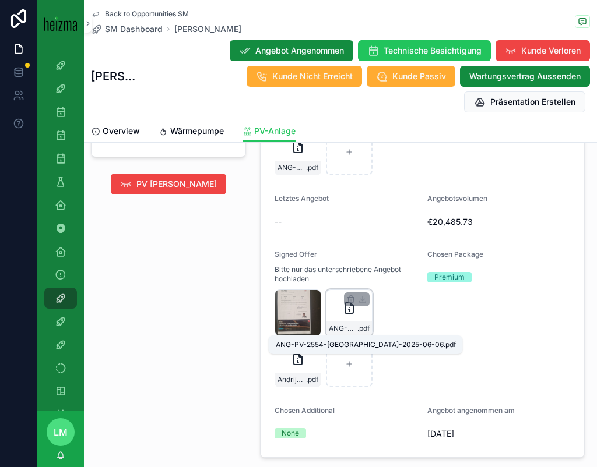
click at [348, 330] on span "ANG-PV-2554-Andrijasevic-2025-06-06" at bounding box center [343, 328] width 29 height 9
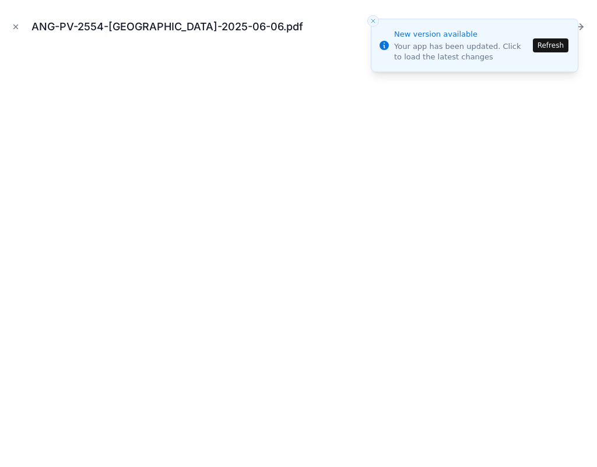
click at [367, 24] on div "ANG-PV-2554-Andrijasevic-2025-06-06.pdf" at bounding box center [298, 26] width 578 height 35
click at [371, 20] on icon "Close toast" at bounding box center [372, 20] width 7 height 7
click at [537, 43] on button "Refresh" at bounding box center [551, 45] width 36 height 14
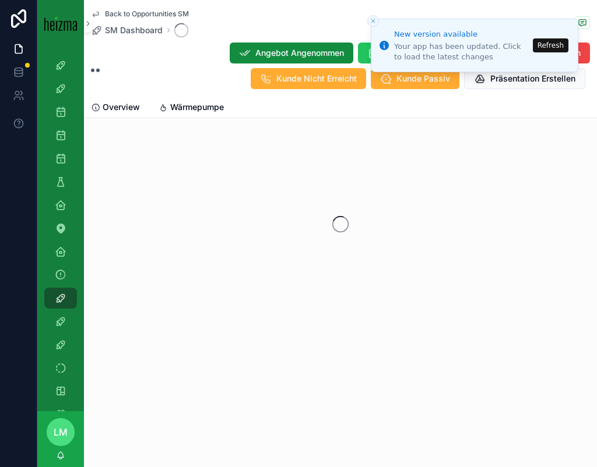
click at [552, 43] on button "Refresh" at bounding box center [551, 45] width 36 height 14
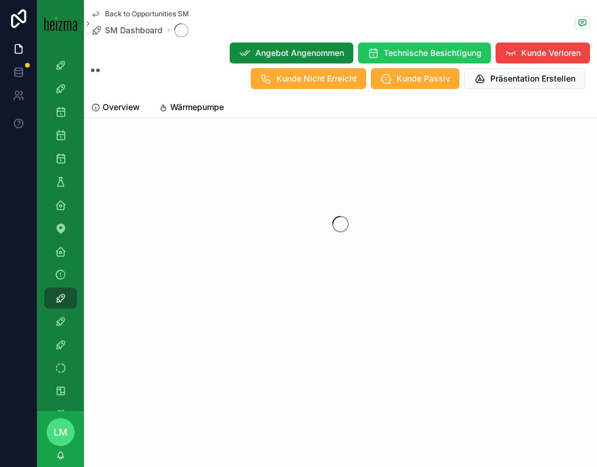
click at [255, 112] on div "Overview Wärmepumpe" at bounding box center [340, 107] width 499 height 21
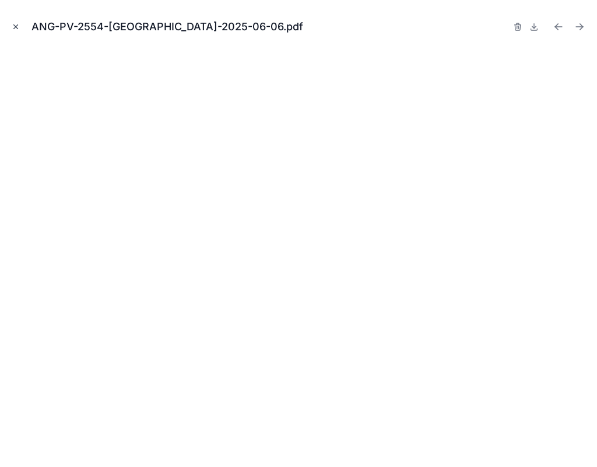
click at [12, 26] on icon "Close modal" at bounding box center [16, 27] width 8 height 8
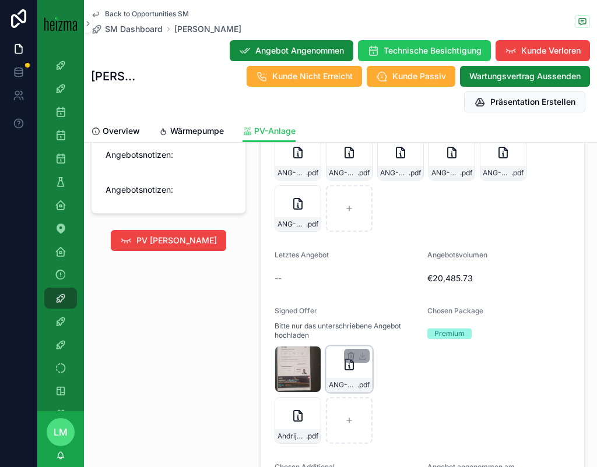
scroll to position [1151, 0]
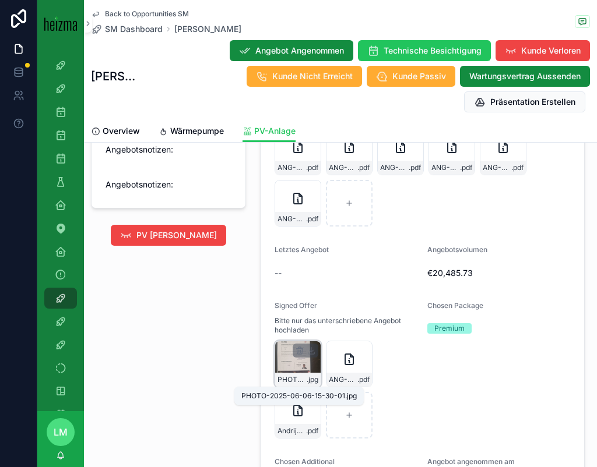
click at [298, 378] on span "PHOTO-2025-06-06-15-30-01" at bounding box center [291, 379] width 29 height 9
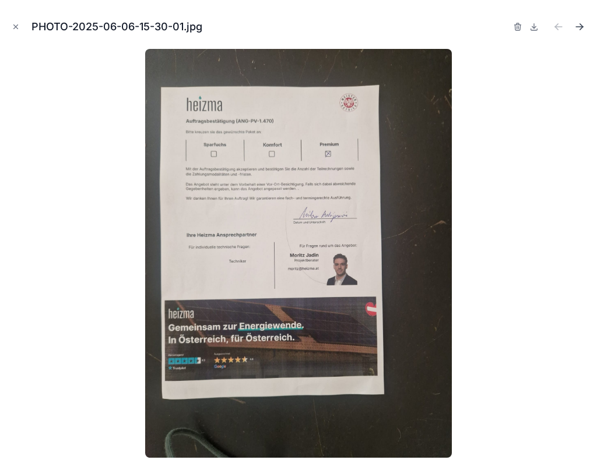
click at [579, 19] on button "Next file" at bounding box center [579, 27] width 16 height 16
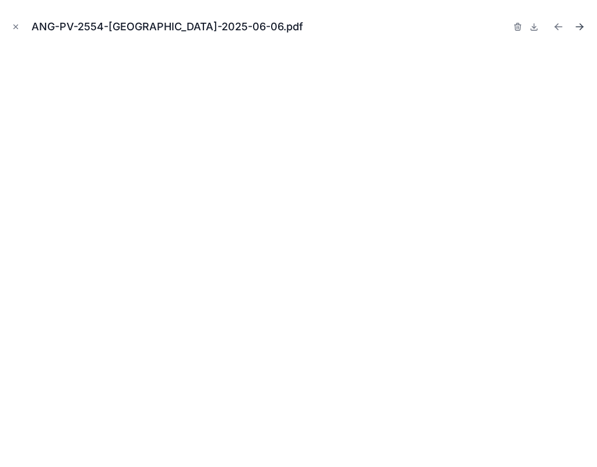
click at [579, 23] on icon "Next file" at bounding box center [579, 27] width 12 height 12
click at [559, 20] on button "Previous file" at bounding box center [558, 27] width 16 height 16
click at [15, 27] on icon "Close modal" at bounding box center [16, 27] width 8 height 8
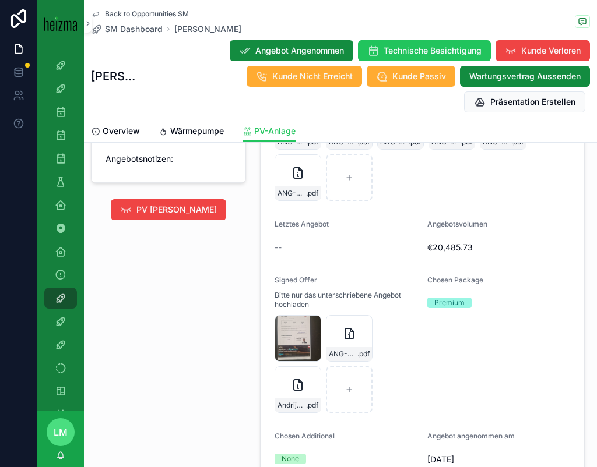
scroll to position [1185, 0]
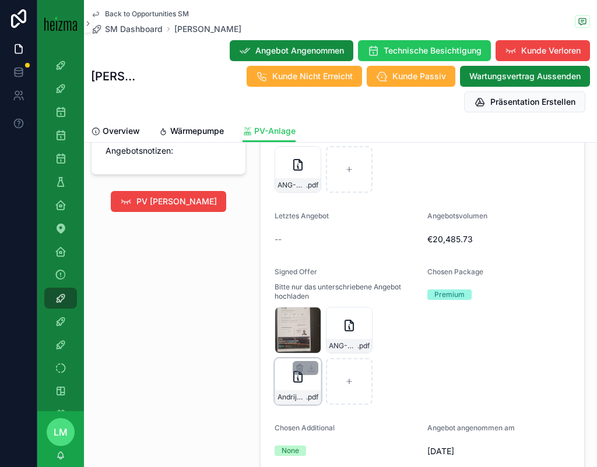
click at [297, 389] on div "Andrijasevic_PV+Elektro .pdf" at bounding box center [297, 381] width 47 height 47
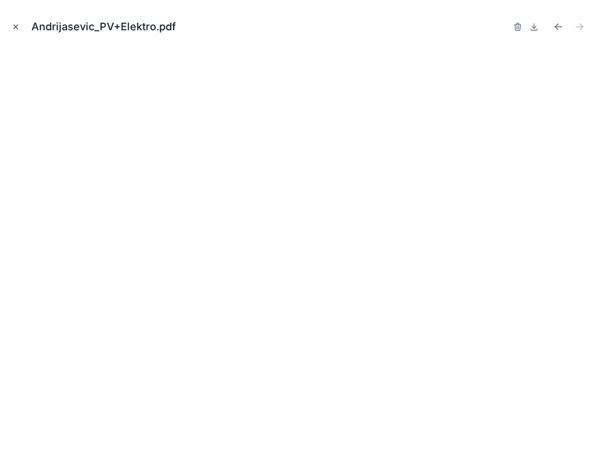
click at [18, 26] on icon "Close modal" at bounding box center [16, 27] width 8 height 8
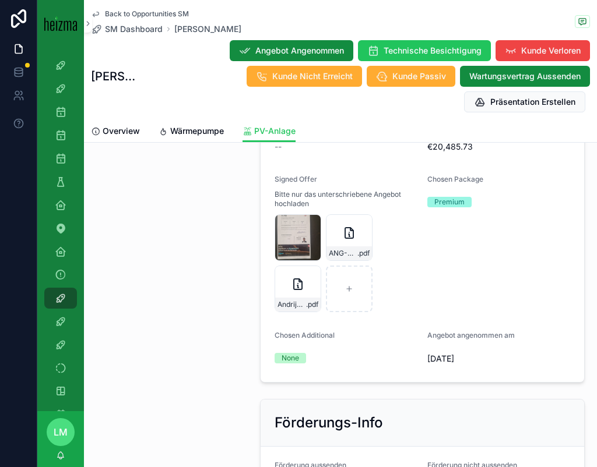
scroll to position [1221, 0]
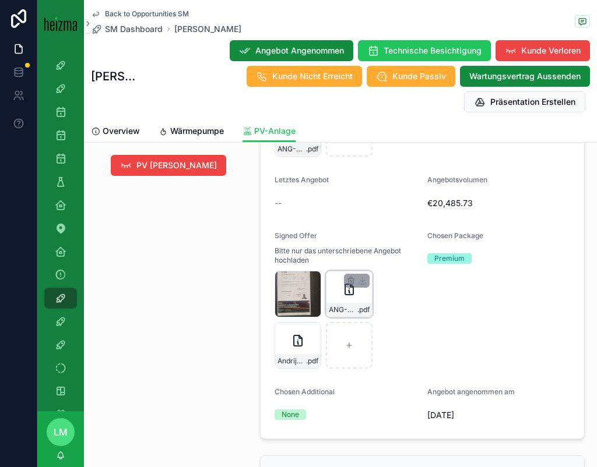
click at [340, 296] on div "ANG-PV-2554-Andrijasevic-2025-06-06 .pdf" at bounding box center [349, 294] width 47 height 47
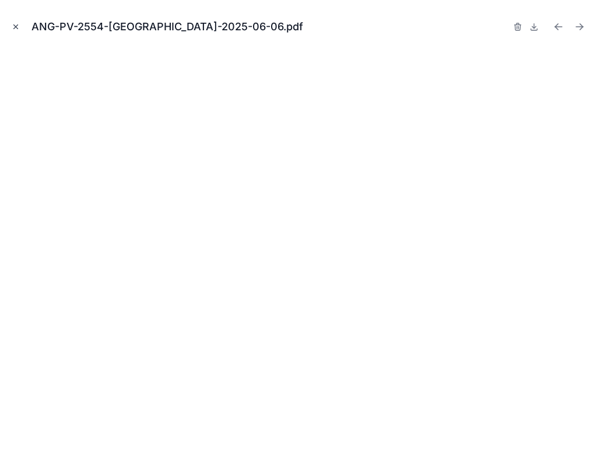
click at [15, 30] on icon "Close modal" at bounding box center [16, 27] width 8 height 8
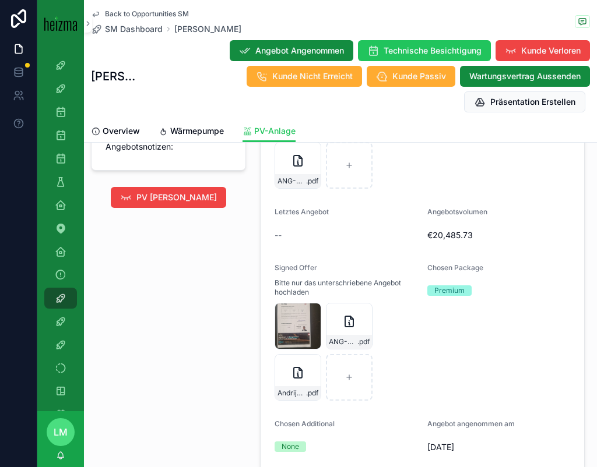
scroll to position [1179, 0]
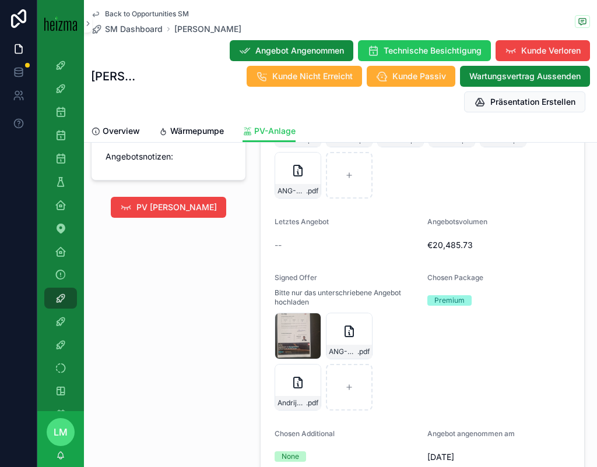
click at [281, 219] on span "Letztes Angebot" at bounding box center [301, 221] width 54 height 9
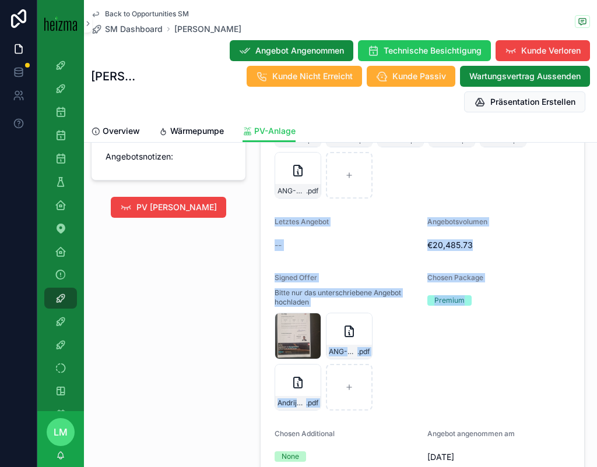
drag, startPoint x: 281, startPoint y: 219, endPoint x: 482, endPoint y: 319, distance: 224.6
click at [481, 319] on form "Angebote ANG-PV-2554-Andrijasevic-2025-06-06 .pdf ANG-PV-2554-Andrijasevic-2025…" at bounding box center [421, 274] width 323 height 413
click at [482, 319] on div "Chosen Package Premium" at bounding box center [498, 342] width 143 height 138
drag, startPoint x: 443, startPoint y: 410, endPoint x: 311, endPoint y: 247, distance: 209.9
click at [309, 243] on form "Angebote ANG-PV-2554-Andrijasevic-2025-06-06 .pdf ANG-PV-2554-Andrijasevic-2025…" at bounding box center [421, 274] width 323 height 413
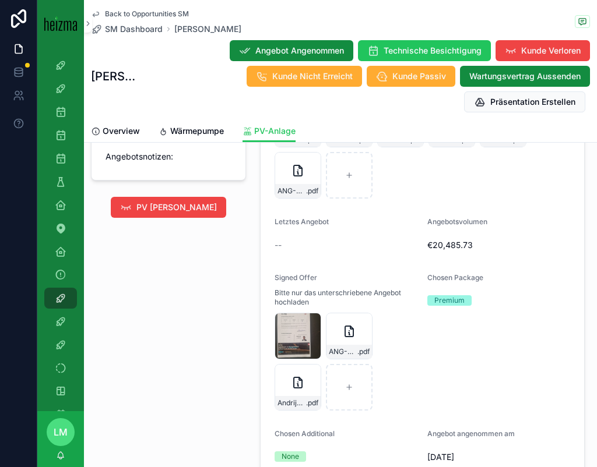
click at [284, 225] on label "Letztes Angebot" at bounding box center [301, 221] width 54 height 9
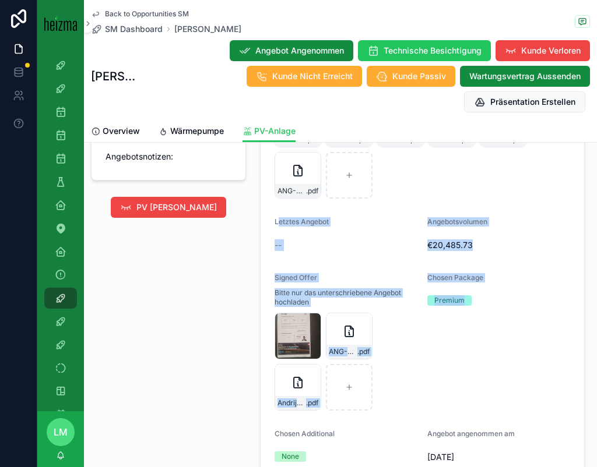
drag, startPoint x: 277, startPoint y: 223, endPoint x: 464, endPoint y: 396, distance: 254.4
click at [464, 395] on form "Angebote ANG-PV-2554-Andrijasevic-2025-06-06 .pdf ANG-PV-2554-Andrijasevic-2025…" at bounding box center [421, 274] width 323 height 413
click at [464, 396] on div "Chosen Package Premium" at bounding box center [498, 342] width 143 height 138
drag, startPoint x: 452, startPoint y: 424, endPoint x: 282, endPoint y: 212, distance: 271.5
click at [282, 212] on form "Angebote ANG-PV-2554-Andrijasevic-2025-06-06 .pdf ANG-PV-2554-Andrijasevic-2025…" at bounding box center [421, 274] width 323 height 413
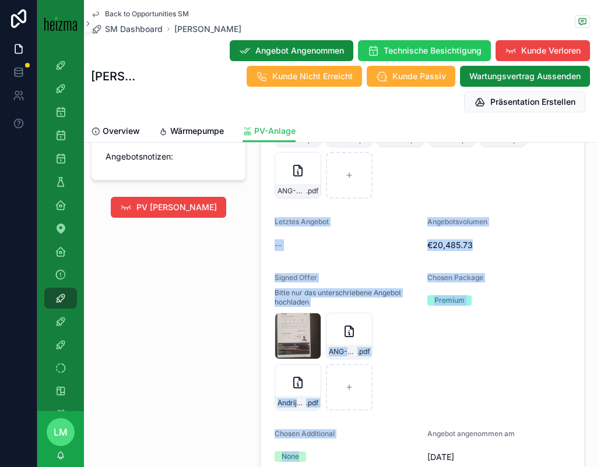
click at [282, 212] on form "Angebote ANG-PV-2554-Andrijasevic-2025-06-06 .pdf ANG-PV-2554-Andrijasevic-2025…" at bounding box center [421, 274] width 323 height 413
drag, startPoint x: 282, startPoint y: 212, endPoint x: 392, endPoint y: 398, distance: 216.5
click at [392, 398] on form "Angebote ANG-PV-2554-Andrijasevic-2025-06-06 .pdf ANG-PV-2554-Andrijasevic-2025…" at bounding box center [421, 274] width 323 height 413
click at [401, 410] on div "PHOTO-2025-06-06-15-30-01 .jpg ANG-PV-2554-Andrijasevic-2025-06-06 .pdf Andrija…" at bounding box center [345, 362] width 143 height 98
drag, startPoint x: 401, startPoint y: 410, endPoint x: 280, endPoint y: 223, distance: 222.9
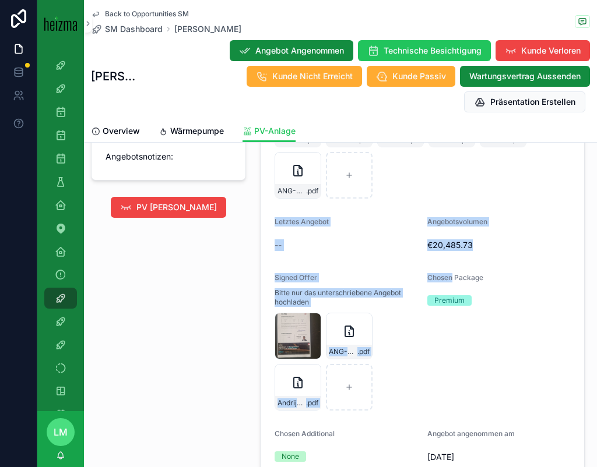
click at [280, 223] on form "Angebote ANG-PV-2554-Andrijasevic-2025-06-06 .pdf ANG-PV-2554-Andrijasevic-2025…" at bounding box center [421, 274] width 323 height 413
click at [280, 223] on span "Letztes Angebot" at bounding box center [301, 221] width 54 height 9
drag, startPoint x: 280, startPoint y: 223, endPoint x: 394, endPoint y: 409, distance: 218.5
click at [394, 409] on form "Angebote ANG-PV-2554-Andrijasevic-2025-06-06 .pdf ANG-PV-2554-Andrijasevic-2025…" at bounding box center [421, 274] width 323 height 413
click at [394, 409] on div "PHOTO-2025-06-06-15-30-01 .jpg ANG-PV-2554-Andrijasevic-2025-06-06 .pdf Andrija…" at bounding box center [345, 362] width 143 height 98
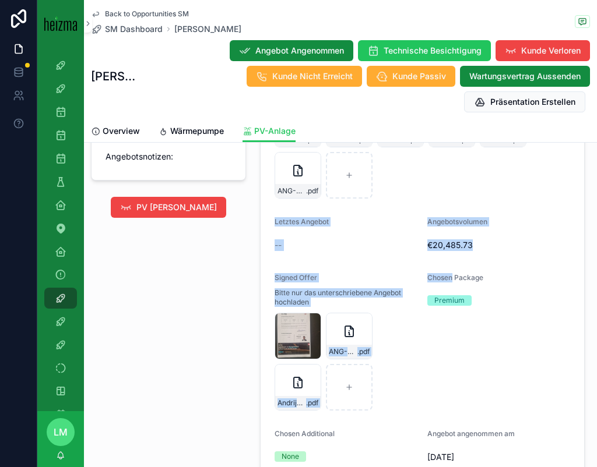
drag, startPoint x: 394, startPoint y: 409, endPoint x: 277, endPoint y: 217, distance: 224.6
click at [277, 217] on form "Angebote ANG-PV-2554-Andrijasevic-2025-06-06 .pdf ANG-PV-2554-Andrijasevic-2025…" at bounding box center [421, 274] width 323 height 413
click at [277, 217] on span "Letztes Angebot" at bounding box center [301, 221] width 54 height 9
drag, startPoint x: 277, startPoint y: 217, endPoint x: 411, endPoint y: 401, distance: 227.7
click at [411, 401] on form "Angebote ANG-PV-2554-Andrijasevic-2025-06-06 .pdf ANG-PV-2554-Andrijasevic-2025…" at bounding box center [421, 274] width 323 height 413
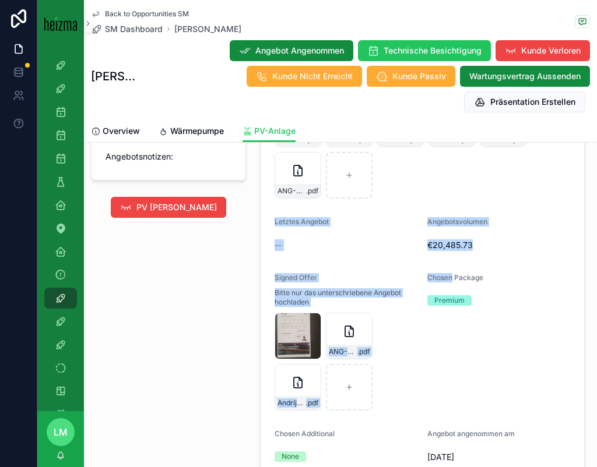
click at [411, 401] on div "PHOTO-2025-06-06-15-30-01 .jpg ANG-PV-2554-Andrijasevic-2025-06-06 .pdf Andrija…" at bounding box center [345, 362] width 143 height 98
drag, startPoint x: 411, startPoint y: 401, endPoint x: 292, endPoint y: 225, distance: 213.2
click at [292, 225] on form "Angebote ANG-PV-2554-Andrijasevic-2025-06-06 .pdf ANG-PV-2554-Andrijasevic-2025…" at bounding box center [421, 274] width 323 height 413
click at [292, 225] on span "Letztes Angebot" at bounding box center [301, 221] width 54 height 9
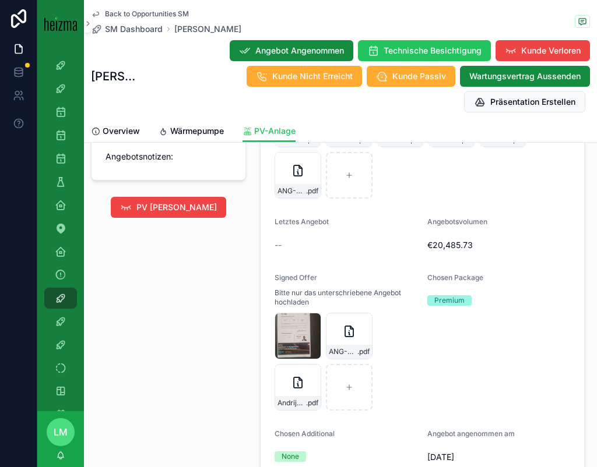
click at [292, 225] on span "Letztes Angebot" at bounding box center [301, 221] width 54 height 9
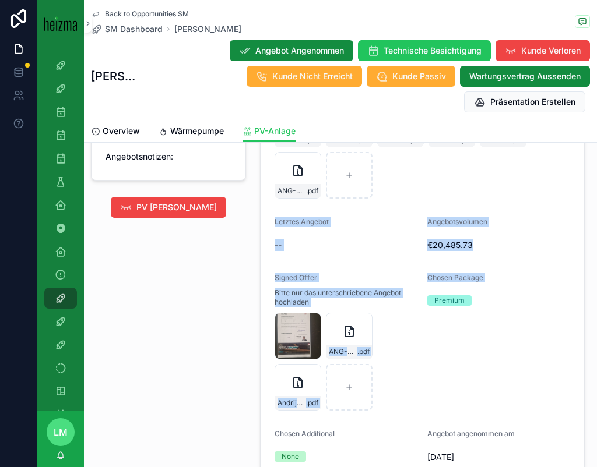
drag, startPoint x: 292, startPoint y: 225, endPoint x: 385, endPoint y: 413, distance: 209.8
click at [384, 413] on form "Angebote ANG-PV-2554-Andrijasevic-2025-06-06 .pdf ANG-PV-2554-Andrijasevic-2025…" at bounding box center [421, 274] width 323 height 413
click at [385, 413] on form "Angebote ANG-PV-2554-Andrijasevic-2025-06-06 .pdf ANG-PV-2554-Andrijasevic-2025…" at bounding box center [421, 274] width 323 height 413
drag, startPoint x: 385, startPoint y: 413, endPoint x: 272, endPoint y: 223, distance: 221.2
click at [272, 223] on form "Angebote ANG-PV-2554-Andrijasevic-2025-06-06 .pdf ANG-PV-2554-Andrijasevic-2025…" at bounding box center [421, 274] width 323 height 413
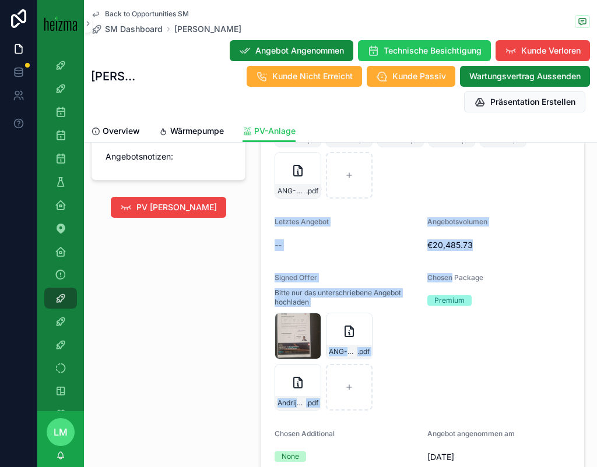
click at [272, 223] on form "Angebote ANG-PV-2554-Andrijasevic-2025-06-06 .pdf ANG-PV-2554-Andrijasevic-2025…" at bounding box center [421, 274] width 323 height 413
drag, startPoint x: 272, startPoint y: 223, endPoint x: 384, endPoint y: 410, distance: 218.4
click at [382, 411] on form "Angebote ANG-PV-2554-Andrijasevic-2025-06-06 .pdf ANG-PV-2554-Andrijasevic-2025…" at bounding box center [421, 274] width 323 height 413
click at [428, 417] on form "Angebote ANG-PV-2554-Andrijasevic-2025-06-06 .pdf ANG-PV-2554-Andrijasevic-2025…" at bounding box center [421, 274] width 323 height 413
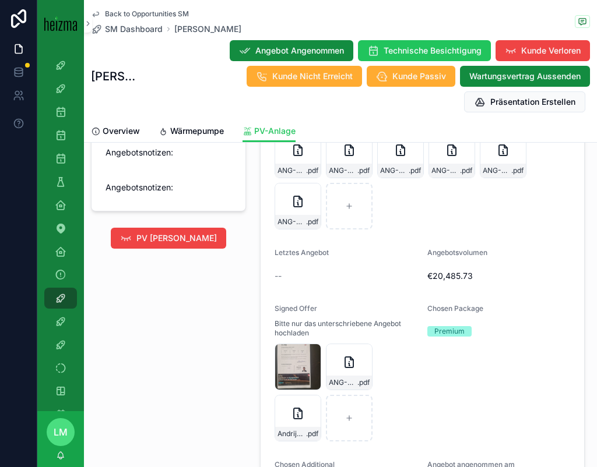
scroll to position [1162, 0]
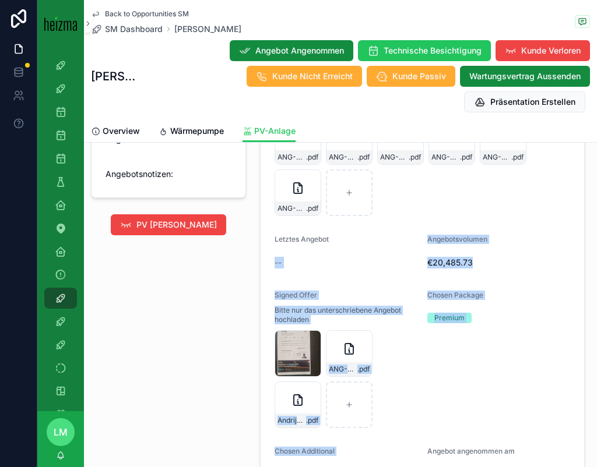
drag, startPoint x: 424, startPoint y: 439, endPoint x: 358, endPoint y: 267, distance: 184.1
click at [358, 265] on form "Angebote ANG-PV-2554-Andrijasevic-2025-06-06 .pdf ANG-PV-2554-Andrijasevic-2025…" at bounding box center [421, 292] width 323 height 413
click at [358, 267] on div "--" at bounding box center [345, 263] width 143 height 12
drag, startPoint x: 267, startPoint y: 234, endPoint x: 440, endPoint y: 425, distance: 257.9
click at [440, 425] on form "Angebote ANG-PV-2554-Andrijasevic-2025-06-06 .pdf ANG-PV-2554-Andrijasevic-2025…" at bounding box center [421, 292] width 323 height 413
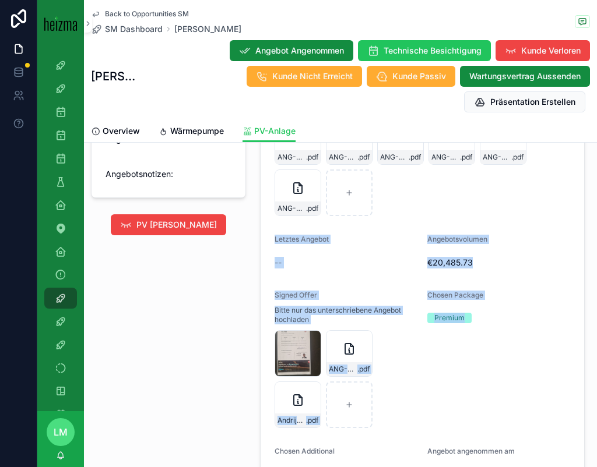
click at [440, 425] on div "Chosen Package Premium" at bounding box center [498, 360] width 143 height 138
drag, startPoint x: 439, startPoint y: 431, endPoint x: 277, endPoint y: 218, distance: 267.3
click at [277, 218] on form "Angebote ANG-PV-2554-Andrijasevic-2025-06-06 .pdf ANG-PV-2554-Andrijasevic-2025…" at bounding box center [421, 292] width 323 height 413
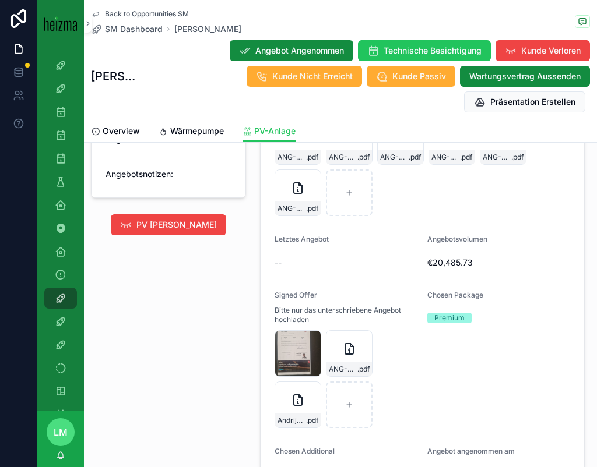
click at [278, 227] on form "Angebote ANG-PV-2554-Andrijasevic-2025-06-06 .pdf ANG-PV-2554-Andrijasevic-2025…" at bounding box center [421, 292] width 323 height 413
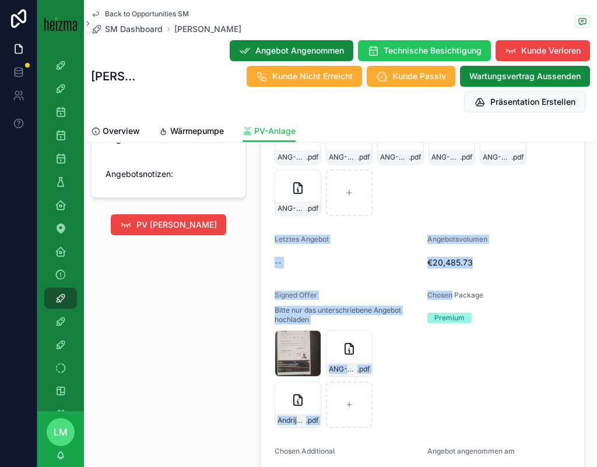
drag, startPoint x: 278, startPoint y: 227, endPoint x: 405, endPoint y: 430, distance: 239.8
click at [405, 430] on form "Angebote ANG-PV-2554-Andrijasevic-2025-06-06 .pdf ANG-PV-2554-Andrijasevic-2025…" at bounding box center [421, 292] width 323 height 413
drag, startPoint x: 422, startPoint y: 420, endPoint x: 284, endPoint y: 238, distance: 228.4
click at [283, 237] on form "Angebote ANG-PV-2554-Andrijasevic-2025-06-06 .pdf ANG-PV-2554-Andrijasevic-2025…" at bounding box center [421, 292] width 323 height 413
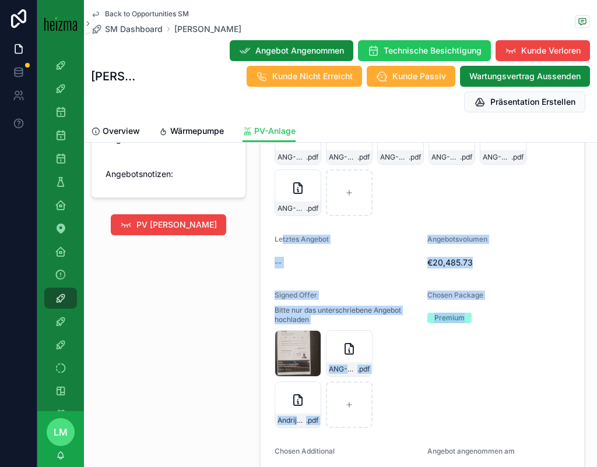
click at [284, 238] on span "Letztes Angebot" at bounding box center [301, 239] width 54 height 9
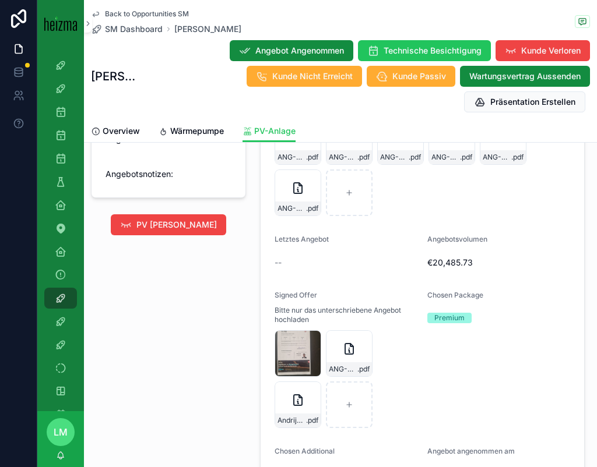
click at [284, 238] on span "Letztes Angebot" at bounding box center [301, 239] width 54 height 9
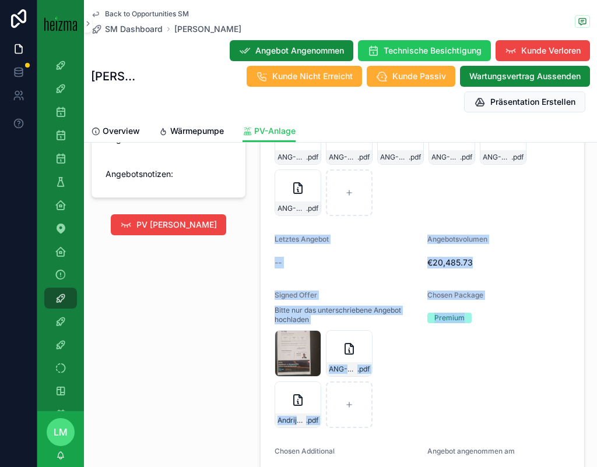
drag, startPoint x: 284, startPoint y: 238, endPoint x: 432, endPoint y: 431, distance: 243.6
click at [432, 432] on form "Angebote ANG-PV-2554-Andrijasevic-2025-06-06 .pdf ANG-PV-2554-Andrijasevic-2025…" at bounding box center [421, 292] width 323 height 413
click at [432, 431] on form "Angebote ANG-PV-2554-Andrijasevic-2025-06-06 .pdf ANG-PV-2554-Andrijasevic-2025…" at bounding box center [421, 292] width 323 height 413
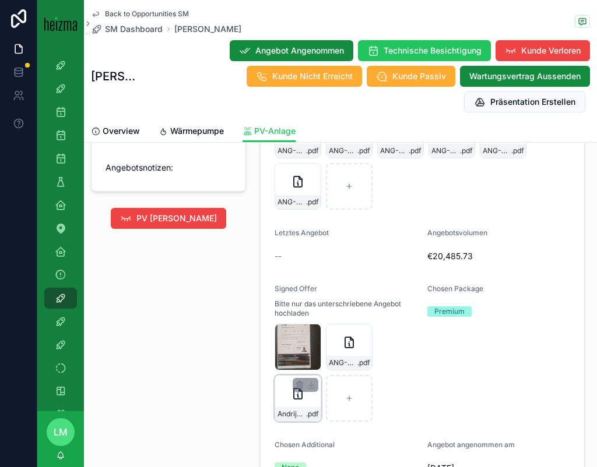
scroll to position [1194, 0]
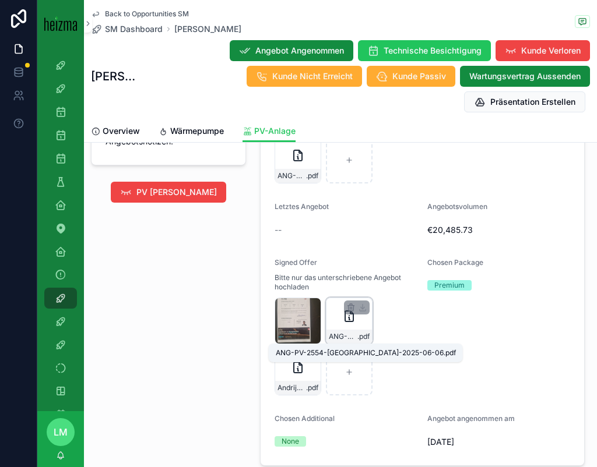
click at [338, 335] on span "ANG-PV-2554-Andrijasevic-2025-06-06" at bounding box center [343, 336] width 29 height 9
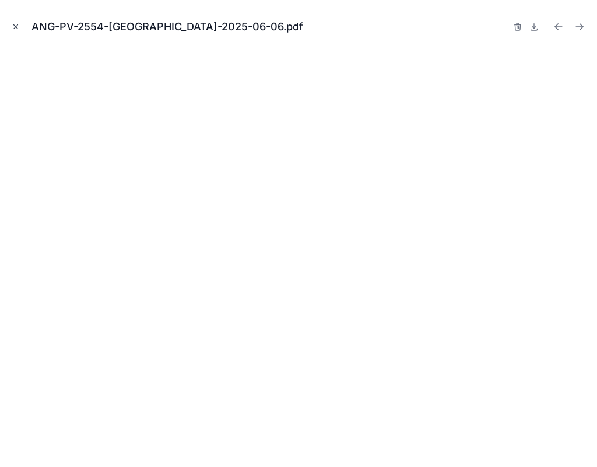
click at [12, 23] on icon "Close modal" at bounding box center [16, 27] width 8 height 8
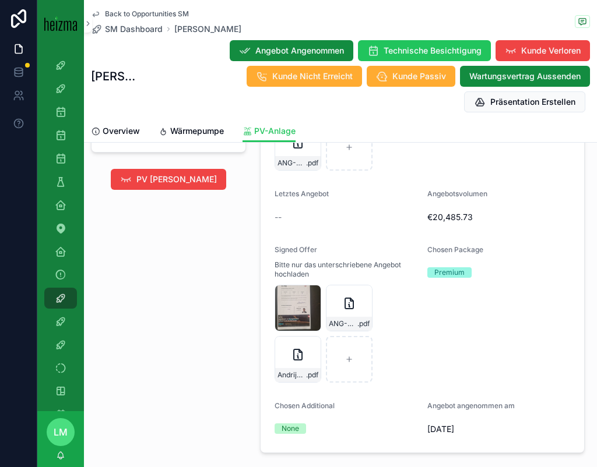
scroll to position [1209, 0]
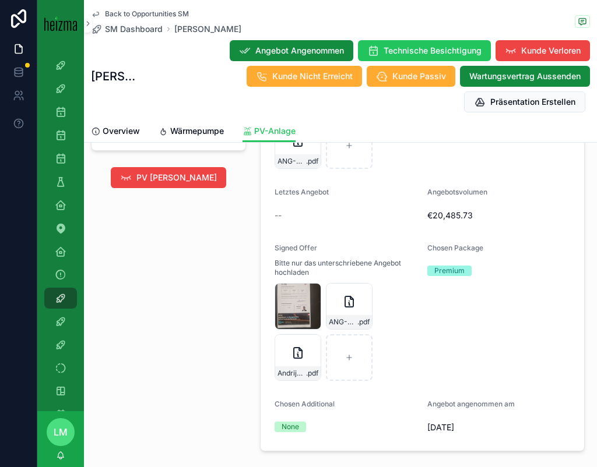
drag, startPoint x: 510, startPoint y: 431, endPoint x: 281, endPoint y: 193, distance: 329.7
click at [281, 193] on form "Angebote ANG-PV-2554-Andrijasevic-2025-06-06 .pdf ANG-PV-2554-Andrijasevic-2025…" at bounding box center [421, 244] width 323 height 413
click at [281, 193] on span "Letztes Angebot" at bounding box center [301, 192] width 54 height 9
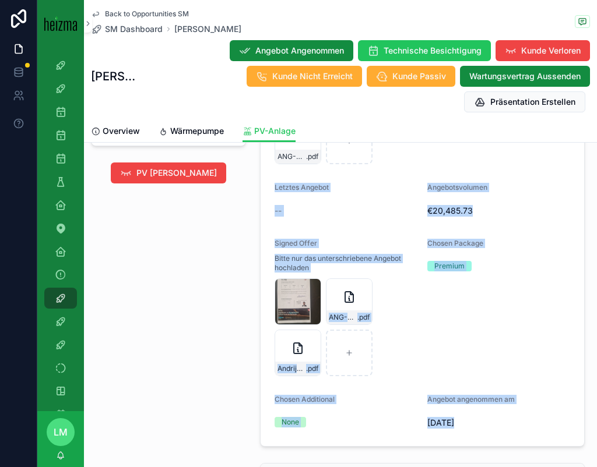
scroll to position [1218, 0]
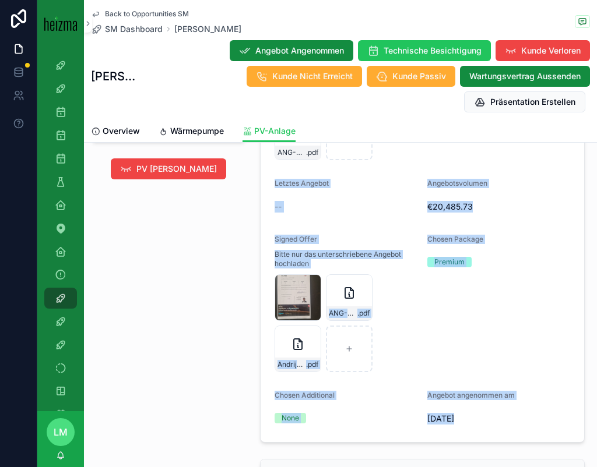
drag, startPoint x: 272, startPoint y: 193, endPoint x: 473, endPoint y: 425, distance: 307.3
click at [473, 425] on form "Angebote ANG-PV-2554-Andrijasevic-2025-06-06 .pdf ANG-PV-2554-Andrijasevic-2025…" at bounding box center [421, 236] width 323 height 413
click at [473, 425] on div "06/06/2025" at bounding box center [498, 419] width 143 height 19
drag, startPoint x: 473, startPoint y: 425, endPoint x: 274, endPoint y: 186, distance: 310.3
click at [274, 186] on form "Angebote ANG-PV-2554-Andrijasevic-2025-06-06 .pdf ANG-PV-2554-Andrijasevic-2025…" at bounding box center [421, 236] width 323 height 413
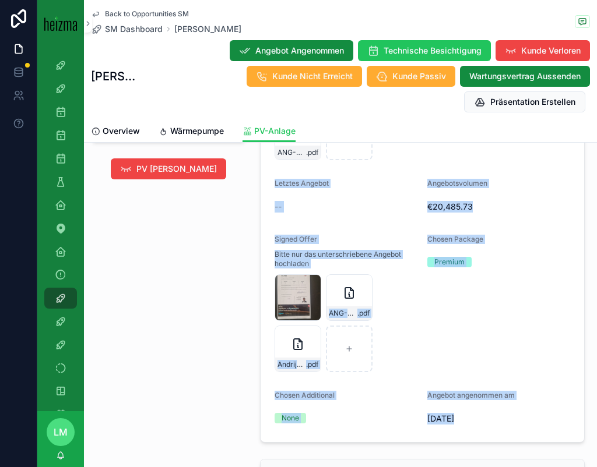
click at [274, 186] on span "Letztes Angebot" at bounding box center [301, 183] width 54 height 9
drag, startPoint x: 274, startPoint y: 186, endPoint x: 493, endPoint y: 424, distance: 322.9
click at [493, 424] on form "Angebote ANG-PV-2554-Andrijasevic-2025-06-06 .pdf ANG-PV-2554-Andrijasevic-2025…" at bounding box center [421, 236] width 323 height 413
click at [493, 424] on span "06/06/2025" at bounding box center [498, 419] width 143 height 12
drag, startPoint x: 493, startPoint y: 424, endPoint x: 286, endPoint y: 186, distance: 315.9
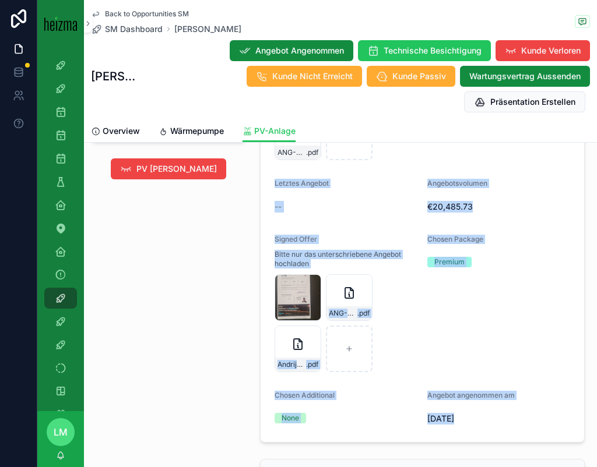
click at [286, 186] on form "Angebote ANG-PV-2554-Andrijasevic-2025-06-06 .pdf ANG-PV-2554-Andrijasevic-2025…" at bounding box center [421, 236] width 323 height 413
click at [286, 186] on span "Letztes Angebot" at bounding box center [301, 183] width 54 height 9
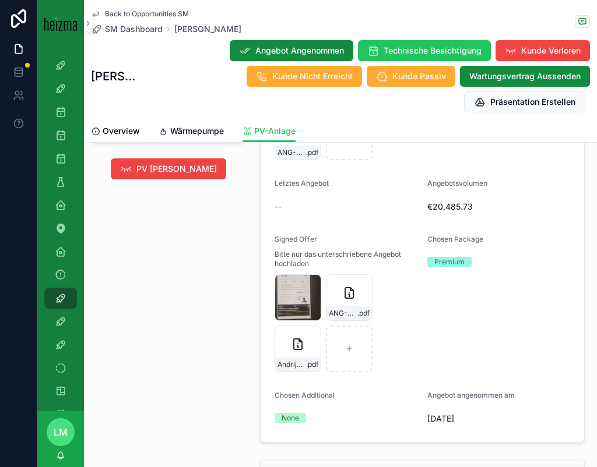
click at [286, 186] on span "Letztes Angebot" at bounding box center [301, 183] width 54 height 9
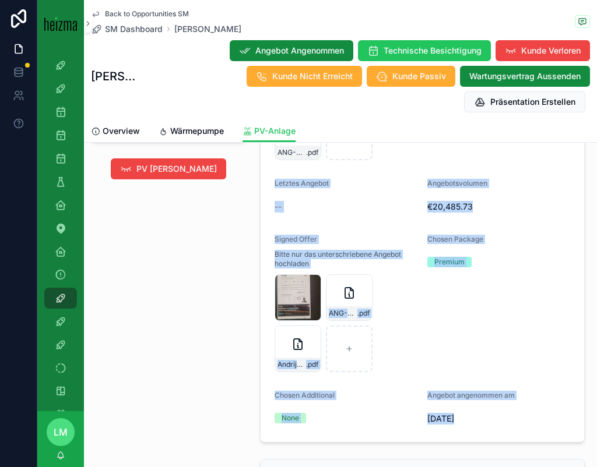
drag, startPoint x: 286, startPoint y: 186, endPoint x: 457, endPoint y: 443, distance: 308.8
click at [457, 443] on div "Angebot Angebot angenommen PV-Angebot hochladen Angebot aussenden Online Signat…" at bounding box center [422, 147] width 339 height 601
drag, startPoint x: 481, startPoint y: 430, endPoint x: 271, endPoint y: 181, distance: 325.8
click at [271, 181] on form "Angebote ANG-PV-2554-Andrijasevic-2025-06-06 .pdf ANG-PV-2554-Andrijasevic-2025…" at bounding box center [421, 236] width 323 height 413
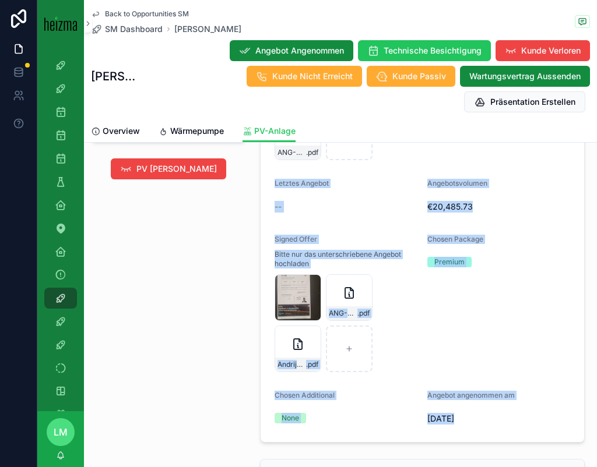
click at [271, 181] on form "Angebote ANG-PV-2554-Andrijasevic-2025-06-06 .pdf ANG-PV-2554-Andrijasevic-2025…" at bounding box center [421, 236] width 323 height 413
drag, startPoint x: 271, startPoint y: 181, endPoint x: 466, endPoint y: 439, distance: 323.2
click at [466, 439] on form "Angebote ANG-PV-2554-Andrijasevic-2025-06-06 .pdf ANG-PV-2554-Andrijasevic-2025…" at bounding box center [421, 236] width 323 height 413
drag, startPoint x: 496, startPoint y: 429, endPoint x: 273, endPoint y: 167, distance: 343.9
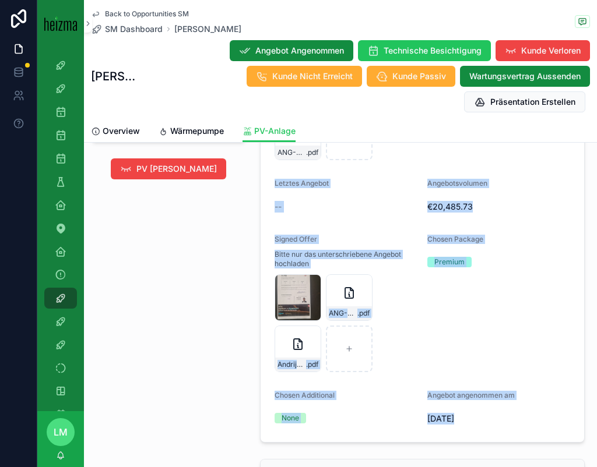
click at [273, 167] on form "Angebote ANG-PV-2554-Andrijasevic-2025-06-06 .pdf ANG-PV-2554-Andrijasevic-2025…" at bounding box center [421, 236] width 323 height 413
drag, startPoint x: 272, startPoint y: 184, endPoint x: 472, endPoint y: 421, distance: 310.6
click at [472, 421] on form "Angebote ANG-PV-2554-Andrijasevic-2025-06-06 .pdf ANG-PV-2554-Andrijasevic-2025…" at bounding box center [421, 236] width 323 height 413
click at [480, 422] on span "06/06/2025" at bounding box center [498, 419] width 143 height 12
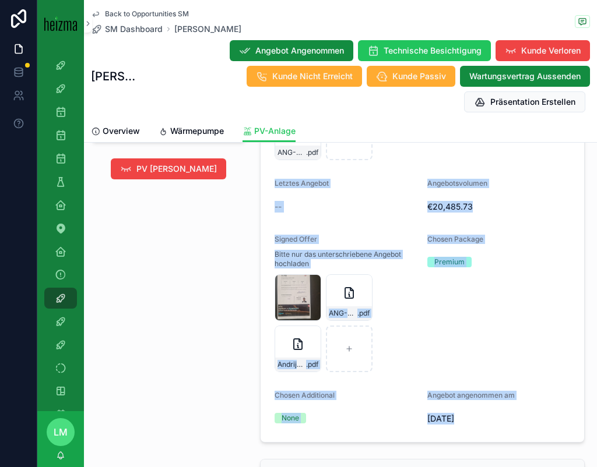
drag, startPoint x: 480, startPoint y: 422, endPoint x: 281, endPoint y: 178, distance: 314.3
click at [281, 178] on form "Angebote ANG-PV-2554-Andrijasevic-2025-06-06 .pdf ANG-PV-2554-Andrijasevic-2025…" at bounding box center [421, 236] width 323 height 413
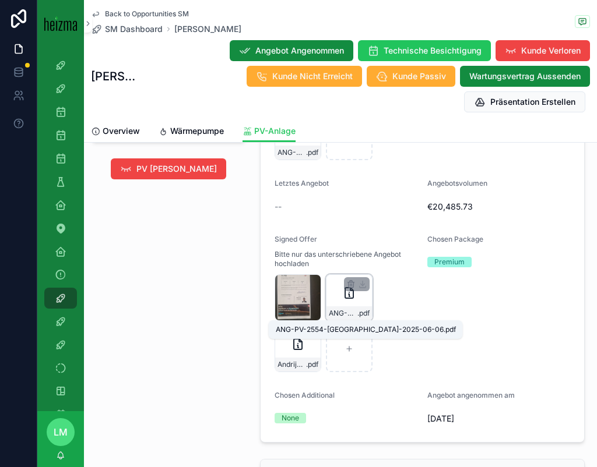
click at [357, 313] on span ".pdf" at bounding box center [363, 313] width 12 height 9
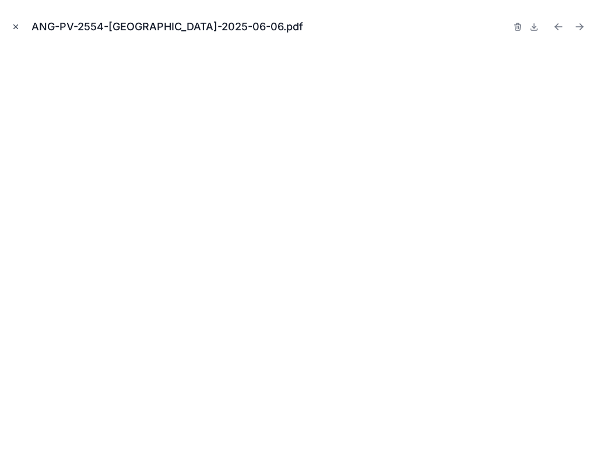
click at [13, 24] on icon "Close modal" at bounding box center [16, 27] width 8 height 8
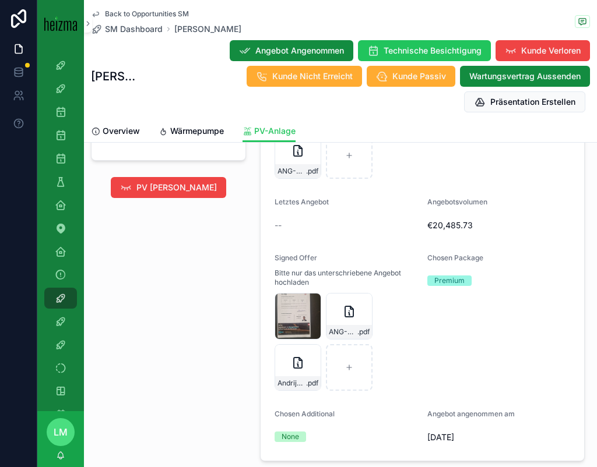
scroll to position [1209, 0]
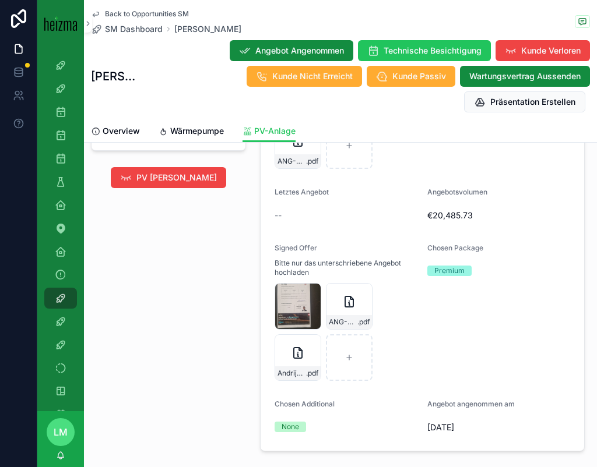
drag, startPoint x: 274, startPoint y: 250, endPoint x: 468, endPoint y: 442, distance: 272.3
click at [468, 442] on form "Angebote ANG-PV-2554-Andrijasevic-2025-06-06 .pdf ANG-PV-2554-Andrijasevic-2025…" at bounding box center [421, 244] width 323 height 413
click at [492, 433] on span "06/06/2025" at bounding box center [498, 428] width 143 height 12
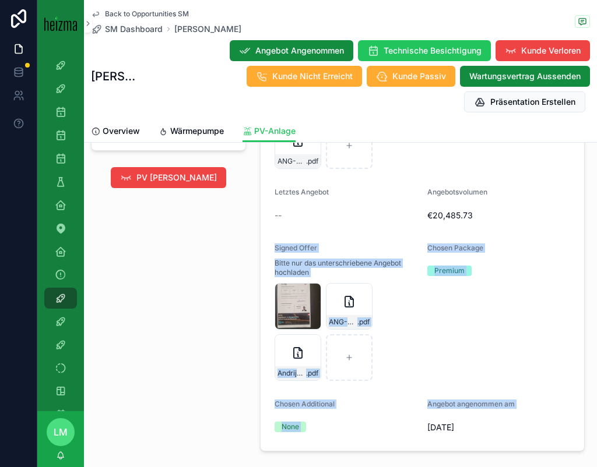
drag, startPoint x: 492, startPoint y: 433, endPoint x: 262, endPoint y: 235, distance: 303.3
click at [266, 235] on form "Angebote ANG-PV-2554-Andrijasevic-2025-06-06 .pdf ANG-PV-2554-Andrijasevic-2025…" at bounding box center [421, 244] width 323 height 413
drag, startPoint x: 269, startPoint y: 193, endPoint x: 503, endPoint y: 437, distance: 338.3
click at [503, 437] on form "Angebote ANG-PV-2554-Andrijasevic-2025-06-06 .pdf ANG-PV-2554-Andrijasevic-2025…" at bounding box center [421, 244] width 323 height 413
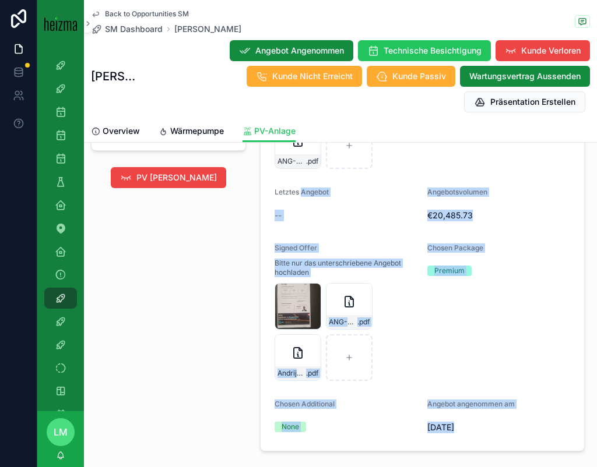
drag, startPoint x: 503, startPoint y: 437, endPoint x: 306, endPoint y: 193, distance: 313.2
click at [306, 194] on form "Angebote ANG-PV-2554-Andrijasevic-2025-06-06 .pdf ANG-PV-2554-Andrijasevic-2025…" at bounding box center [421, 244] width 323 height 413
click at [306, 193] on span "Letztes Angebot" at bounding box center [301, 192] width 54 height 9
drag, startPoint x: 273, startPoint y: 192, endPoint x: 472, endPoint y: 458, distance: 332.1
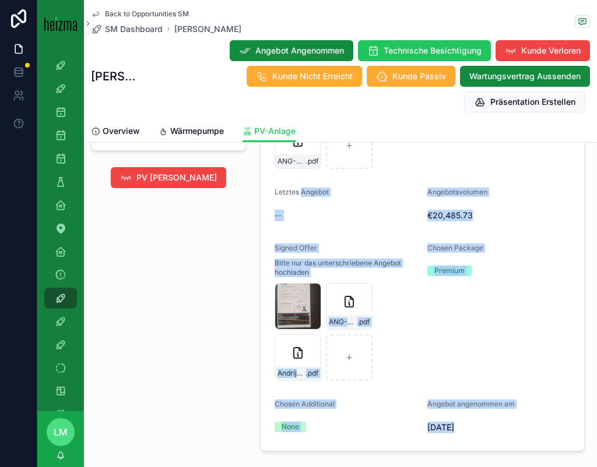
click at [479, 434] on div "06/06/2025" at bounding box center [498, 427] width 143 height 19
drag, startPoint x: 479, startPoint y: 434, endPoint x: 281, endPoint y: 181, distance: 320.9
click at [281, 181] on form "Angebote ANG-PV-2554-Andrijasevic-2025-06-06 .pdf ANG-PV-2554-Andrijasevic-2025…" at bounding box center [421, 244] width 323 height 413
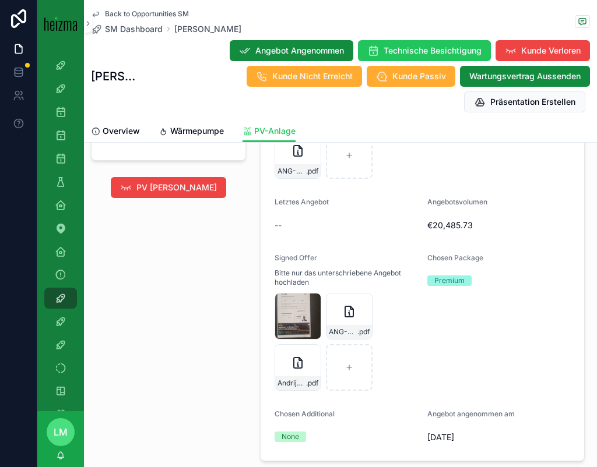
scroll to position [1200, 0]
drag, startPoint x: 495, startPoint y: 447, endPoint x: 289, endPoint y: 232, distance: 297.5
click at [289, 233] on form "Angebote ANG-PV-2554-Andrijasevic-2025-06-06 .pdf ANG-PV-2554-Andrijasevic-2025…" at bounding box center [421, 254] width 323 height 413
click at [276, 195] on form "Angebote ANG-PV-2554-Andrijasevic-2025-06-06 .pdf ANG-PV-2554-Andrijasevic-2025…" at bounding box center [421, 254] width 323 height 413
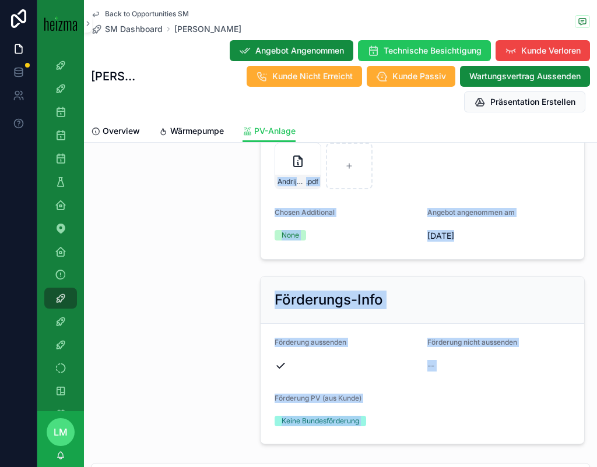
scroll to position [1414, 0]
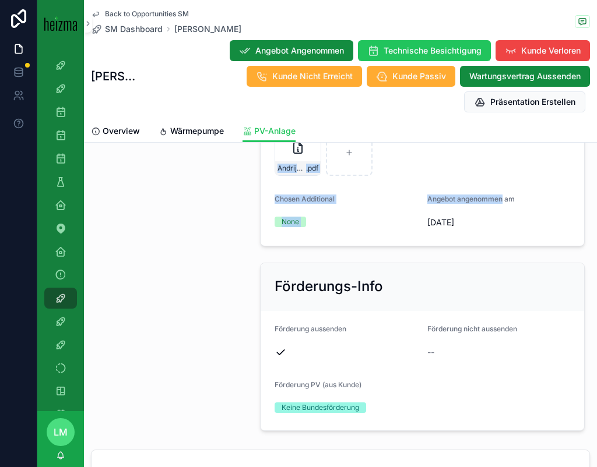
drag, startPoint x: 276, startPoint y: 195, endPoint x: 471, endPoint y: 199, distance: 194.6
click at [471, 199] on form "Angebote ANG-PV-2554-Andrijasevic-2025-06-06 .pdf ANG-PV-2554-Andrijasevic-2025…" at bounding box center [421, 39] width 323 height 413
click at [484, 227] on span "06/06/2025" at bounding box center [498, 223] width 143 height 12
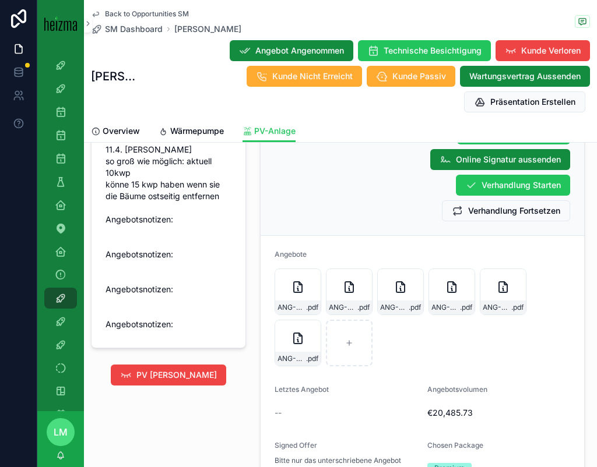
scroll to position [1016, 0]
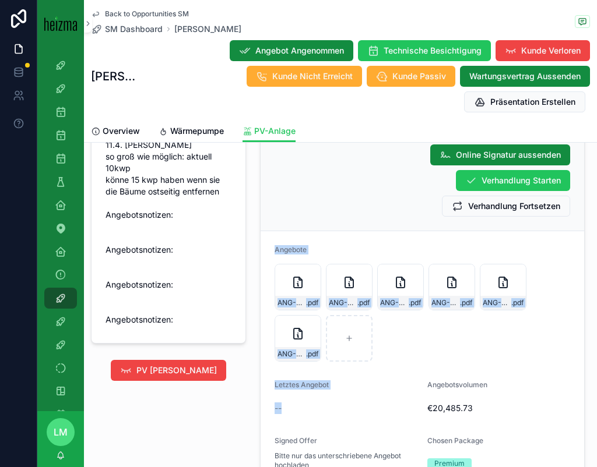
drag, startPoint x: 270, startPoint y: 252, endPoint x: 392, endPoint y: 413, distance: 202.2
click at [392, 413] on form "Angebote ANG-PV-2554-Andrijasevic-2025-06-06 .pdf ANG-PV-2554-Andrijasevic-2025…" at bounding box center [421, 437] width 323 height 413
click at [331, 398] on div "Letztes Angebot --" at bounding box center [345, 398] width 143 height 37
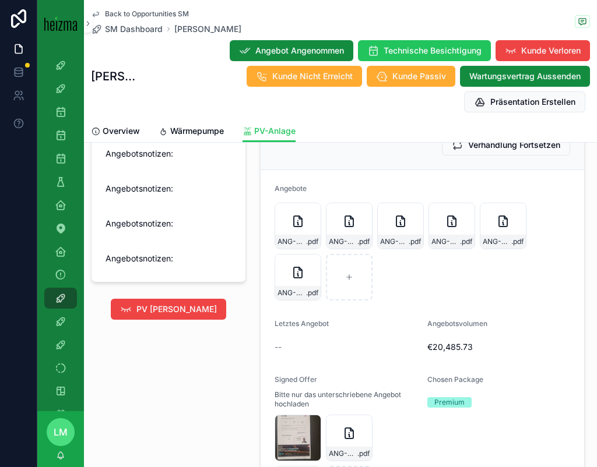
scroll to position [1091, 0]
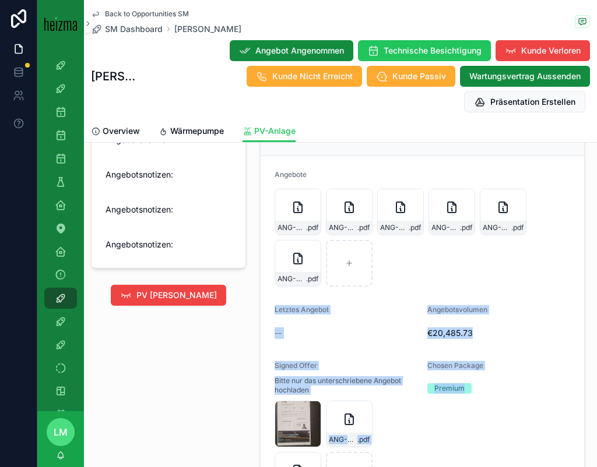
drag, startPoint x: 272, startPoint y: 301, endPoint x: 499, endPoint y: 409, distance: 251.5
click at [500, 408] on form "Angebote ANG-PV-2554-Andrijasevic-2025-06-06 .pdf ANG-PV-2554-Andrijasevic-2025…" at bounding box center [421, 362] width 323 height 413
click at [499, 409] on div "Chosen Package Premium" at bounding box center [498, 430] width 143 height 138
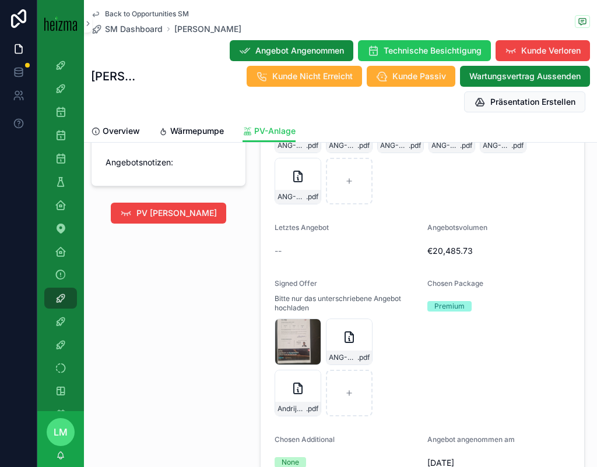
scroll to position [1189, 0]
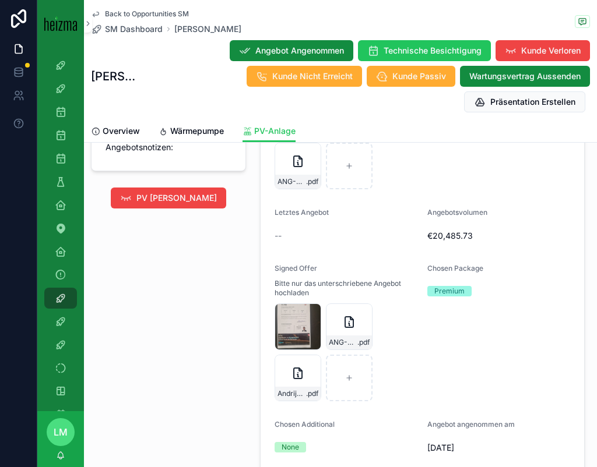
drag, startPoint x: 495, startPoint y: 460, endPoint x: 266, endPoint y: 211, distance: 338.6
click at [266, 211] on form "Angebote ANG-PV-2554-Andrijasevic-2025-06-06 .pdf ANG-PV-2554-Andrijasevic-2025…" at bounding box center [421, 265] width 323 height 413
click at [278, 208] on label "Letztes Angebot" at bounding box center [301, 212] width 54 height 9
drag, startPoint x: 270, startPoint y: 207, endPoint x: 521, endPoint y: 452, distance: 350.2
click at [521, 452] on form "Angebote ANG-PV-2554-Andrijasevic-2025-06-06 .pdf ANG-PV-2554-Andrijasevic-2025…" at bounding box center [421, 265] width 323 height 413
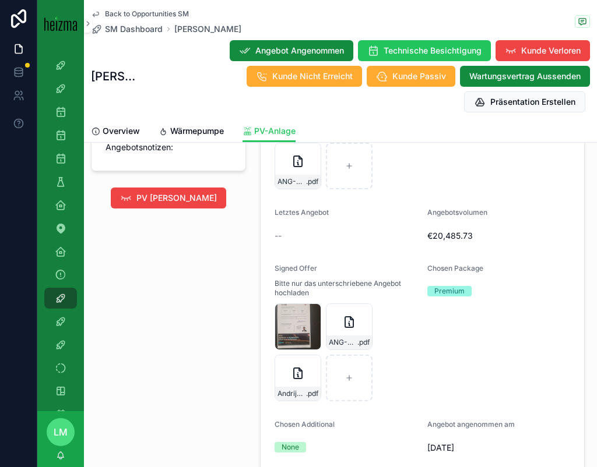
click at [521, 452] on span "06/06/2025" at bounding box center [498, 448] width 143 height 12
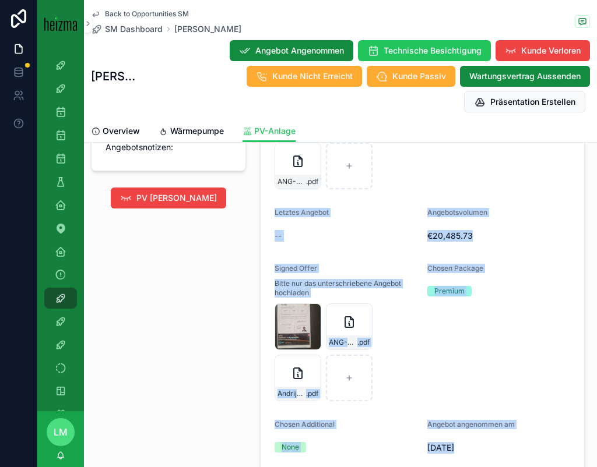
drag, startPoint x: 521, startPoint y: 452, endPoint x: 275, endPoint y: 202, distance: 351.1
click at [275, 202] on form "Angebote ANG-PV-2554-Andrijasevic-2025-06-06 .pdf ANG-PV-2554-Andrijasevic-2025…" at bounding box center [421, 265] width 323 height 413
drag, startPoint x: 275, startPoint y: 202, endPoint x: 489, endPoint y: 441, distance: 321.4
click at [489, 441] on form "Angebote ANG-PV-2554-Andrijasevic-2025-06-06 .pdf ANG-PV-2554-Andrijasevic-2025…" at bounding box center [421, 265] width 323 height 413
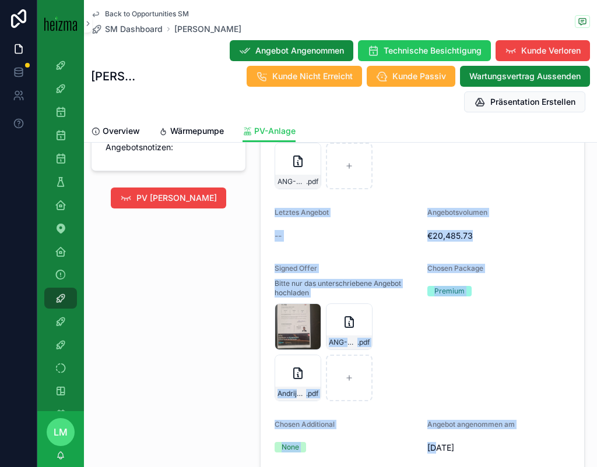
click at [489, 441] on div "06/06/2025" at bounding box center [498, 448] width 143 height 19
drag, startPoint x: 477, startPoint y: 448, endPoint x: 273, endPoint y: 201, distance: 320.0
click at [273, 201] on form "Angebote ANG-PV-2554-Andrijasevic-2025-06-06 .pdf ANG-PV-2554-Andrijasevic-2025…" at bounding box center [421, 265] width 323 height 413
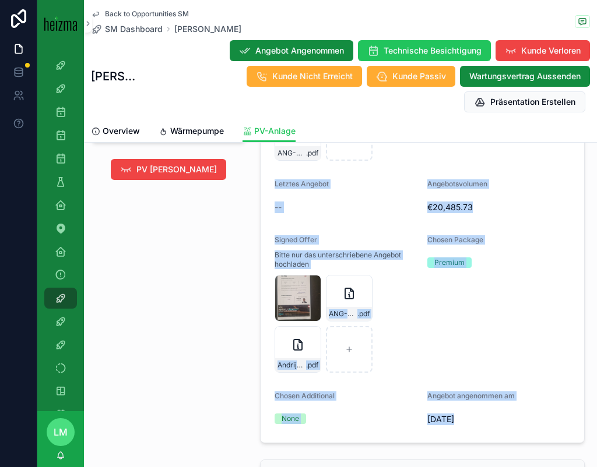
drag, startPoint x: 275, startPoint y: 205, endPoint x: 485, endPoint y: 463, distance: 332.6
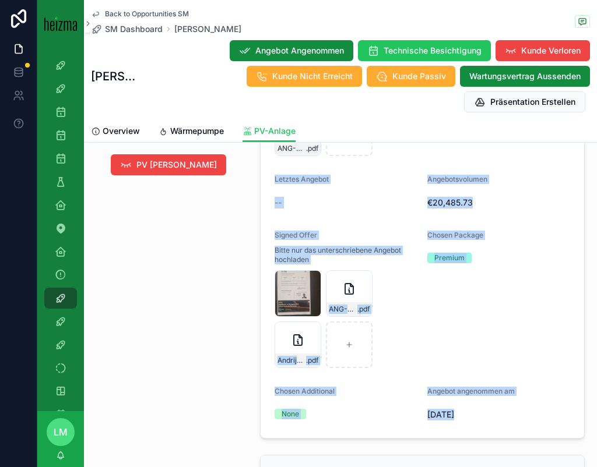
click at [485, 427] on form "Angebote ANG-PV-2554-Andrijasevic-2025-06-06 .pdf ANG-PV-2554-Andrijasevic-2025…" at bounding box center [421, 232] width 323 height 413
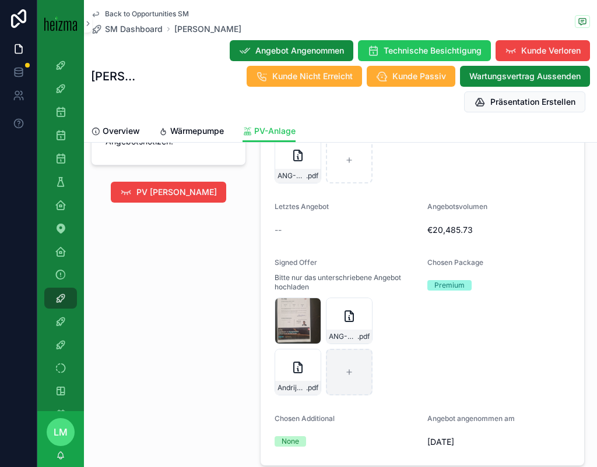
scroll to position [1197, 0]
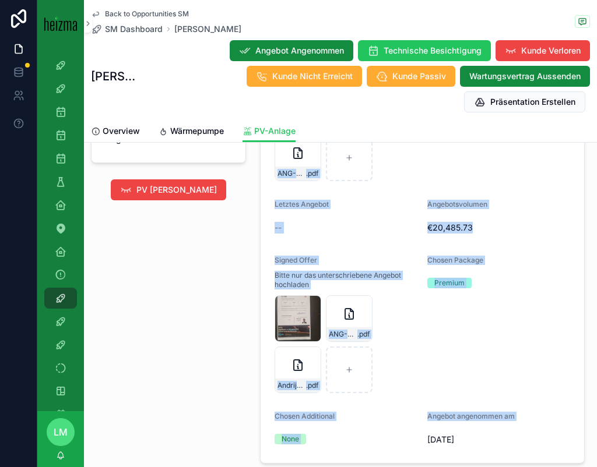
drag, startPoint x: 482, startPoint y: 434, endPoint x: 272, endPoint y: 188, distance: 323.5
click at [271, 188] on form "Angebote ANG-PV-2554-Andrijasevic-2025-06-06 .pdf ANG-PV-2554-Andrijasevic-2025…" at bounding box center [421, 257] width 323 height 413
click at [280, 206] on span "Letztes Angebot" at bounding box center [301, 204] width 54 height 9
drag, startPoint x: 280, startPoint y: 206, endPoint x: 491, endPoint y: 448, distance: 321.3
click at [491, 448] on form "Angebote ANG-PV-2554-Andrijasevic-2025-06-06 .pdf ANG-PV-2554-Andrijasevic-2025…" at bounding box center [421, 257] width 323 height 413
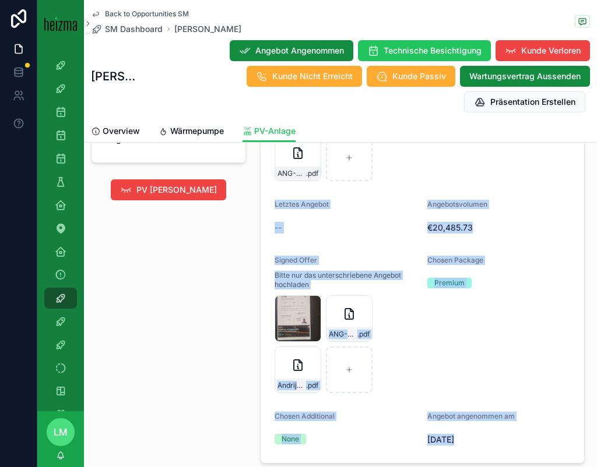
click at [491, 448] on div "06/06/2025" at bounding box center [498, 440] width 143 height 19
drag, startPoint x: 491, startPoint y: 448, endPoint x: 302, endPoint y: 209, distance: 304.8
click at [302, 209] on form "Angebote ANG-PV-2554-Andrijasevic-2025-06-06 .pdf ANG-PV-2554-Andrijasevic-2025…" at bounding box center [421, 257] width 323 height 413
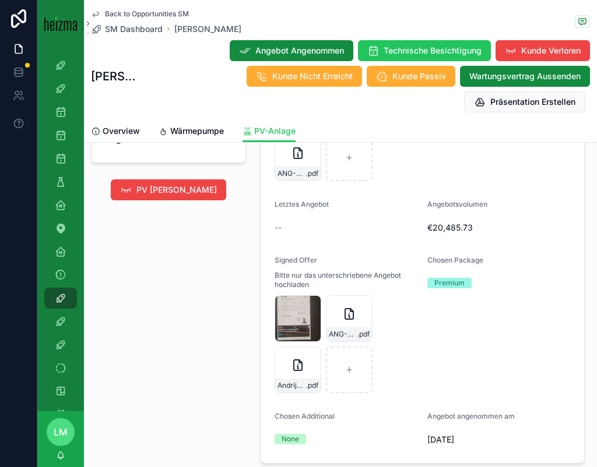
click at [285, 202] on span "Letztes Angebot" at bounding box center [301, 204] width 54 height 9
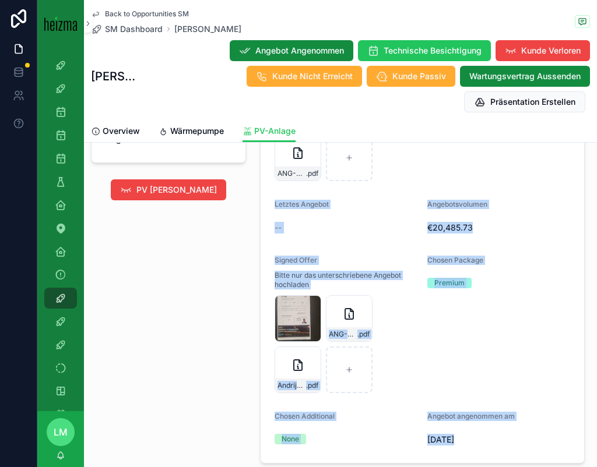
drag, startPoint x: 285, startPoint y: 202, endPoint x: 459, endPoint y: 448, distance: 301.8
click at [459, 448] on form "Angebote ANG-PV-2554-Andrijasevic-2025-06-06 .pdf ANG-PV-2554-Andrijasevic-2025…" at bounding box center [421, 257] width 323 height 413
click at [508, 443] on span "06/06/2025" at bounding box center [498, 440] width 143 height 12
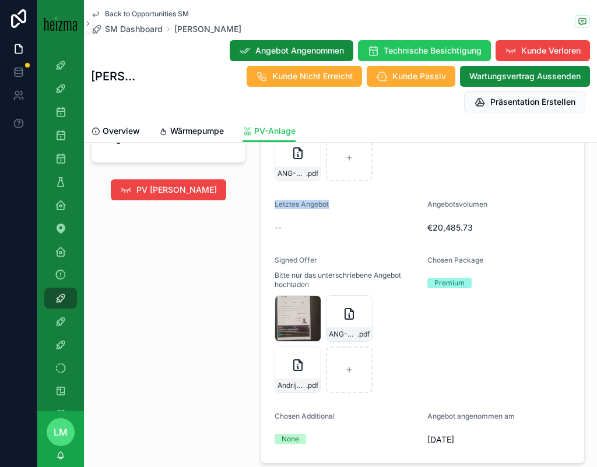
drag, startPoint x: 269, startPoint y: 214, endPoint x: 266, endPoint y: 195, distance: 19.0
click at [266, 195] on form "Angebote ANG-PV-2554-Andrijasevic-2025-06-06 .pdf ANG-PV-2554-Andrijasevic-2025…" at bounding box center [421, 257] width 323 height 413
click at [273, 202] on form "Angebote ANG-PV-2554-Andrijasevic-2025-06-06 .pdf ANG-PV-2554-Andrijasevic-2025…" at bounding box center [421, 257] width 323 height 413
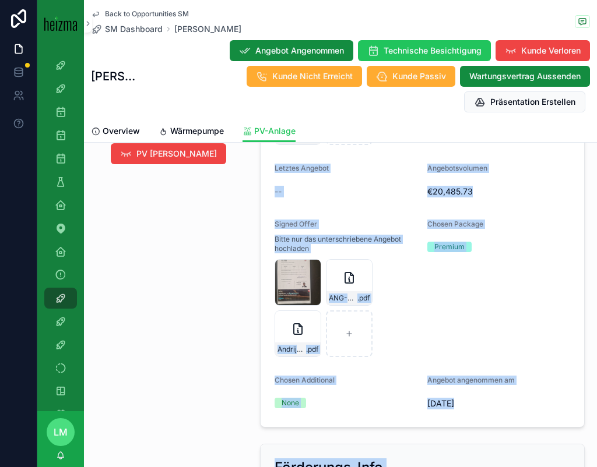
scroll to position [1336, 0]
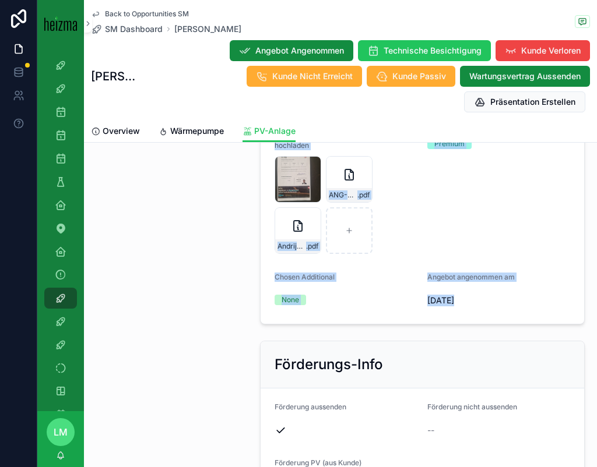
drag, startPoint x: 273, startPoint y: 202, endPoint x: 495, endPoint y: 313, distance: 248.3
click at [495, 313] on form "Angebote ANG-PV-2554-Andrijasevic-2025-06-06 .pdf ANG-PV-2554-Andrijasevic-2025…" at bounding box center [421, 117] width 323 height 413
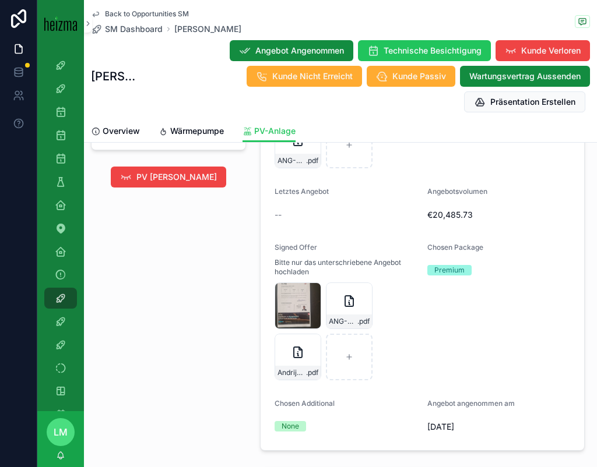
scroll to position [1194, 0]
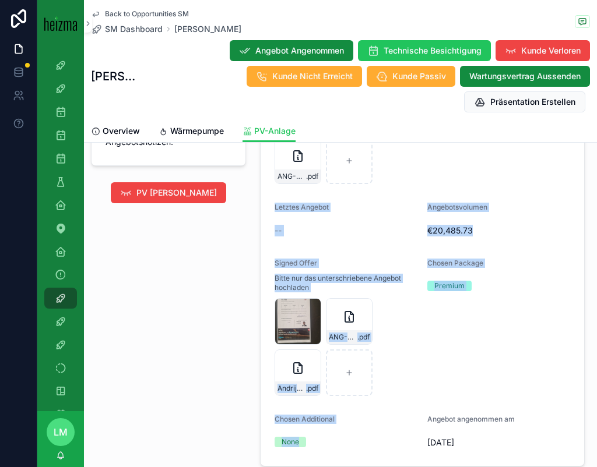
drag, startPoint x: 270, startPoint y: 204, endPoint x: 493, endPoint y: 413, distance: 305.9
click at [493, 413] on form "Angebote ANG-PV-2554-Andrijasevic-2025-06-06 .pdf ANG-PV-2554-Andrijasevic-2025…" at bounding box center [421, 260] width 323 height 413
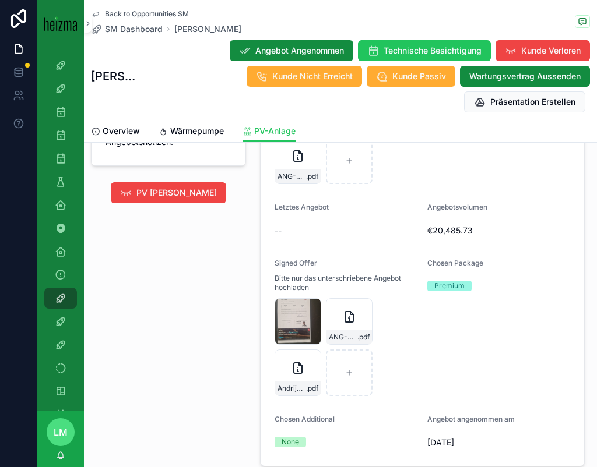
click at [494, 434] on div "06/06/2025" at bounding box center [498, 443] width 143 height 19
drag, startPoint x: 492, startPoint y: 439, endPoint x: 312, endPoint y: 206, distance: 294.5
click at [312, 206] on form "Angebote ANG-PV-2554-Andrijasevic-2025-06-06 .pdf ANG-PV-2554-Andrijasevic-2025…" at bounding box center [421, 260] width 323 height 413
click at [274, 201] on form "Angebote ANG-PV-2554-Andrijasevic-2025-06-06 .pdf ANG-PV-2554-Andrijasevic-2025…" at bounding box center [421, 260] width 323 height 413
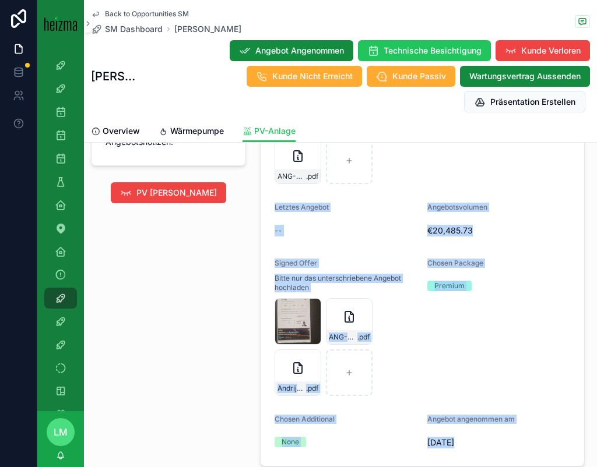
drag, startPoint x: 274, startPoint y: 201, endPoint x: 473, endPoint y: 456, distance: 323.1
click at [473, 456] on form "Angebote ANG-PV-2554-Andrijasevic-2025-06-06 .pdf ANG-PV-2554-Andrijasevic-2025…" at bounding box center [421, 260] width 323 height 413
click at [481, 447] on span "06/06/2025" at bounding box center [498, 443] width 143 height 12
drag, startPoint x: 481, startPoint y: 447, endPoint x: 279, endPoint y: 194, distance: 324.6
click at [279, 194] on form "Angebote ANG-PV-2554-Andrijasevic-2025-06-06 .pdf ANG-PV-2554-Andrijasevic-2025…" at bounding box center [421, 260] width 323 height 413
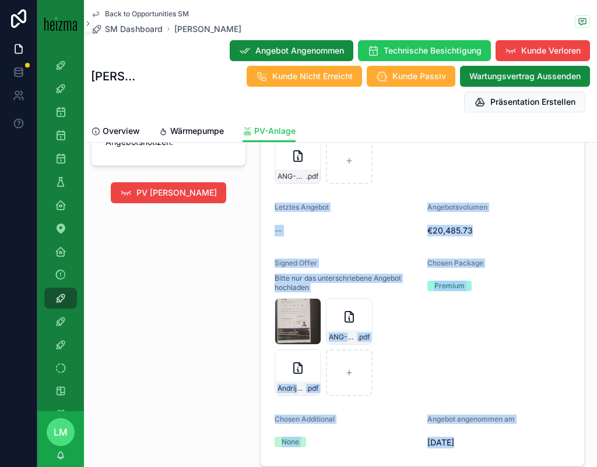
click at [279, 194] on form "Angebote ANG-PV-2554-Andrijasevic-2025-06-06 .pdf ANG-PV-2554-Andrijasevic-2025…" at bounding box center [421, 260] width 323 height 413
drag, startPoint x: 492, startPoint y: 446, endPoint x: 302, endPoint y: 214, distance: 299.3
click at [298, 217] on form "Angebote ANG-PV-2554-Andrijasevic-2025-06-06 .pdf ANG-PV-2554-Andrijasevic-2025…" at bounding box center [421, 260] width 323 height 413
click at [302, 214] on div "Letztes Angebot" at bounding box center [345, 210] width 143 height 14
click at [485, 438] on form "Angebote ANG-PV-2554-Andrijasevic-2025-06-06 .pdf ANG-PV-2554-Andrijasevic-2025…" at bounding box center [421, 260] width 323 height 413
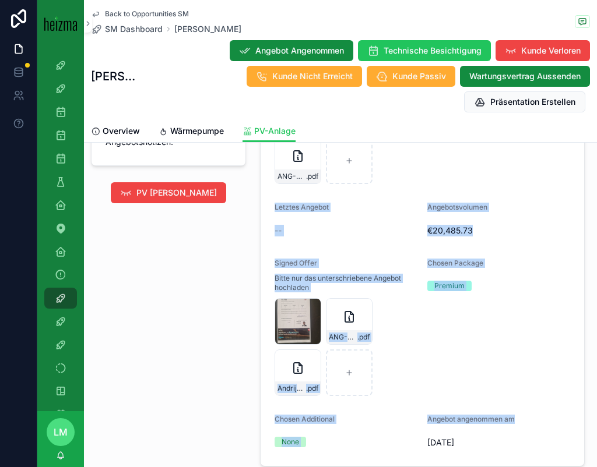
click at [485, 438] on span "06/06/2025" at bounding box center [498, 443] width 143 height 12
click at [283, 197] on form "Angebote ANG-PV-2554-Andrijasevic-2025-06-06 .pdf ANG-PV-2554-Andrijasevic-2025…" at bounding box center [421, 260] width 323 height 413
drag, startPoint x: 283, startPoint y: 197, endPoint x: 498, endPoint y: 453, distance: 333.8
click at [498, 453] on form "Angebote ANG-PV-2554-Andrijasevic-2025-06-06 .pdf ANG-PV-2554-Andrijasevic-2025…" at bounding box center [421, 260] width 323 height 413
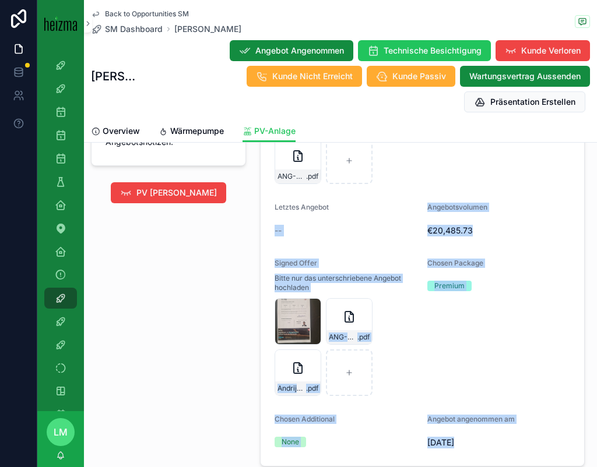
drag, startPoint x: 498, startPoint y: 453, endPoint x: 302, endPoint y: 220, distance: 303.6
click at [301, 221] on form "Angebote ANG-PV-2554-Andrijasevic-2025-06-06 .pdf ANG-PV-2554-Andrijasevic-2025…" at bounding box center [421, 260] width 323 height 413
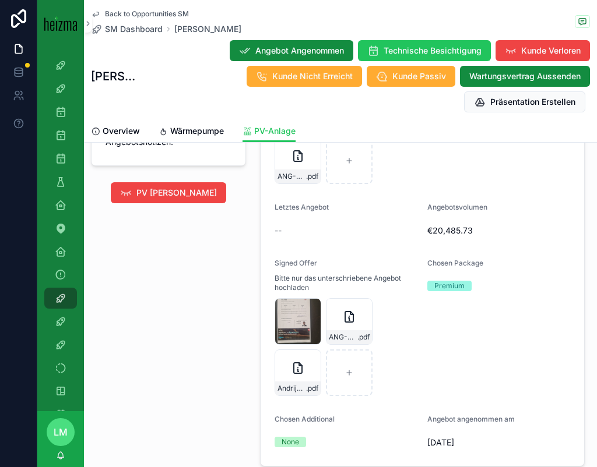
click at [276, 205] on span "Letztes Angebot" at bounding box center [301, 207] width 54 height 9
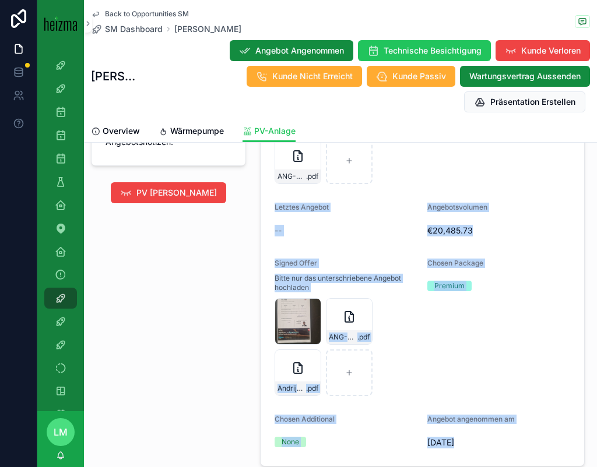
drag, startPoint x: 276, startPoint y: 205, endPoint x: 480, endPoint y: 445, distance: 315.4
click at [480, 445] on form "Angebote ANG-PV-2554-Andrijasevic-2025-06-06 .pdf ANG-PV-2554-Andrijasevic-2025…" at bounding box center [421, 260] width 323 height 413
click at [480, 445] on span "06/06/2025" at bounding box center [498, 443] width 143 height 12
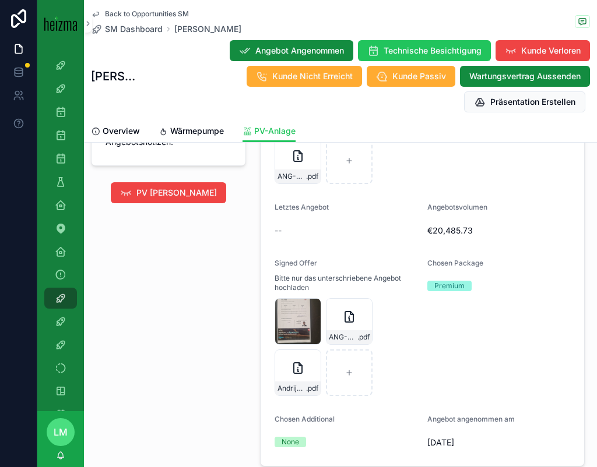
click at [480, 445] on span "06/06/2025" at bounding box center [498, 443] width 143 height 12
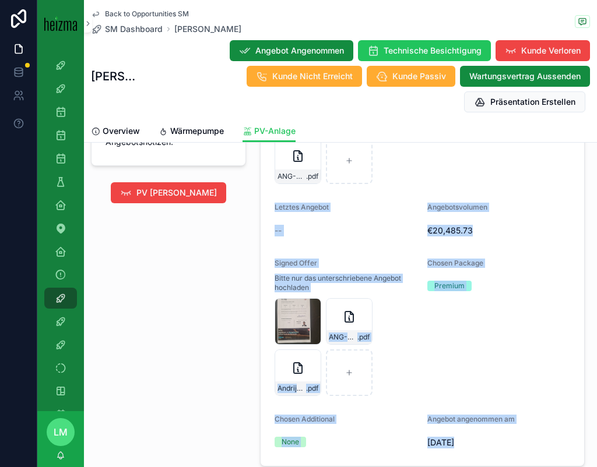
drag, startPoint x: 480, startPoint y: 445, endPoint x: 273, endPoint y: 208, distance: 315.1
click at [273, 208] on form "Angebote ANG-PV-2554-Andrijasevic-2025-06-06 .pdf ANG-PV-2554-Andrijasevic-2025…" at bounding box center [421, 260] width 323 height 413
drag, startPoint x: 273, startPoint y: 208, endPoint x: 488, endPoint y: 424, distance: 305.3
click at [488, 424] on form "Angebote ANG-PV-2554-Andrijasevic-2025-06-06 .pdf ANG-PV-2554-Andrijasevic-2025…" at bounding box center [421, 260] width 323 height 413
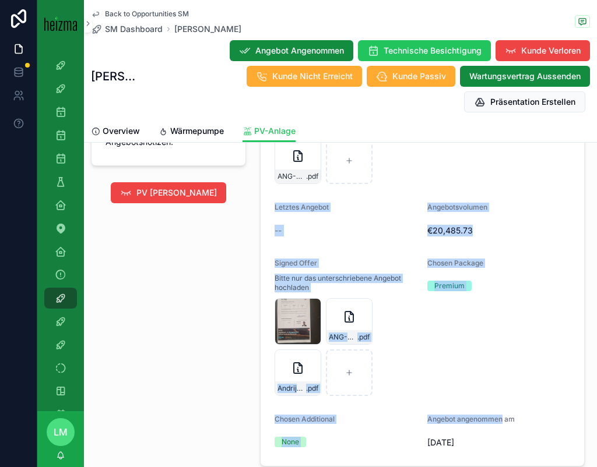
click at [489, 439] on span "06/06/2025" at bounding box center [498, 443] width 143 height 12
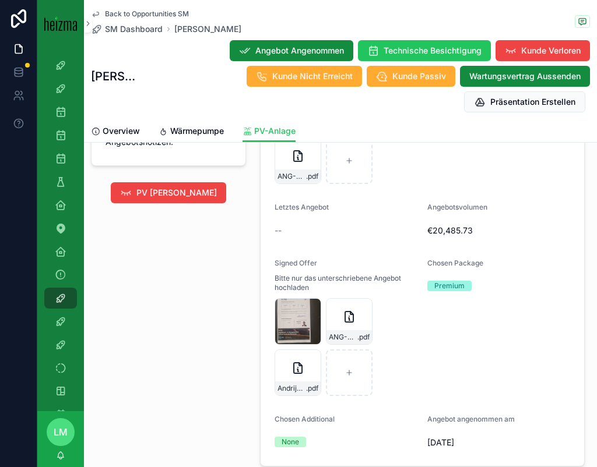
click at [489, 439] on span "06/06/2025" at bounding box center [498, 443] width 143 height 12
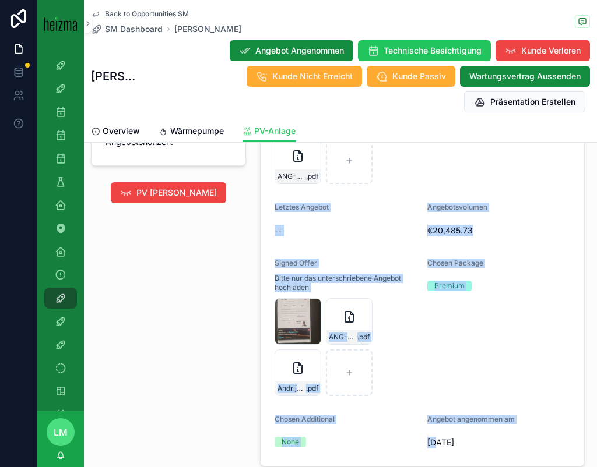
click at [286, 205] on form "Angebote ANG-PV-2554-Andrijasevic-2025-06-06 .pdf ANG-PV-2554-Andrijasevic-2025…" at bounding box center [421, 260] width 323 height 413
click at [286, 205] on span "Letztes Angebot" at bounding box center [301, 207] width 54 height 9
drag, startPoint x: 286, startPoint y: 205, endPoint x: 491, endPoint y: 451, distance: 320.2
click at [491, 451] on form "Angebote ANG-PV-2554-Andrijasevic-2025-06-06 .pdf ANG-PV-2554-Andrijasevic-2025…" at bounding box center [421, 260] width 323 height 413
click at [491, 451] on div "06/06/2025" at bounding box center [498, 443] width 143 height 19
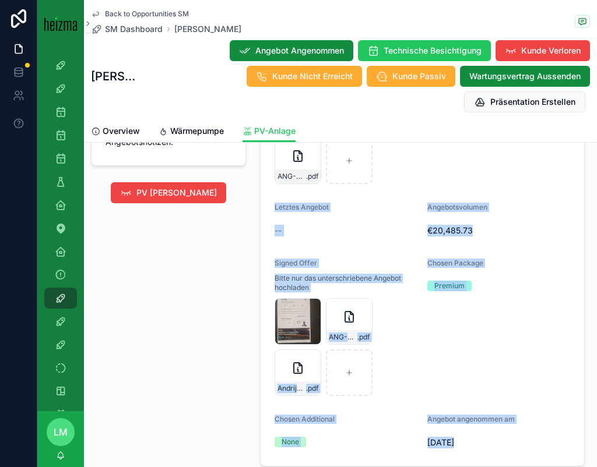
drag, startPoint x: 491, startPoint y: 451, endPoint x: 341, endPoint y: 266, distance: 237.8
click at [341, 267] on form "Angebote ANG-PV-2554-Andrijasevic-2025-06-06 .pdf ANG-PV-2554-Andrijasevic-2025…" at bounding box center [421, 260] width 323 height 413
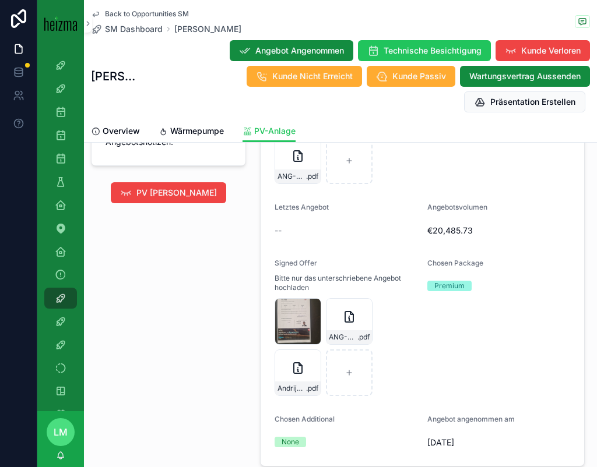
click at [280, 198] on form "Angebote ANG-PV-2554-Andrijasevic-2025-06-06 .pdf ANG-PV-2554-Andrijasevic-2025…" at bounding box center [421, 260] width 323 height 413
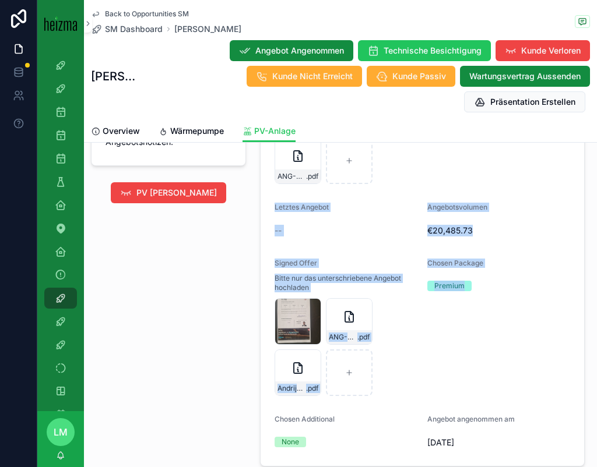
drag, startPoint x: 280, startPoint y: 198, endPoint x: 485, endPoint y: 397, distance: 286.8
click at [485, 397] on form "Angebote ANG-PV-2554-Andrijasevic-2025-06-06 .pdf ANG-PV-2554-Andrijasevic-2025…" at bounding box center [421, 260] width 323 height 413
click at [484, 423] on span "Angebot angenommen am" at bounding box center [470, 419] width 87 height 9
drag, startPoint x: 485, startPoint y: 444, endPoint x: 315, endPoint y: 237, distance: 267.8
click at [315, 237] on form "Angebote ANG-PV-2554-Andrijasevic-2025-06-06 .pdf ANG-PV-2554-Andrijasevic-2025…" at bounding box center [421, 260] width 323 height 413
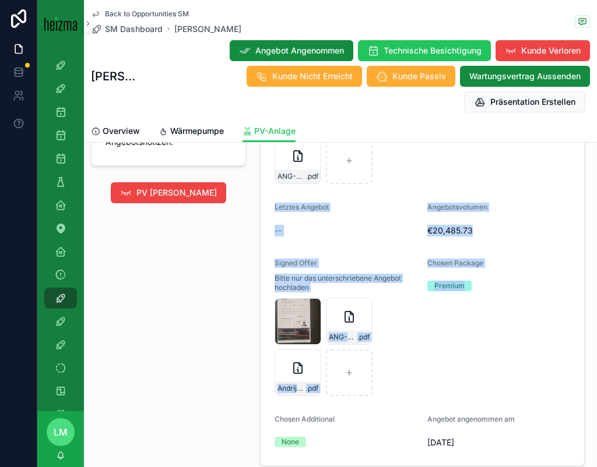
click at [315, 237] on div "--" at bounding box center [345, 230] width 143 height 19
drag, startPoint x: 267, startPoint y: 200, endPoint x: 491, endPoint y: 459, distance: 342.0
click at [491, 459] on form "Angebote ANG-PV-2554-Andrijasevic-2025-06-06 .pdf ANG-PV-2554-Andrijasevic-2025…" at bounding box center [421, 260] width 323 height 413
click at [484, 440] on span "06/06/2025" at bounding box center [498, 443] width 143 height 12
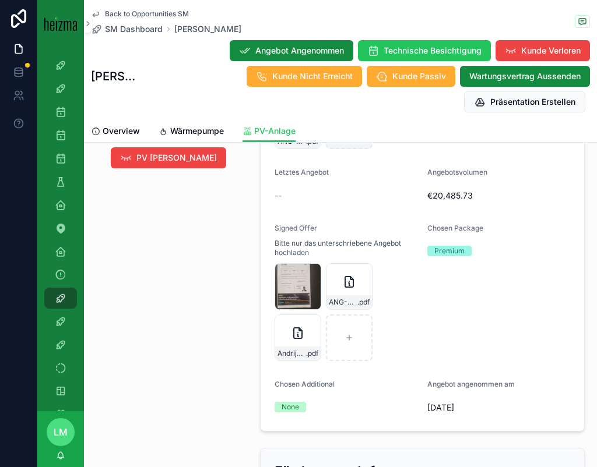
scroll to position [1351, 0]
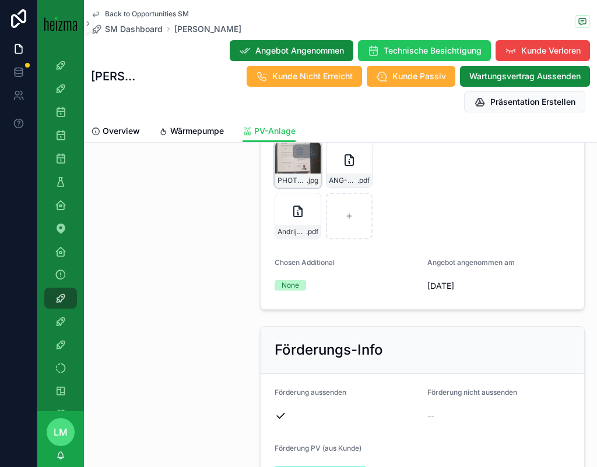
click at [291, 185] on span "PHOTO-2025-06-06-15-30-01" at bounding box center [291, 180] width 29 height 9
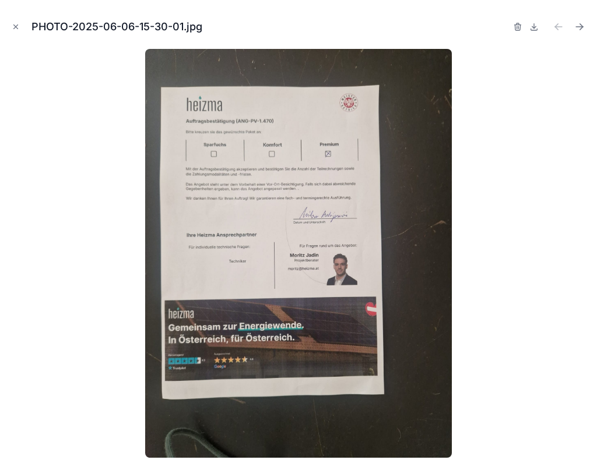
click at [90, 222] on div at bounding box center [298, 253] width 578 height 409
click at [15, 23] on icon "Close modal" at bounding box center [16, 27] width 8 height 8
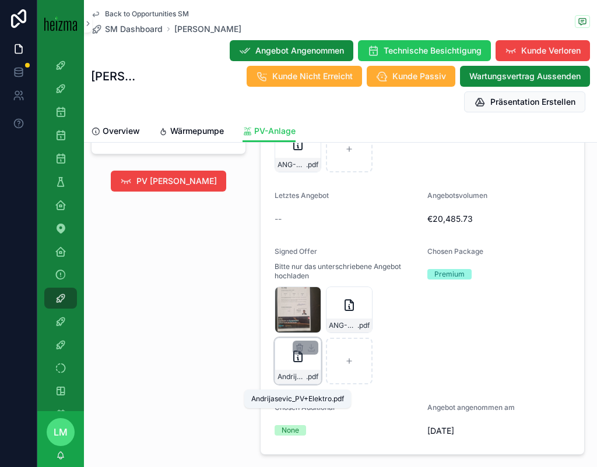
scroll to position [1200, 0]
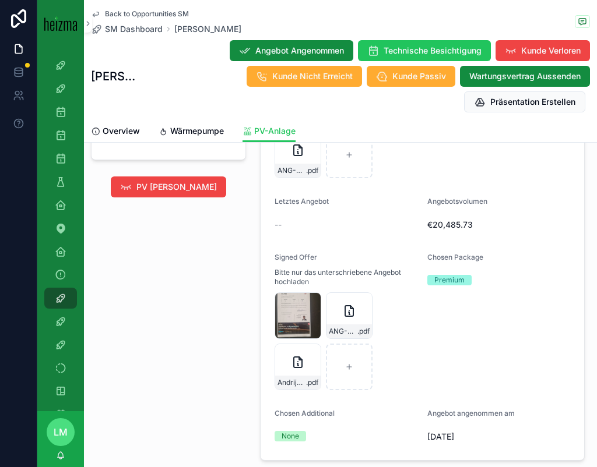
click at [283, 252] on form "Angebote ANG-PV-2554-Andrijasevic-2025-06-06 .pdf ANG-PV-2554-Andrijasevic-2025…" at bounding box center [421, 254] width 323 height 413
drag, startPoint x: 283, startPoint y: 252, endPoint x: 357, endPoint y: 296, distance: 85.7
click at [357, 294] on form "Angebote ANG-PV-2554-Andrijasevic-2025-06-06 .pdf ANG-PV-2554-Andrijasevic-2025…" at bounding box center [421, 254] width 323 height 413
click at [386, 416] on div "Chosen Additional" at bounding box center [345, 416] width 143 height 14
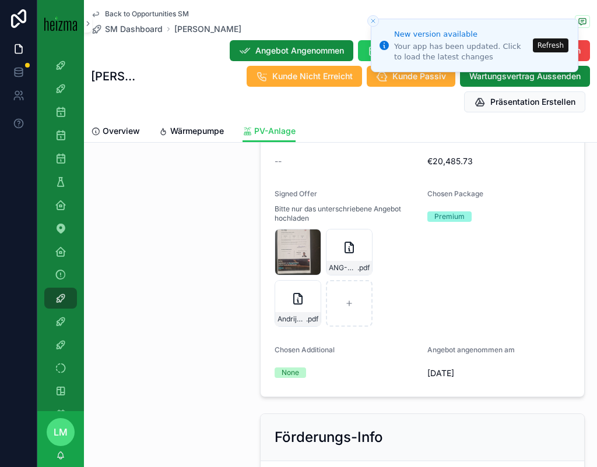
scroll to position [1252, 0]
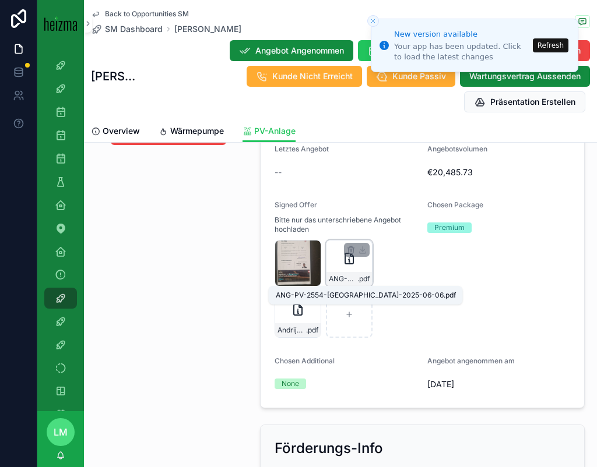
click at [344, 277] on span "ANG-PV-2554-Andrijasevic-2025-06-06" at bounding box center [343, 278] width 29 height 9
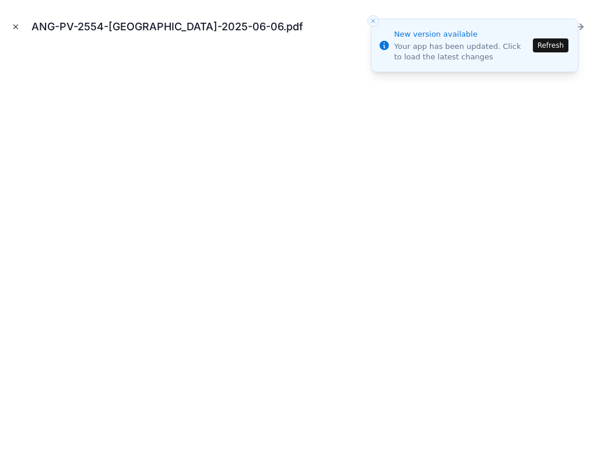
click at [16, 26] on icon "Close modal" at bounding box center [16, 27] width 4 height 4
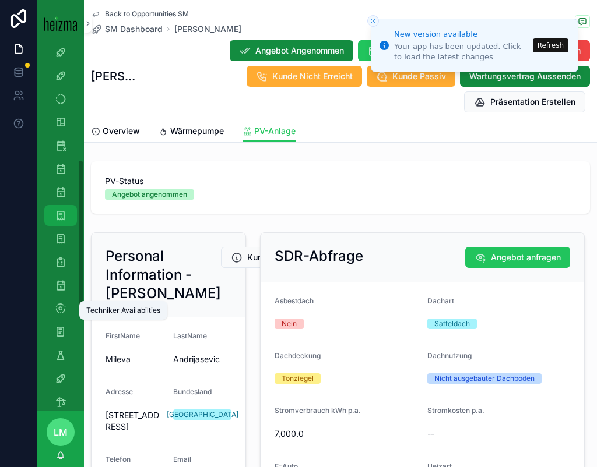
scroll to position [279, 0]
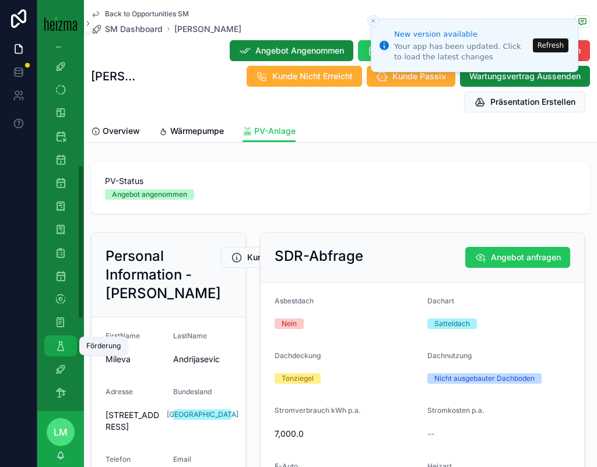
click at [61, 348] on icon "scrollable content" at bounding box center [61, 346] width 12 height 12
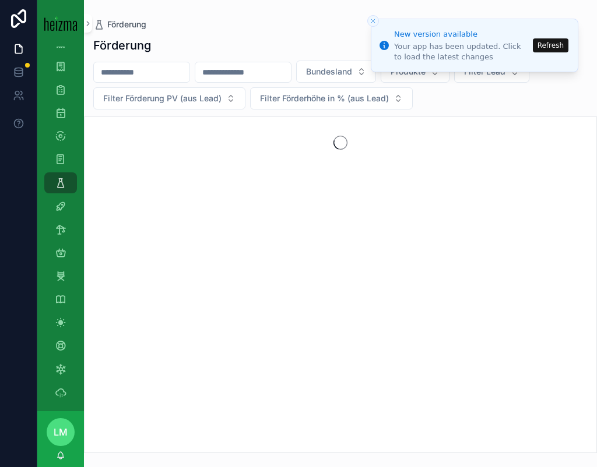
click at [167, 77] on input "scrollable content" at bounding box center [142, 72] width 96 height 16
type input "*****"
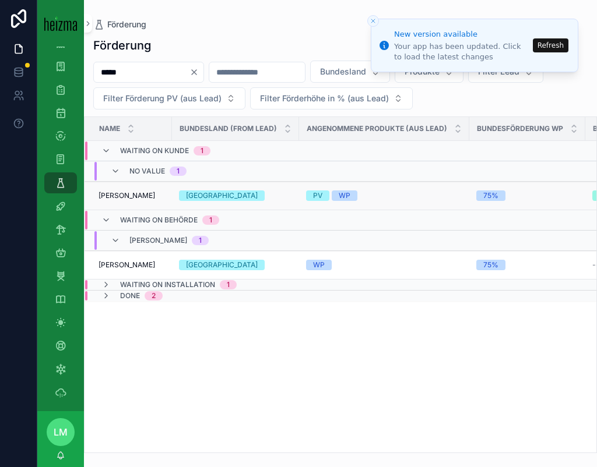
click at [140, 196] on span "Mileva Andrijasevic" at bounding box center [126, 195] width 57 height 9
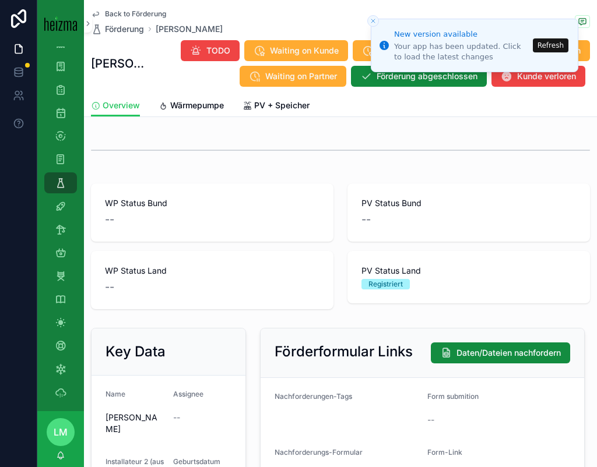
scroll to position [216, 0]
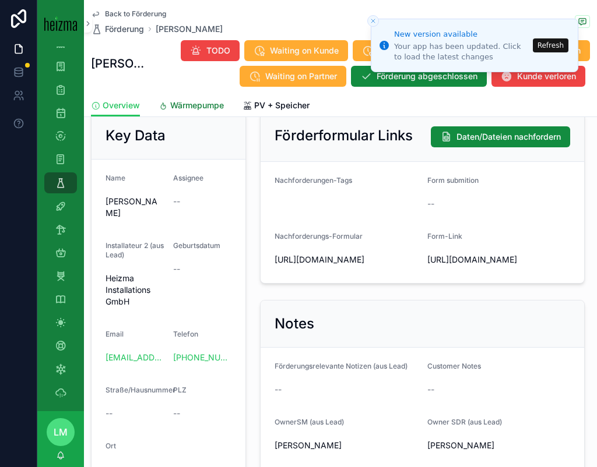
click at [210, 96] on link "Wärmepumpe" at bounding box center [190, 106] width 65 height 23
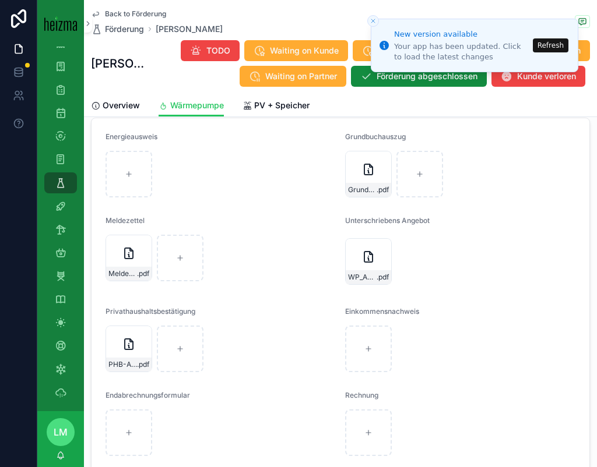
scroll to position [2133, 0]
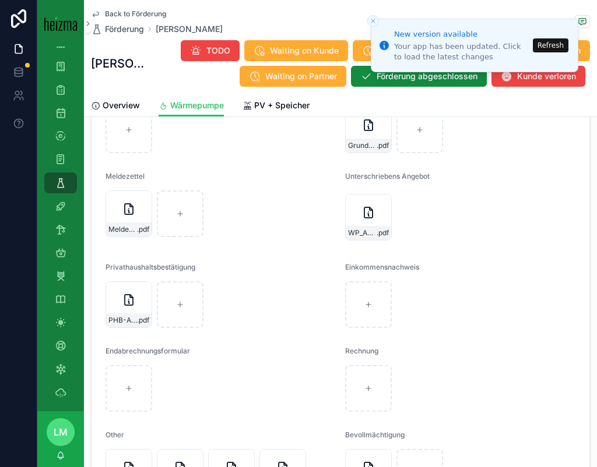
click at [364, 340] on form "Energieausweis Grundbuchauszug Grundbuch-Andri .pdf Meldezettel Meldezettel-And…" at bounding box center [340, 447] width 498 height 746
click at [364, 322] on div "scrollable content" at bounding box center [368, 304] width 47 height 47
type input "**********"
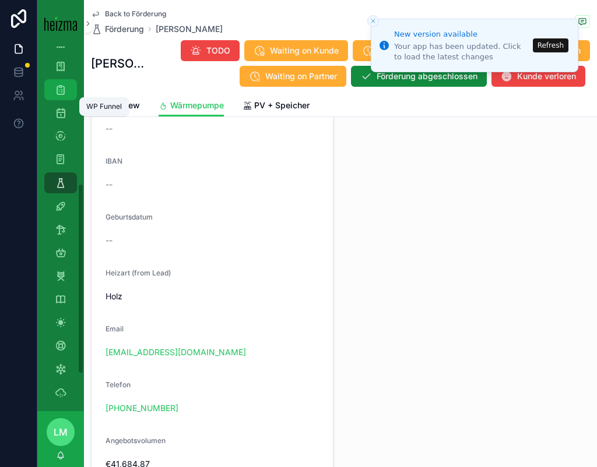
scroll to position [0, 0]
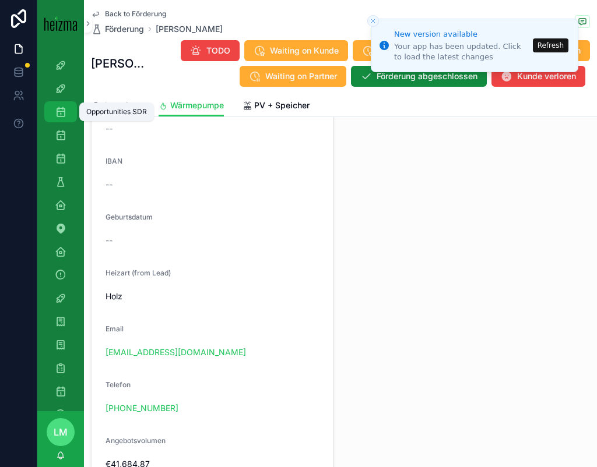
click at [61, 118] on div "Opportunities SDR" at bounding box center [60, 112] width 19 height 19
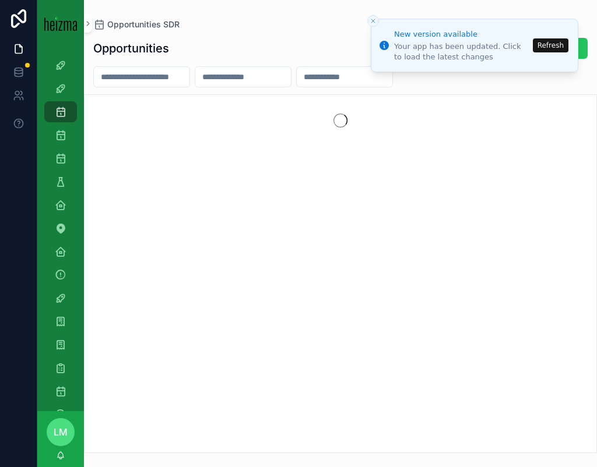
click at [137, 80] on input "scrollable content" at bounding box center [142, 77] width 96 height 16
type input "********"
click at [369, 22] on button "Close toast" at bounding box center [373, 21] width 12 height 12
click at [537, 47] on button "Refresh" at bounding box center [551, 45] width 36 height 14
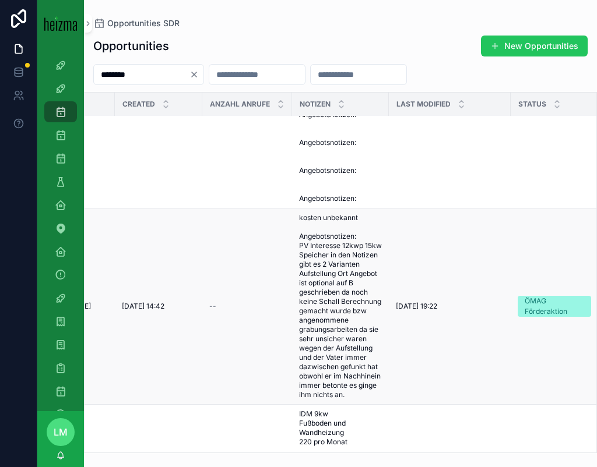
scroll to position [1065, 159]
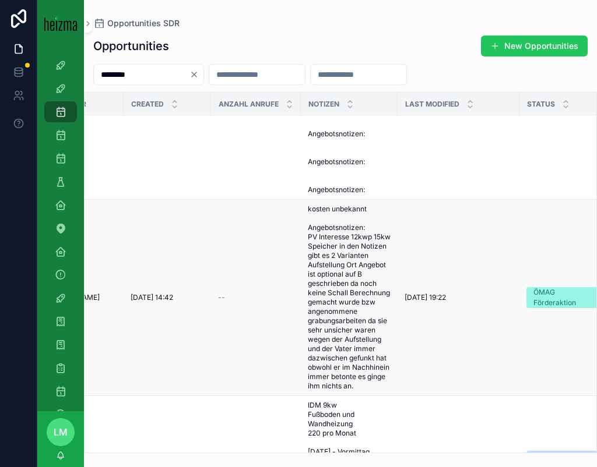
click at [366, 296] on span "kosten unbekannt Angebotsnotizen: PV Interesse 12kwp 15kw Speicher in den Notiz…" at bounding box center [349, 298] width 83 height 186
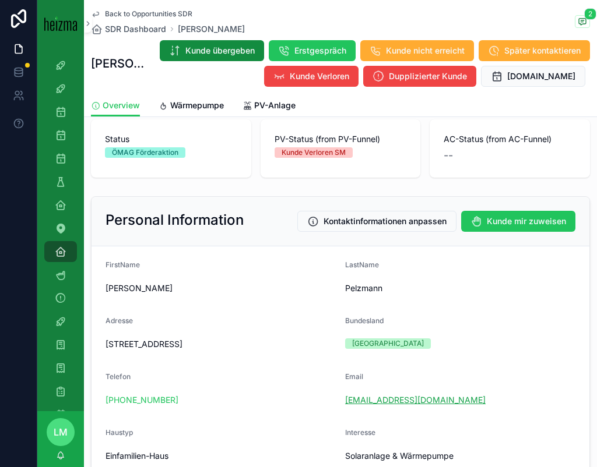
scroll to position [50, 0]
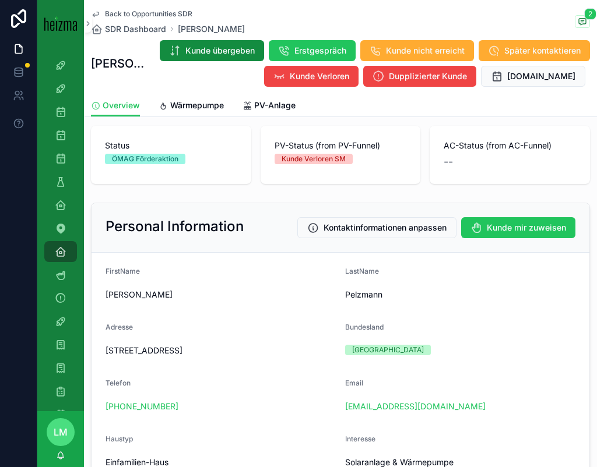
click at [114, 268] on span "FirstName" at bounding box center [122, 271] width 34 height 9
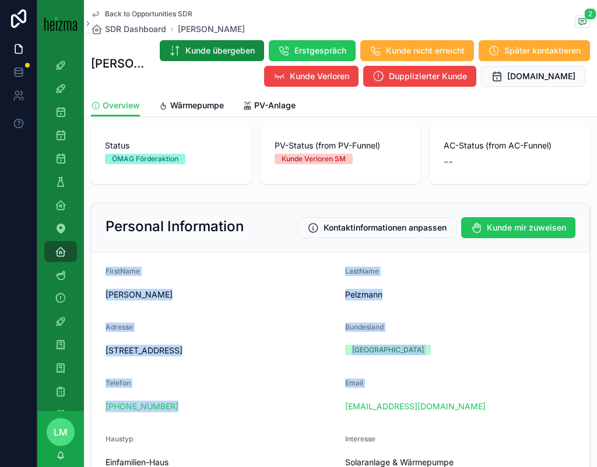
drag, startPoint x: 114, startPoint y: 268, endPoint x: 375, endPoint y: 379, distance: 283.2
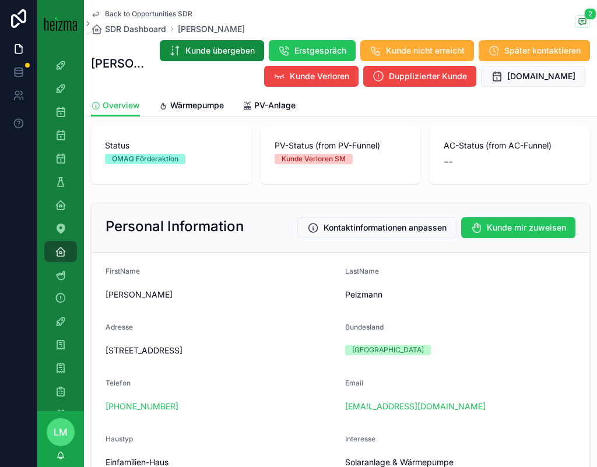
click at [496, 411] on div "[EMAIL_ADDRESS][DOMAIN_NAME]" at bounding box center [460, 407] width 230 height 12
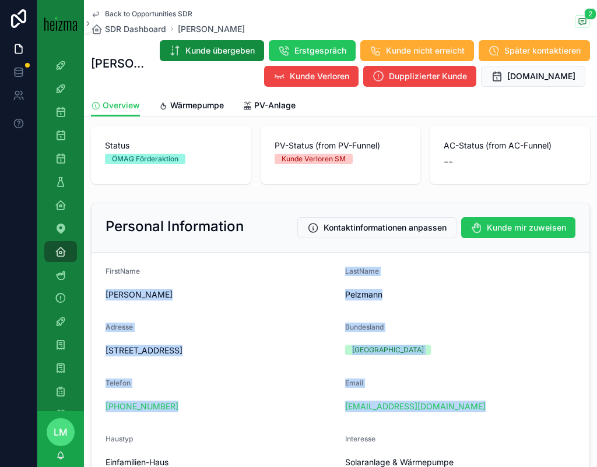
drag, startPoint x: 496, startPoint y: 411, endPoint x: 118, endPoint y: 277, distance: 400.7
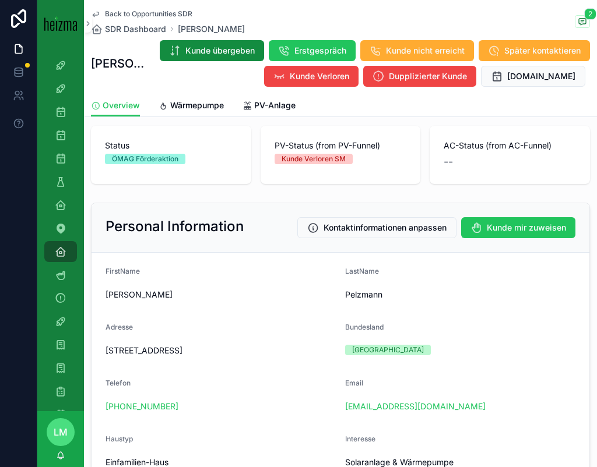
click at [105, 267] on span "FirstName" at bounding box center [122, 271] width 34 height 9
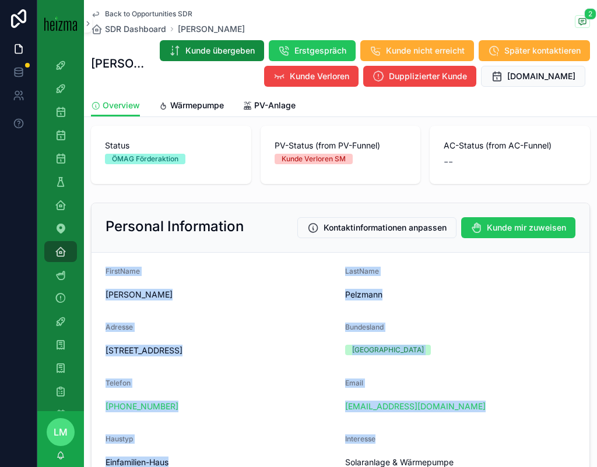
drag, startPoint x: 105, startPoint y: 267, endPoint x: 482, endPoint y: 429, distance: 409.8
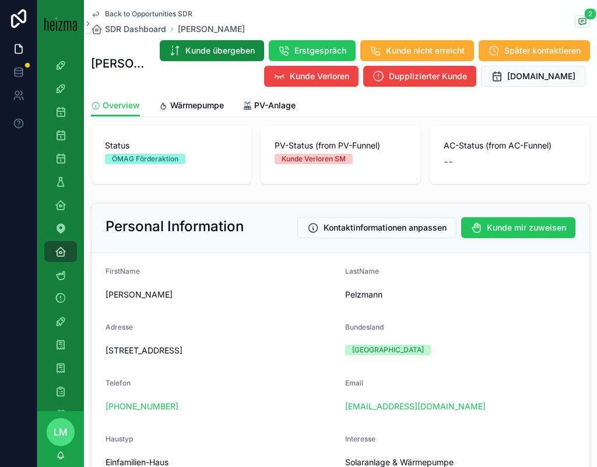
scroll to position [65, 0]
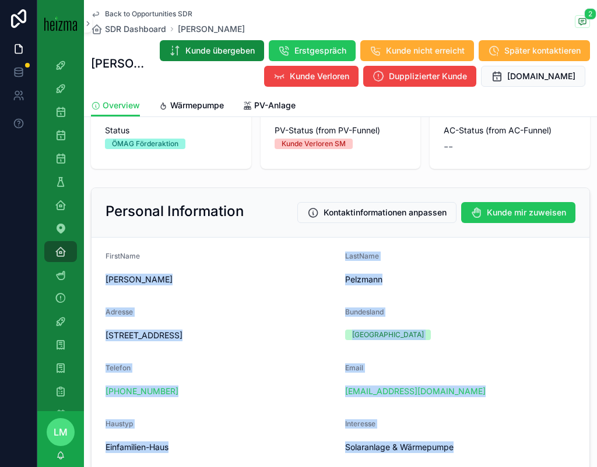
drag, startPoint x: 462, startPoint y: 445, endPoint x: 175, endPoint y: 255, distance: 344.4
click at [175, 255] on form "FirstName [PERSON_NAME] Pelzmann Adresse [STREET_ADDRESS][GEOGRAPHIC_DATA] Tele…" at bounding box center [340, 466] width 498 height 457
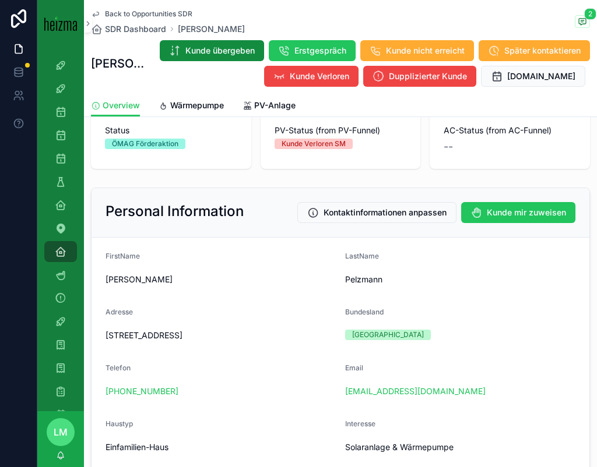
click at [129, 251] on form "FirstName [PERSON_NAME] Pelzmann Adresse [STREET_ADDRESS][GEOGRAPHIC_DATA] Tele…" at bounding box center [340, 466] width 498 height 457
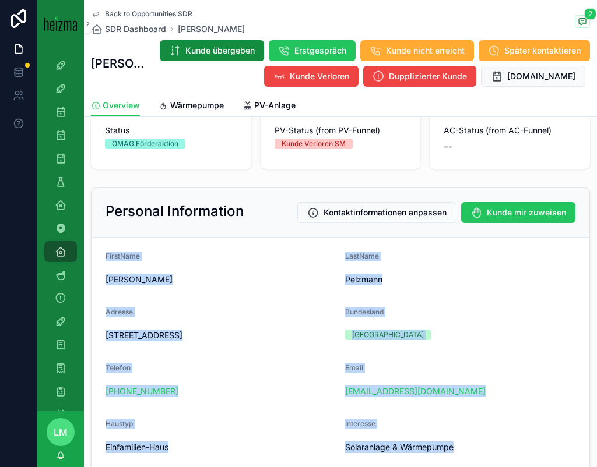
drag, startPoint x: 129, startPoint y: 251, endPoint x: 471, endPoint y: 448, distance: 395.5
click at [471, 448] on form "FirstName [PERSON_NAME] Pelzmann Adresse [STREET_ADDRESS][GEOGRAPHIC_DATA] Tele…" at bounding box center [340, 466] width 498 height 457
click at [471, 448] on span "Solaranlage & Wärmepumpe" at bounding box center [460, 448] width 230 height 12
drag, startPoint x: 468, startPoint y: 448, endPoint x: 122, endPoint y: 262, distance: 392.9
click at [121, 263] on form "FirstName [PERSON_NAME] Pelzmann Adresse [STREET_ADDRESS][GEOGRAPHIC_DATA] Tele…" at bounding box center [340, 466] width 498 height 457
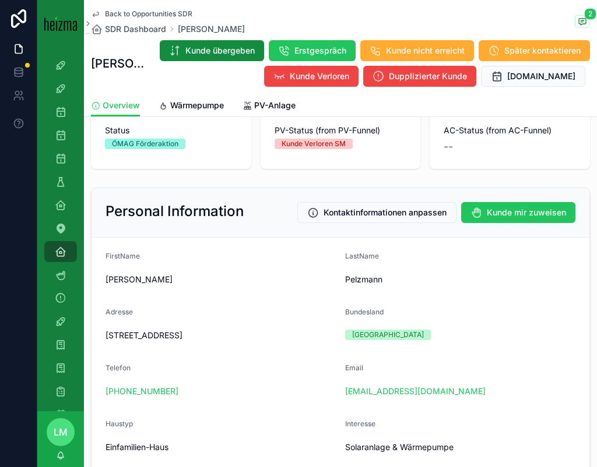
click at [114, 256] on span "FirstName" at bounding box center [122, 256] width 34 height 9
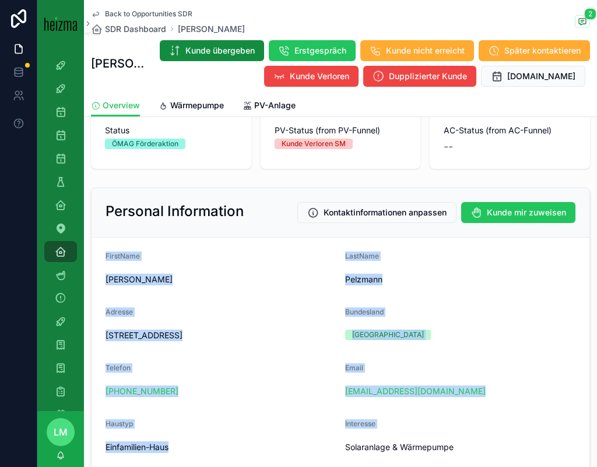
drag, startPoint x: 114, startPoint y: 256, endPoint x: 434, endPoint y: 442, distance: 369.5
click at [431, 440] on form "FirstName [PERSON_NAME] Pelzmann Adresse [STREET_ADDRESS][GEOGRAPHIC_DATA] Tele…" at bounding box center [340, 466] width 498 height 457
click at [434, 442] on span "Solaranlage & Wärmepumpe" at bounding box center [460, 448] width 230 height 12
drag, startPoint x: 463, startPoint y: 446, endPoint x: 157, endPoint y: 266, distance: 355.2
click at [157, 267] on form "FirstName [PERSON_NAME] Pelzmann Adresse [STREET_ADDRESS][GEOGRAPHIC_DATA] Tele…" at bounding box center [340, 466] width 498 height 457
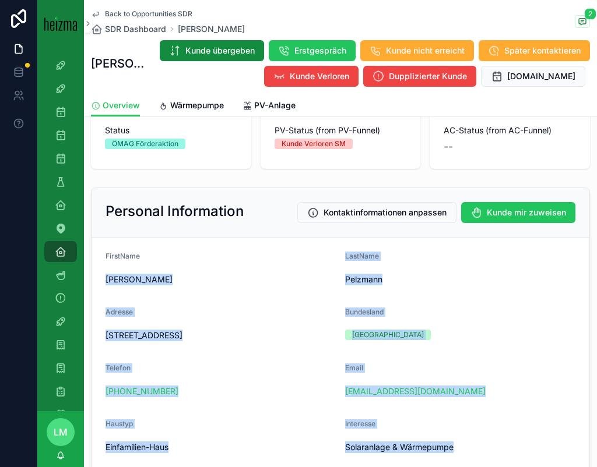
click at [157, 266] on div "FirstName [PERSON_NAME]" at bounding box center [220, 270] width 230 height 37
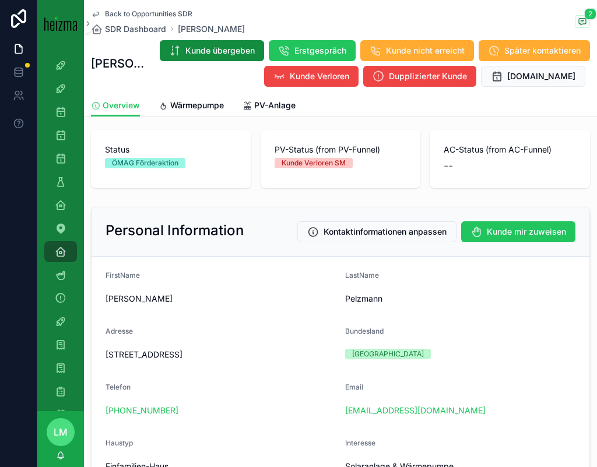
scroll to position [33, 0]
